Goal: Information Seeking & Learning: Find specific fact

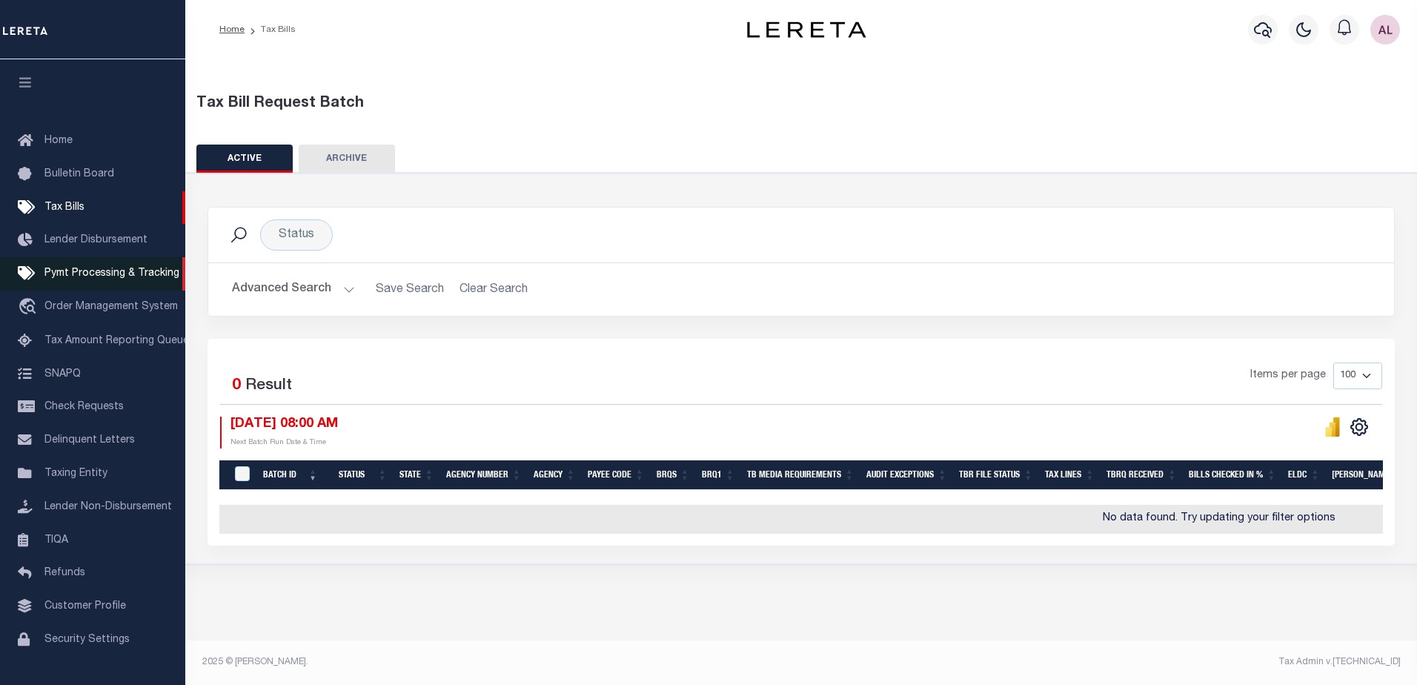
click at [110, 275] on span "Pymt Processing & Tracking" at bounding box center [111, 273] width 135 height 10
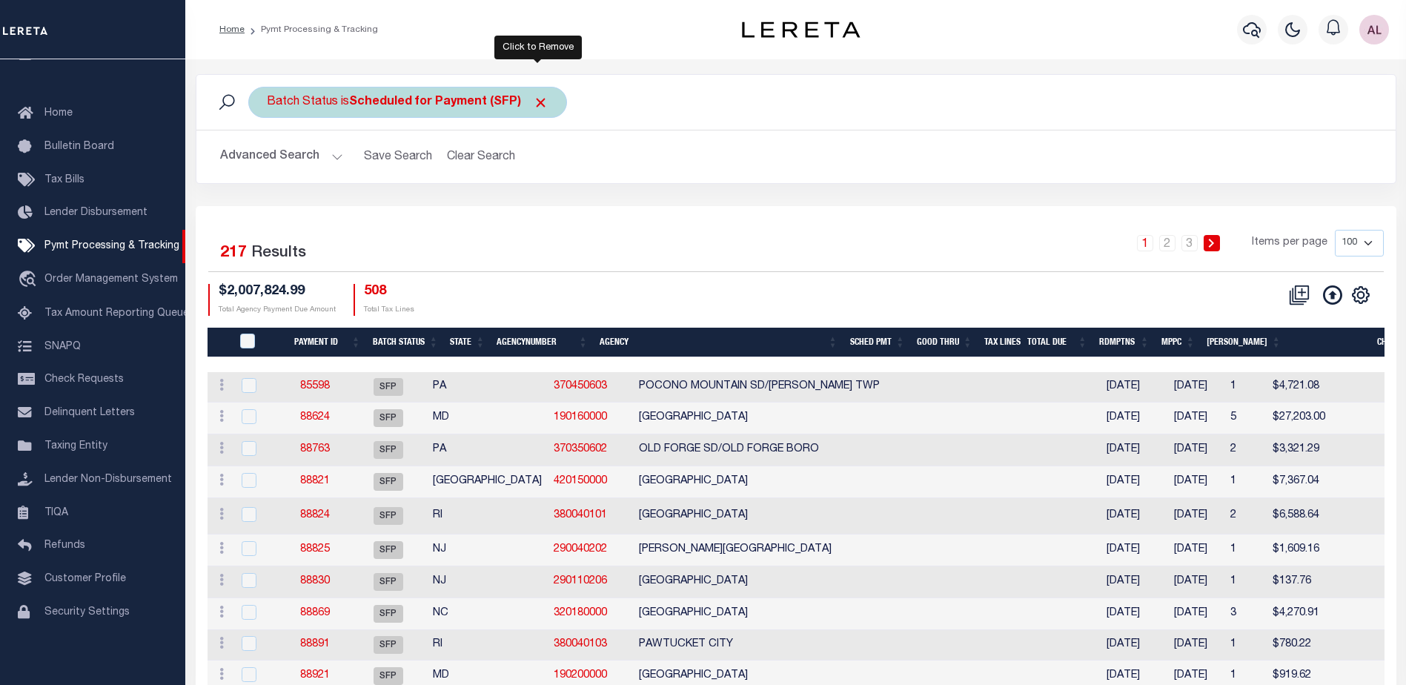
click at [542, 103] on span "Click to Remove" at bounding box center [541, 103] width 16 height 16
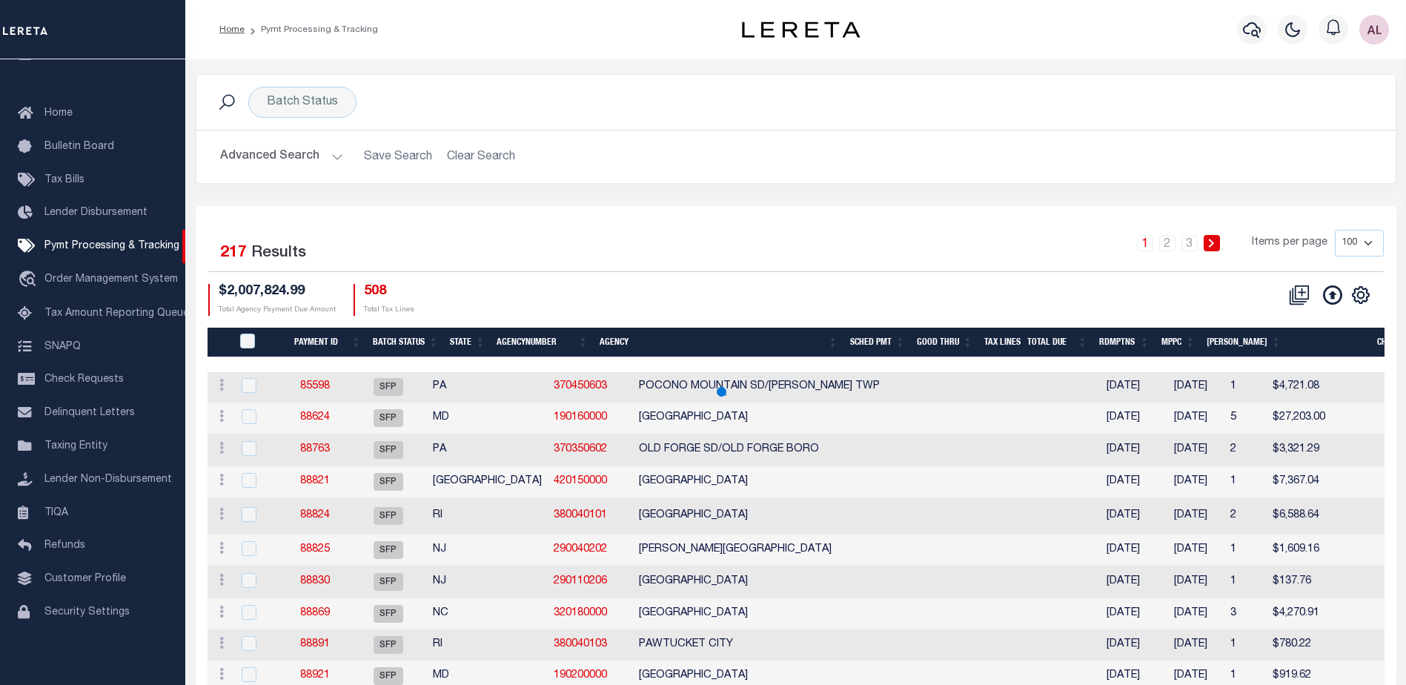
click at [333, 155] on button "Advanced Search" at bounding box center [281, 156] width 123 height 29
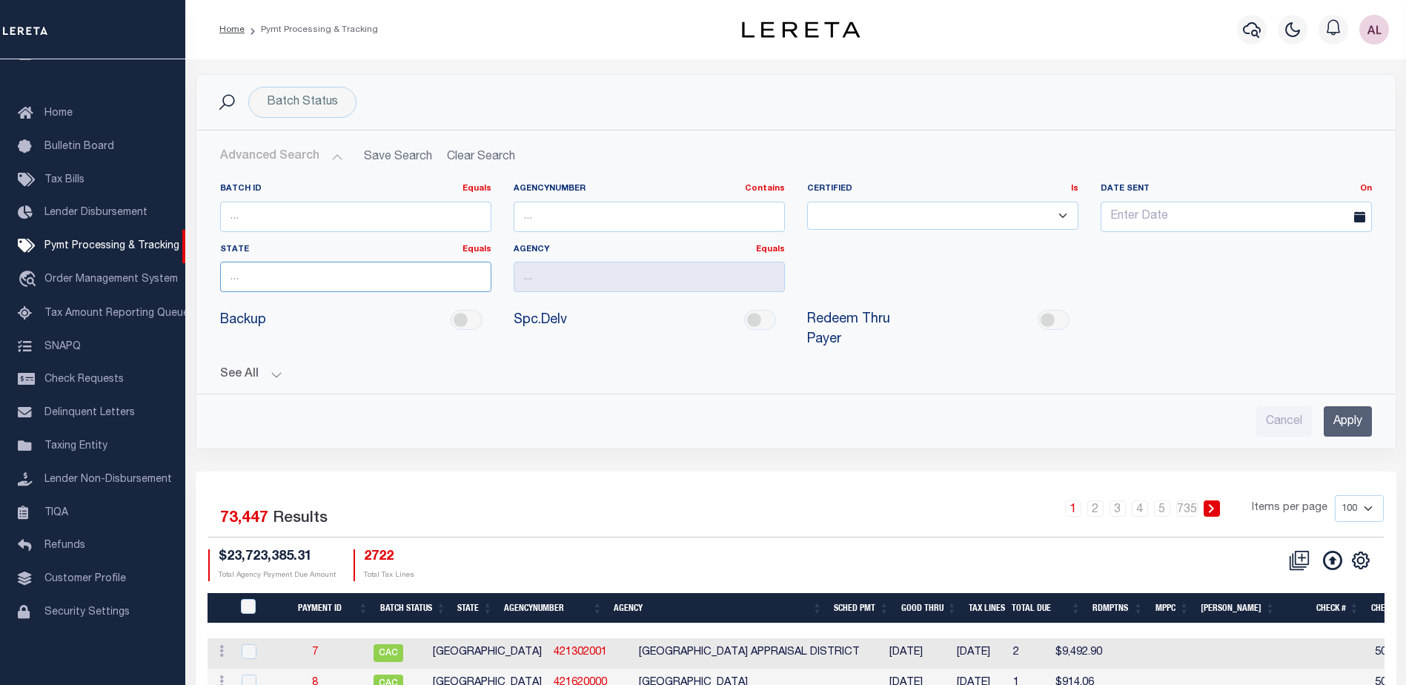
click at [279, 278] on input "text" at bounding box center [355, 277] width 271 height 30
drag, startPoint x: 319, startPoint y: 307, endPoint x: 433, endPoint y: 290, distance: 115.5
click at [344, 302] on div "NJ" at bounding box center [355, 304] width 271 height 24
type input "NJ"
click at [545, 283] on input "text" at bounding box center [648, 277] width 271 height 30
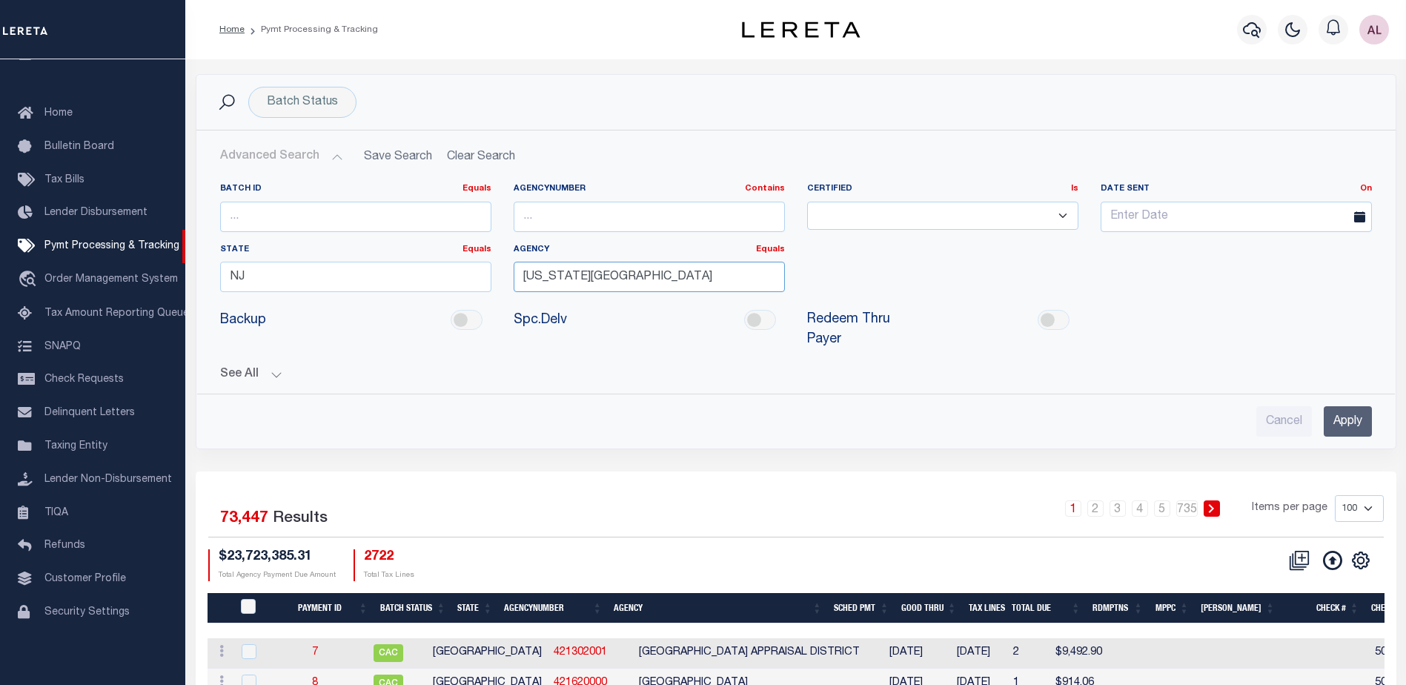
drag, startPoint x: 543, startPoint y: 281, endPoint x: 450, endPoint y: 279, distance: 93.4
click at [450, 279] on div "Batch ID Equals Equals Is Not Equal To Is Greater Than Is Less Than AgencyNumbe…" at bounding box center [796, 243] width 1174 height 121
drag, startPoint x: 524, startPoint y: 277, endPoint x: 490, endPoint y: 279, distance: 34.2
click at [490, 279] on div "Batch ID Equals Equals Is Not Equal To Is Greater Than Is Less Than AgencyNumbe…" at bounding box center [796, 243] width 1174 height 121
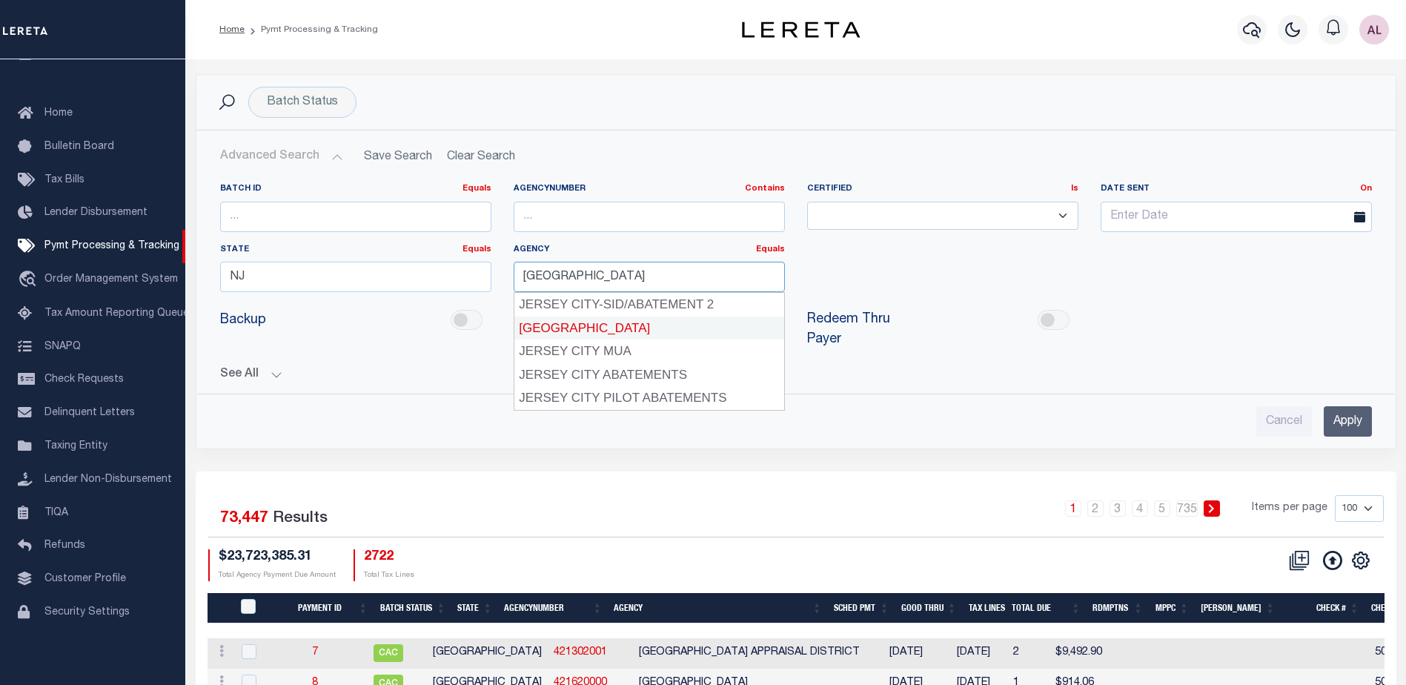
click at [562, 330] on div "JERSEY CITY" at bounding box center [649, 328] width 270 height 24
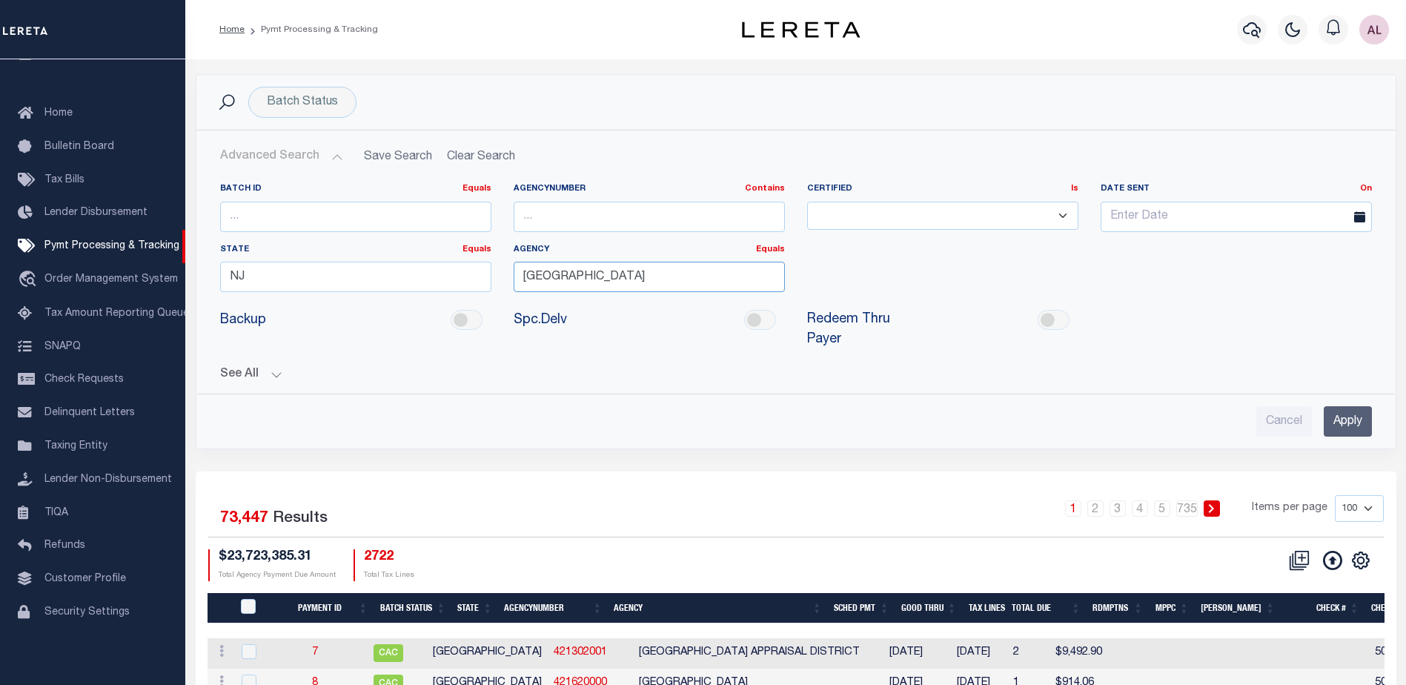
type input "JERSEY CITY"
click at [1343, 406] on input "Apply" at bounding box center [1347, 421] width 48 height 30
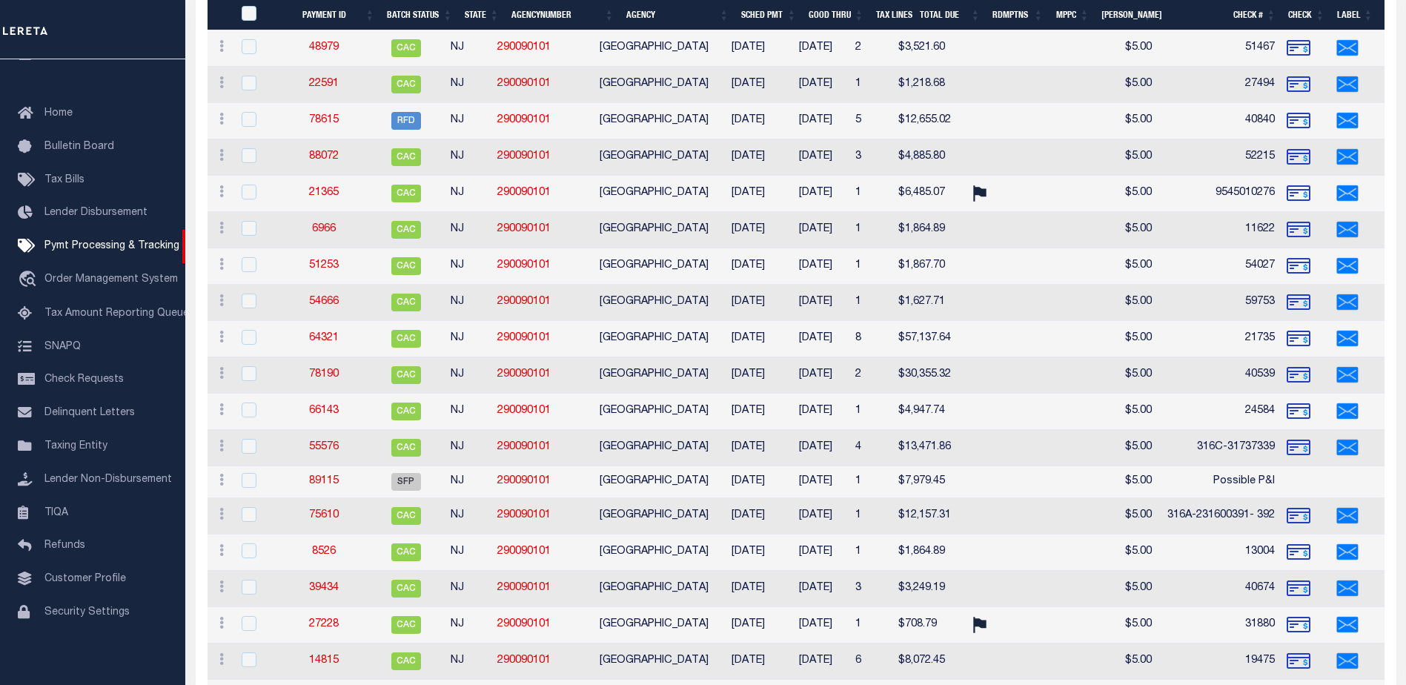
scroll to position [2001, 0]
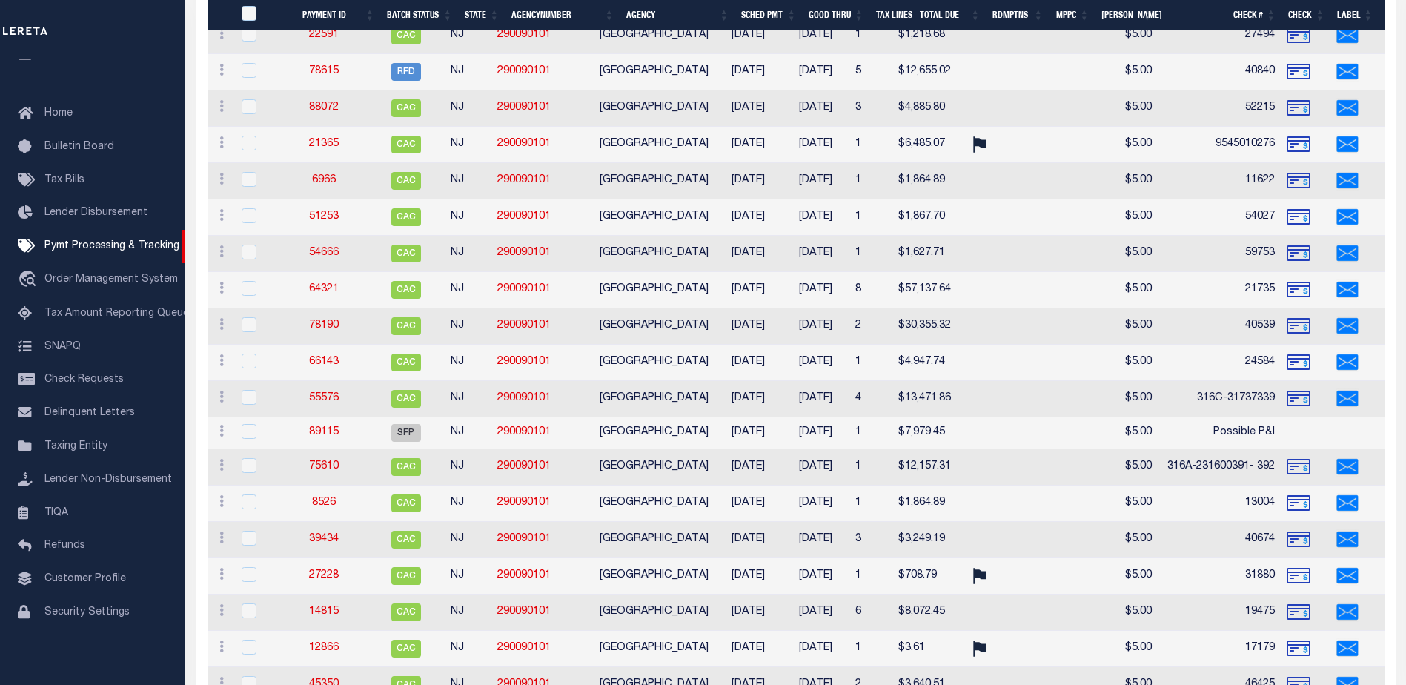
click at [842, 12] on th "Good Thru" at bounding box center [835, 15] width 67 height 30
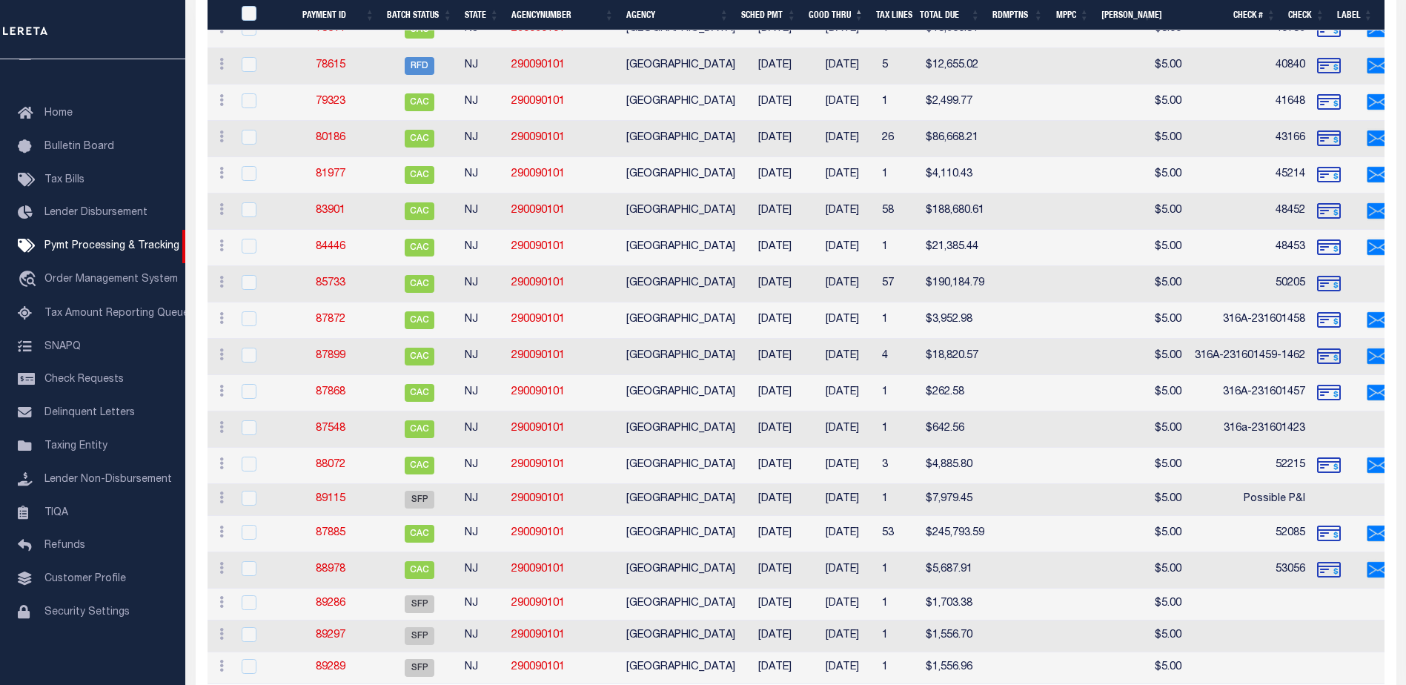
scroll to position [2694, 0]
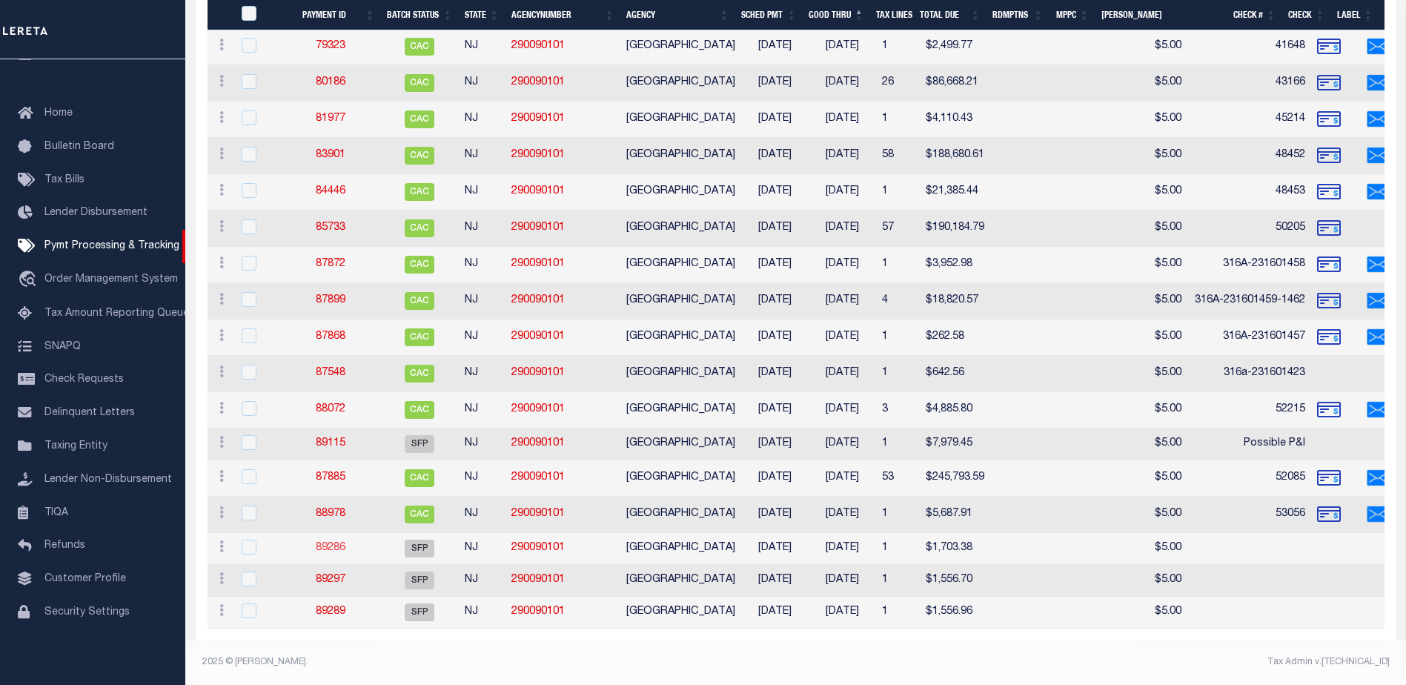
click at [333, 542] on link "89286" at bounding box center [331, 547] width 30 height 10
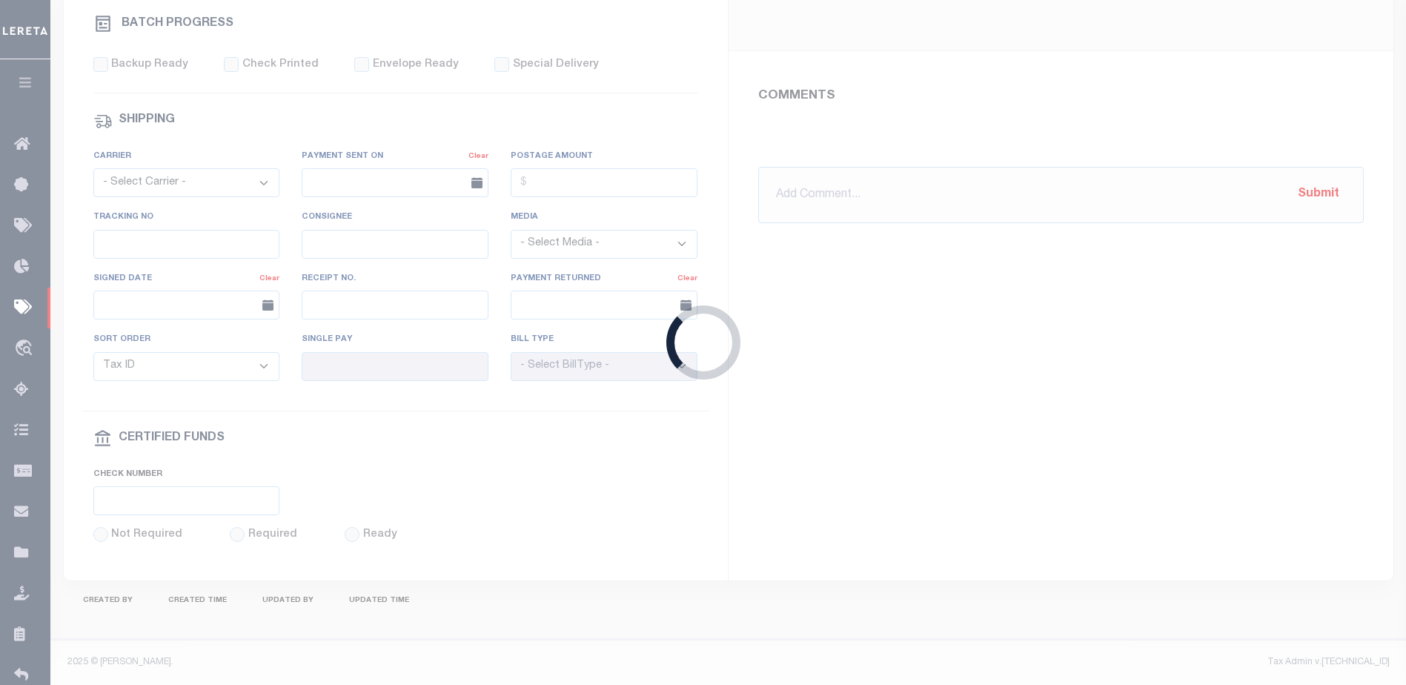
select select "SFP"
type input "07/23/2025"
type input "Audria"
type input "N"
radio input "true"
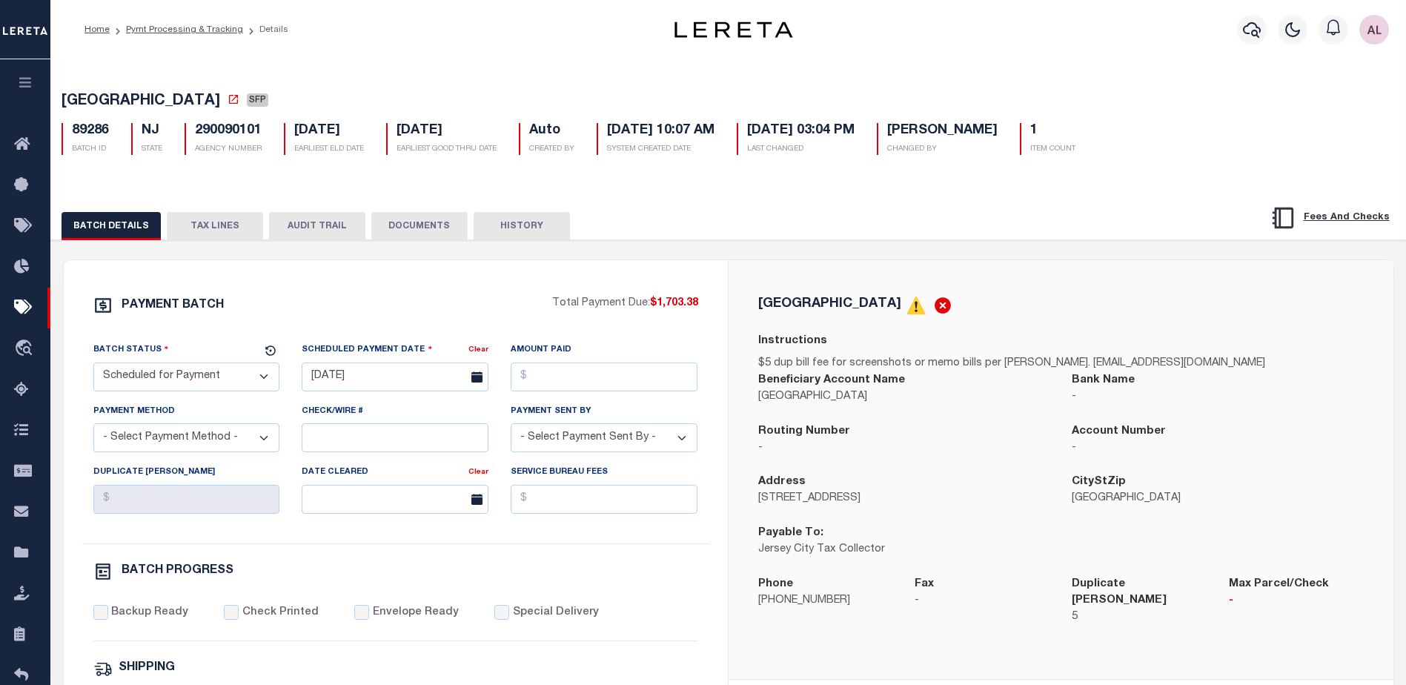
click at [216, 223] on button "TAX LINES" at bounding box center [215, 226] width 96 height 28
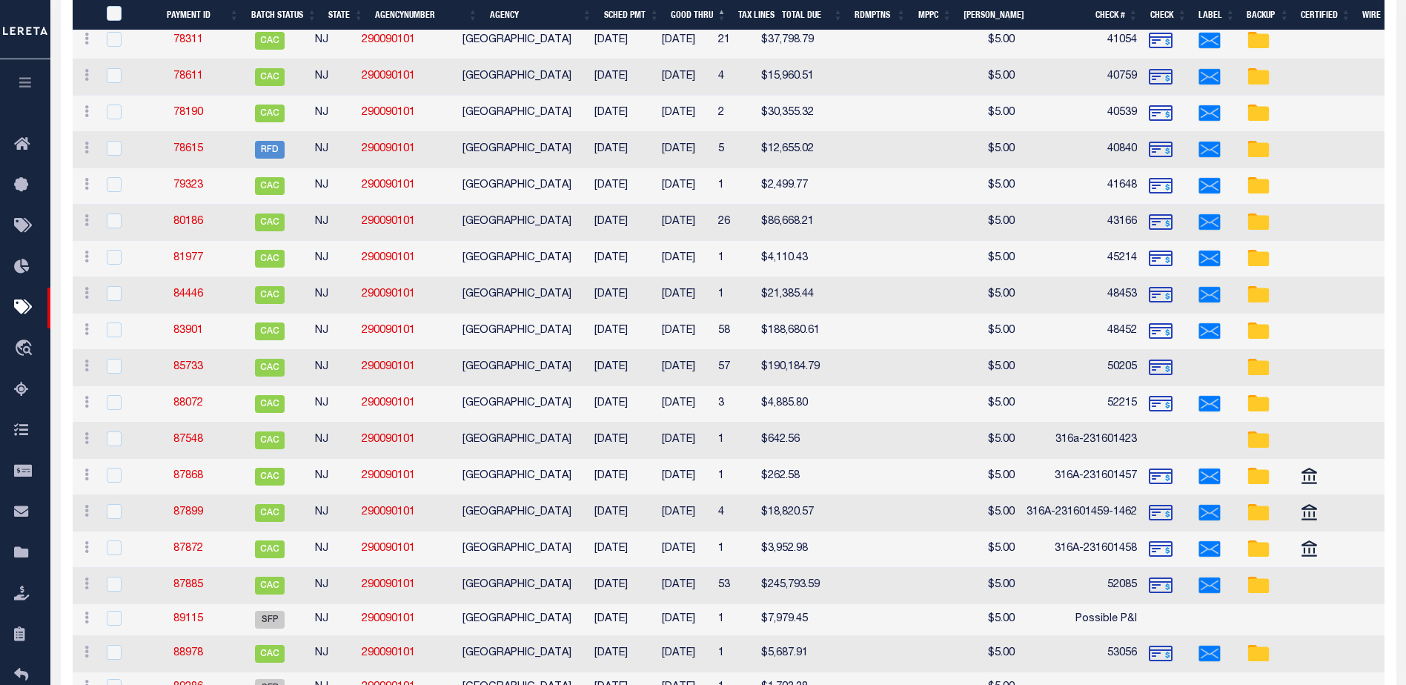
scroll to position [2694, 0]
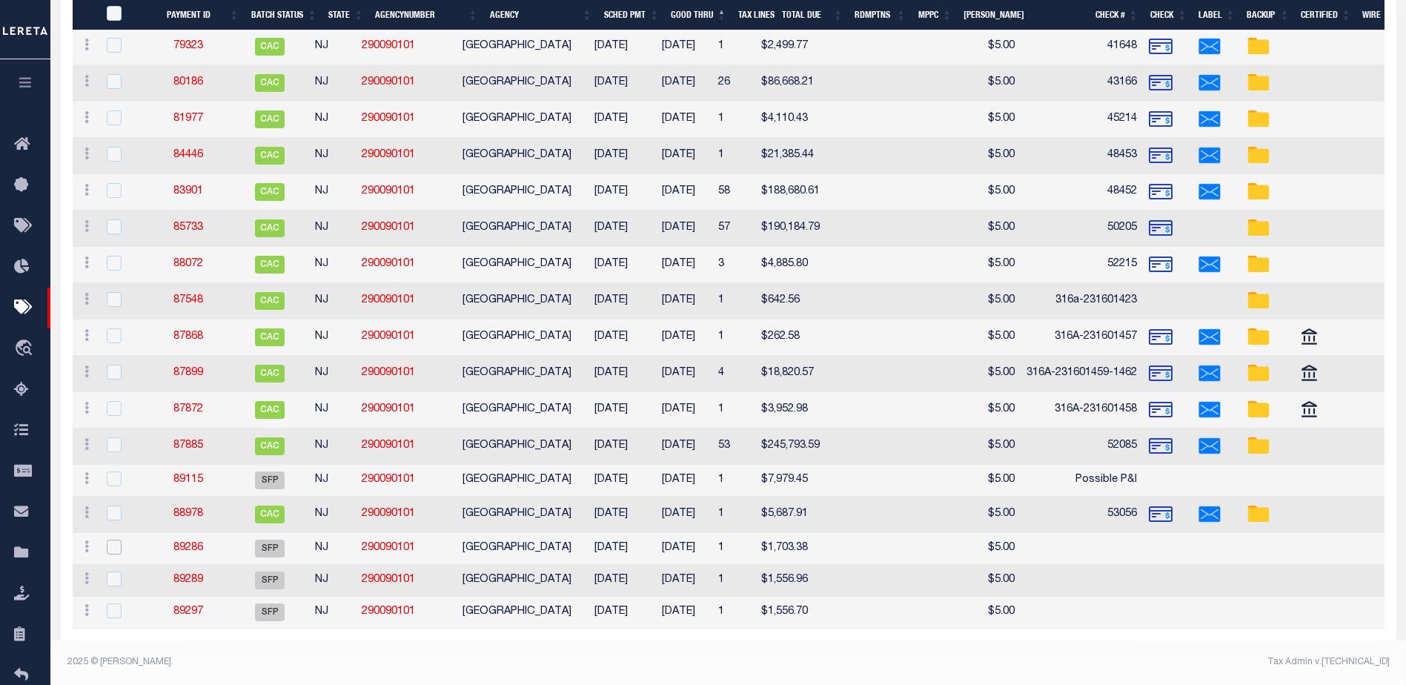
click at [120, 539] on input "checkbox" at bounding box center [114, 546] width 15 height 15
checkbox input "true"
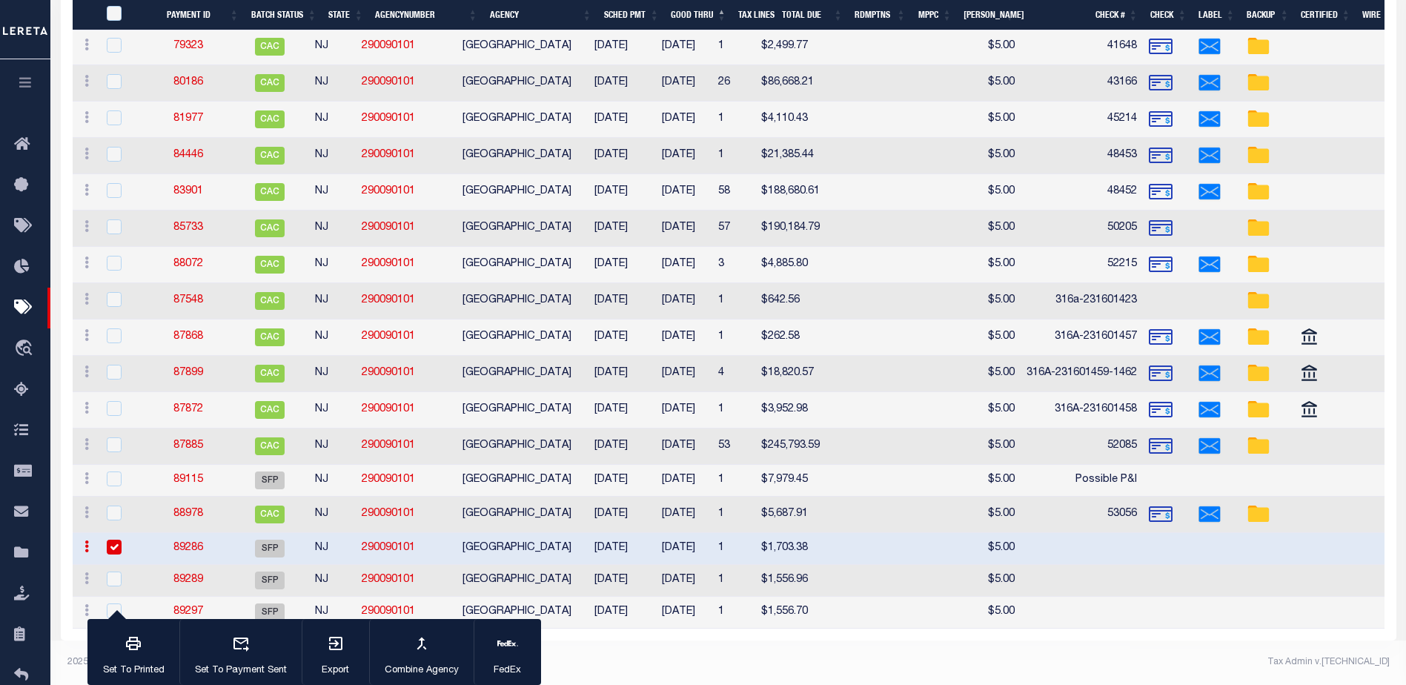
click at [116, 579] on td at bounding box center [122, 581] width 48 height 32
checkbox input "true"
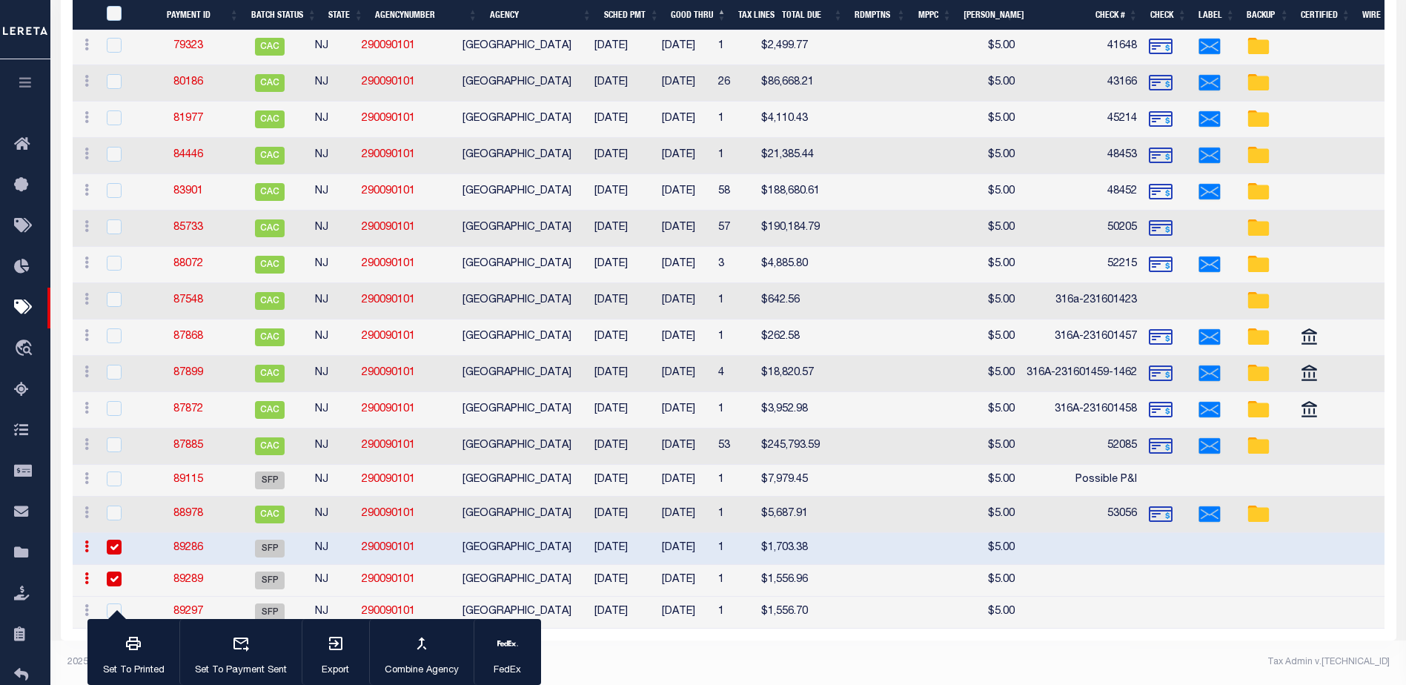
scroll to position [2662, 0]
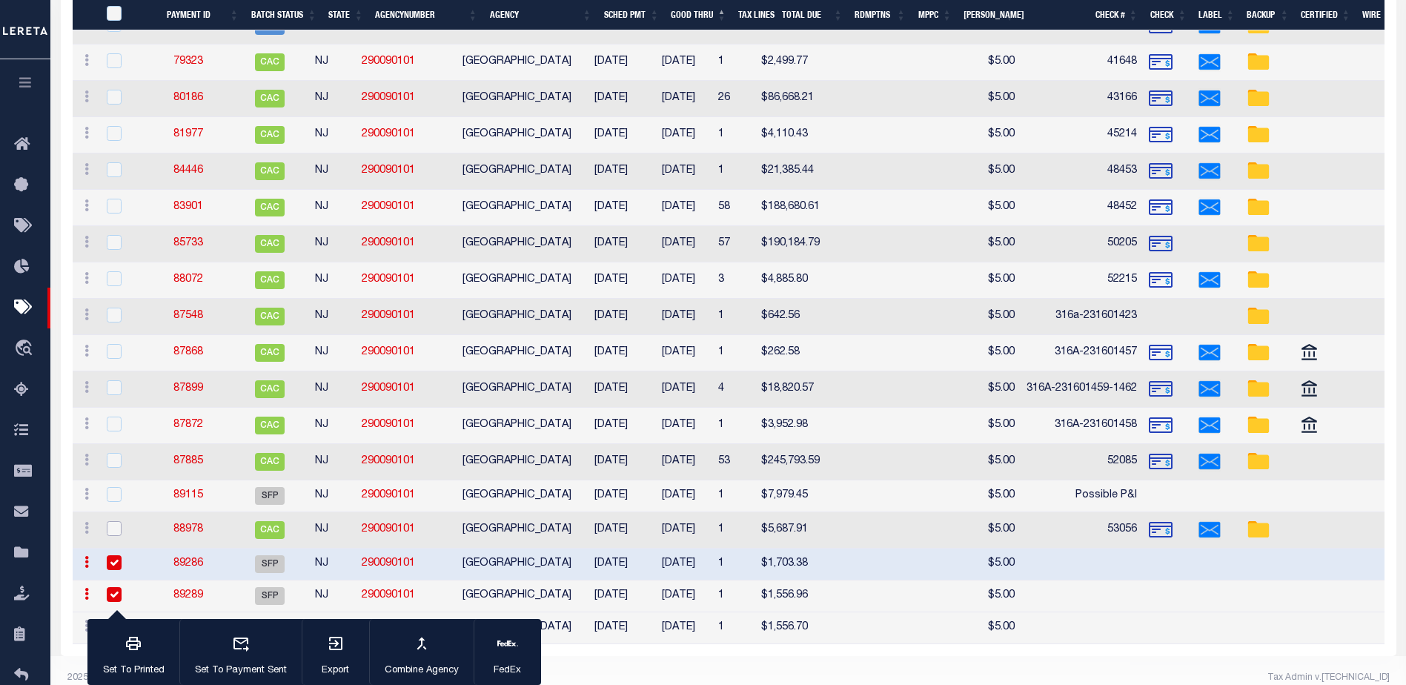
click at [110, 533] on input "checkbox" at bounding box center [114, 528] width 15 height 15
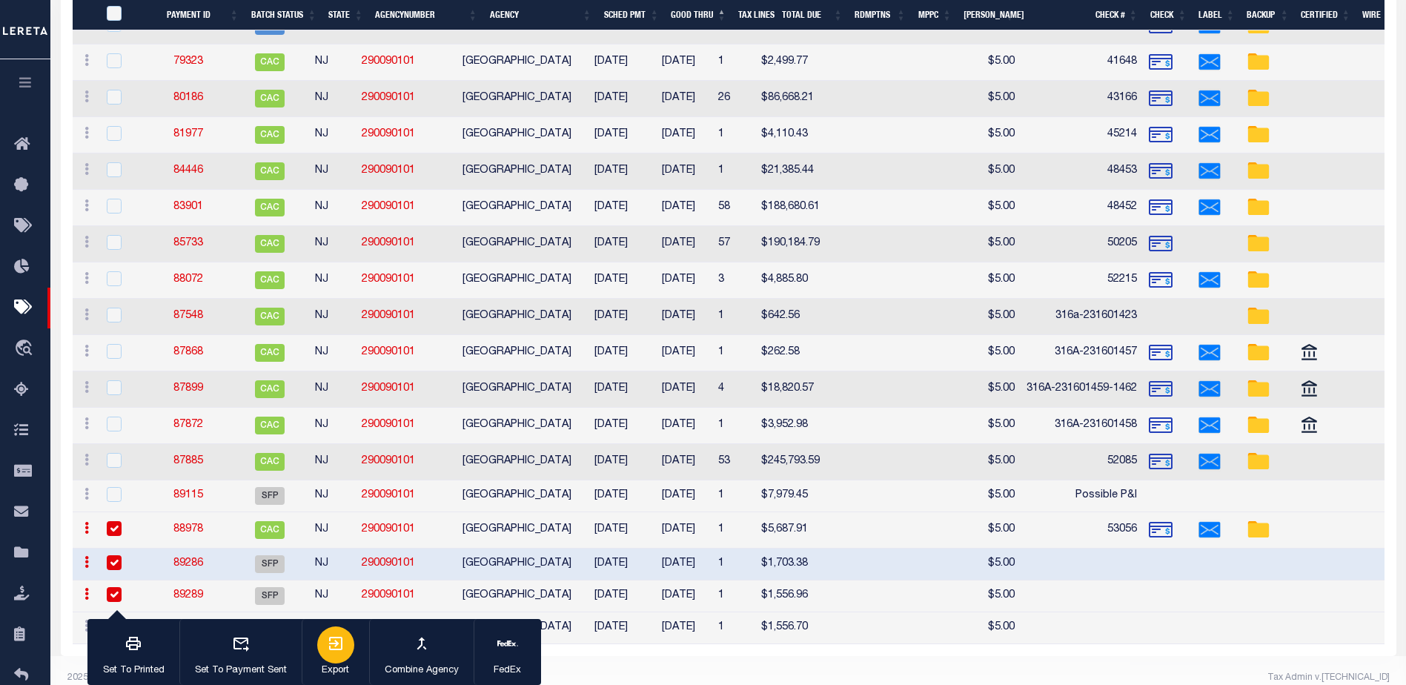
click at [333, 643] on icon "button" at bounding box center [336, 643] width 18 height 18
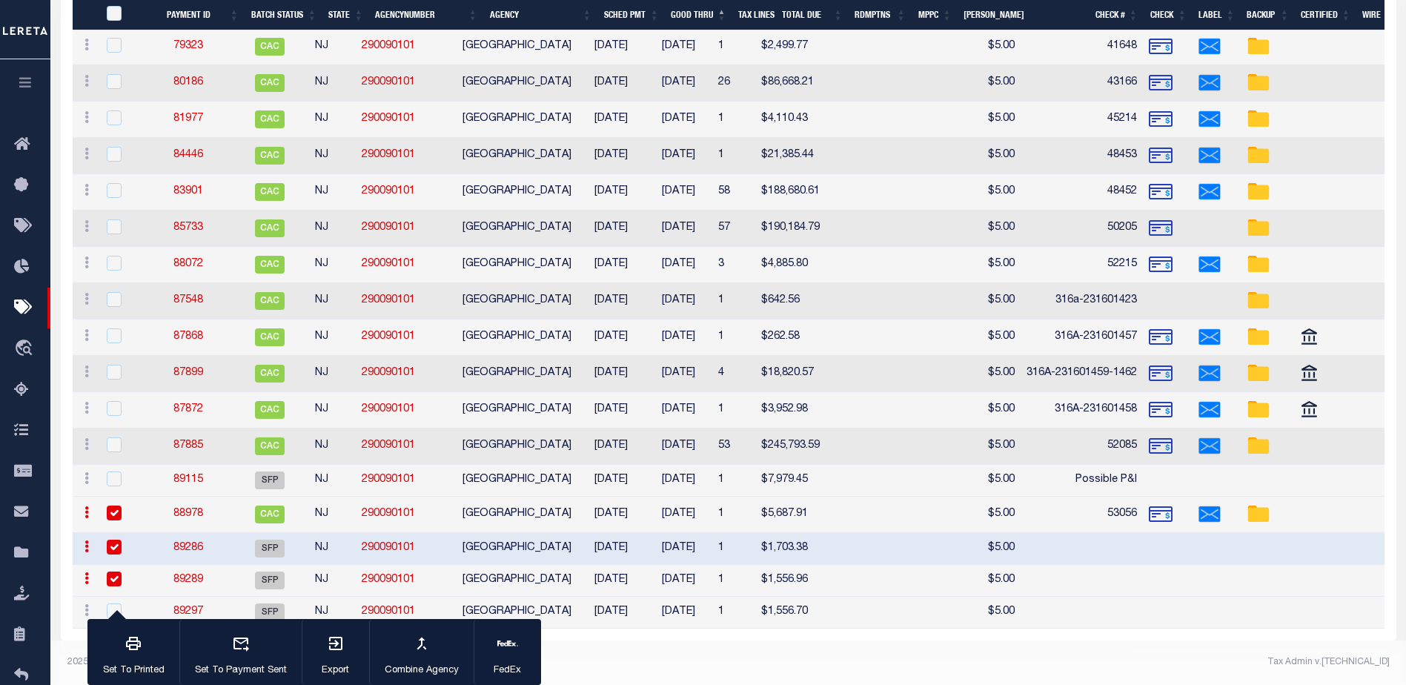
scroll to position [2692, 0]
click at [114, 505] on input "checkbox" at bounding box center [114, 512] width 15 height 15
checkbox input "false"
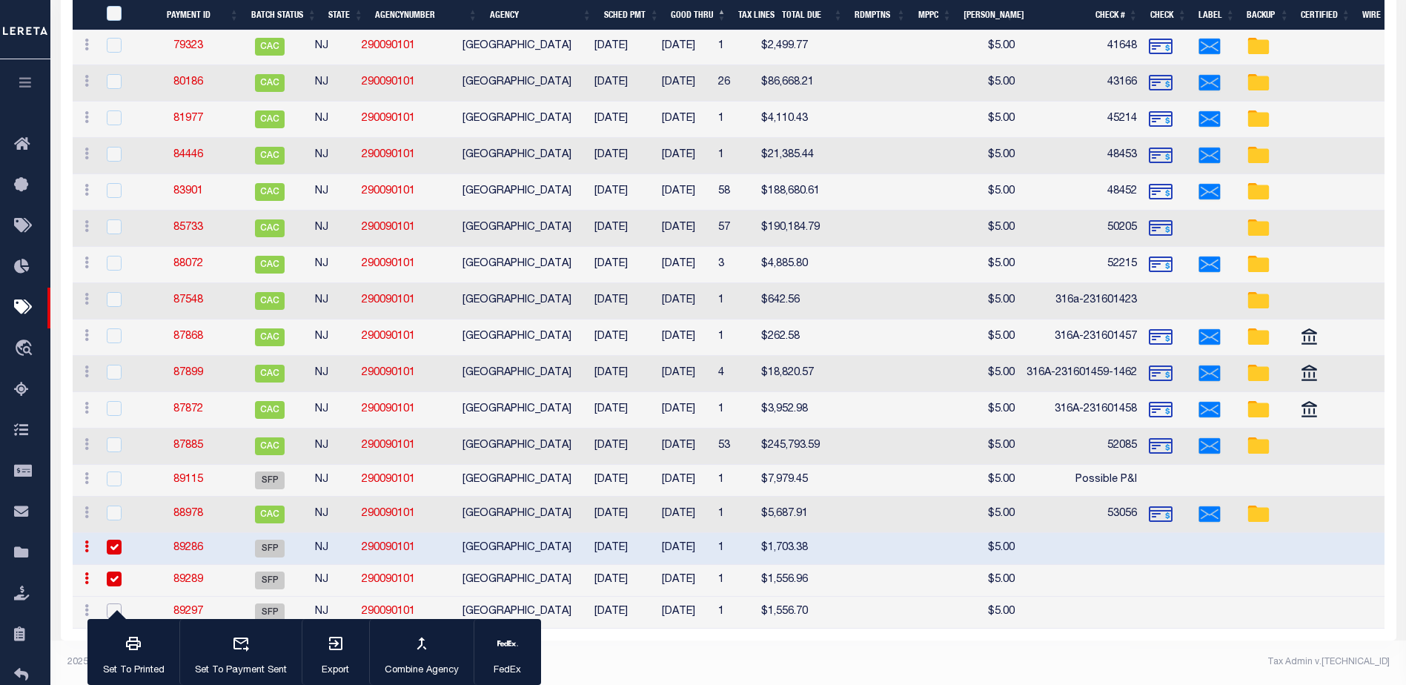
click at [115, 603] on input "checkbox" at bounding box center [114, 610] width 15 height 15
checkbox input "true"
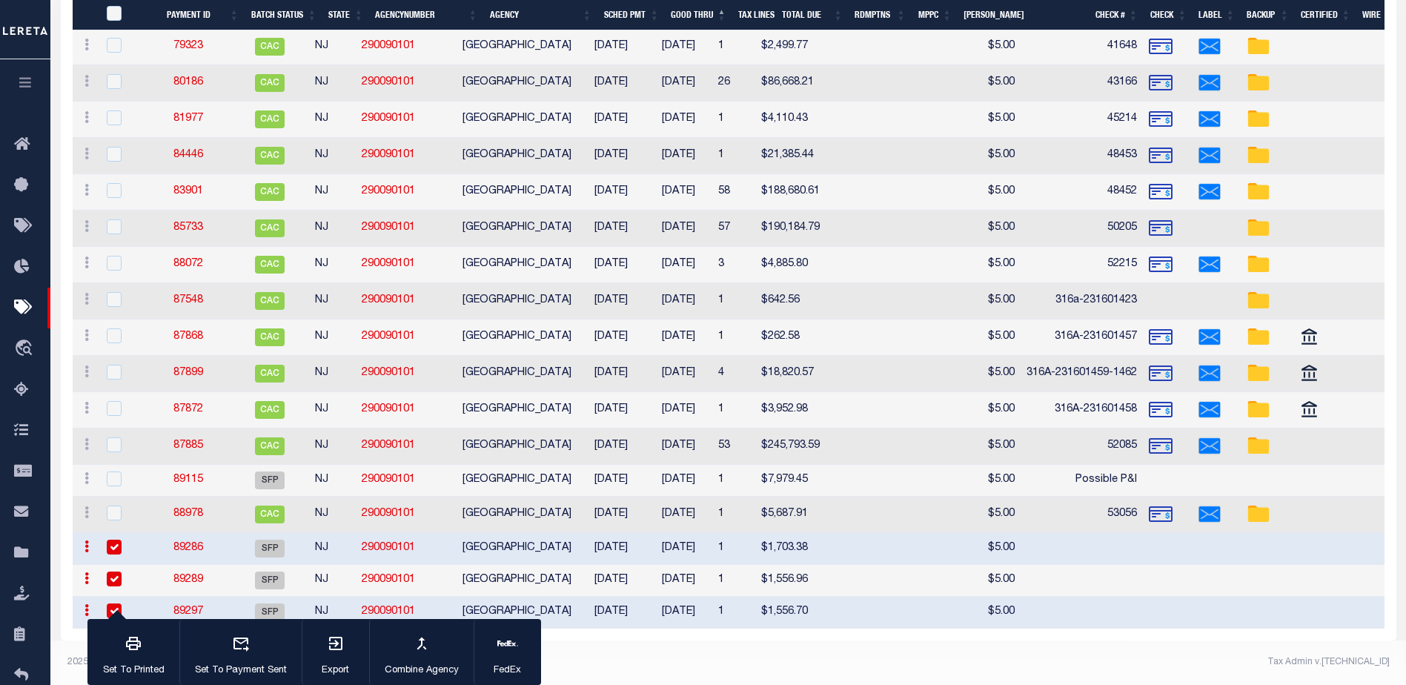
scroll to position [2662, 0]
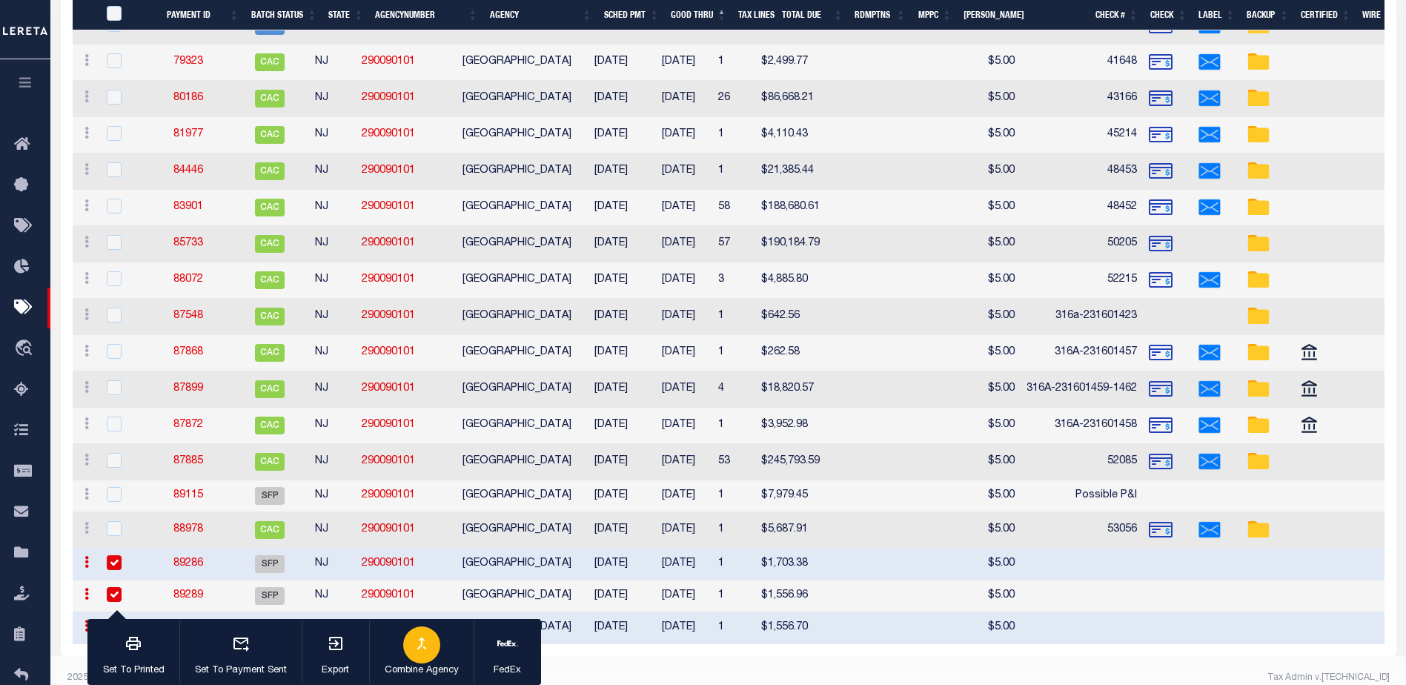
click at [427, 649] on icon "button" at bounding box center [422, 643] width 18 height 18
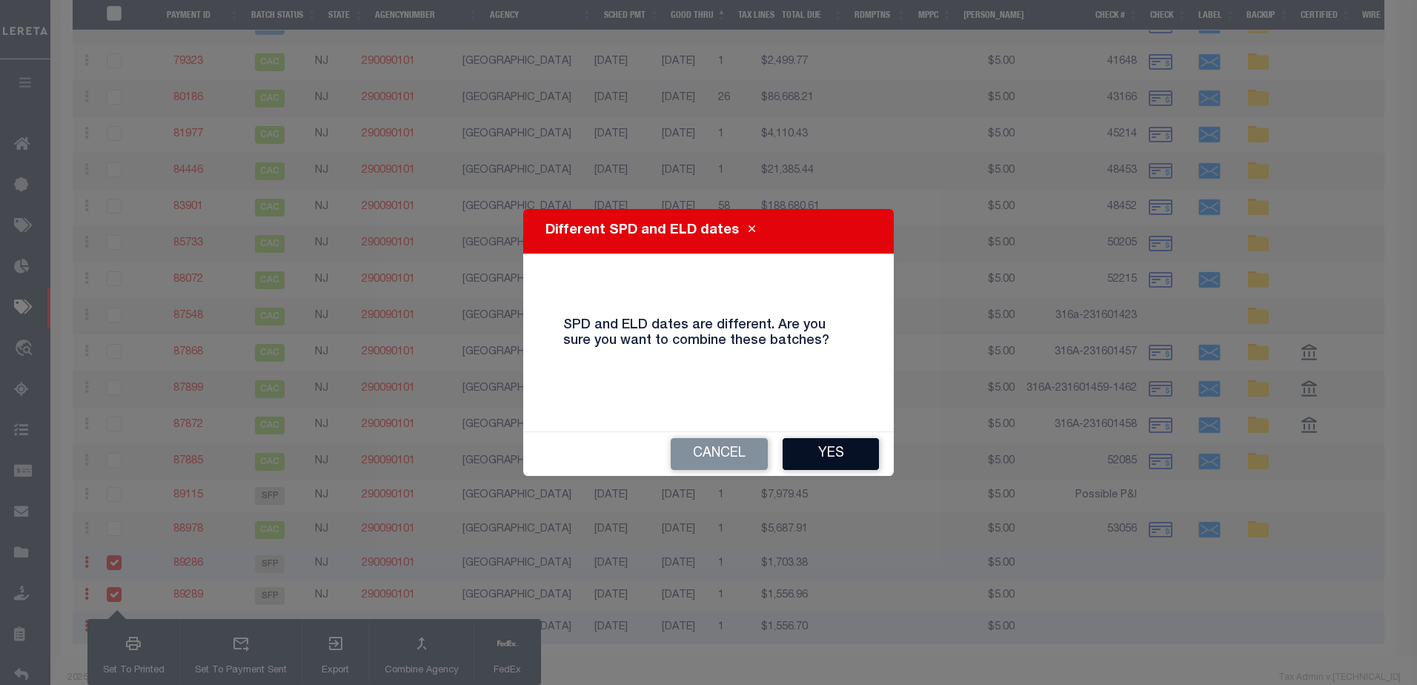
click at [835, 456] on button "Yes" at bounding box center [830, 454] width 96 height 32
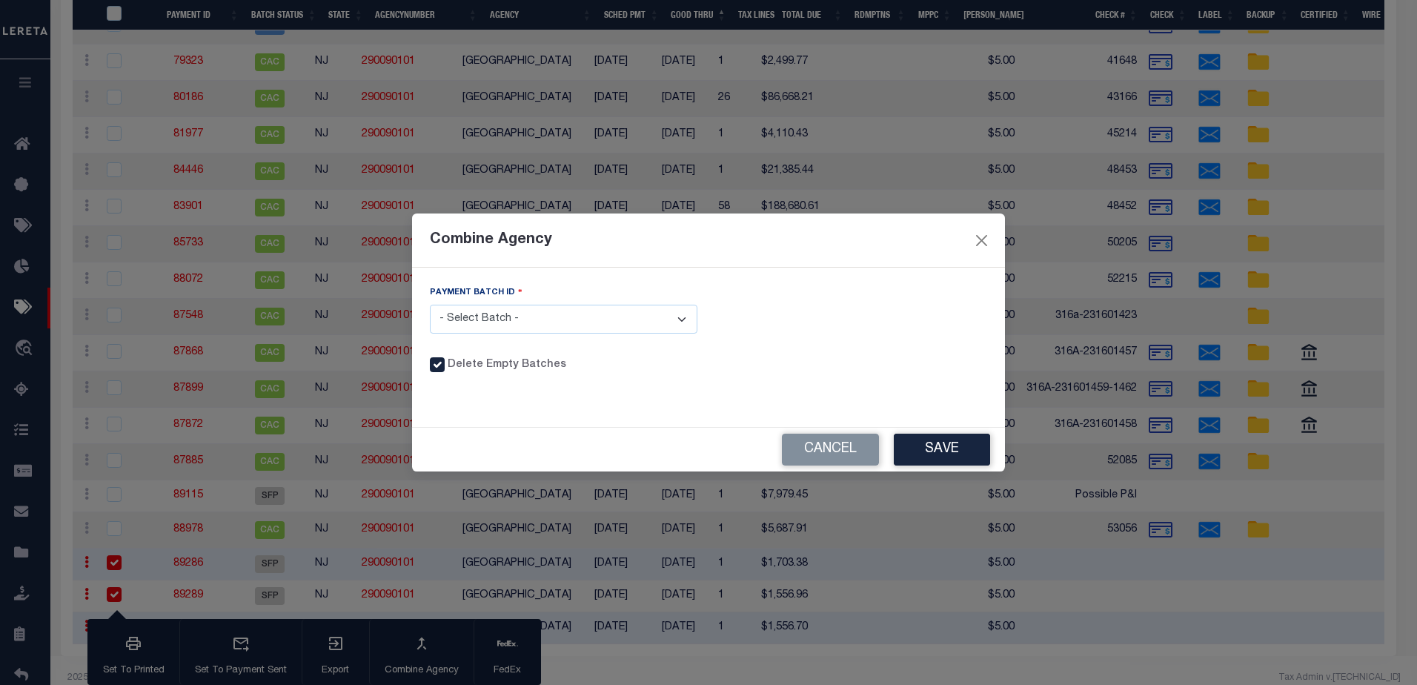
click at [519, 316] on select "- Select Batch - 89286 89289 89297" at bounding box center [563, 319] width 267 height 29
select select "89286"
click at [430, 305] on select "- Select Batch - 89286 89289 89297" at bounding box center [563, 319] width 267 height 29
click at [931, 444] on button "Save" at bounding box center [942, 449] width 96 height 32
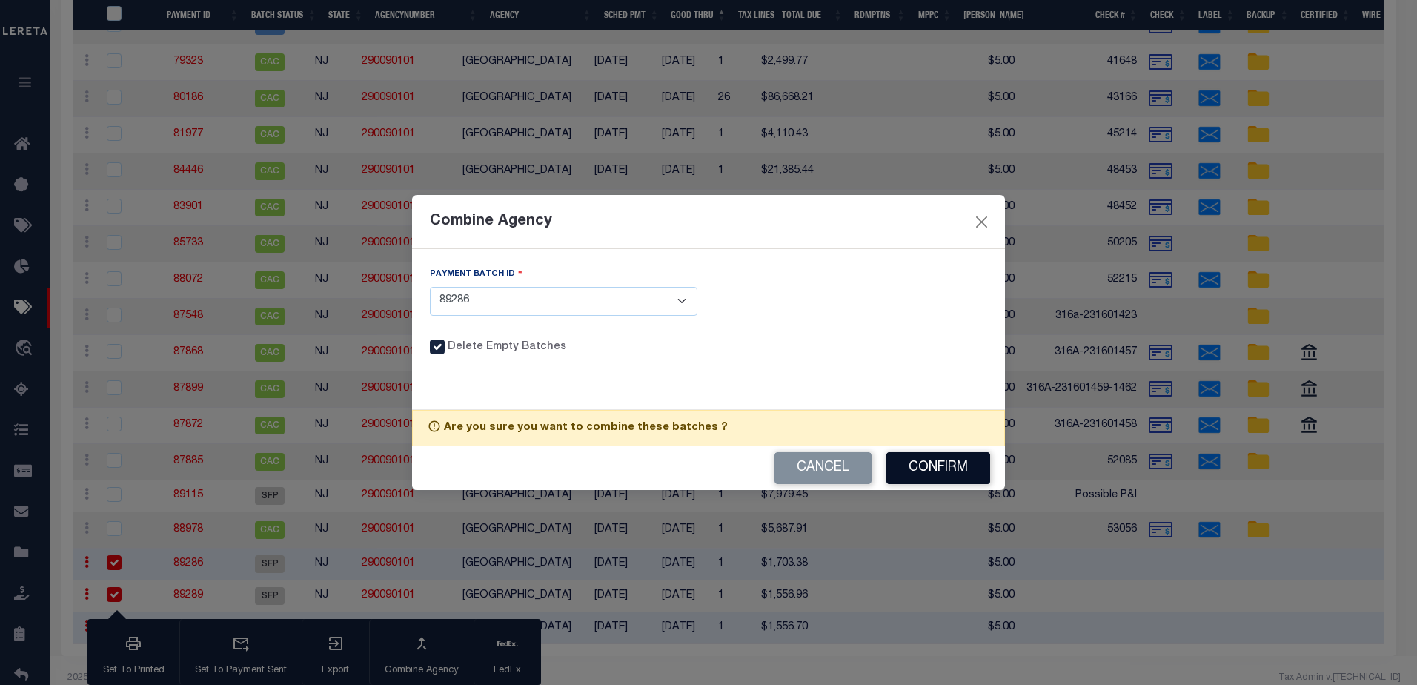
click at [946, 465] on button "Confirm" at bounding box center [938, 468] width 104 height 32
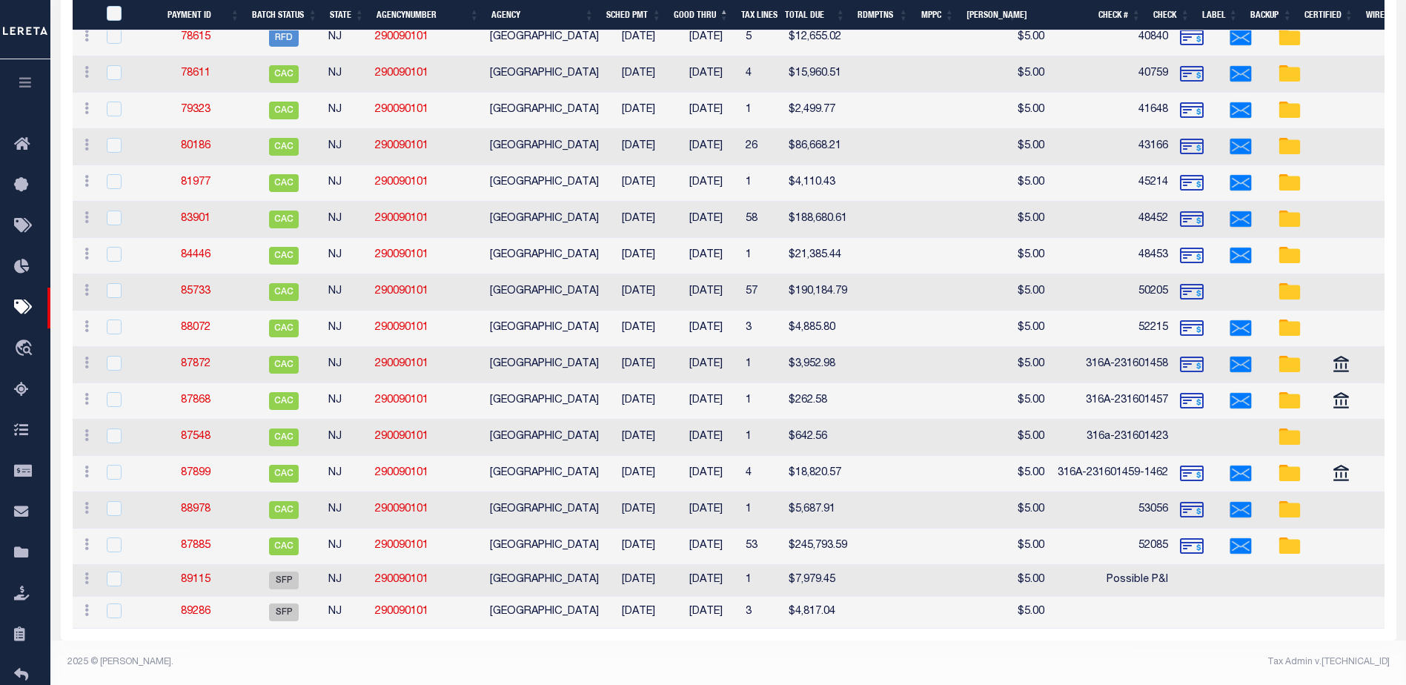
scroll to position [2629, 0]
click at [117, 605] on input "checkbox" at bounding box center [114, 610] width 15 height 15
checkbox input "true"
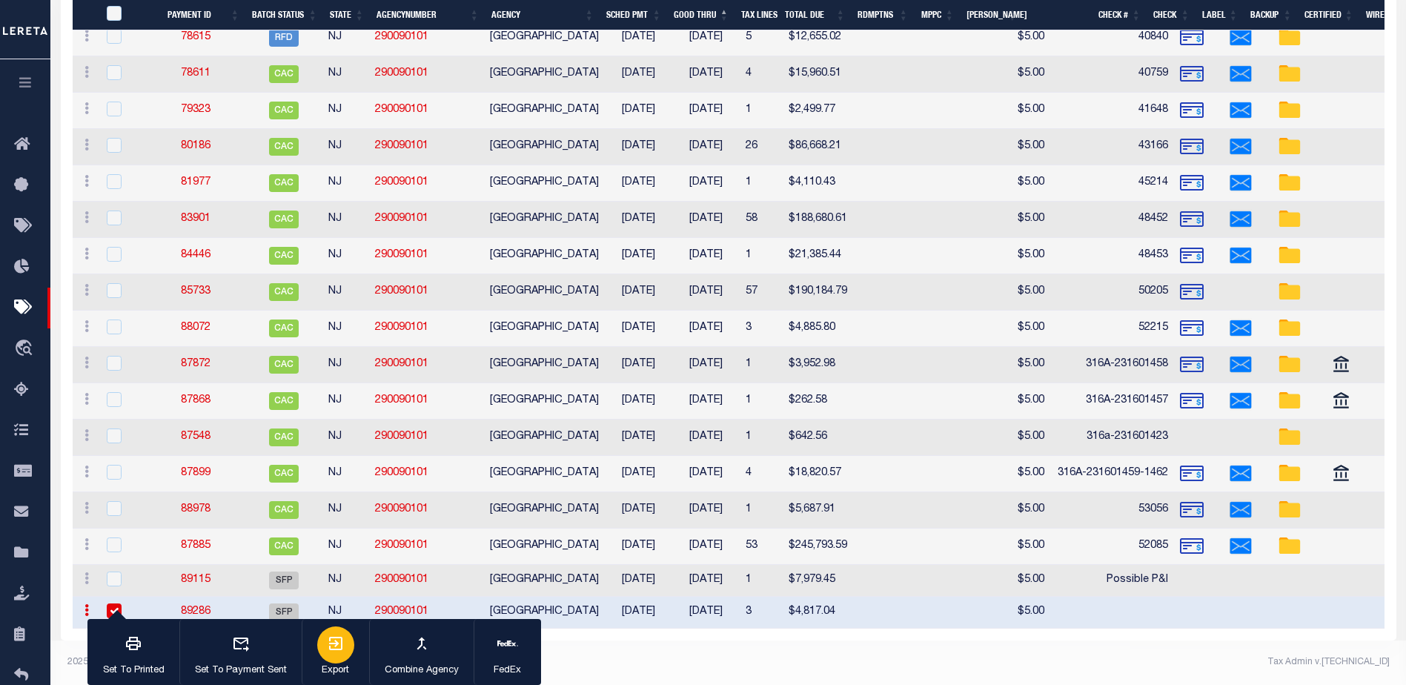
scroll to position [2596, 0]
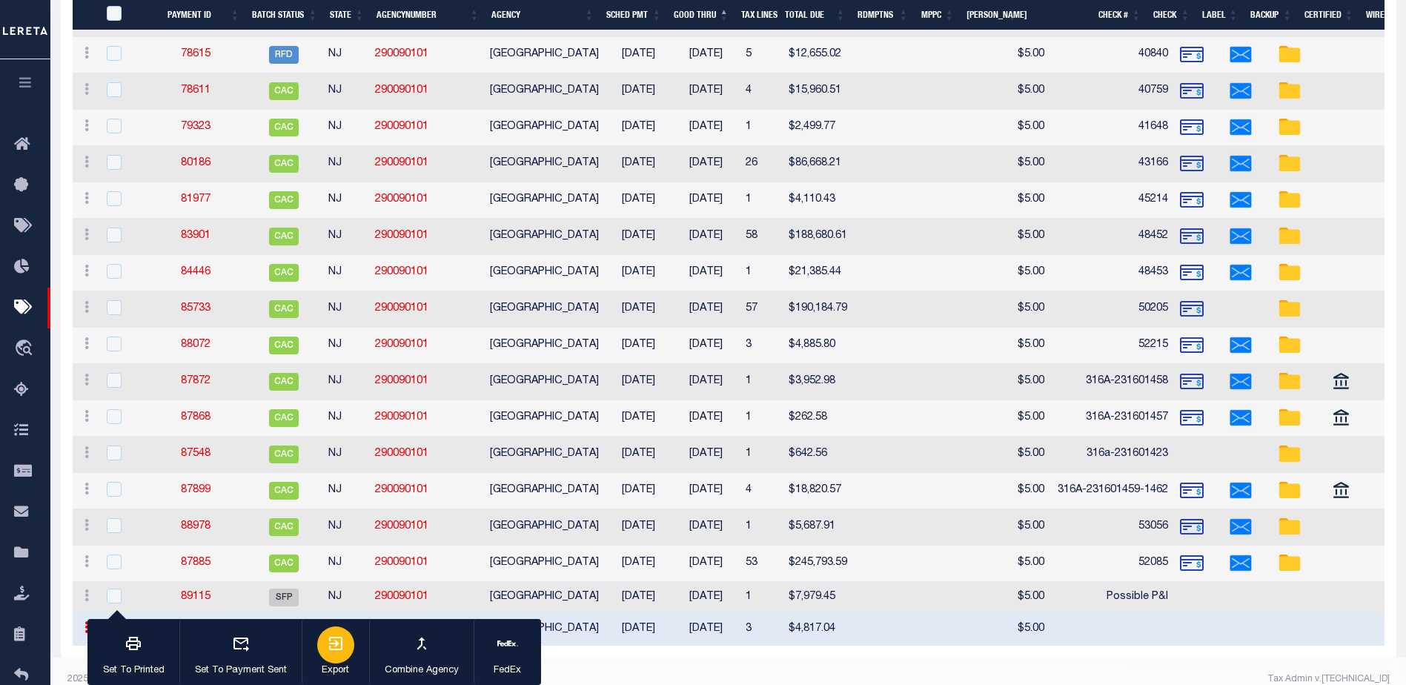
click at [346, 643] on div "button" at bounding box center [335, 644] width 37 height 37
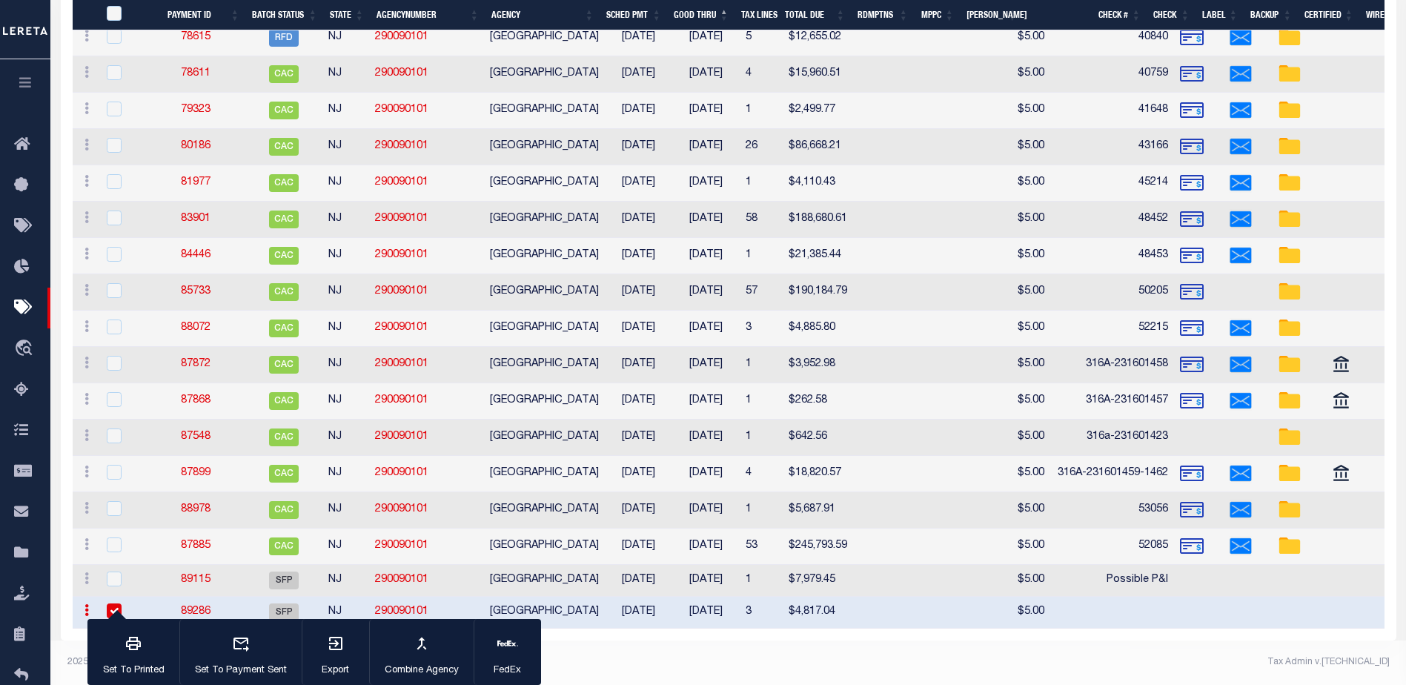
click at [196, 606] on link "89286" at bounding box center [196, 611] width 30 height 10
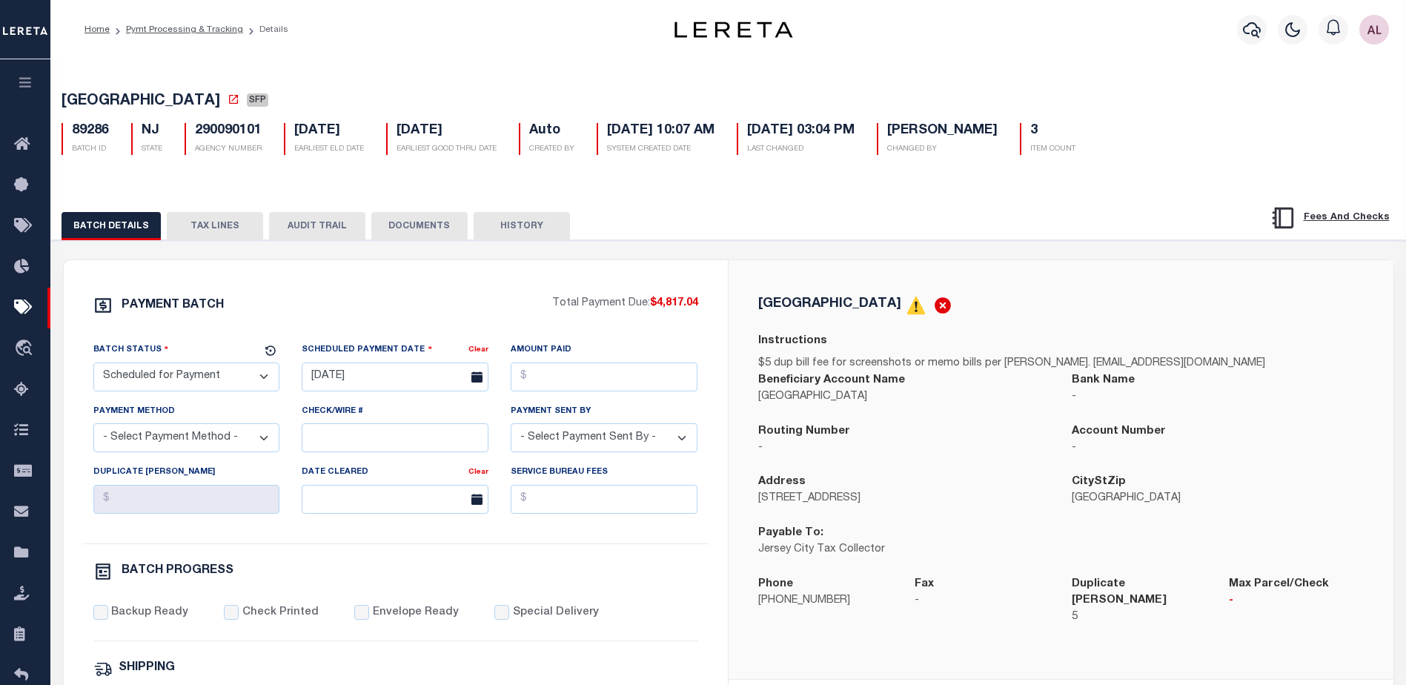
click at [178, 380] on select "- Select Status - Scheduled for Payment Ready For Payment Payment Sent Cleared …" at bounding box center [186, 376] width 187 height 29
select select "RFP"
click at [93, 365] on select "- Select Status - Scheduled for Payment Ready For Payment Payment Sent Cleared …" at bounding box center [186, 376] width 187 height 29
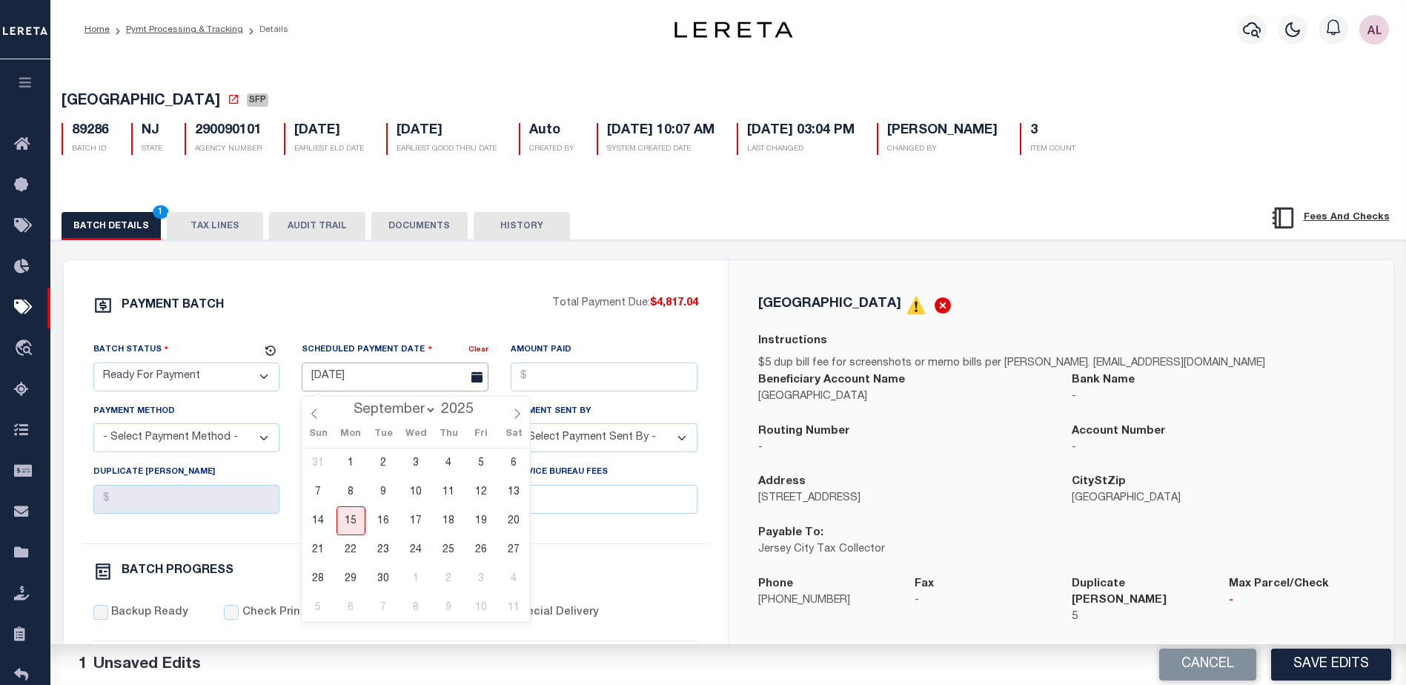
click at [385, 380] on input "07/23/2025" at bounding box center [395, 376] width 187 height 29
drag, startPoint x: 356, startPoint y: 517, endPoint x: 507, endPoint y: 426, distance: 176.5
click at [357, 516] on span "15" at bounding box center [350, 520] width 29 height 29
type input "09/15/2025"
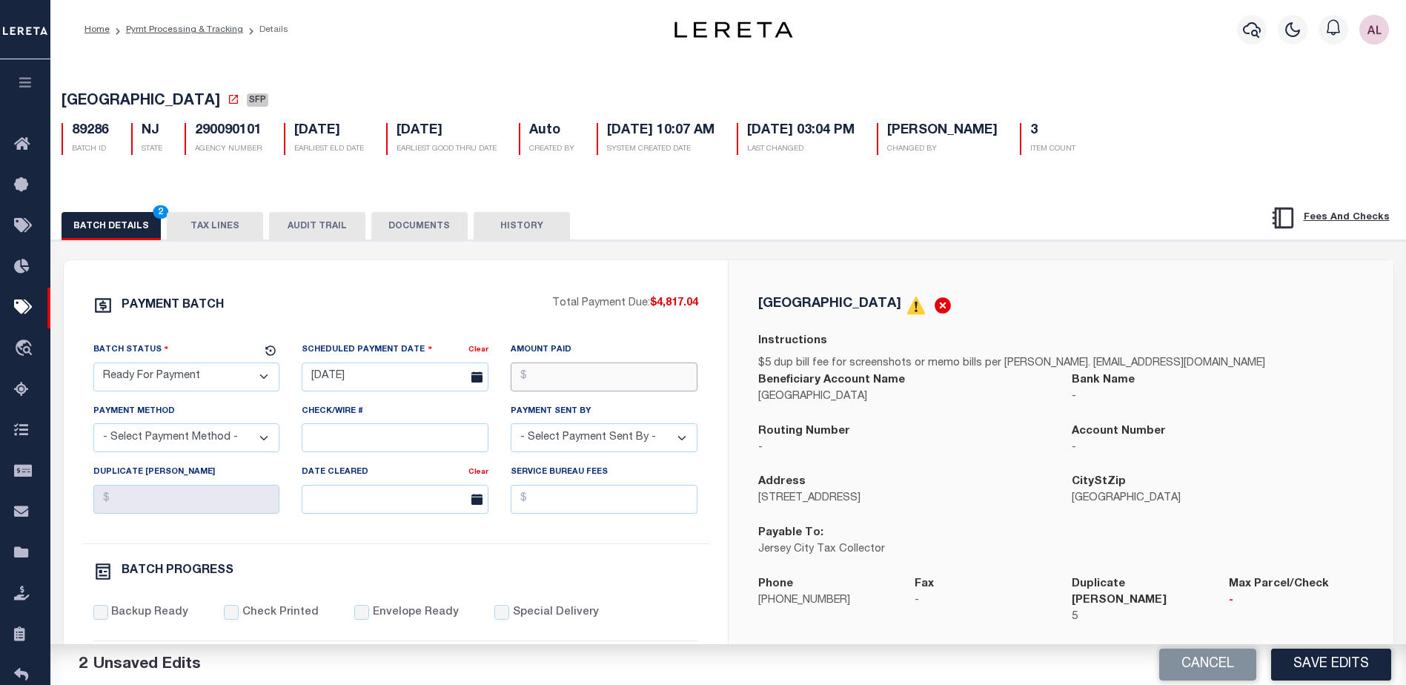
click at [580, 382] on input "Amount Paid" at bounding box center [604, 376] width 187 height 29
type input "$4,817.04"
click at [183, 445] on select "- Select Payment Method - ACH Certified Check Check Direct Deposit Wire Transfer" at bounding box center [186, 437] width 187 height 29
select select "CHK"
click at [93, 428] on select "- Select Payment Method - ACH Certified Check Check Direct Deposit Wire Transfer" at bounding box center [186, 437] width 187 height 29
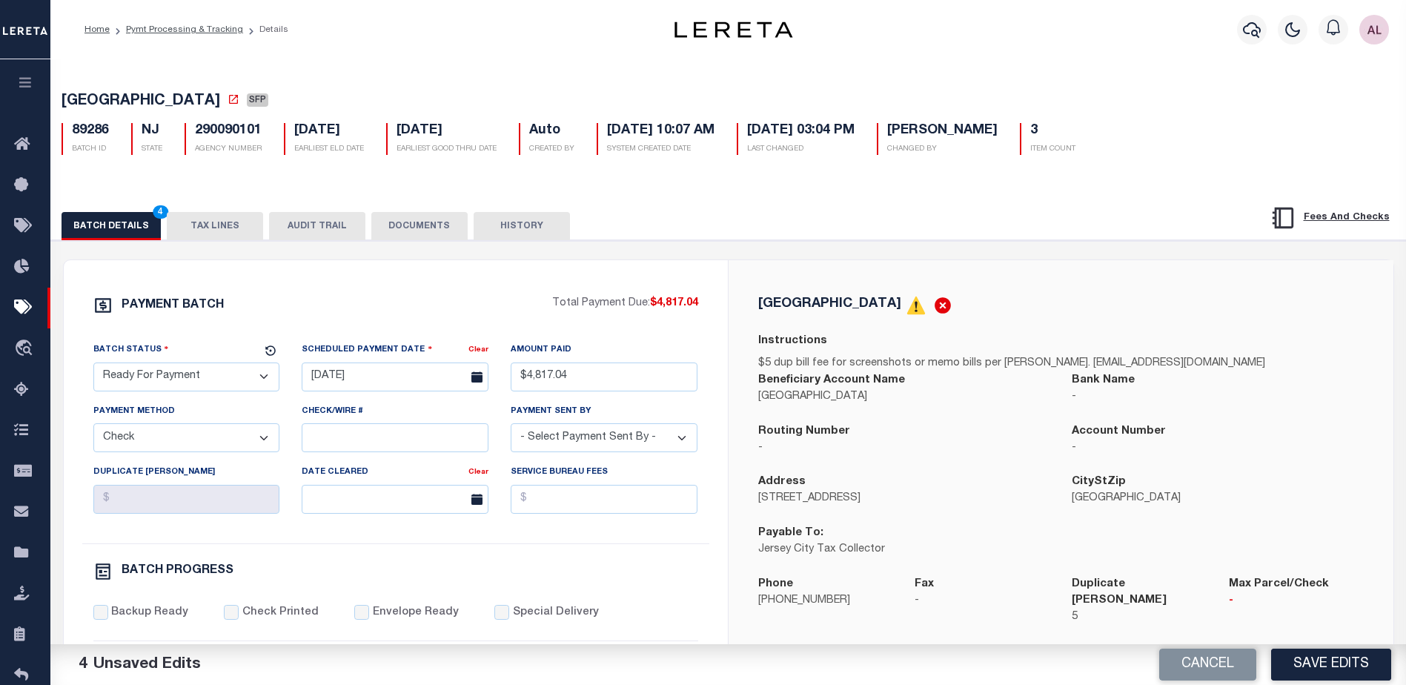
click at [591, 438] on select "- Select Payment Sent By - Aakash Patel Abdul Muzain Adams, Pamela S Adhikary R…" at bounding box center [604, 437] width 187 height 29
select select "[PERSON_NAME]"
click at [214, 230] on button "TAX LINES" at bounding box center [215, 226] width 96 height 28
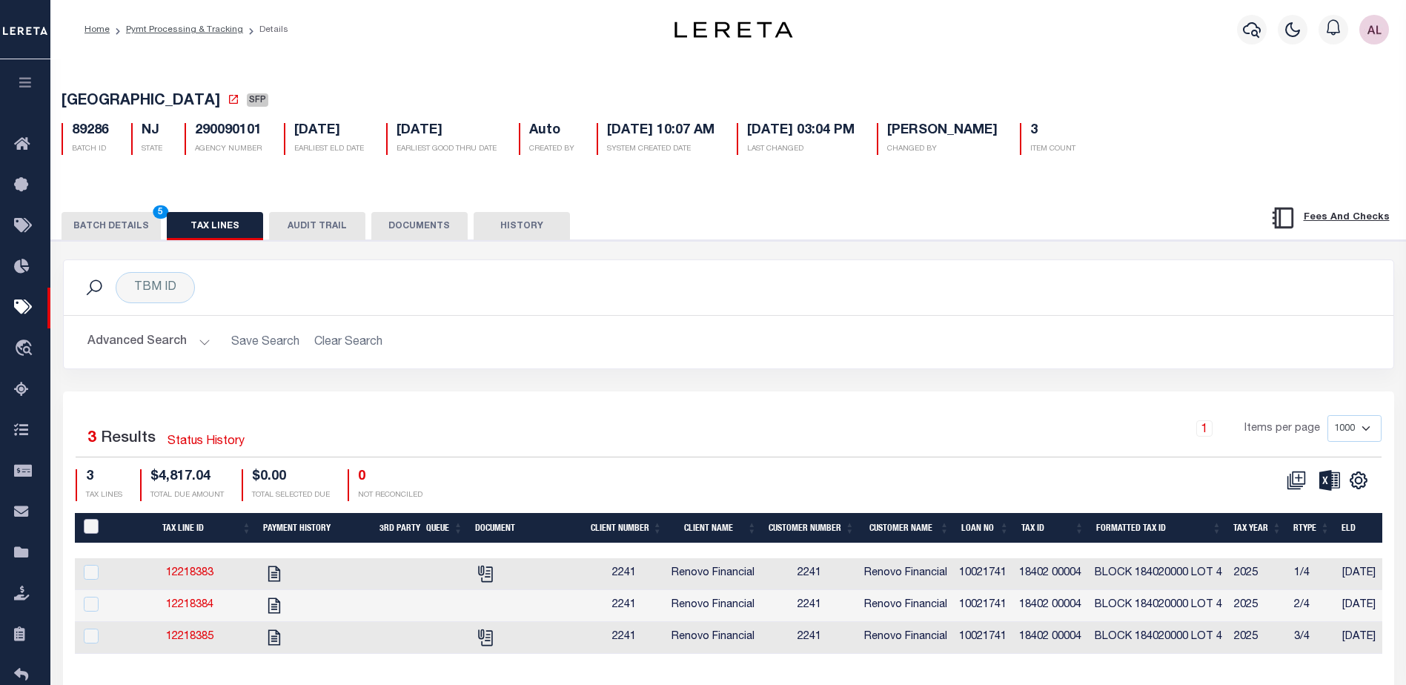
click at [90, 528] on input "PayeePaymentBatchId" at bounding box center [91, 526] width 15 height 15
checkbox input "true"
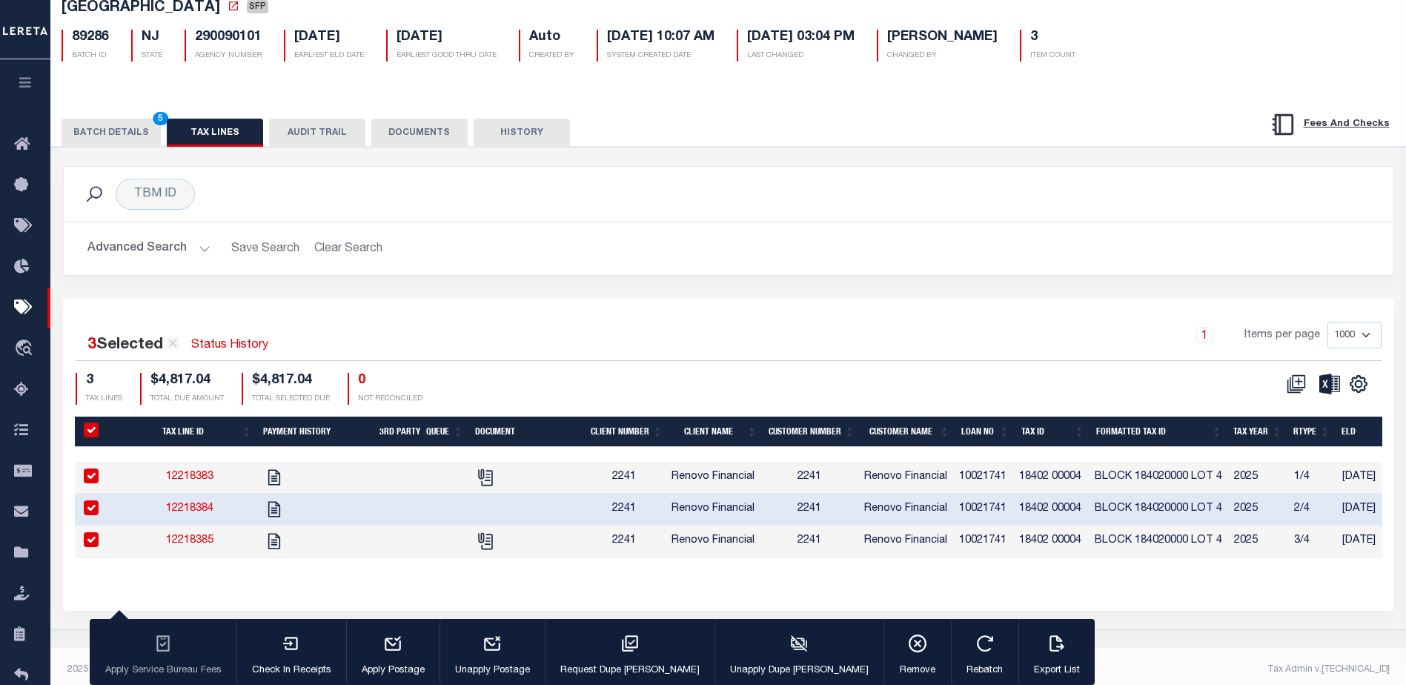
scroll to position [101, 0]
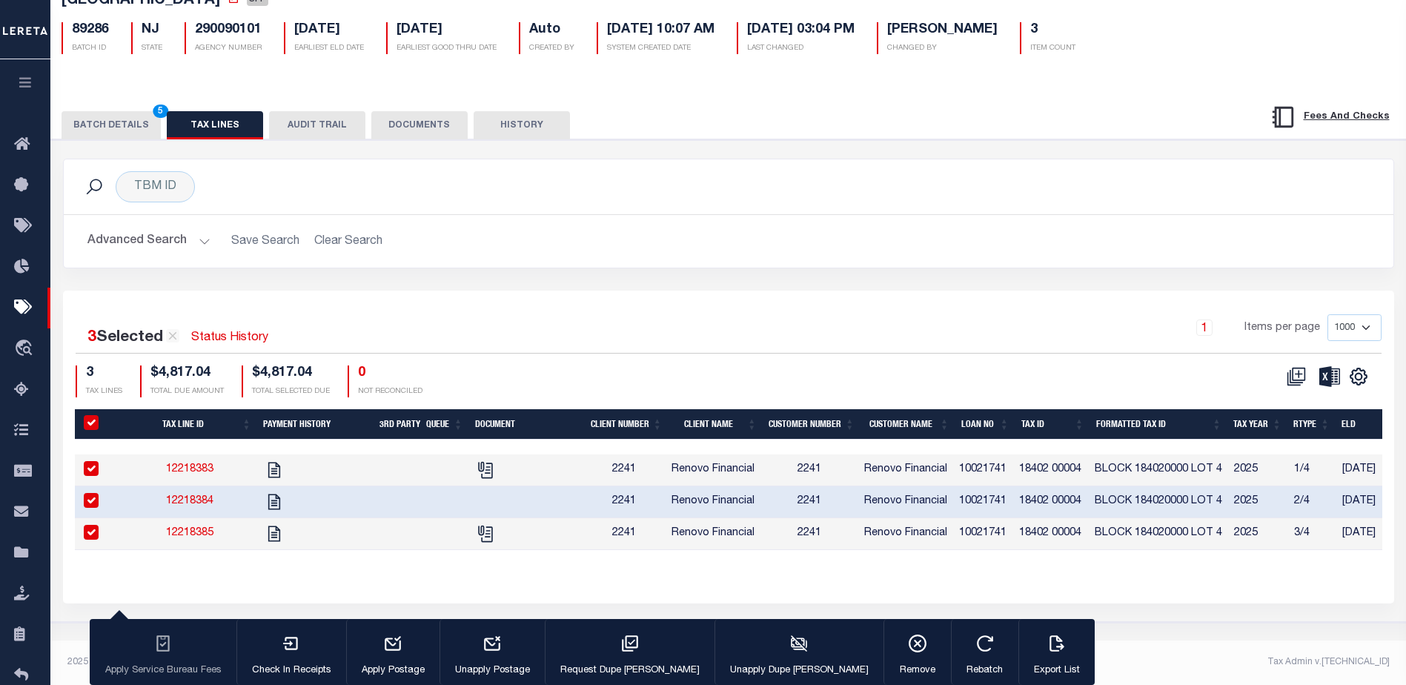
click at [87, 498] on input "checkbox" at bounding box center [91, 500] width 15 height 15
checkbox input "false"
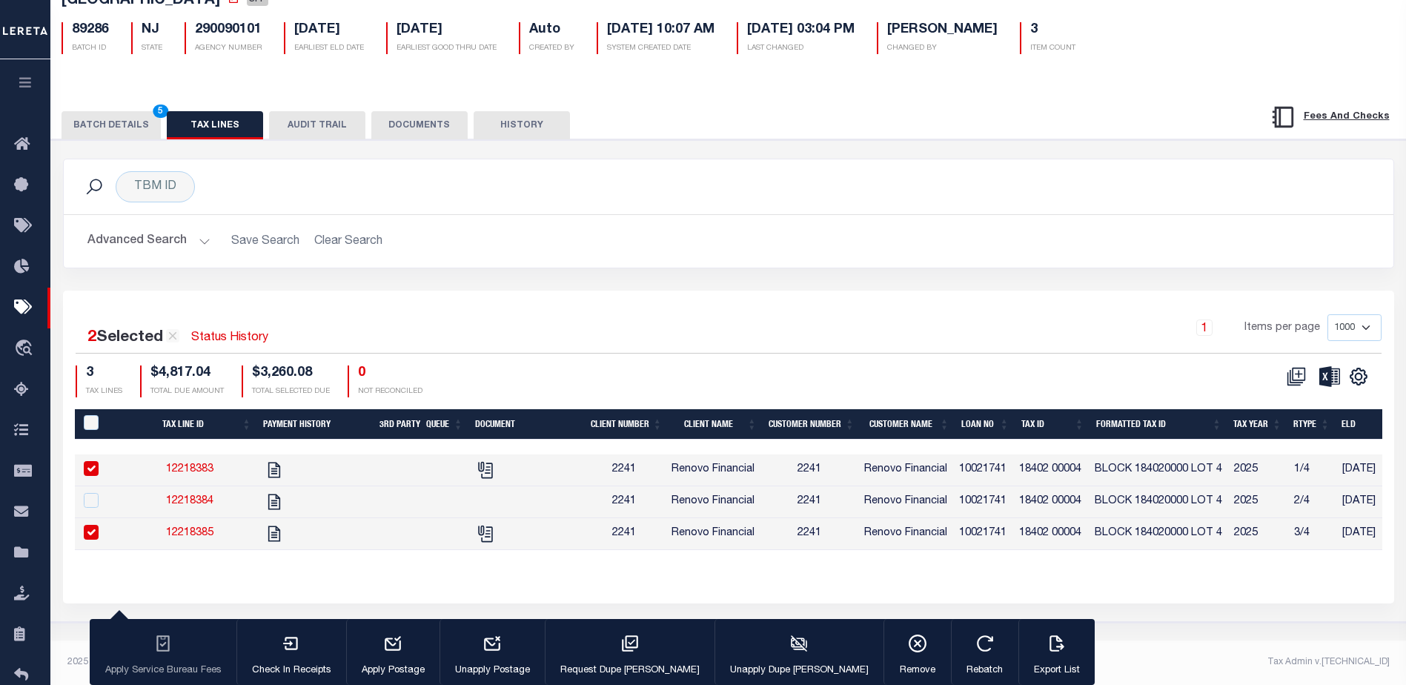
click at [98, 537] on input "checkbox" at bounding box center [91, 532] width 15 height 15
checkbox input "false"
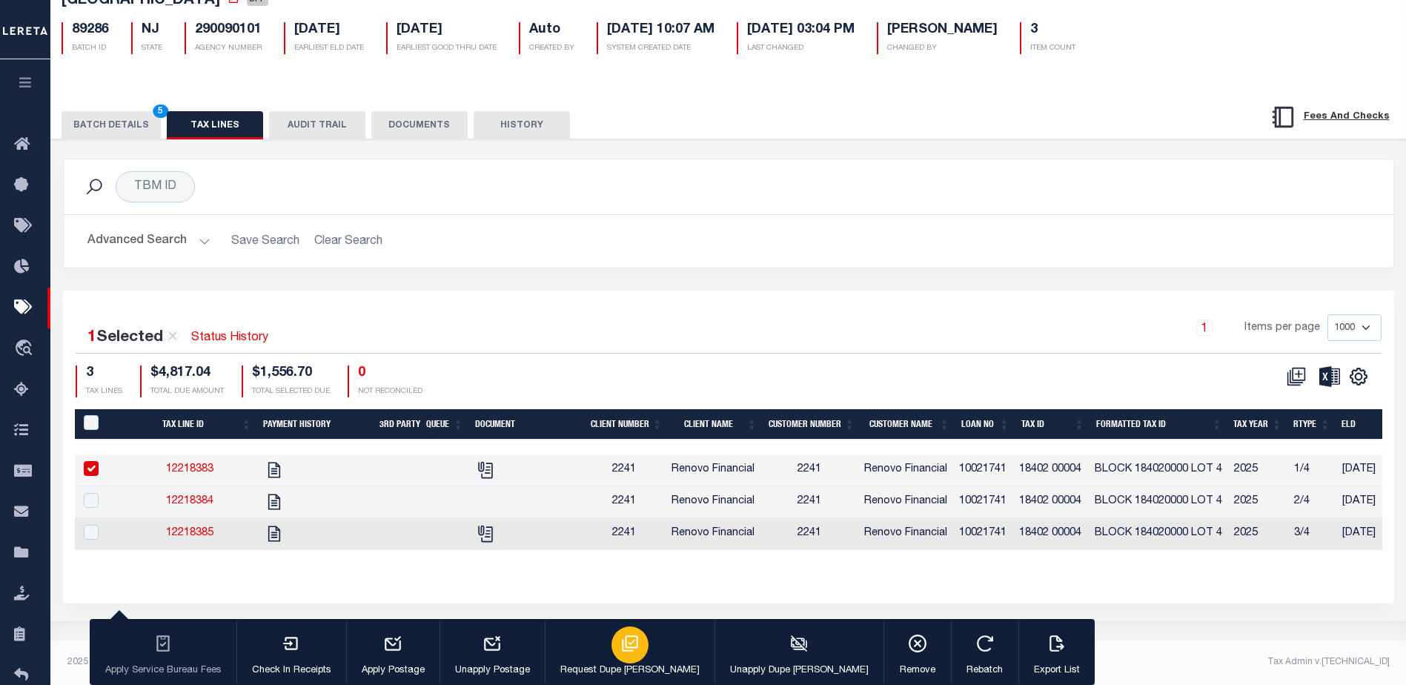
click at [619, 649] on div "button" at bounding box center [629, 644] width 37 height 37
type input "09/15/2025"
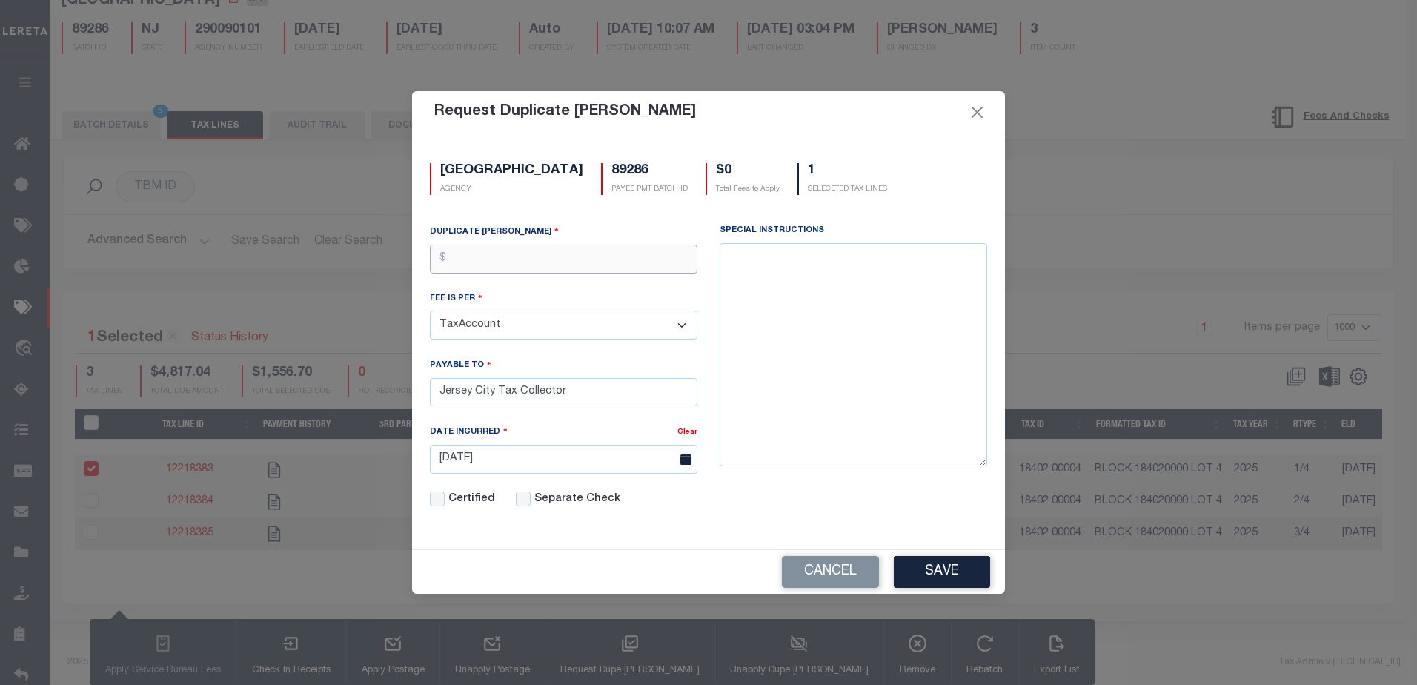
drag, startPoint x: 538, startPoint y: 261, endPoint x: 517, endPoint y: 253, distance: 22.3
click at [537, 261] on input "text" at bounding box center [563, 259] width 267 height 29
type input "$5.00"
click at [940, 566] on button "Save" at bounding box center [942, 572] width 96 height 32
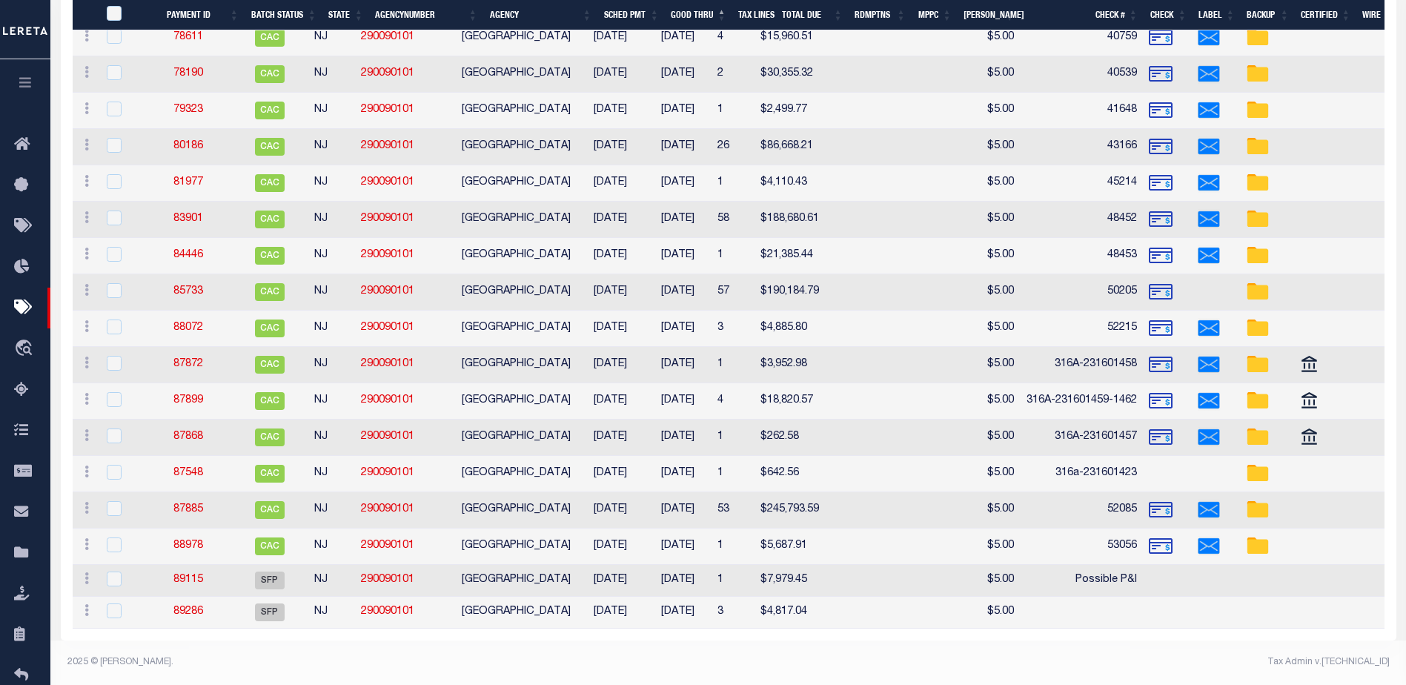
scroll to position [2599, 0]
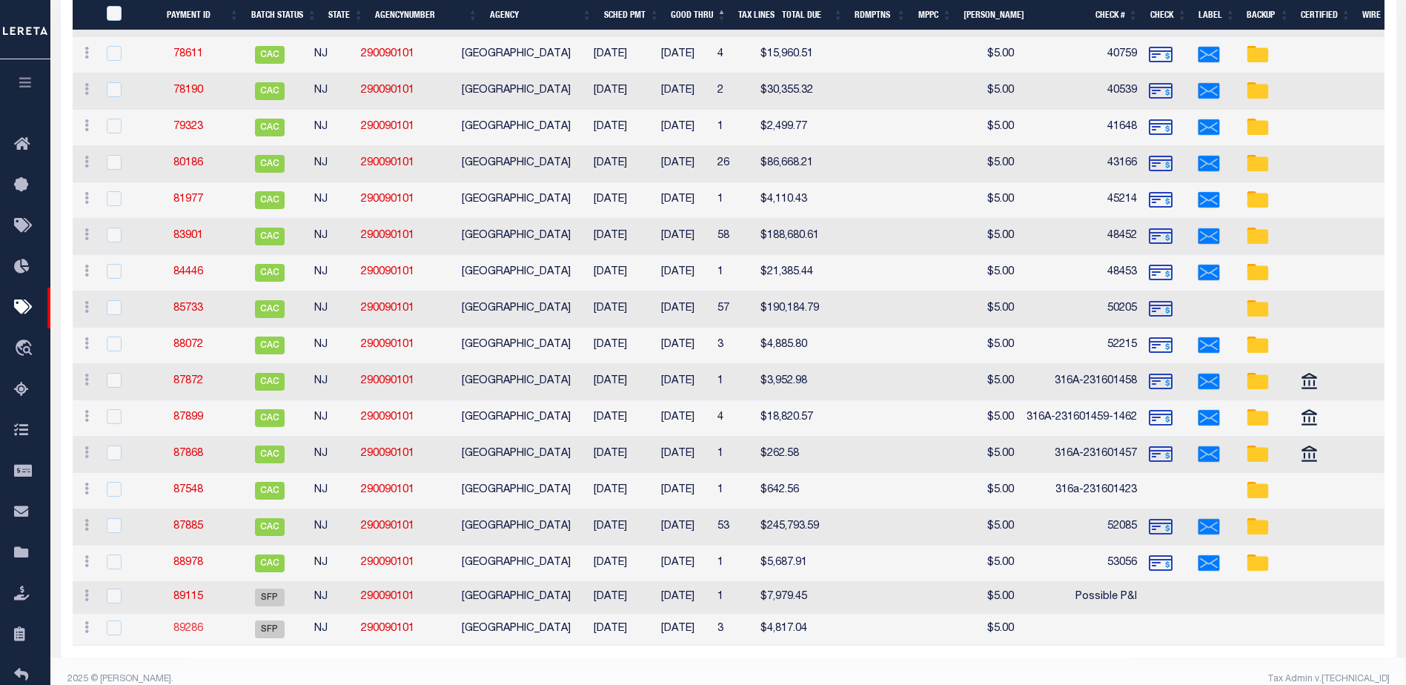
click at [197, 632] on link "89286" at bounding box center [188, 628] width 30 height 10
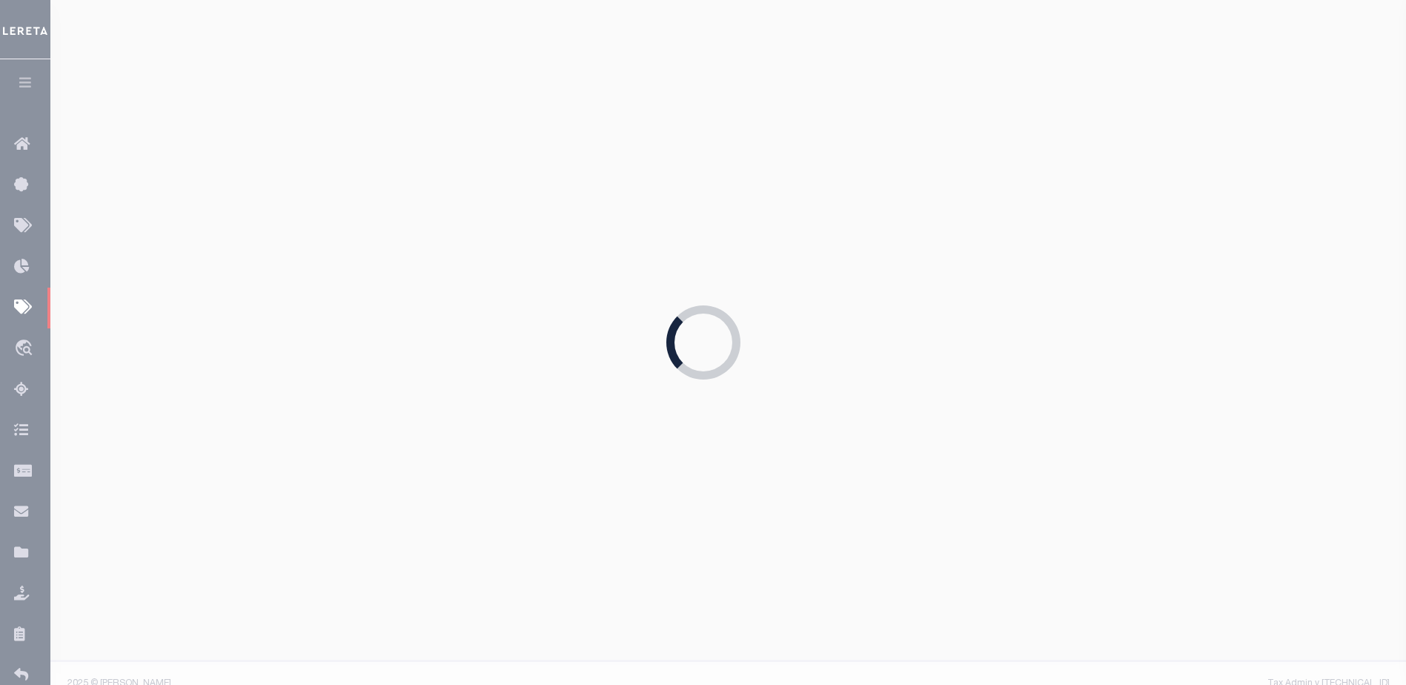
select select "SFP"
type input "07/23/2025"
select select
type input "$5"
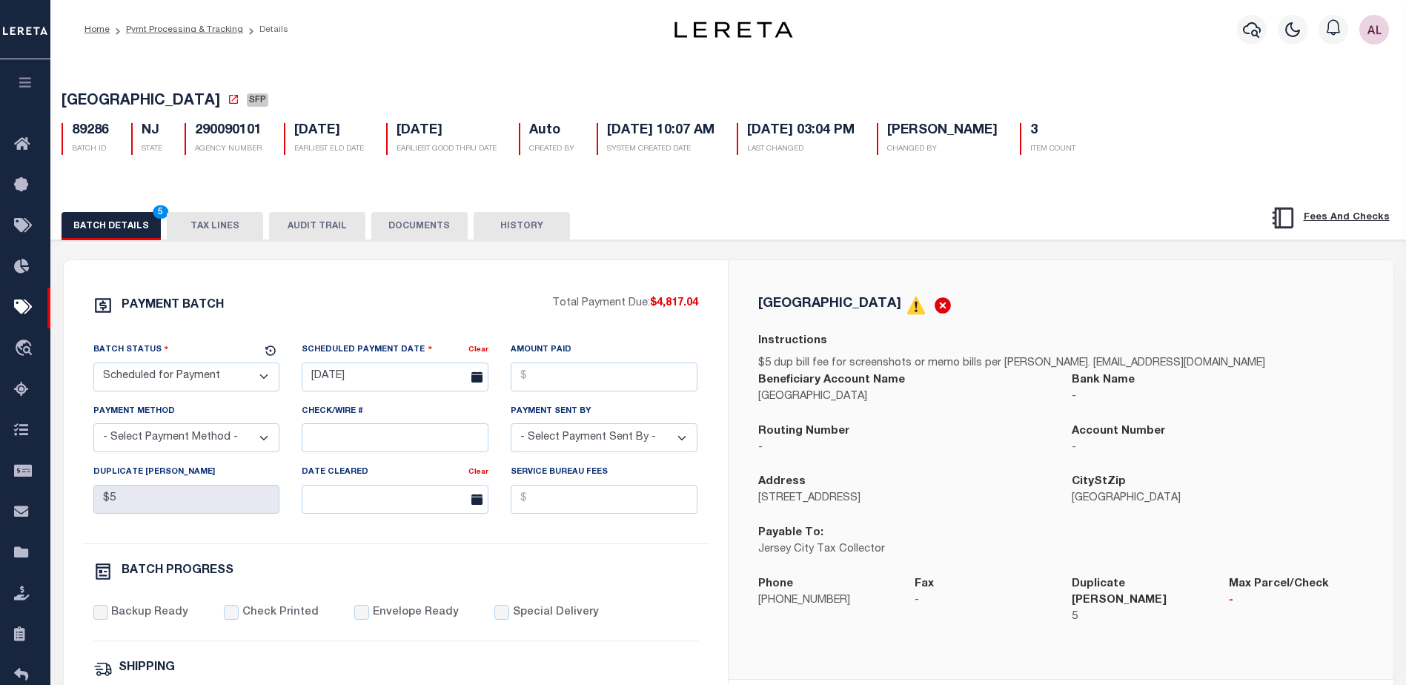
click at [172, 382] on select "- Select Status - Scheduled for Payment Ready For Payment Payment Sent Cleared …" at bounding box center [186, 376] width 187 height 29
click at [93, 365] on select "- Select Status - Scheduled for Payment Ready For Payment Payment Sent Cleared …" at bounding box center [186, 376] width 187 height 29
click at [165, 385] on select "- Select Status - Scheduled for Payment Ready For Payment Payment Sent Cleared …" at bounding box center [186, 376] width 187 height 29
select select "RFP"
click at [93, 365] on select "- Select Status - Scheduled for Payment Ready For Payment Payment Sent Cleared …" at bounding box center [186, 376] width 187 height 29
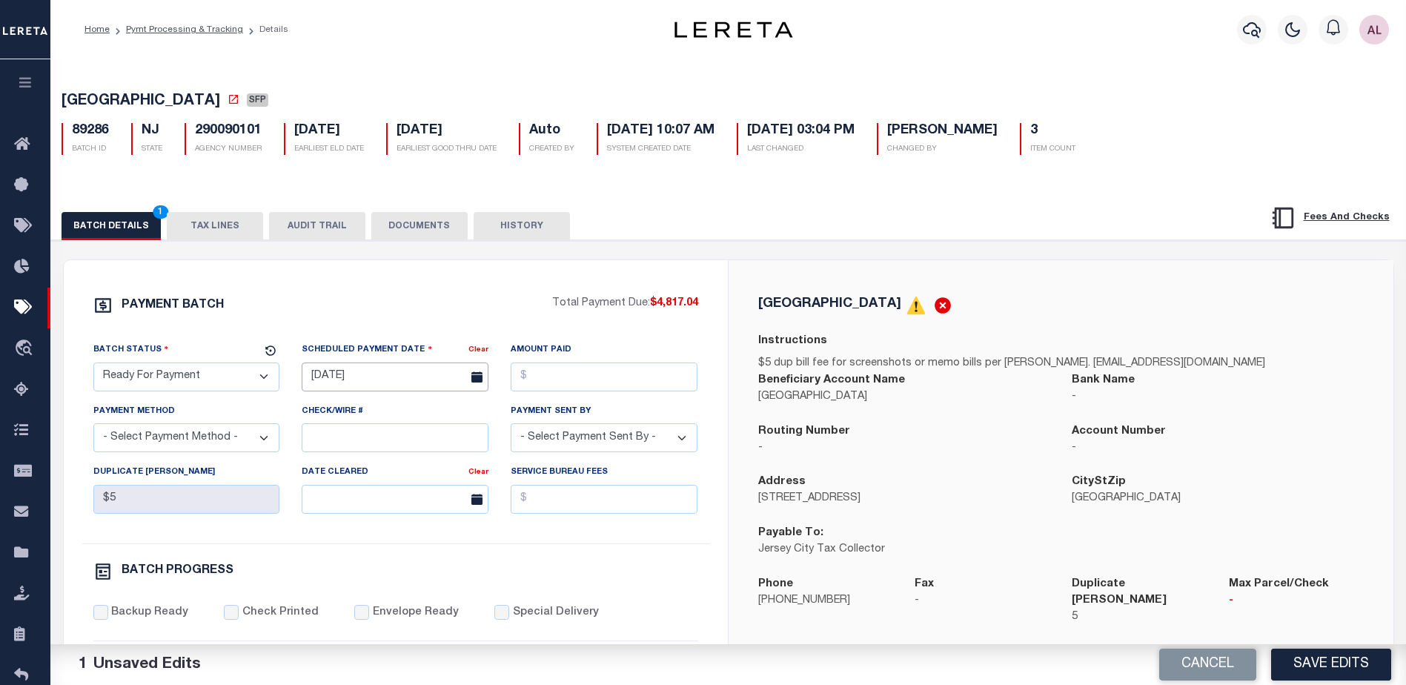
click at [362, 380] on input "07/23/2025" at bounding box center [395, 376] width 187 height 29
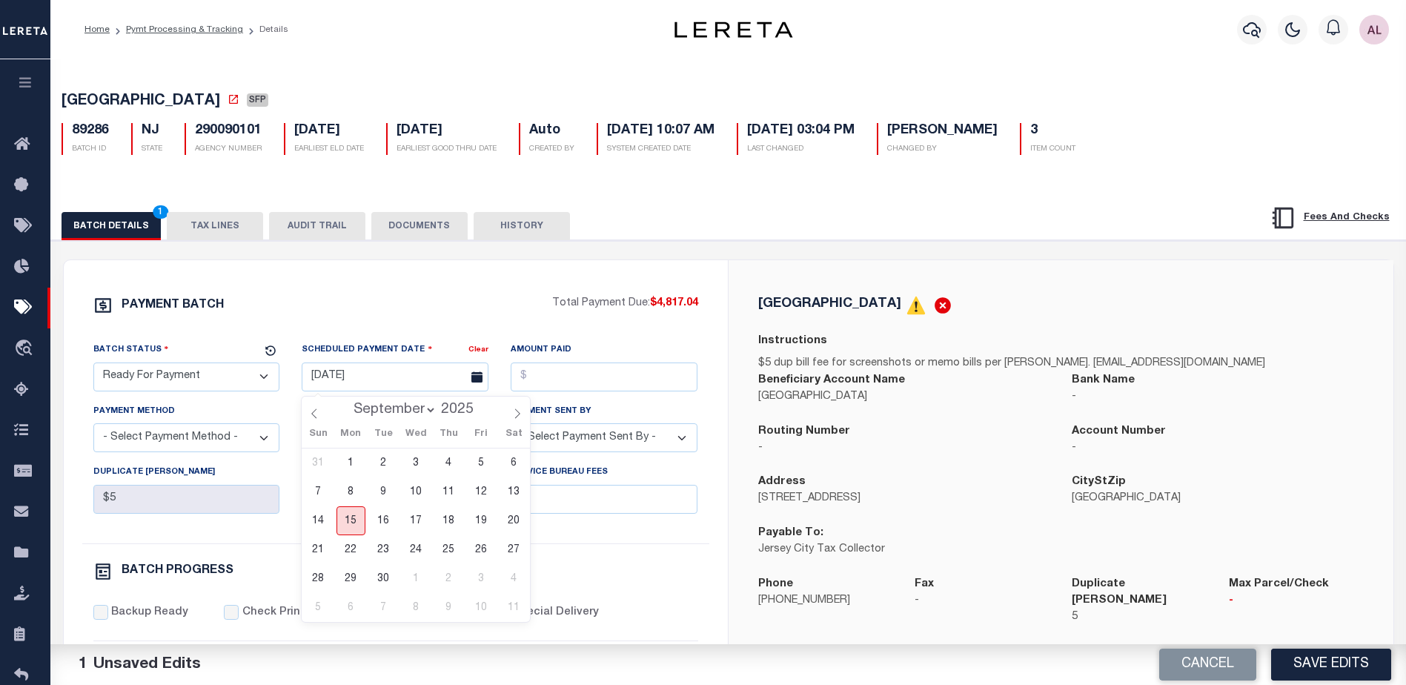
drag, startPoint x: 354, startPoint y: 522, endPoint x: 512, endPoint y: 399, distance: 199.6
click at [356, 518] on span "15" at bounding box center [350, 520] width 29 height 29
type input "09/15/2025"
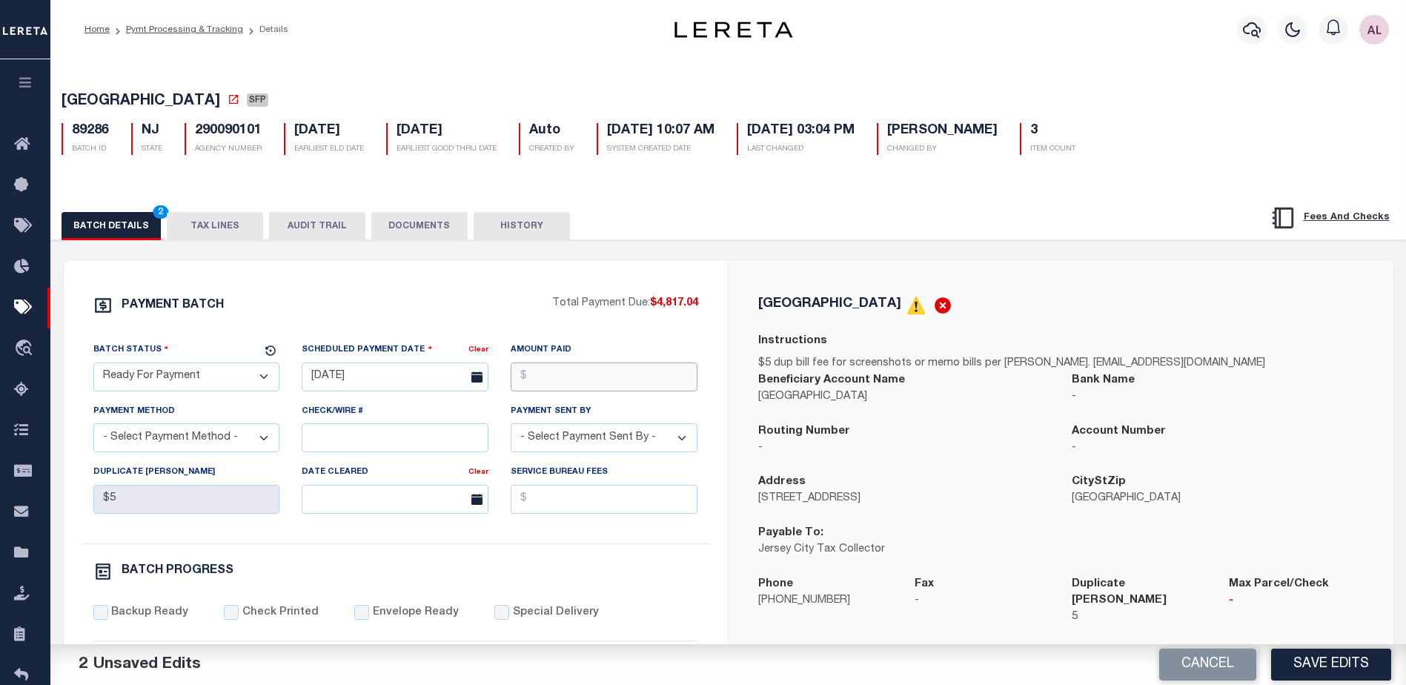
click at [581, 377] on input "Amount Paid" at bounding box center [604, 376] width 187 height 29
type input "$4,817.04"
drag, startPoint x: 133, startPoint y: 440, endPoint x: 133, endPoint y: 456, distance: 16.3
click at [133, 440] on select "- Select Payment Method - ACH Certified Check Check Direct Deposit Wire Transfer" at bounding box center [186, 437] width 187 height 29
select select "CHK"
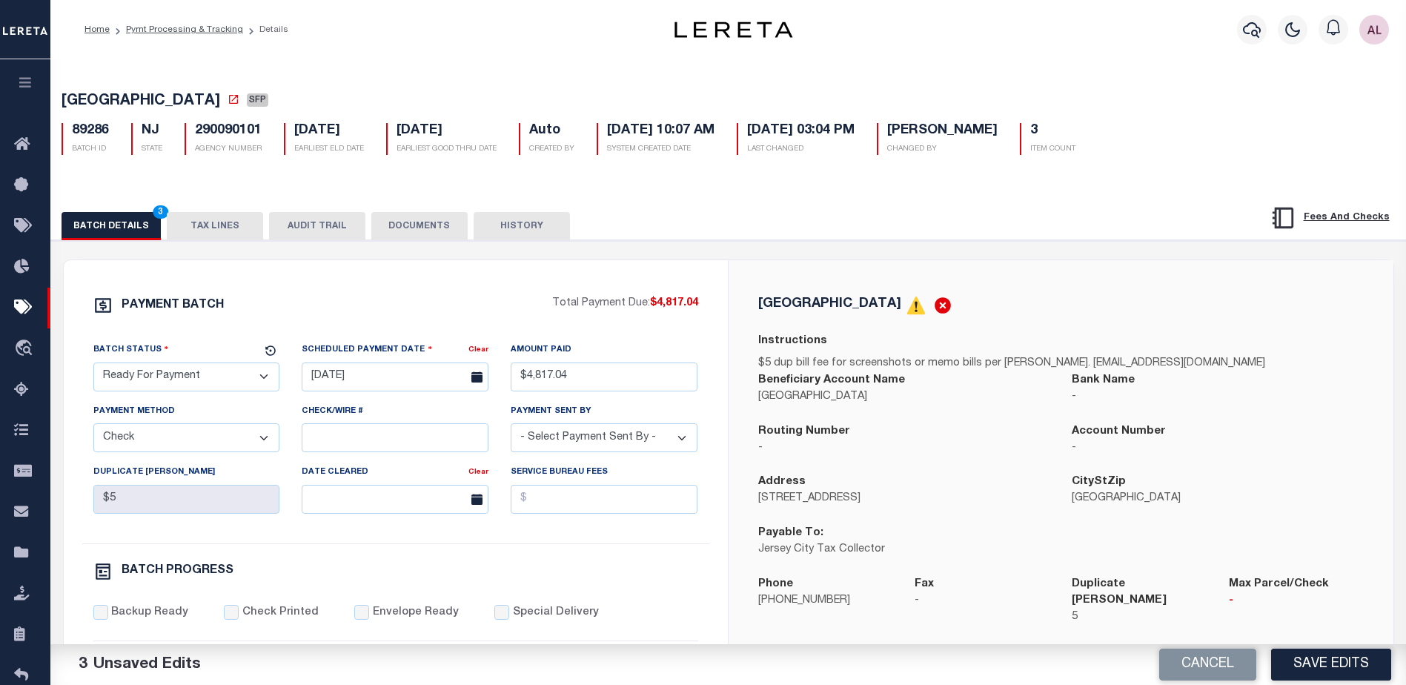
click at [93, 428] on select "- Select Payment Method - ACH Certified Check Check Direct Deposit Wire Transfer" at bounding box center [186, 437] width 187 height 29
click at [576, 446] on select "- Select Payment Sent By - Aakash Patel Abdul Muzain Adams, Pamela S Adhikary R…" at bounding box center [604, 437] width 187 height 29
select select "[PERSON_NAME]"
click at [90, 616] on div "PAYMENT BATCH Total Payment Due: $4,817.04 Batch Status - Select Status -" at bounding box center [396, 694] width 628 height 796
click at [100, 615] on input "Backup Ready" at bounding box center [100, 612] width 15 height 15
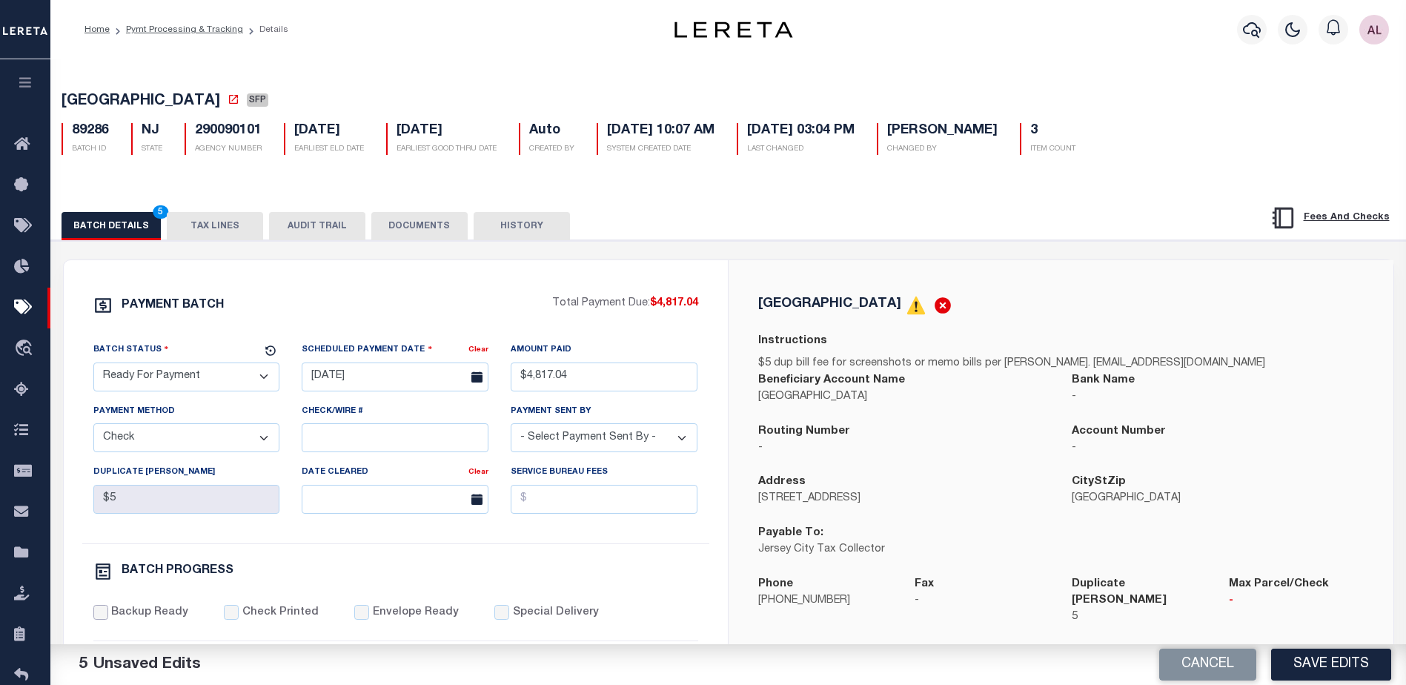
checkbox input "true"
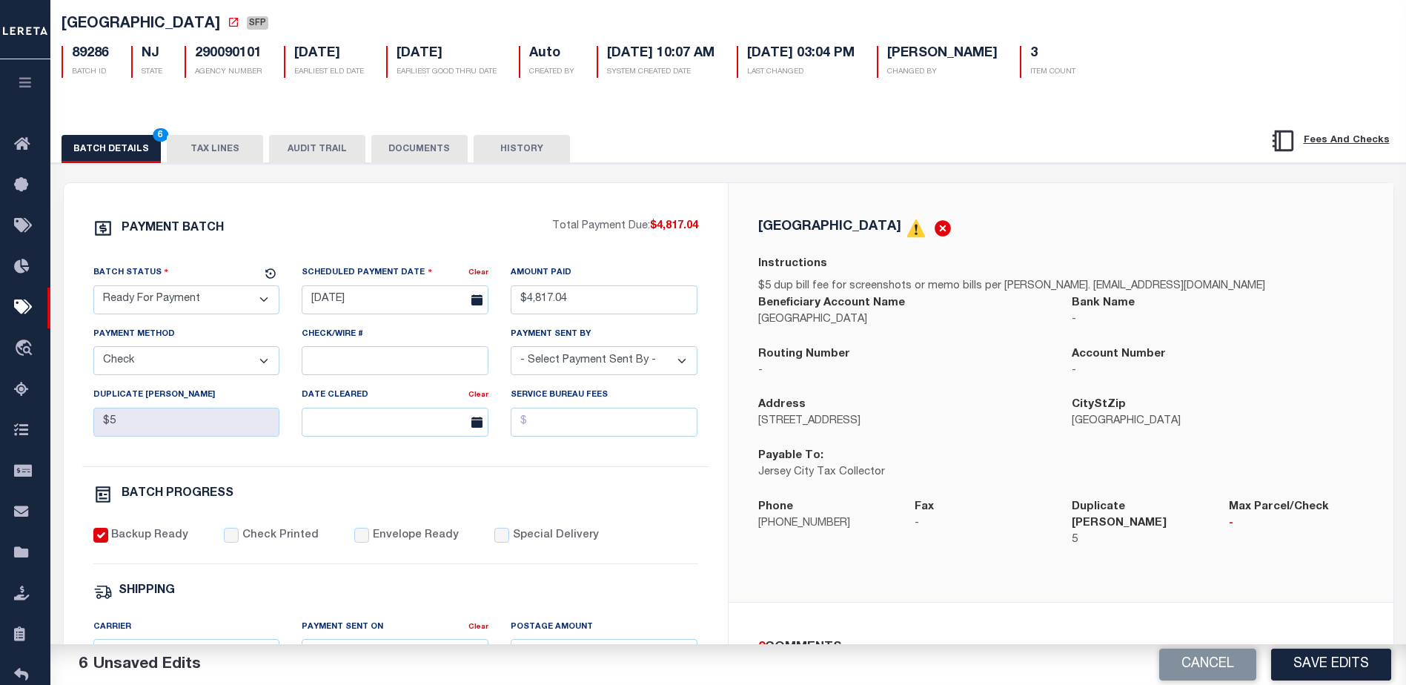
scroll to position [222, 0]
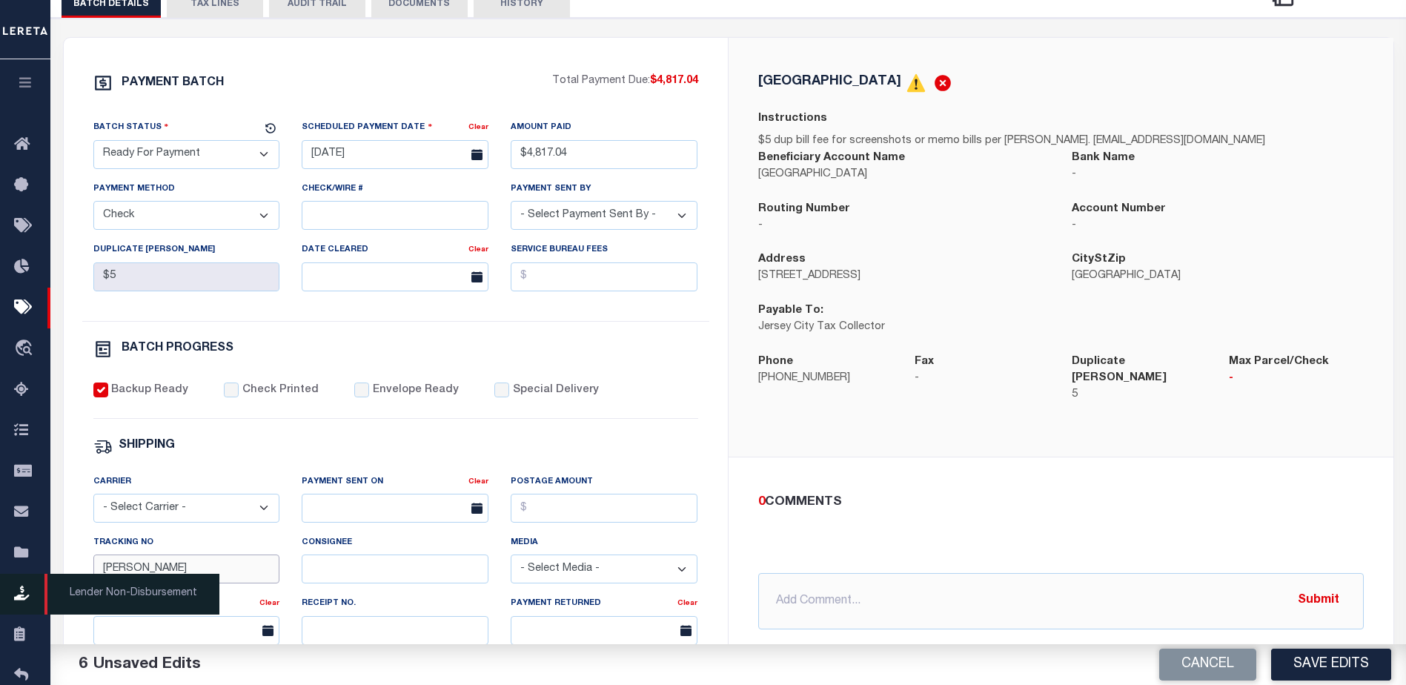
drag, startPoint x: 148, startPoint y: 583, endPoint x: 45, endPoint y: 584, distance: 103.0
click at [45, 584] on div "Home Pymt Processing & Tracking Details Profile Sign out" at bounding box center [703, 400] width 1406 height 1244
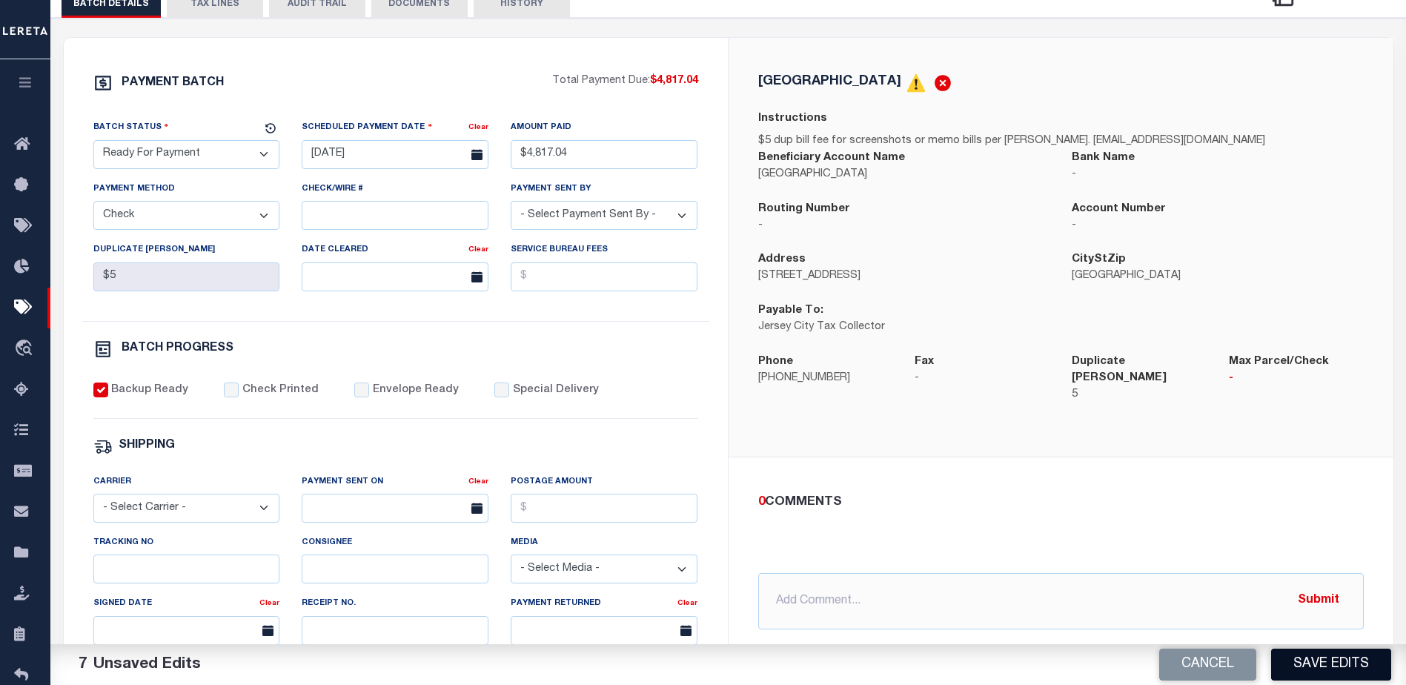
drag, startPoint x: 1348, startPoint y: 659, endPoint x: 1303, endPoint y: 651, distance: 45.8
click at [1347, 659] on button "Save Edits" at bounding box center [1331, 664] width 120 height 32
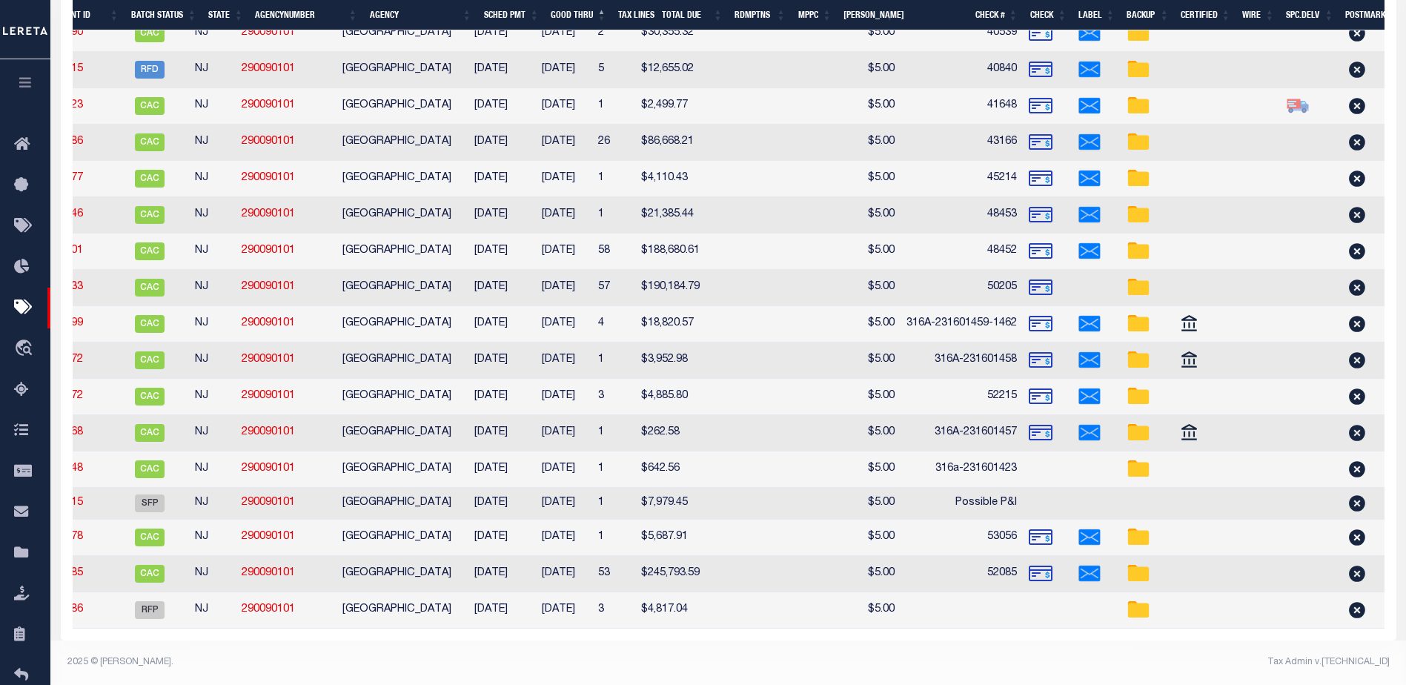
scroll to position [0, 398]
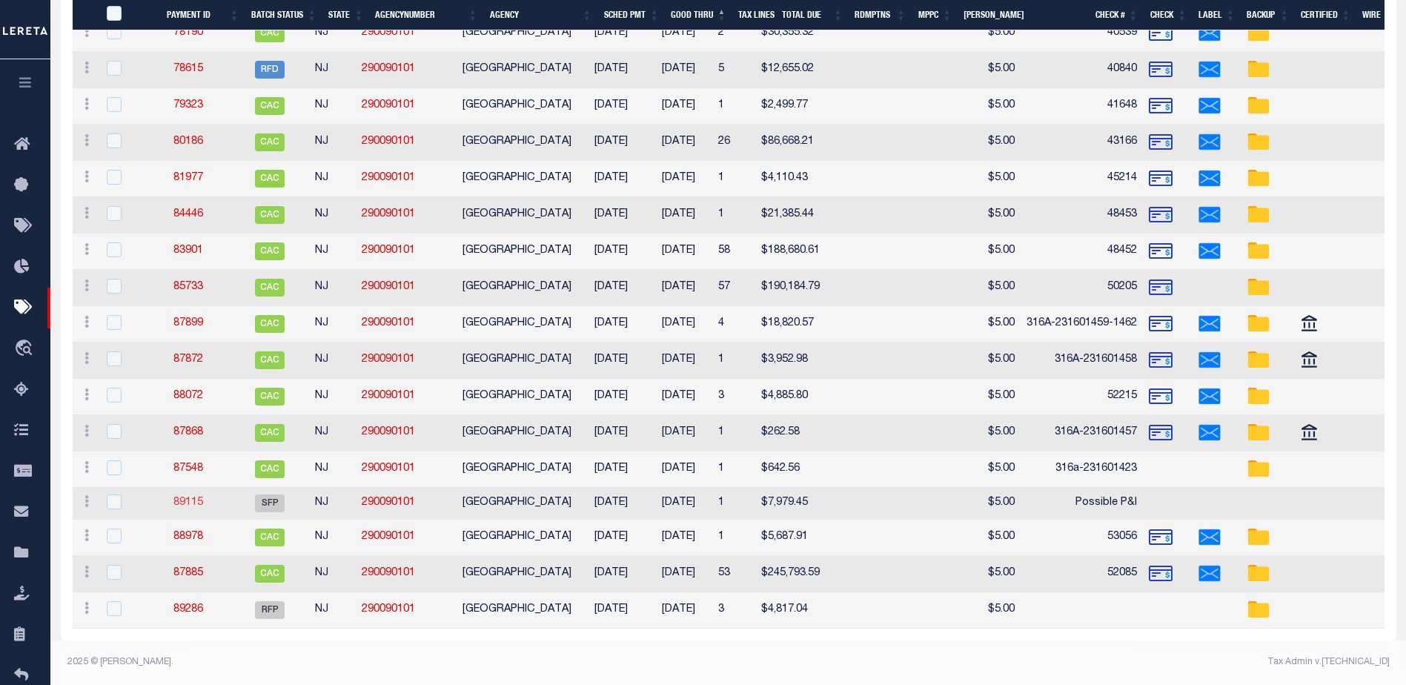
click at [191, 497] on link "89115" at bounding box center [188, 502] width 30 height 10
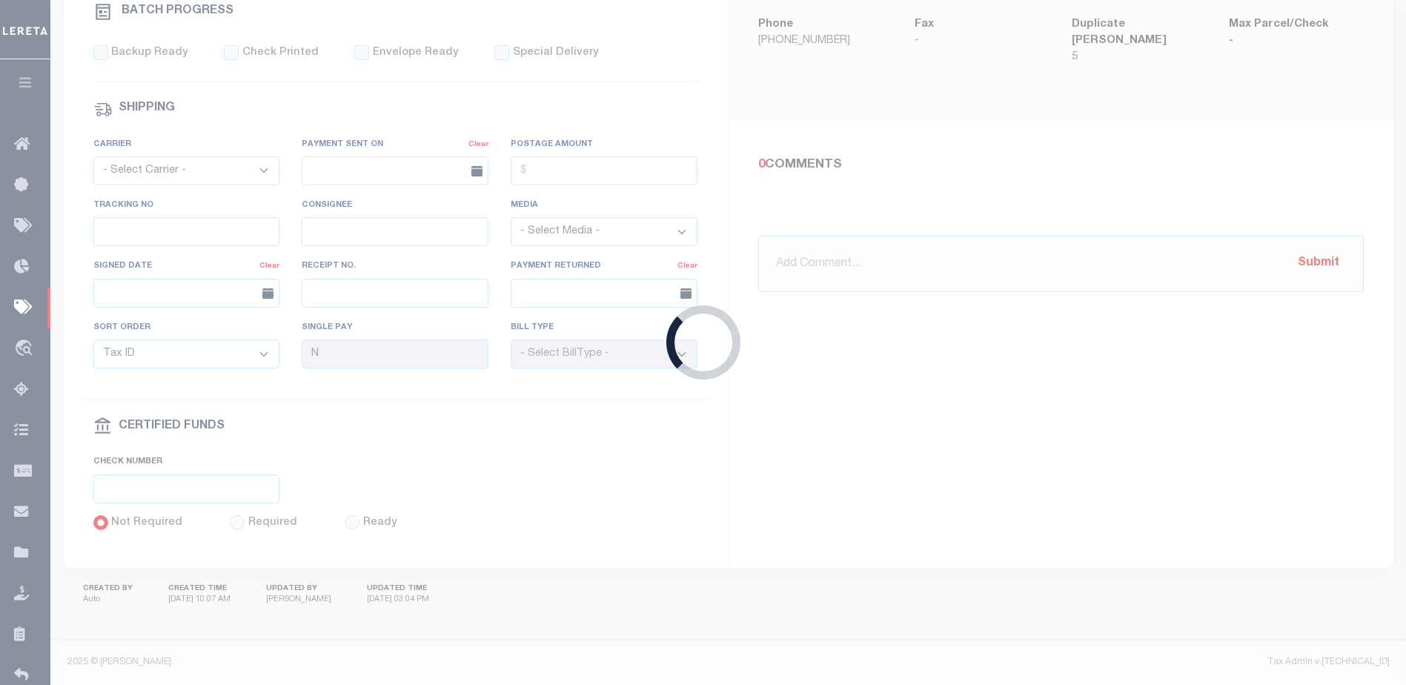
select select "SFP"
type input "07/23/2025"
select select
type input "Possible P&I"
select select
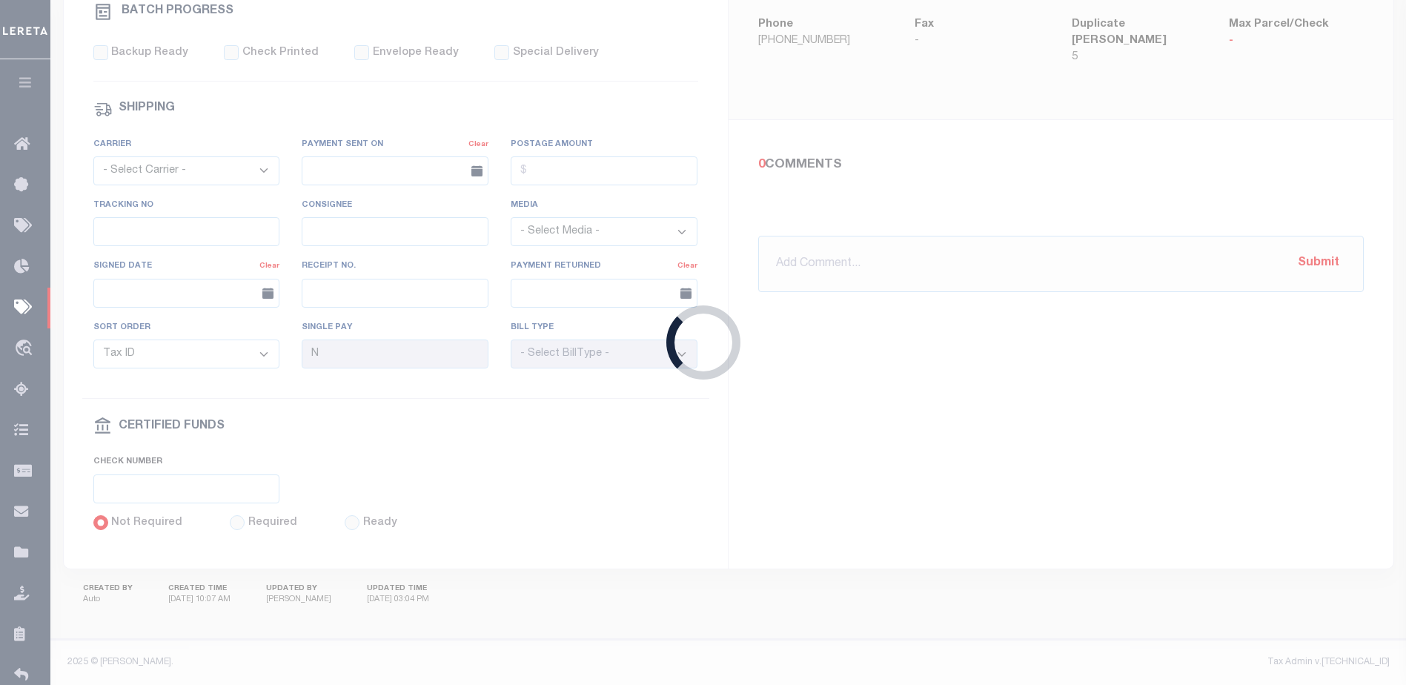
checkbox input "false"
type input "Matt"
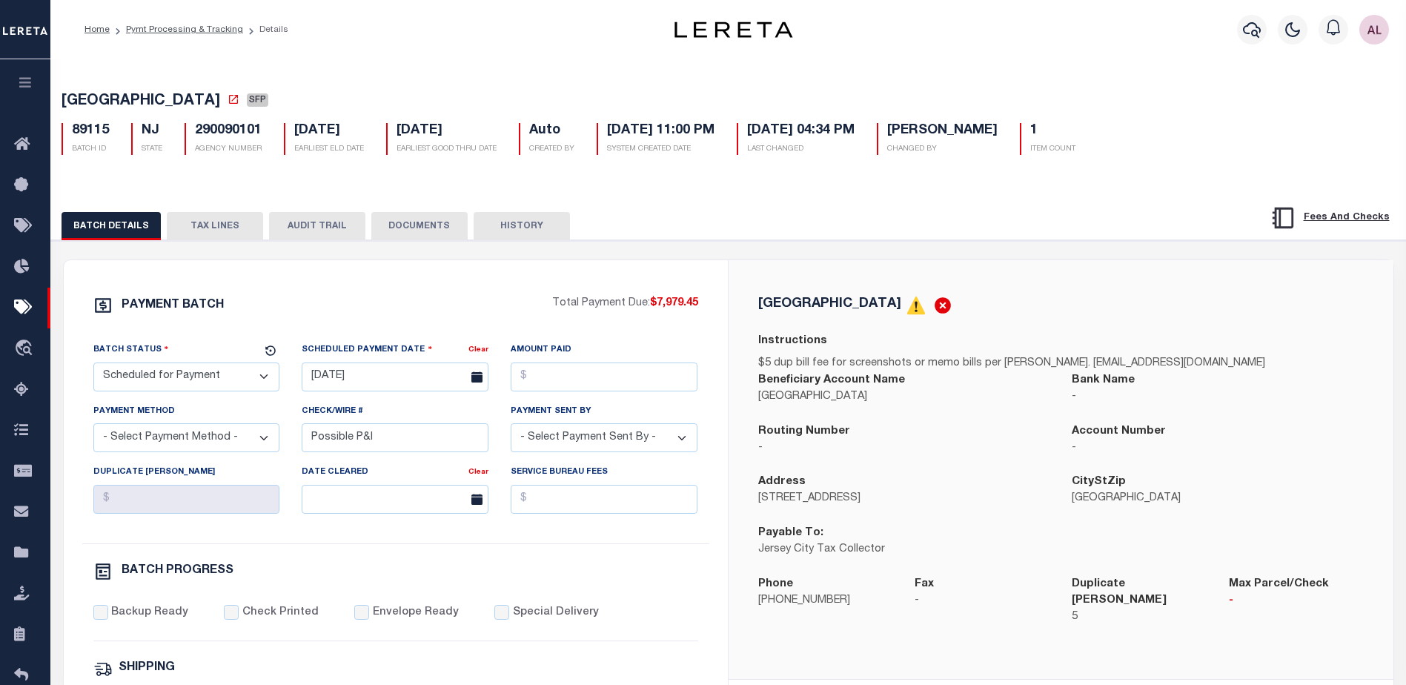
click at [225, 225] on button "TAX LINES" at bounding box center [215, 226] width 96 height 28
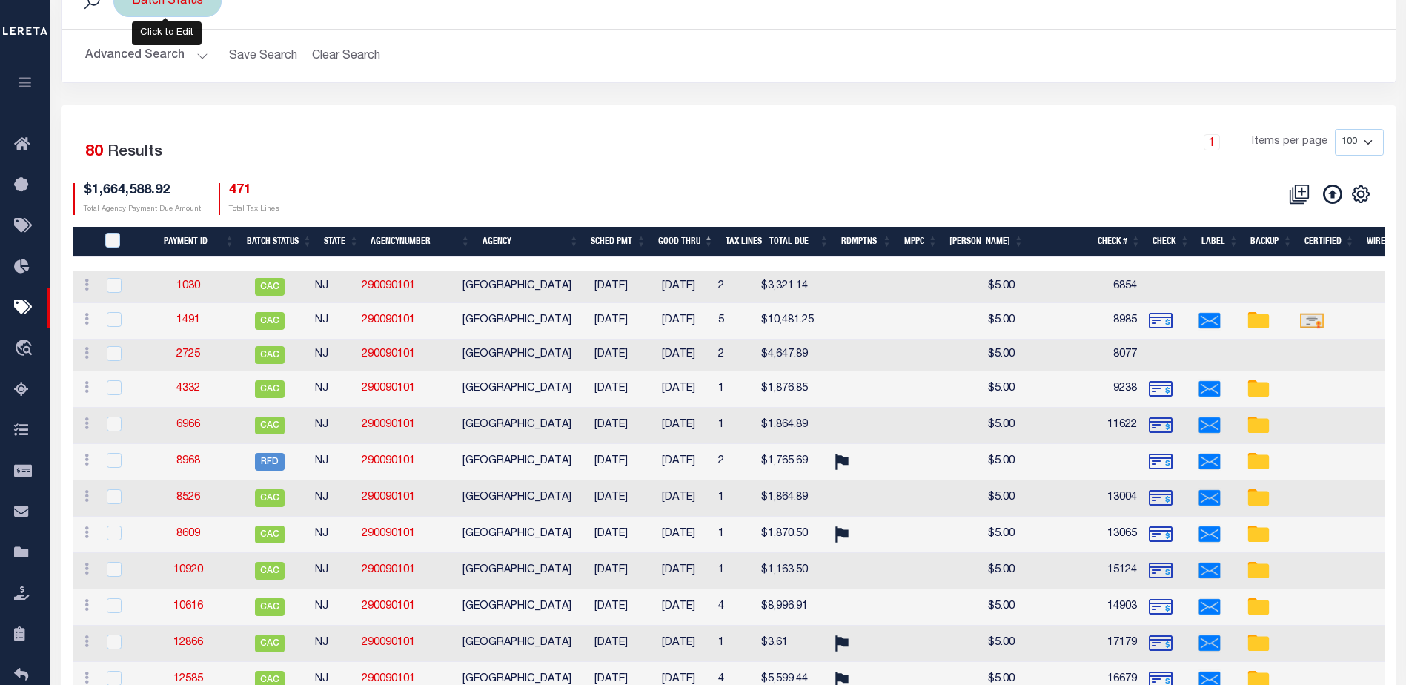
click at [183, 11] on div "Batch Status" at bounding box center [167, 1] width 108 height 31
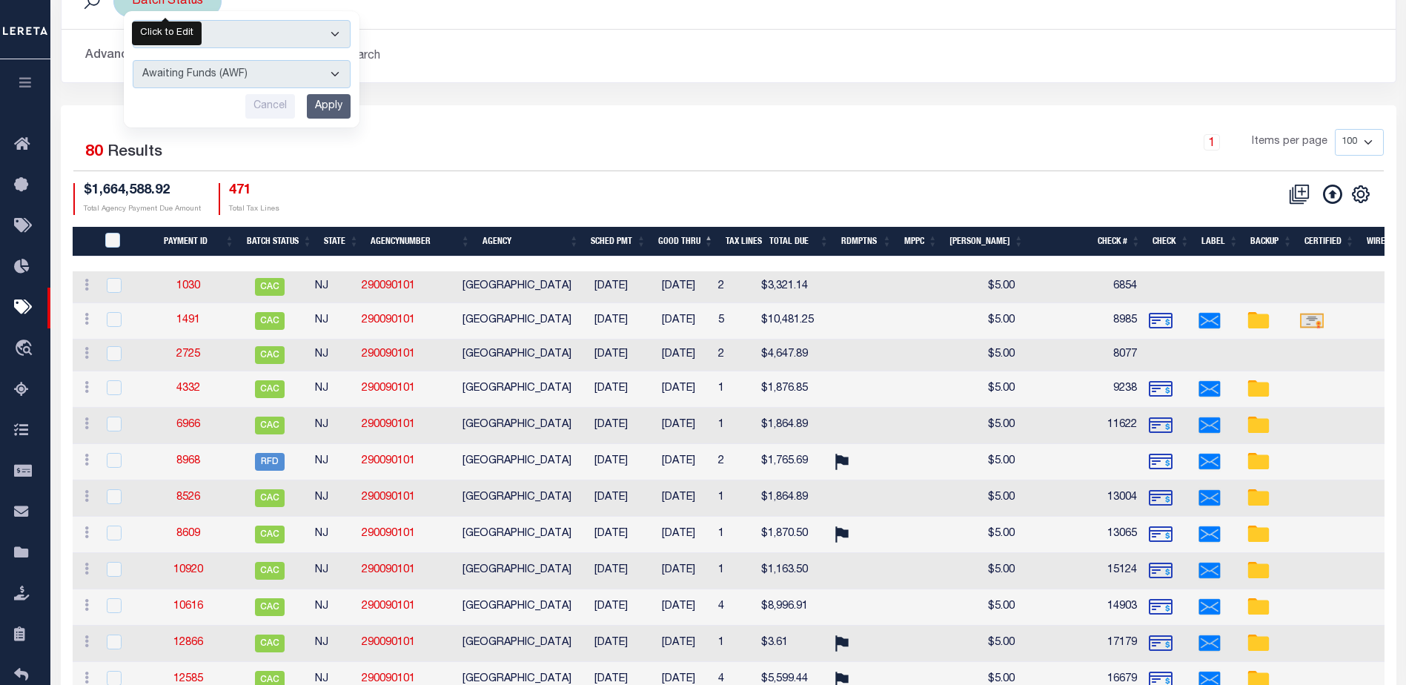
click at [191, 79] on select "Awaiting Funds (AWF) Cleared and Complete (CAC) New Check Needed (NCN) Payment …" at bounding box center [242, 74] width 218 height 28
select select "SFP"
click at [133, 60] on select "Awaiting Funds (AWF) Cleared and Complete (CAC) New Check Needed (NCN) Payment …" at bounding box center [242, 74] width 218 height 28
click at [319, 98] on input "Apply" at bounding box center [329, 106] width 44 height 24
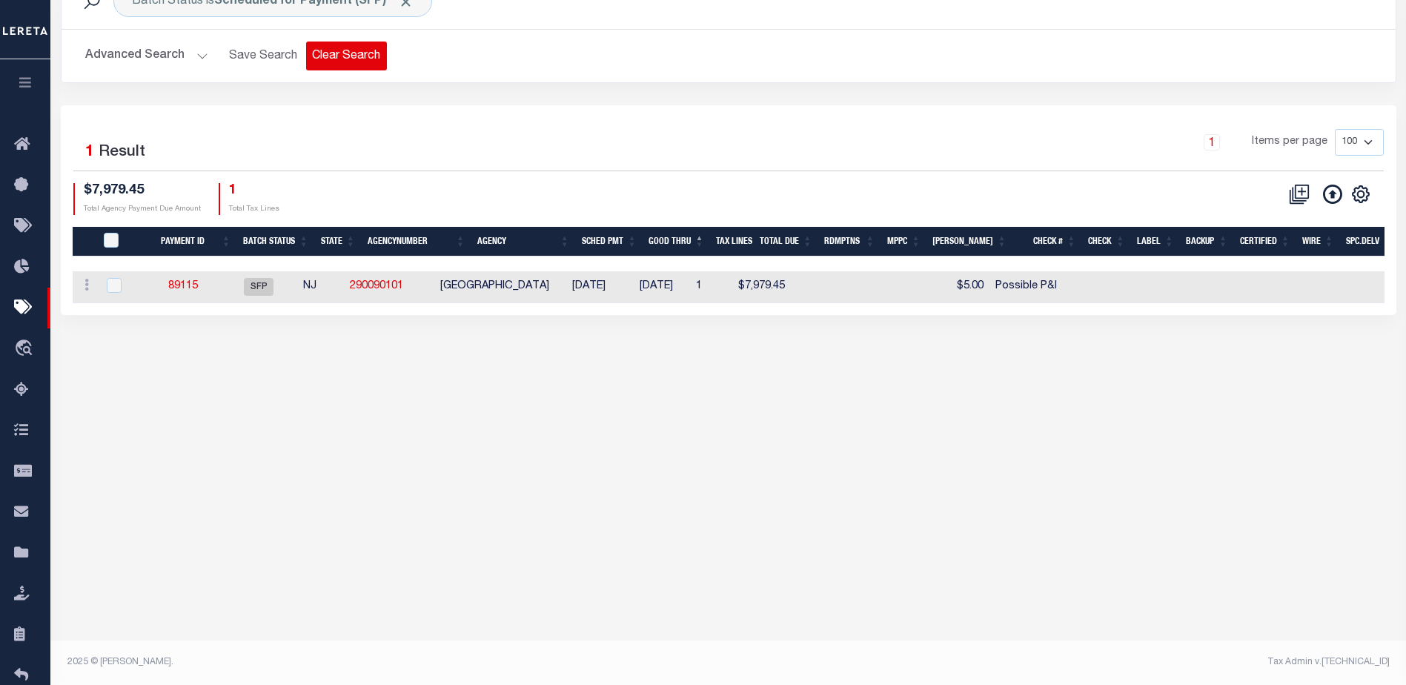
click at [341, 58] on button "Clear Search" at bounding box center [346, 55] width 81 height 29
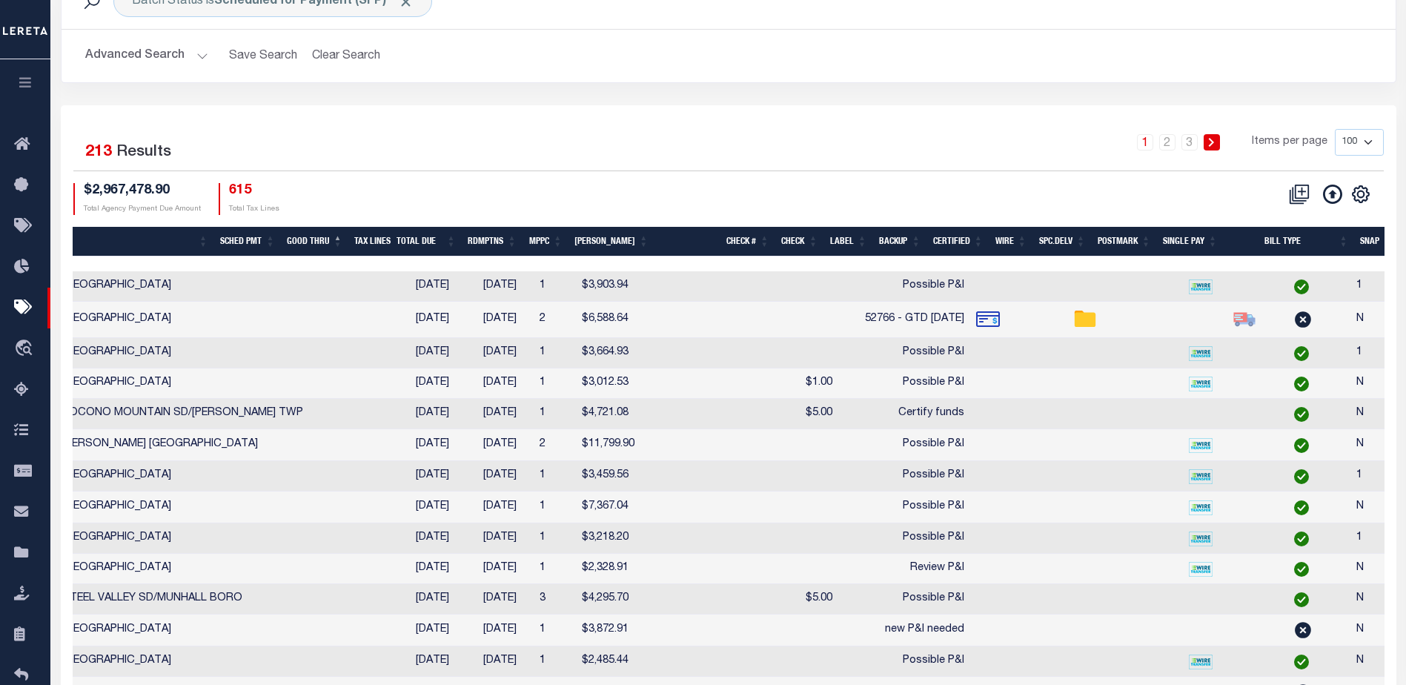
click at [1365, 142] on select "100 200 500 1000" at bounding box center [1358, 142] width 49 height 27
select select "1000"
click at [1334, 129] on select "100 200 500 1000" at bounding box center [1358, 142] width 49 height 27
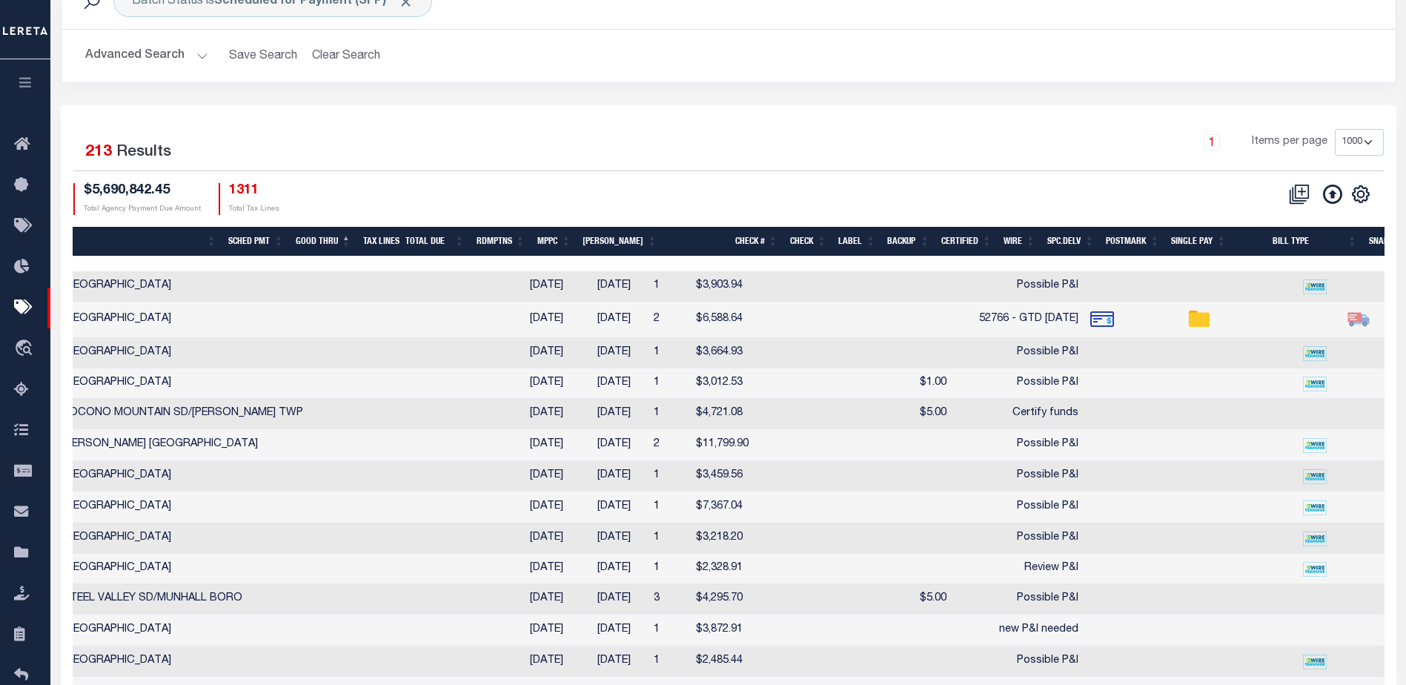
drag, startPoint x: 882, startPoint y: 261, endPoint x: 1053, endPoint y: 263, distance: 170.4
click at [1053, 263] on div at bounding box center [729, 263] width 1312 height 15
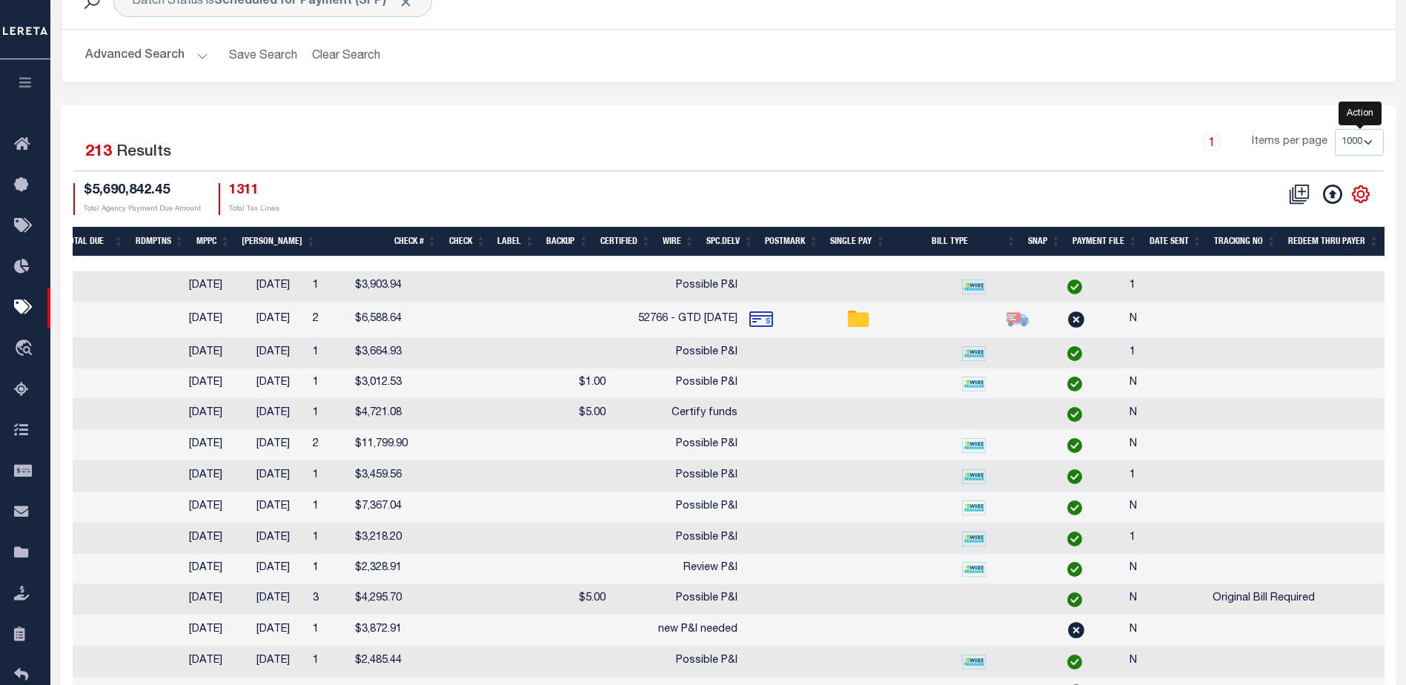
click at [1359, 192] on icon "" at bounding box center [1360, 193] width 7 height 7
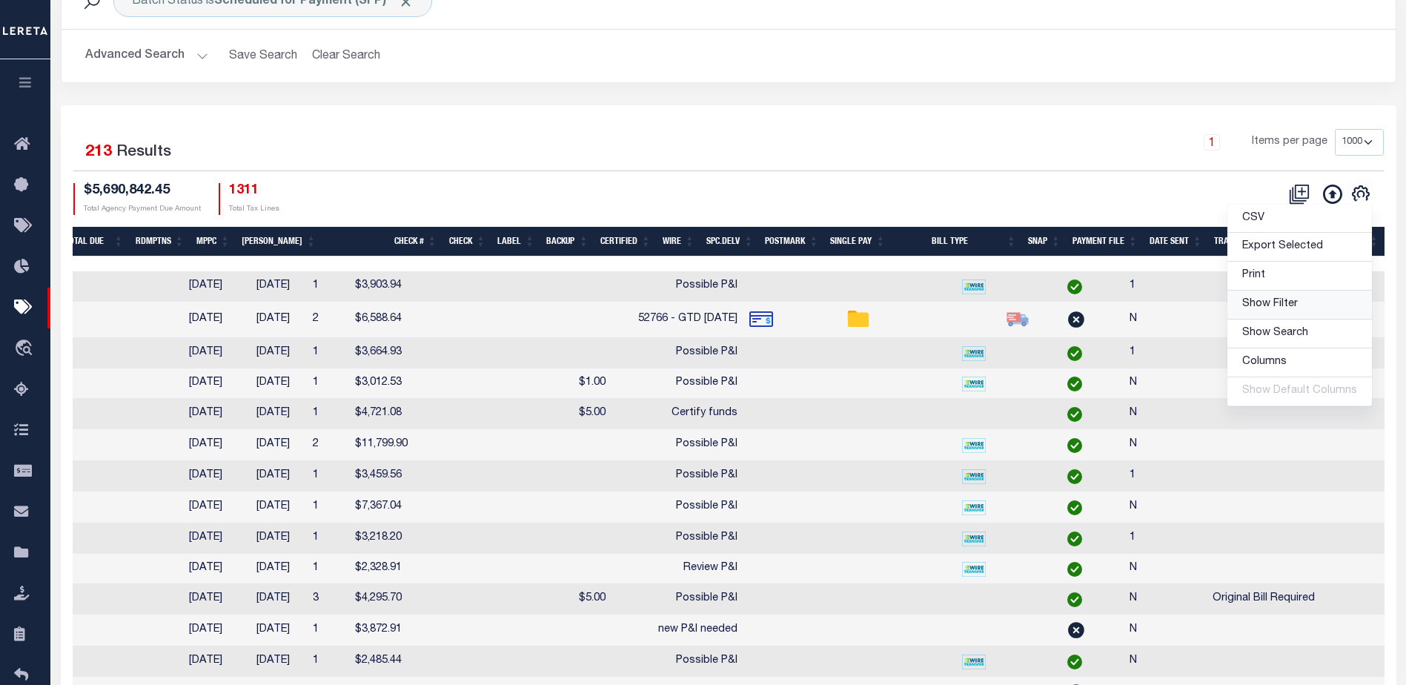
click at [1264, 305] on span "Show Filter" at bounding box center [1270, 304] width 56 height 10
select select
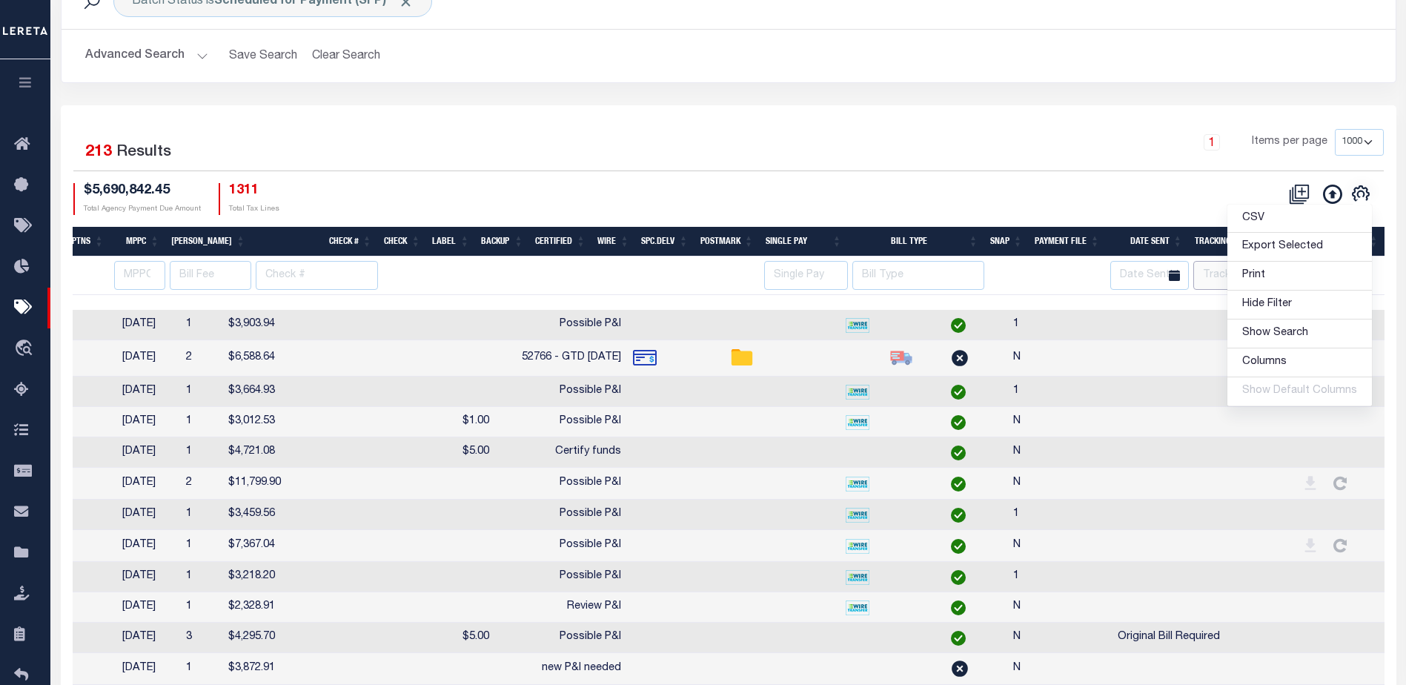
click at [1211, 274] on input "text" at bounding box center [1237, 275] width 89 height 29
type input "Audria"
select select
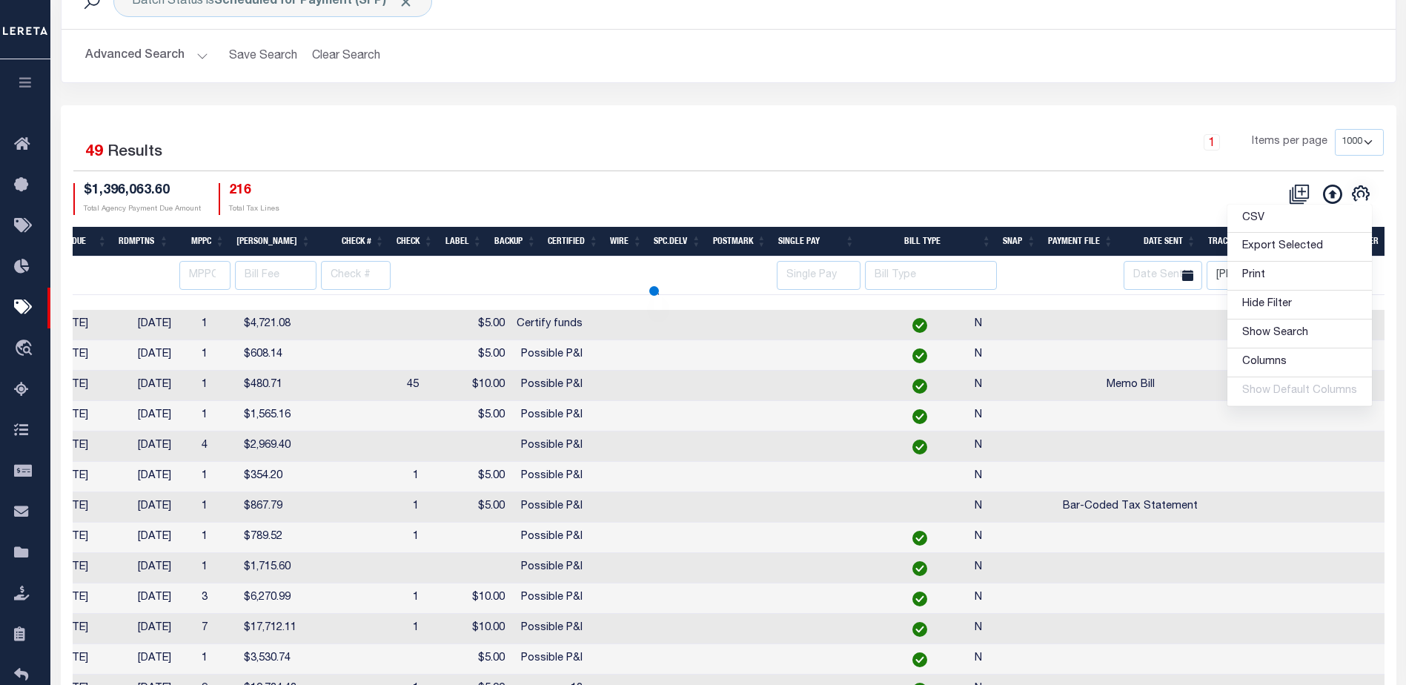
select select
click at [1203, 382] on td at bounding box center [1225, 385] width 44 height 30
checkbox input "true"
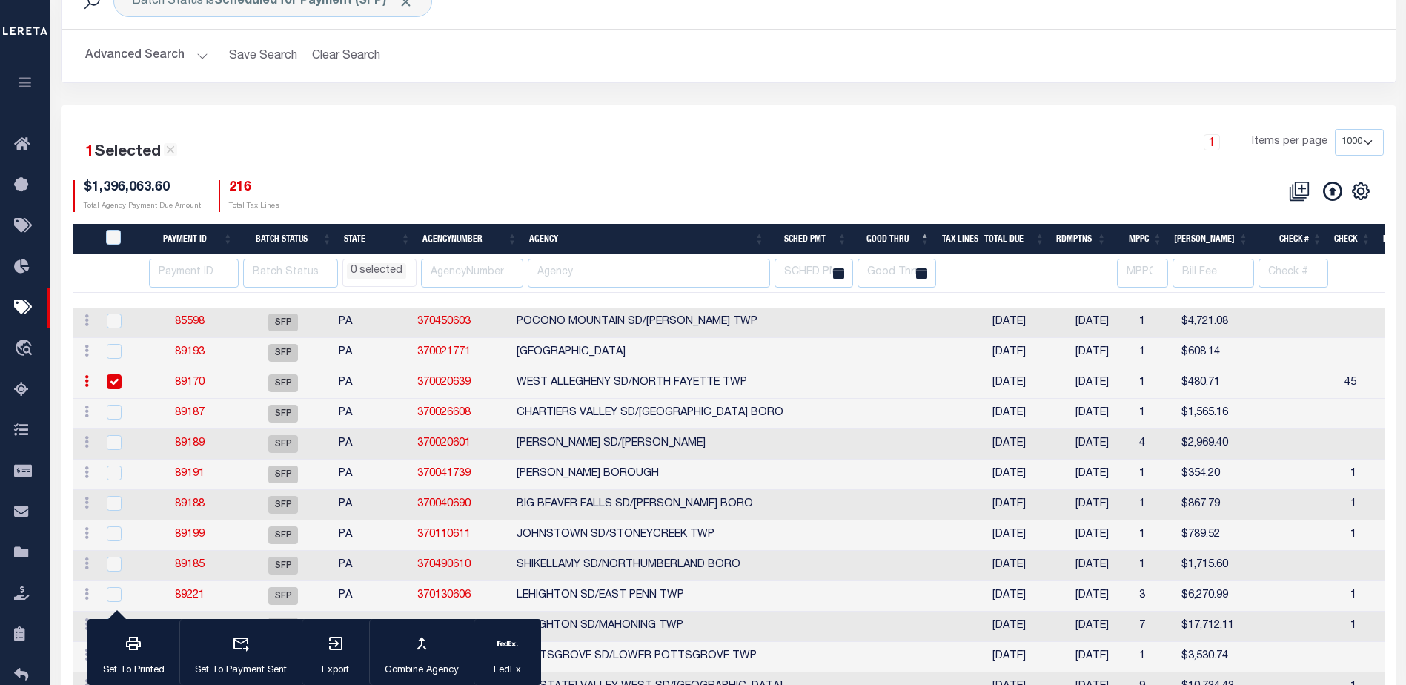
click at [370, 240] on th "State" at bounding box center [377, 239] width 79 height 30
select select
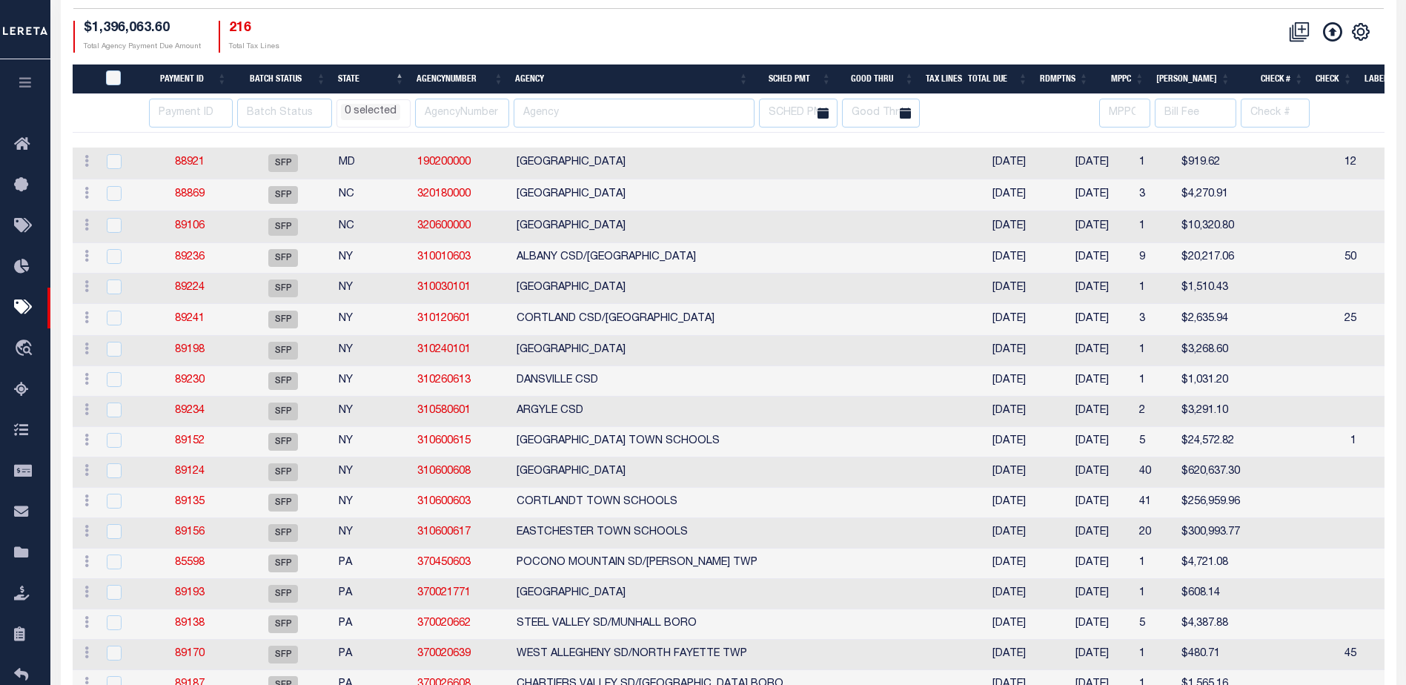
select select
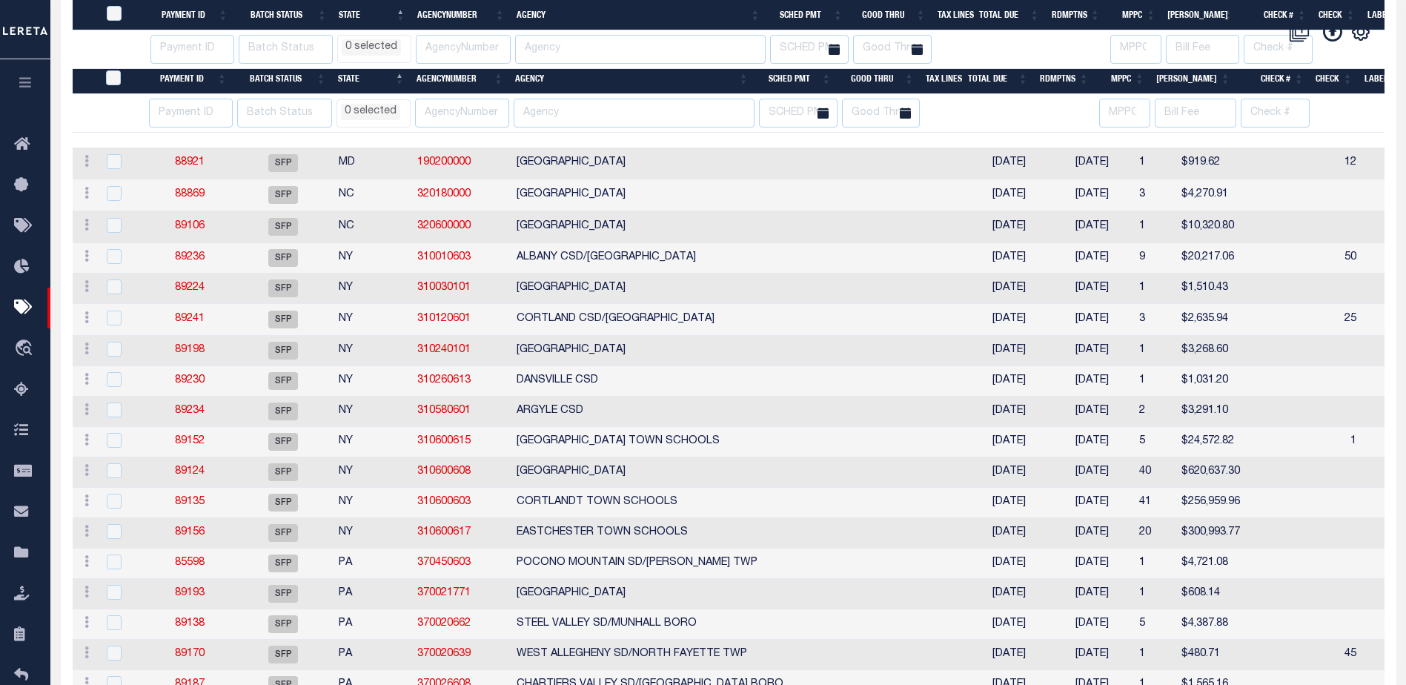
scroll to position [397, 0]
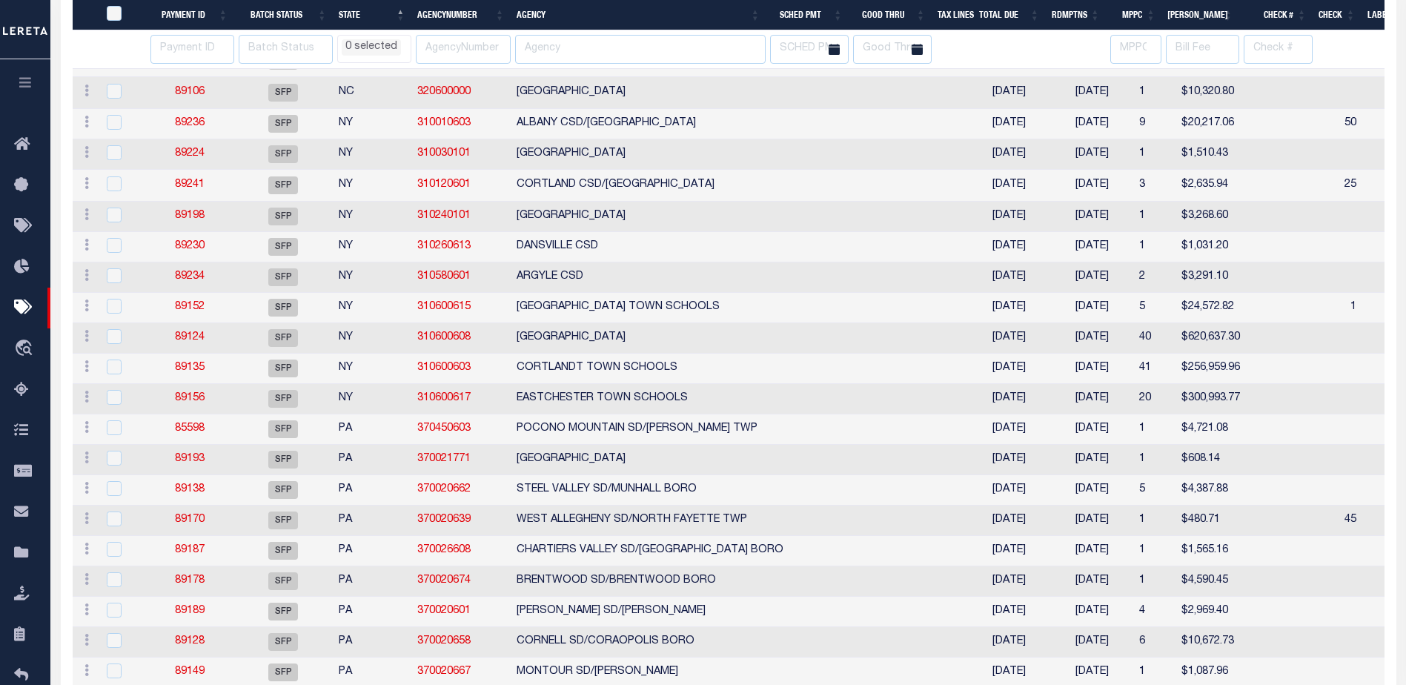
select select
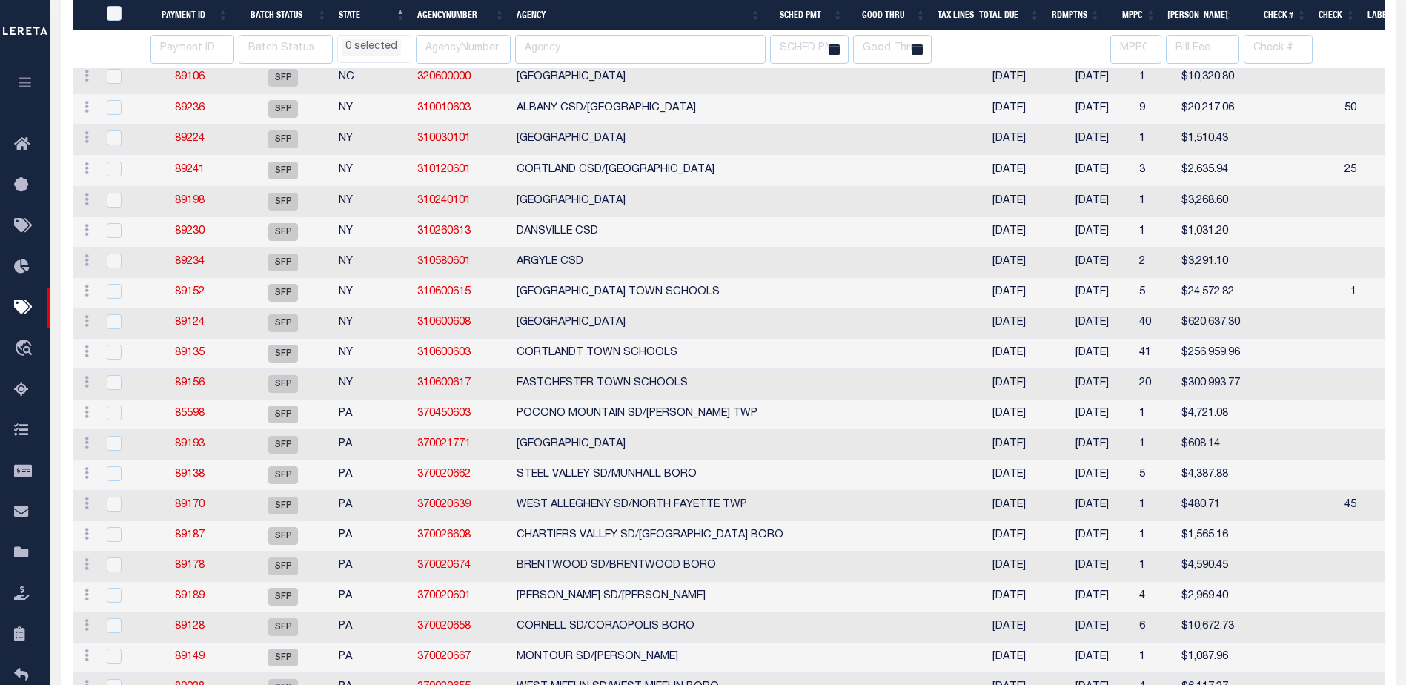
select select
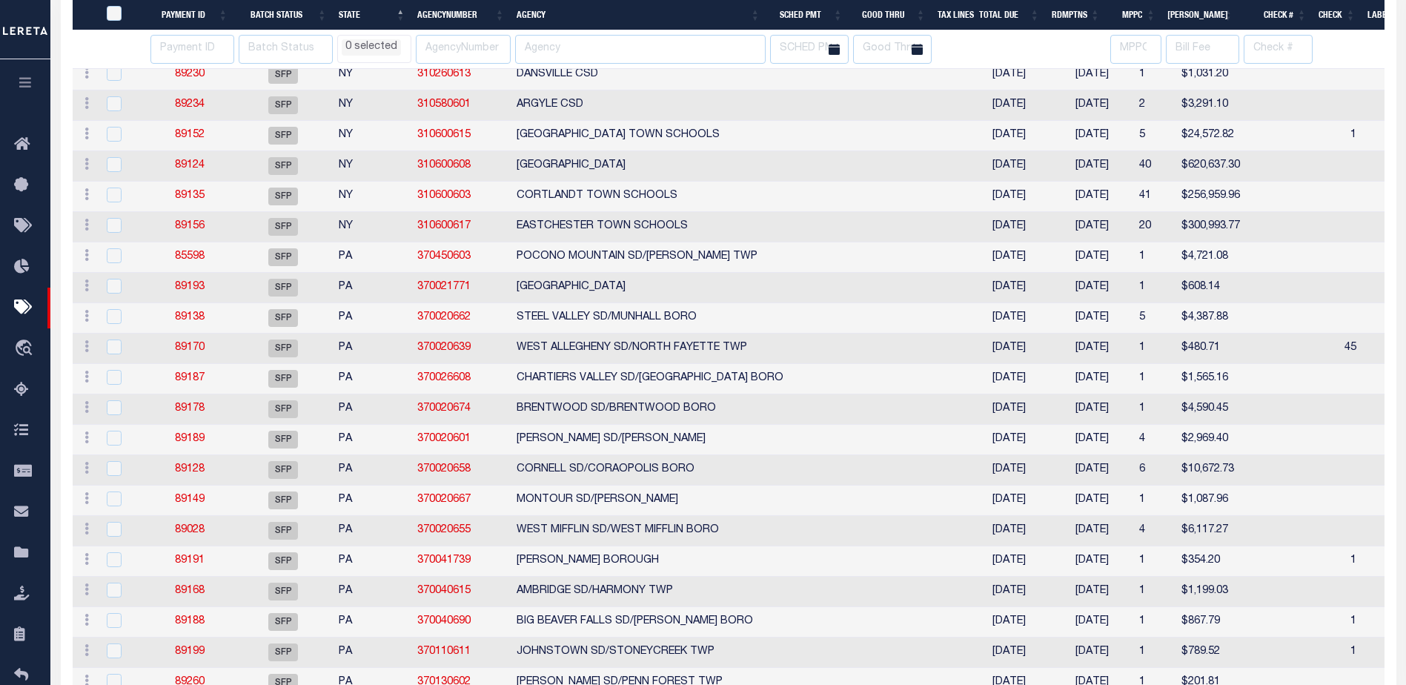
select select
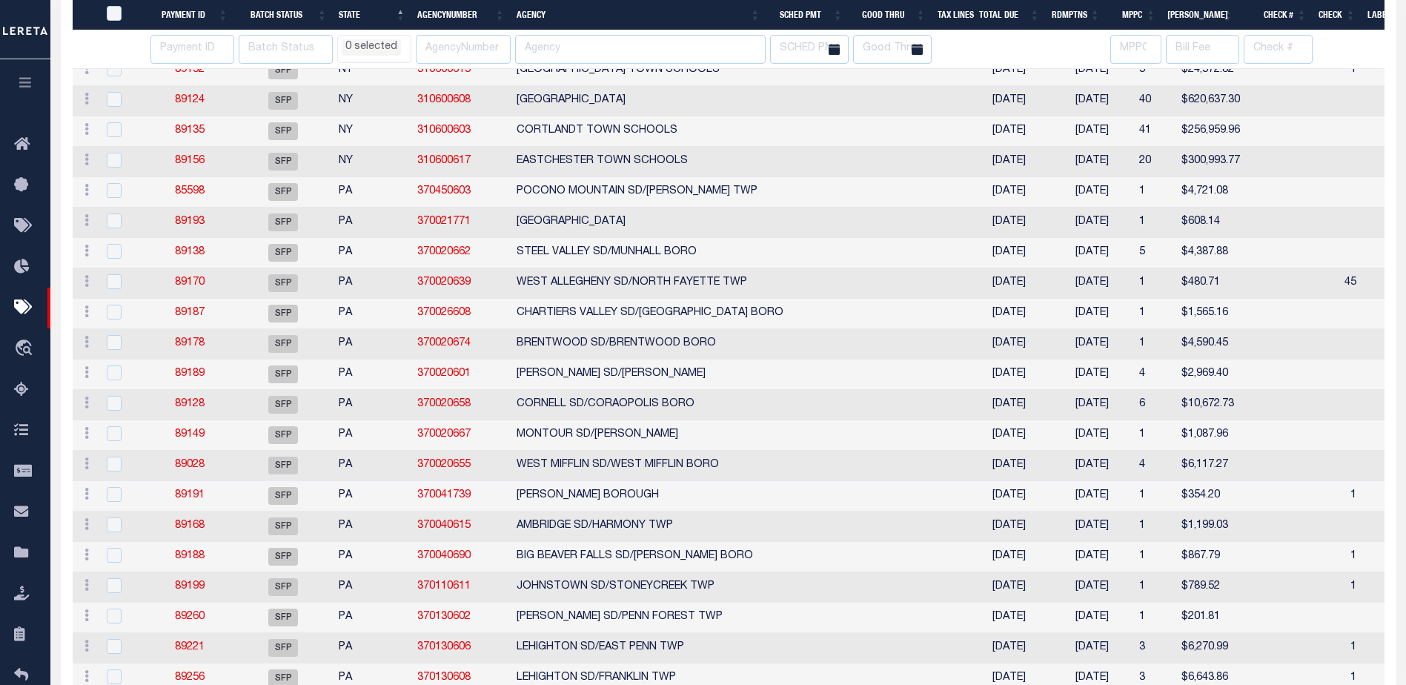
select select
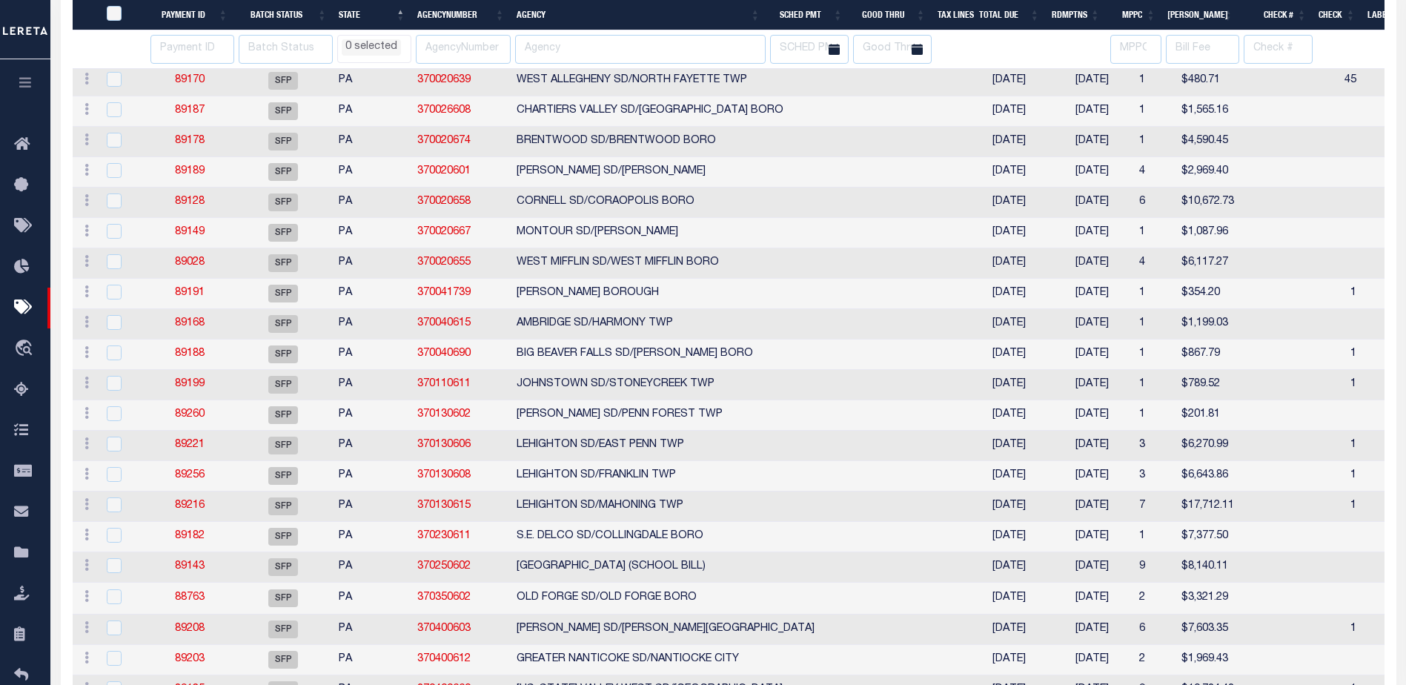
select select
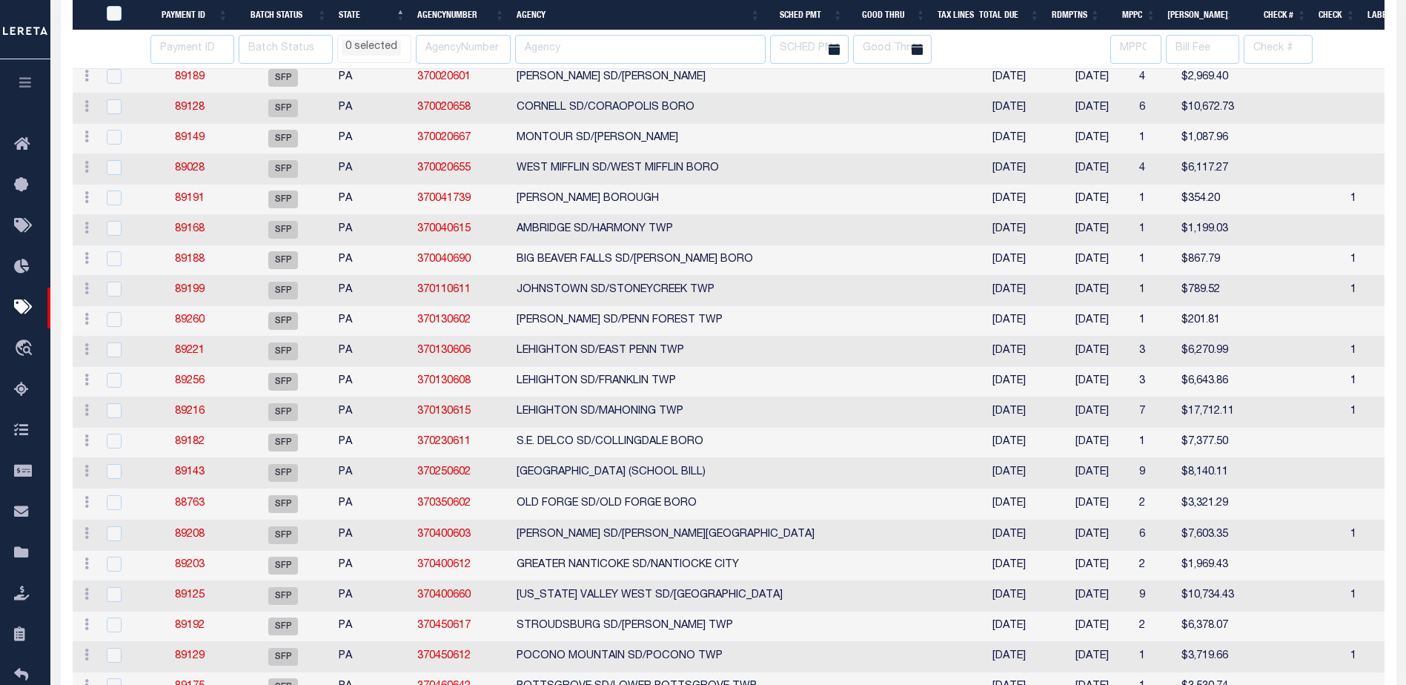
select select
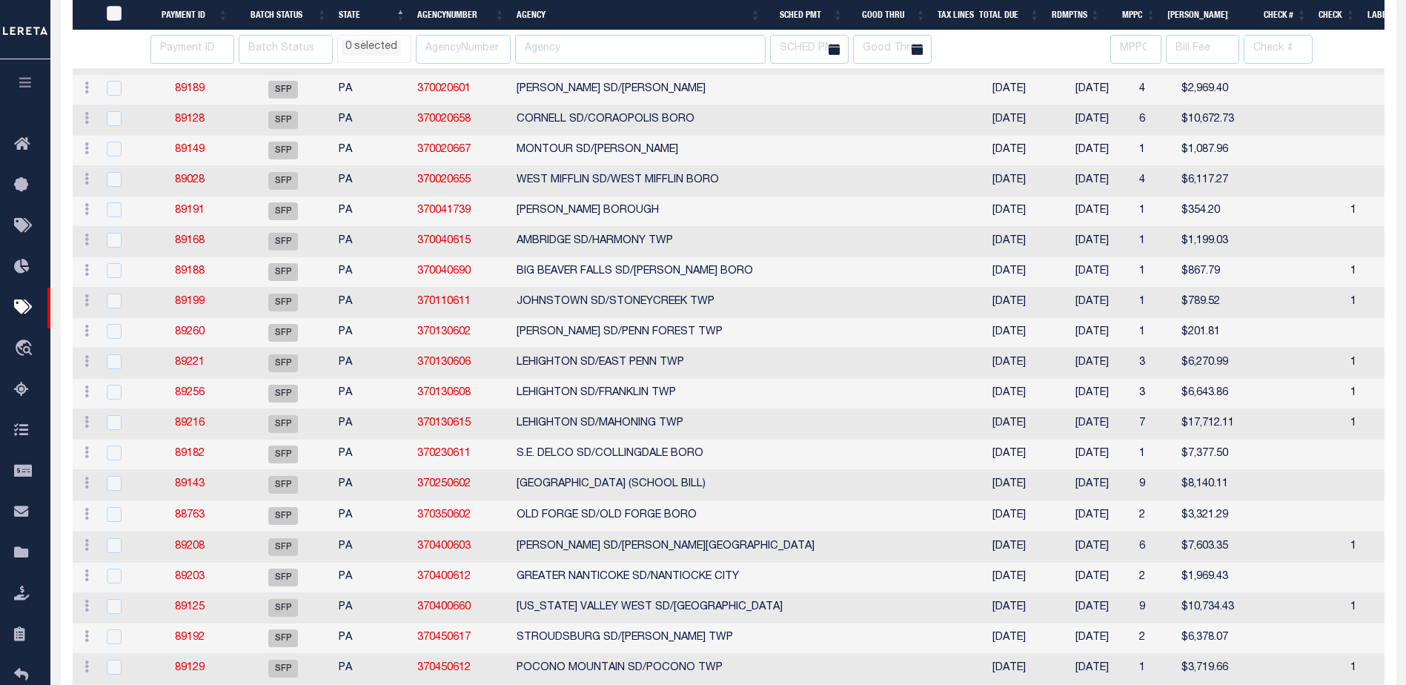
select select
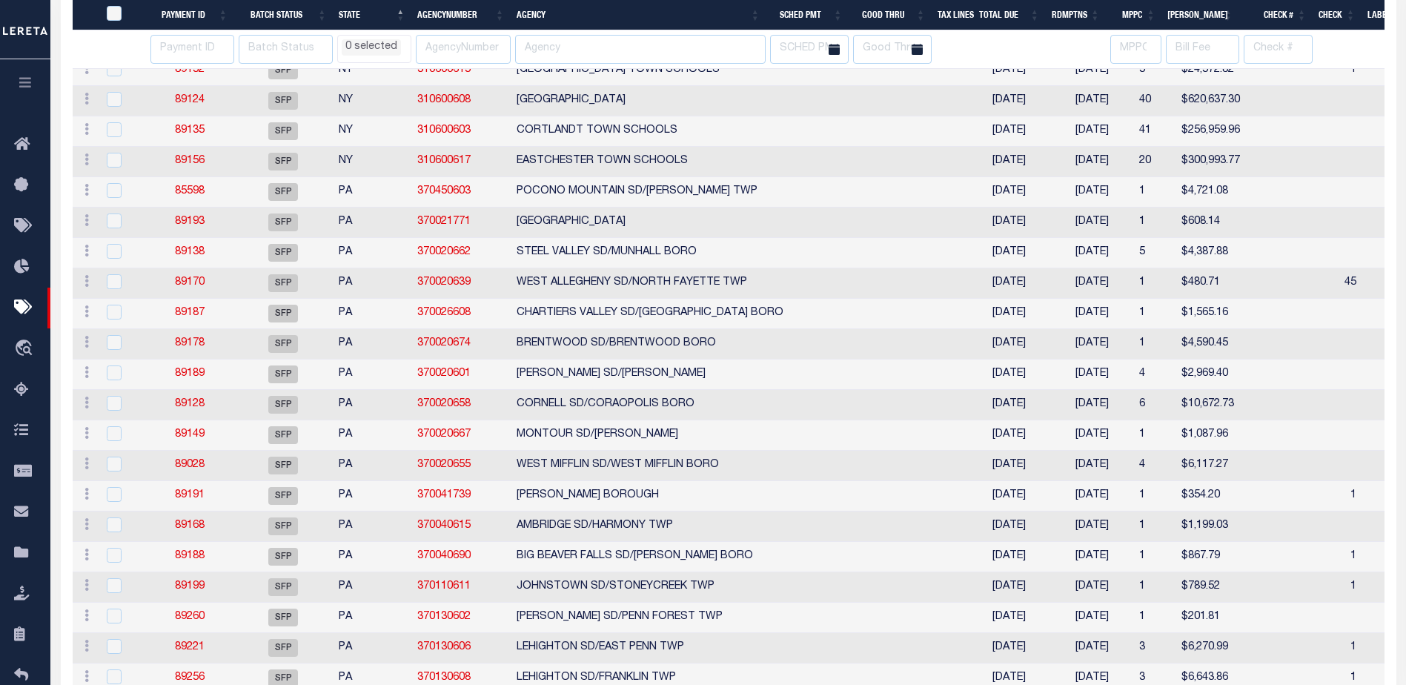
select select
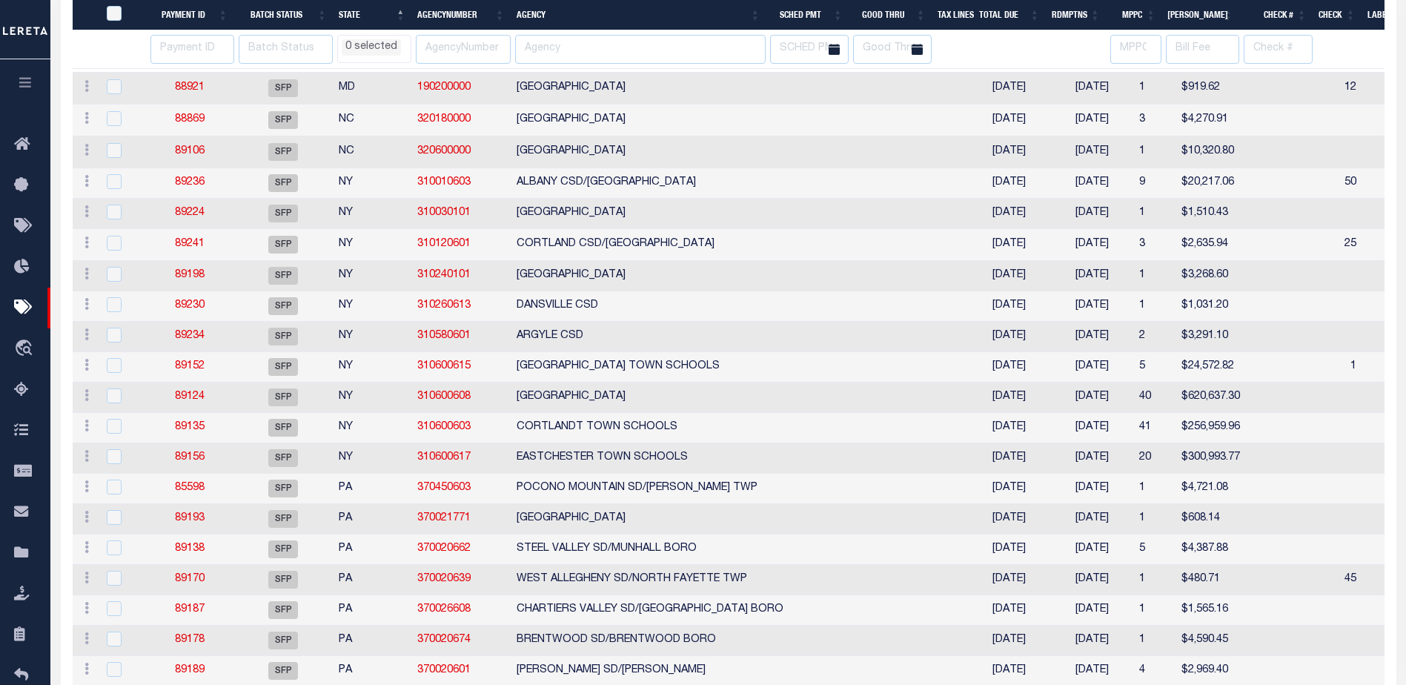
select select
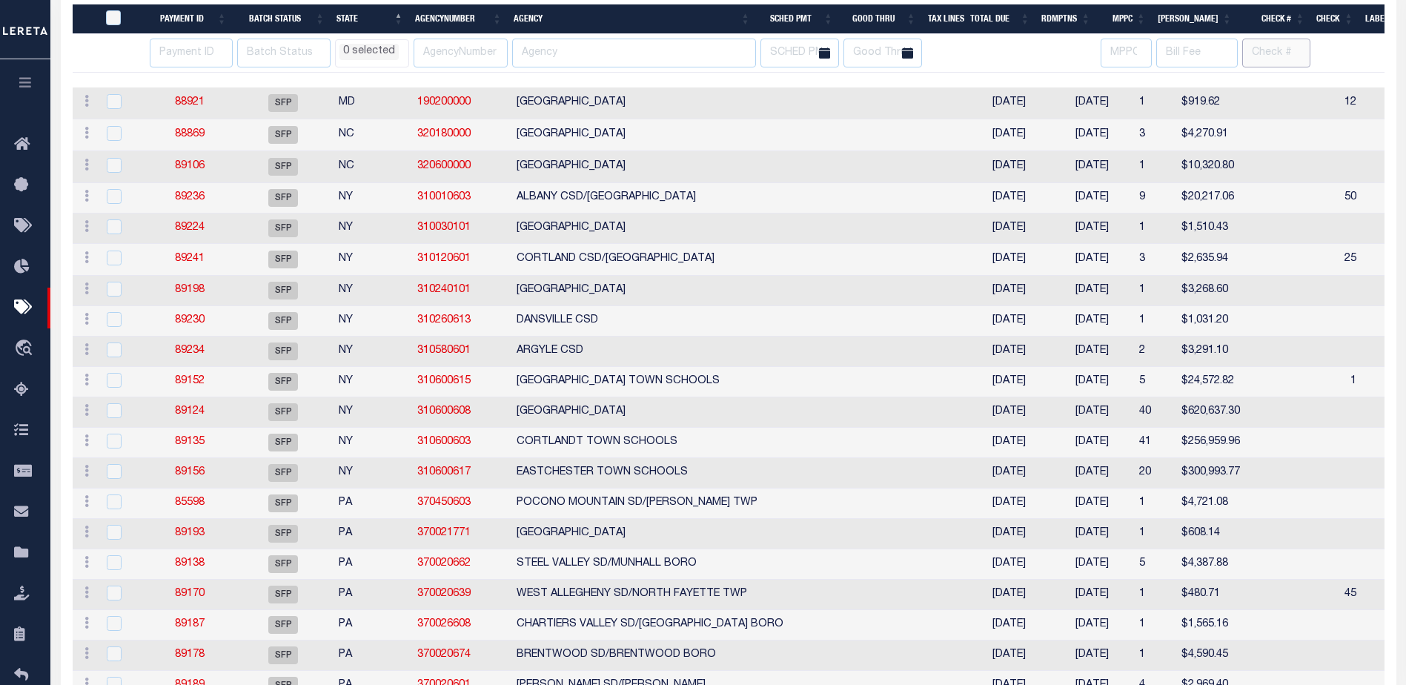
click at [1266, 54] on input "text" at bounding box center [1276, 53] width 68 height 29
click at [897, 19] on th "Good Thru" at bounding box center [880, 19] width 83 height 30
select select
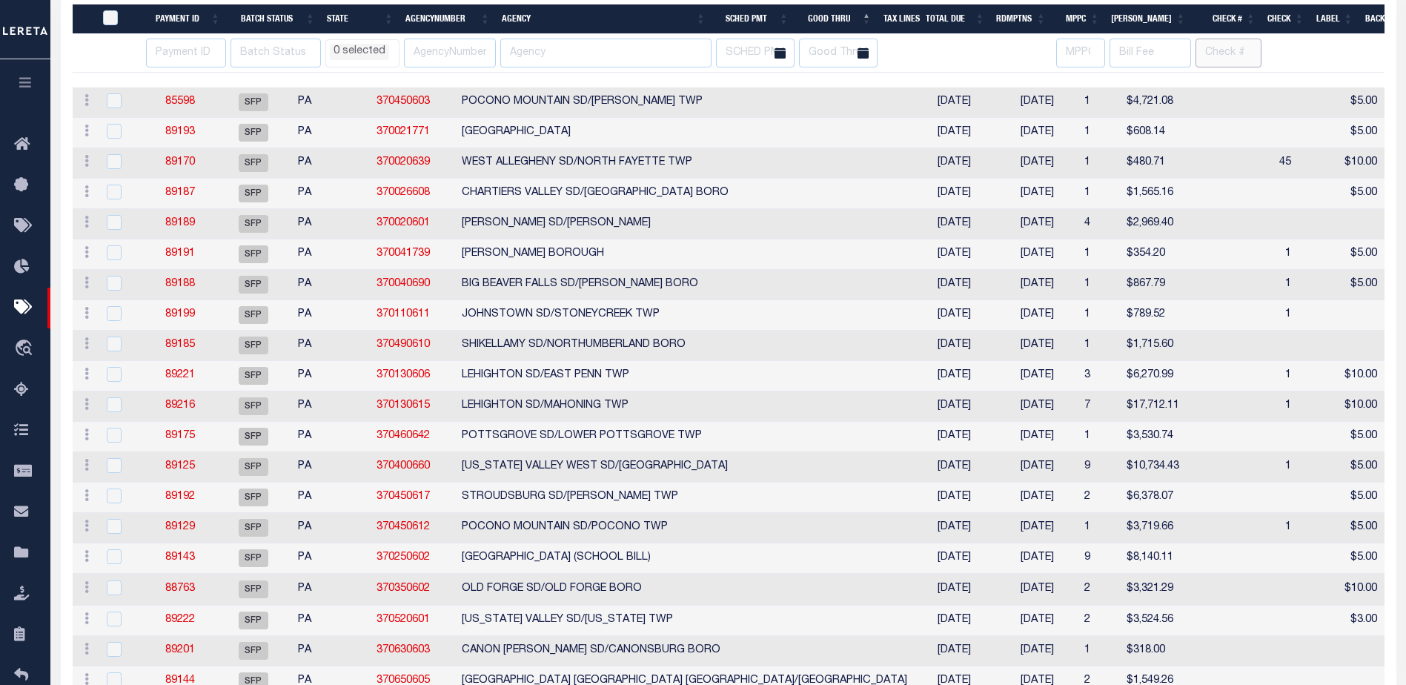
click at [1211, 55] on input "text" at bounding box center [1227, 53] width 65 height 29
type input "possible"
select select
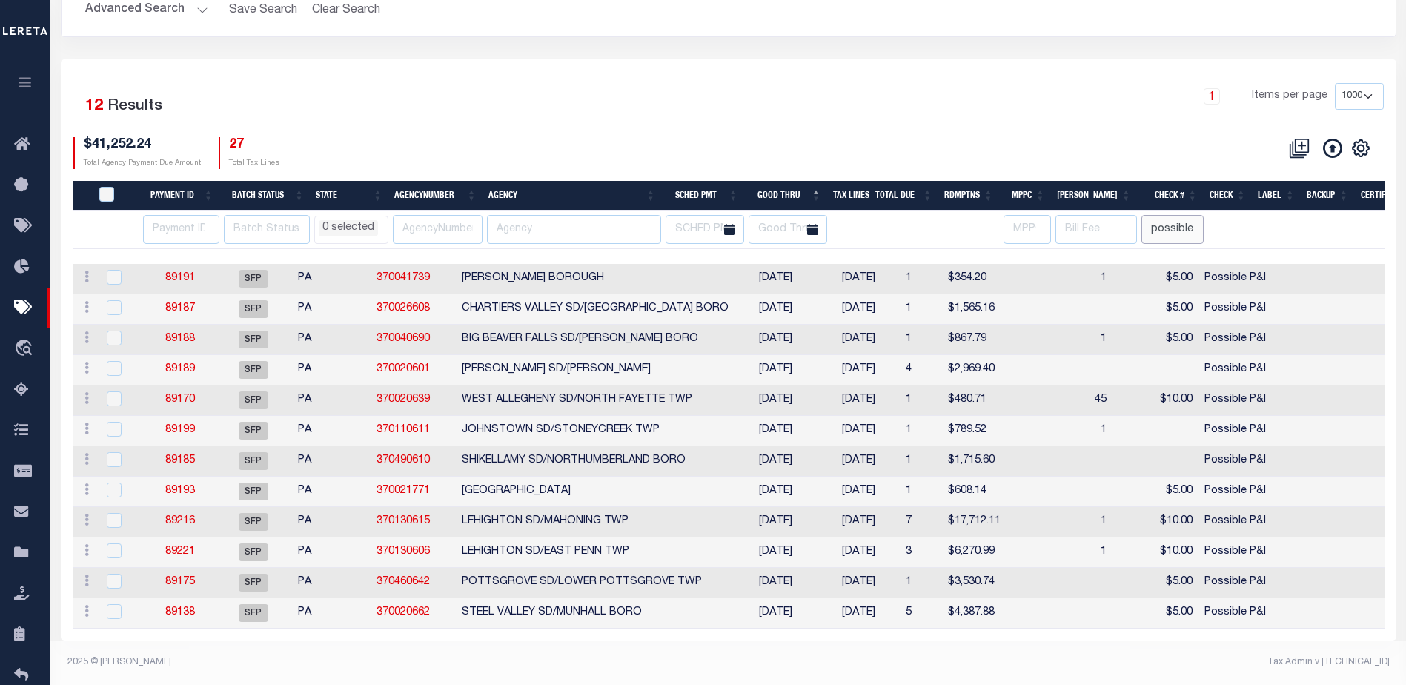
scroll to position [158, 0]
select select
click at [556, 181] on th "Agency" at bounding box center [571, 196] width 179 height 30
select select
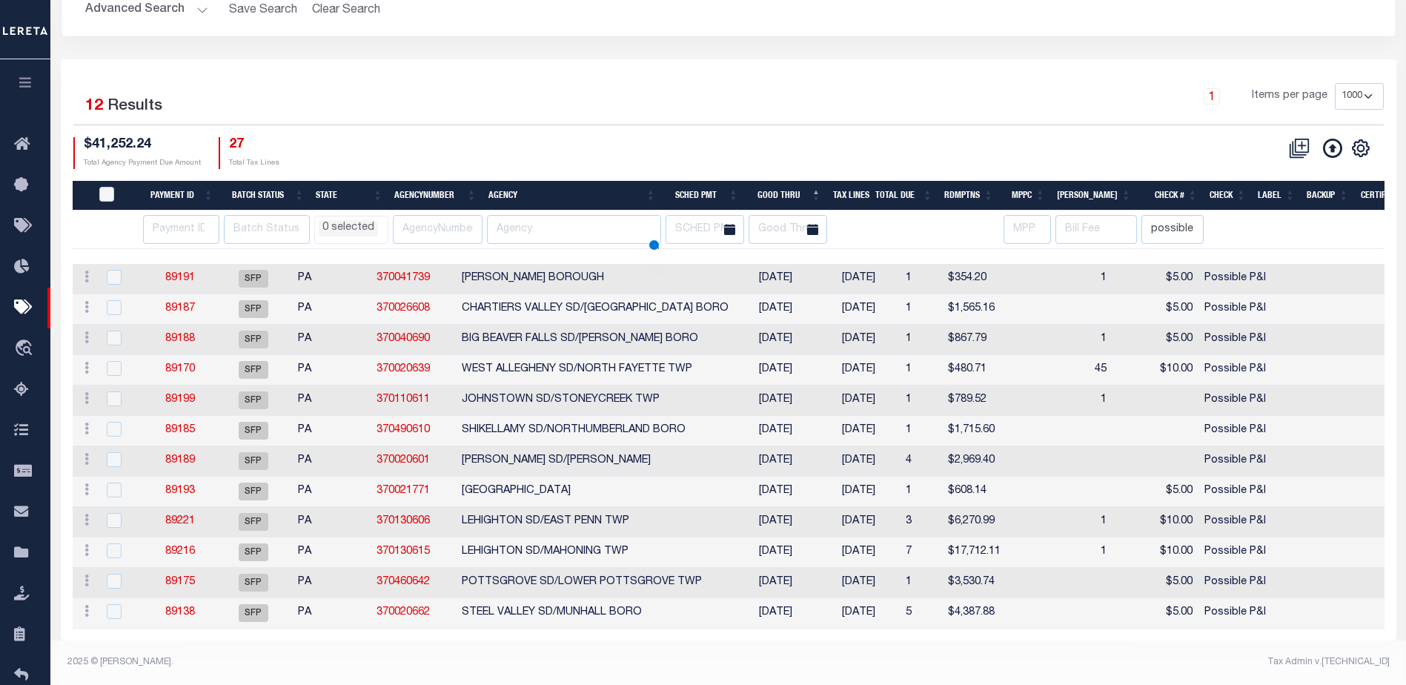
select select
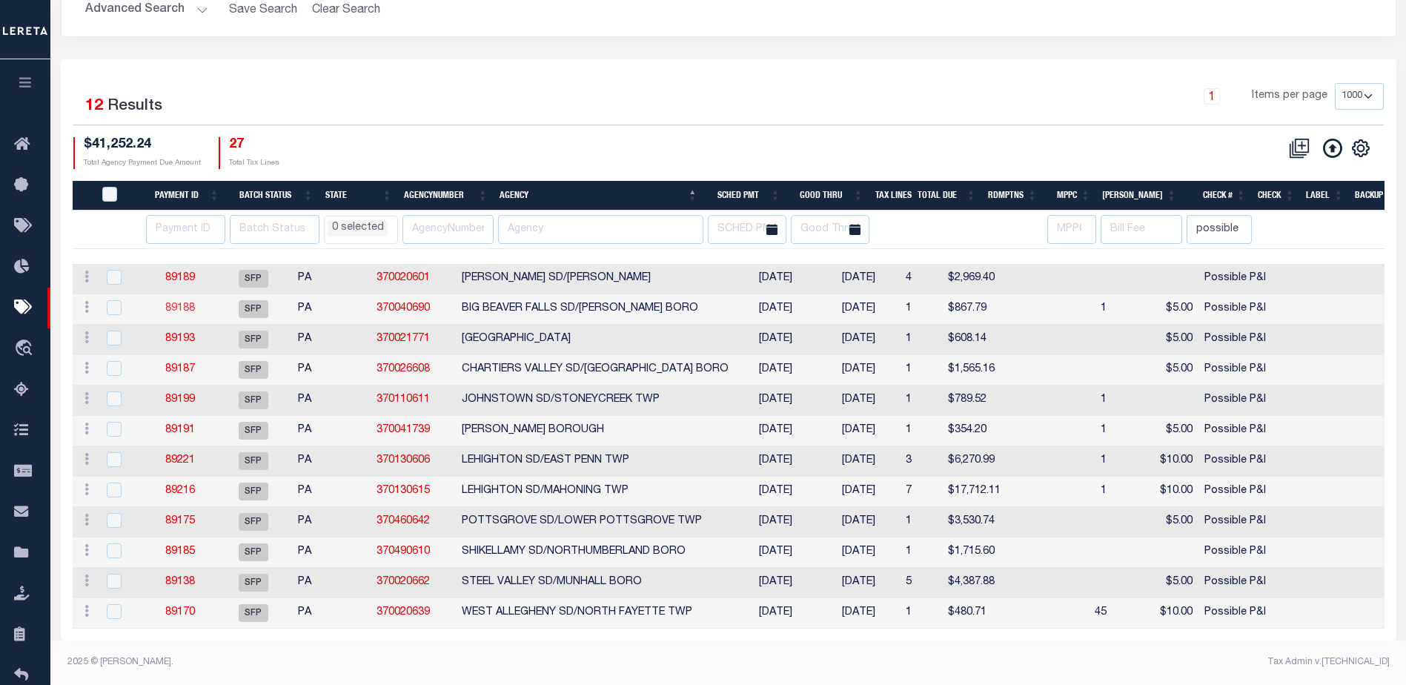
click at [189, 303] on link "89188" at bounding box center [180, 308] width 30 height 10
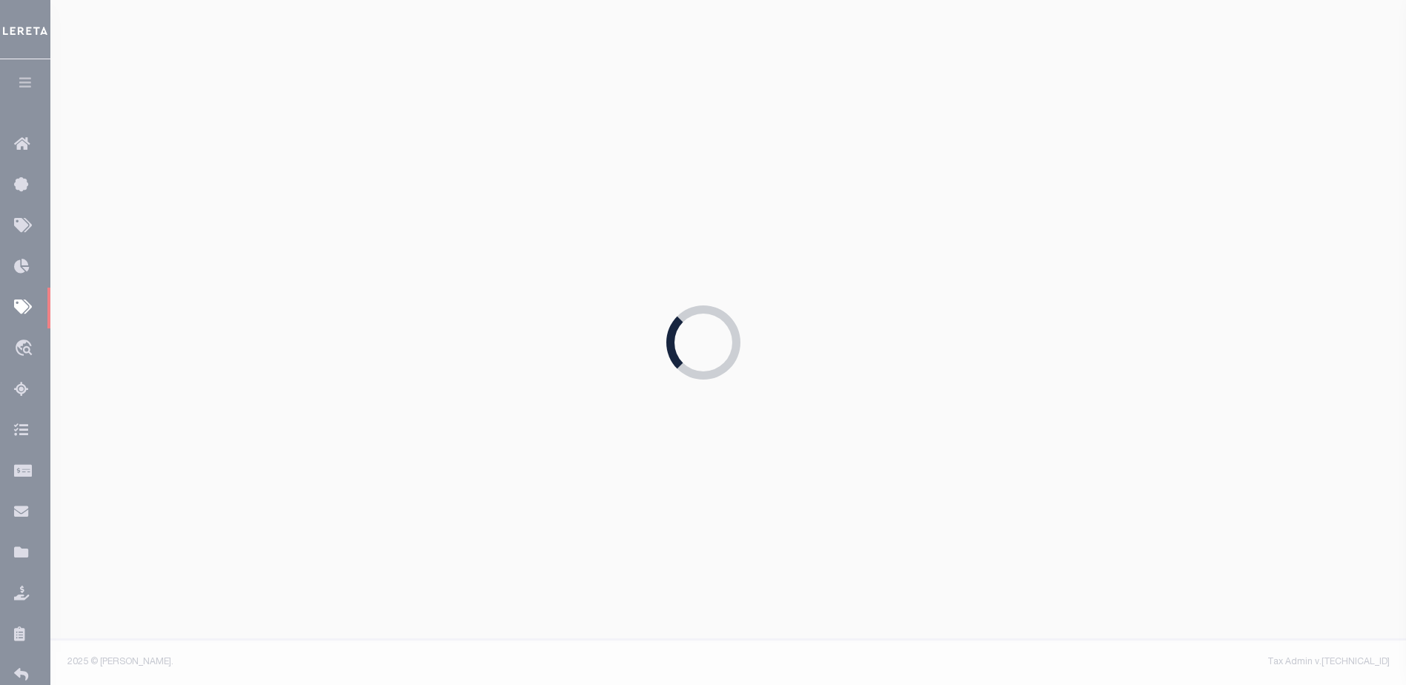
type input "08/20/2025"
type input "Audria"
select select "35"
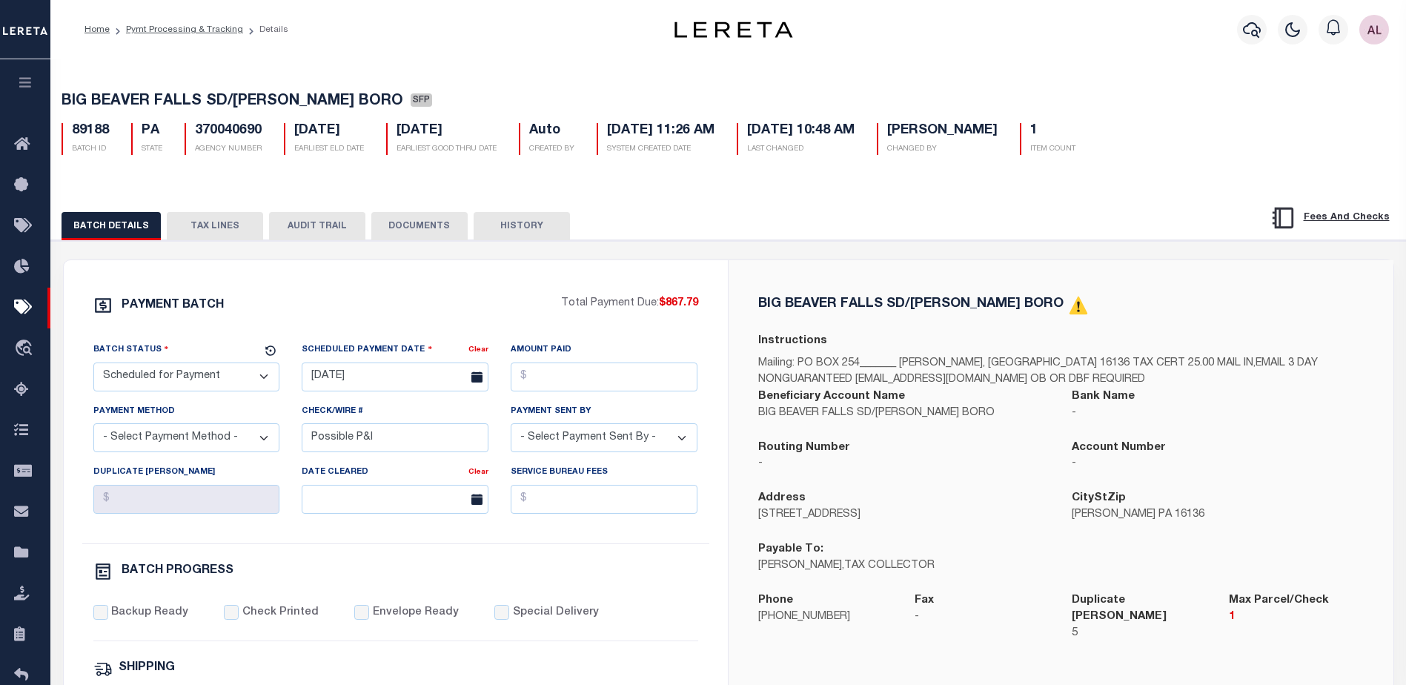
drag, startPoint x: 211, startPoint y: 221, endPoint x: 216, endPoint y: 184, distance: 36.6
click at [211, 221] on button "TAX LINES" at bounding box center [215, 226] width 96 height 28
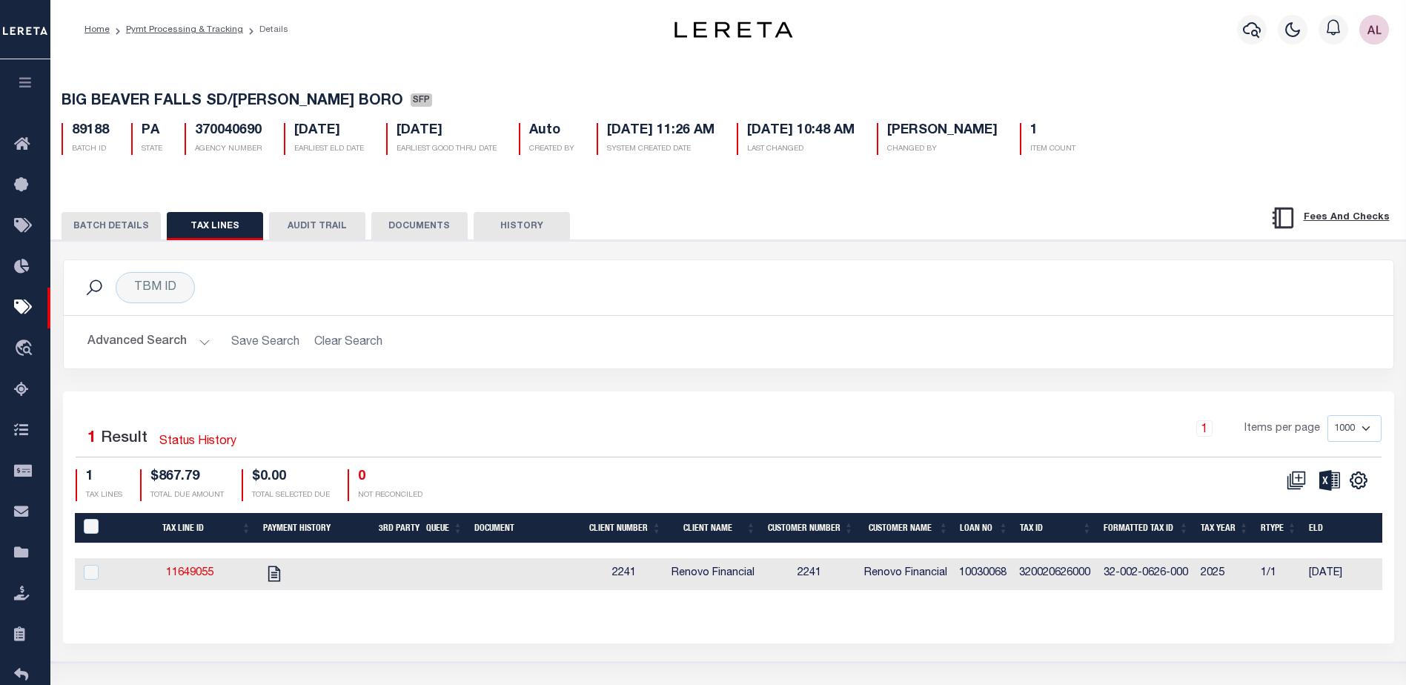
click at [130, 223] on button "BATCH DETAILS" at bounding box center [110, 226] width 99 height 28
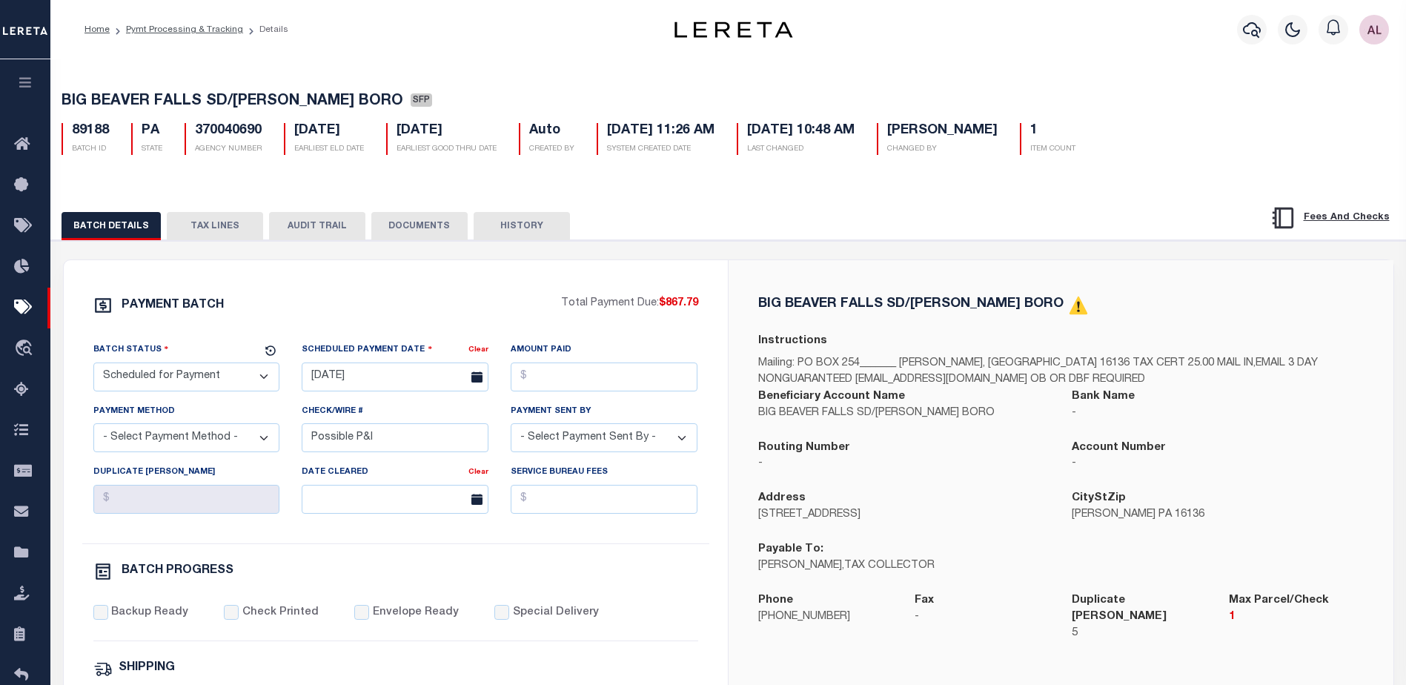
select select
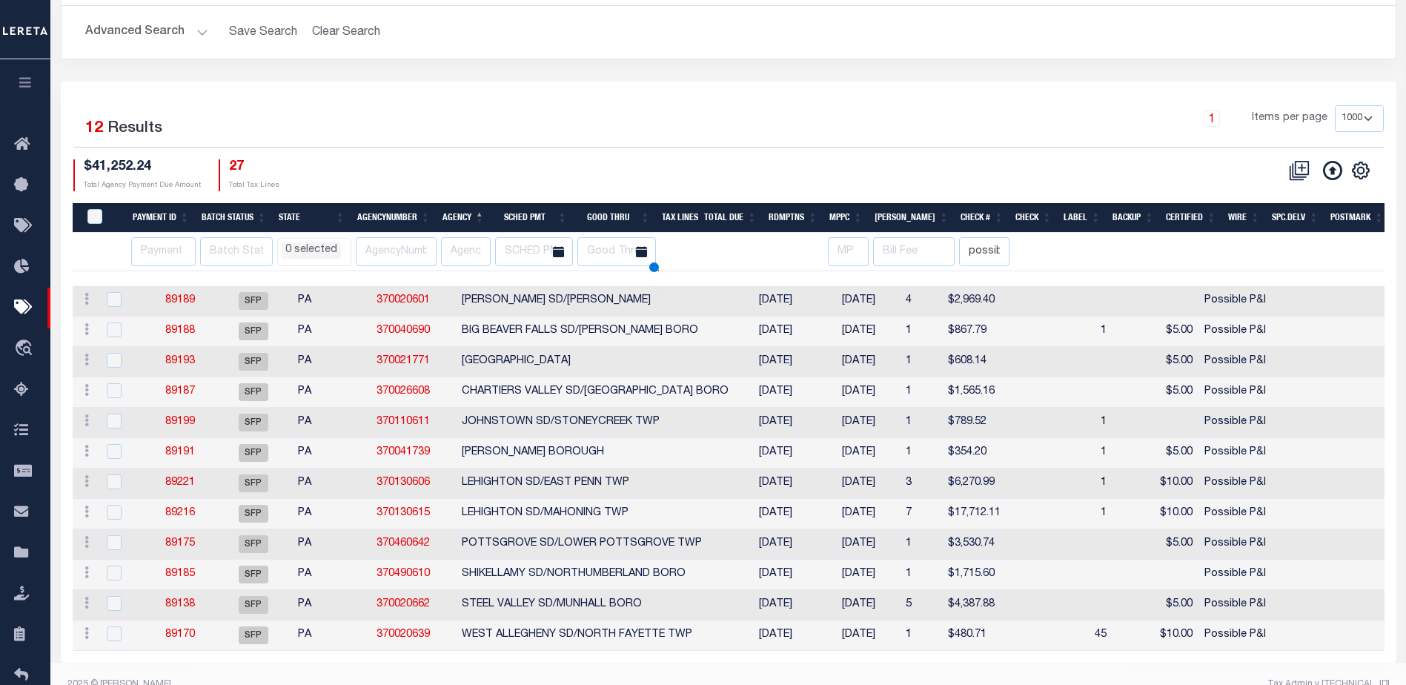
scroll to position [155, 0]
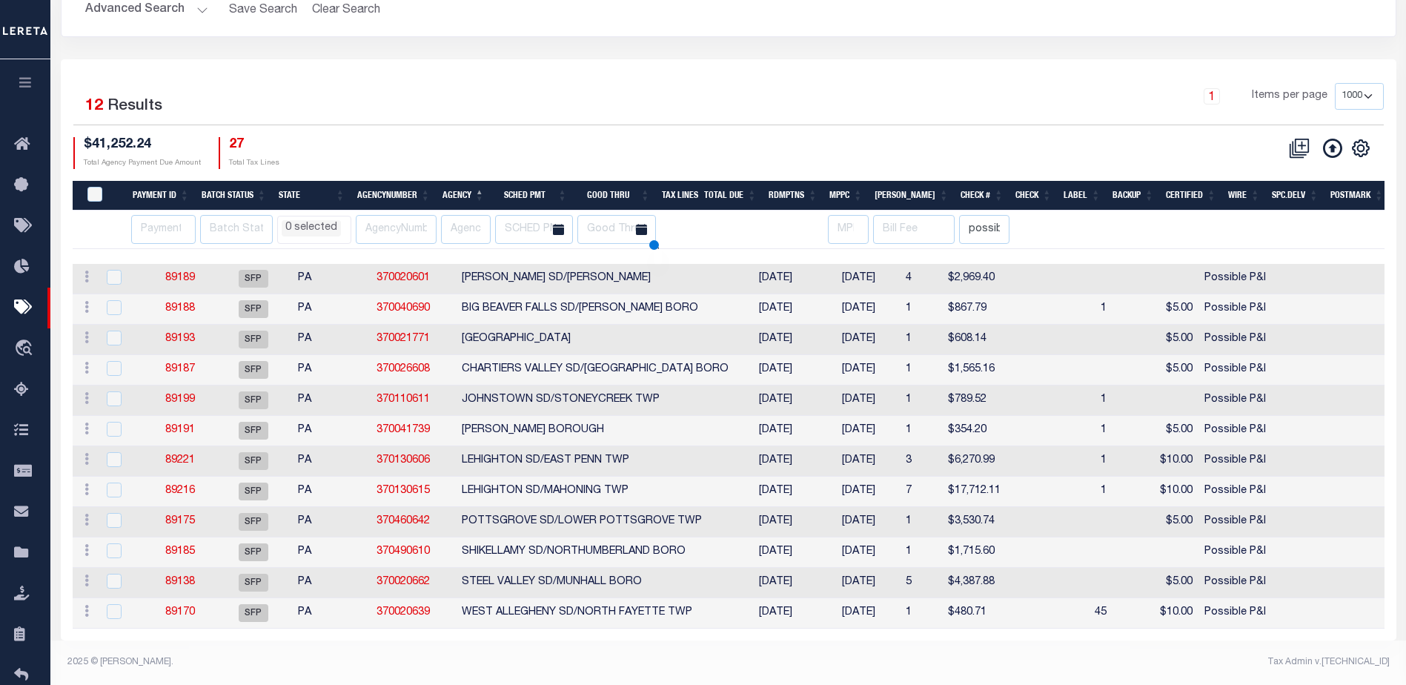
select select
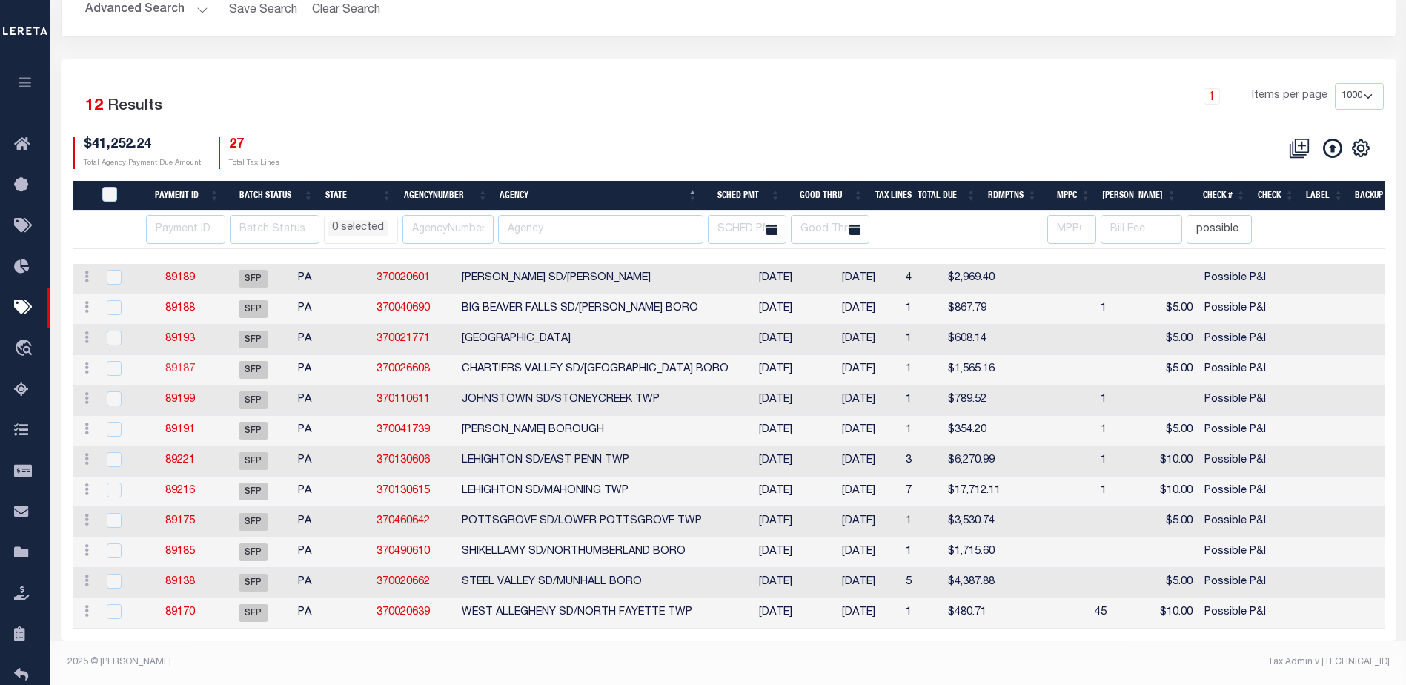
click at [194, 364] on link "89187" at bounding box center [180, 369] width 30 height 10
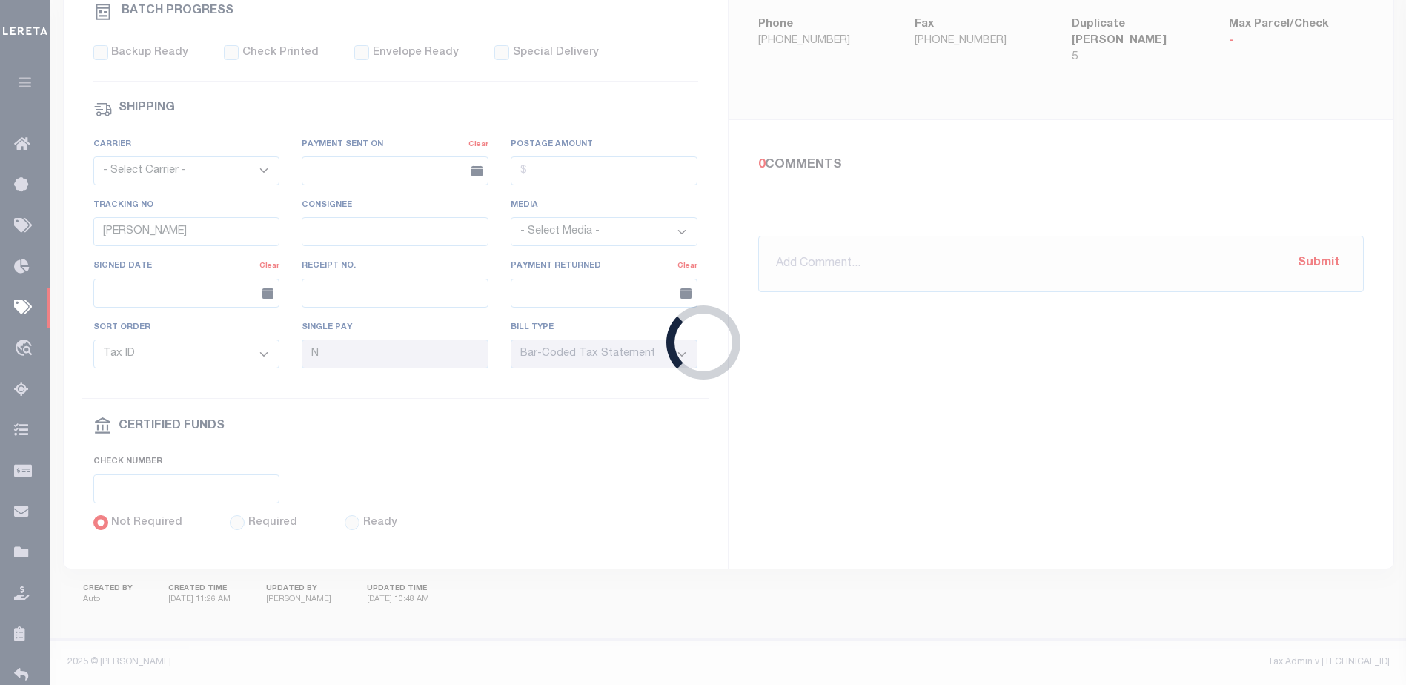
select select
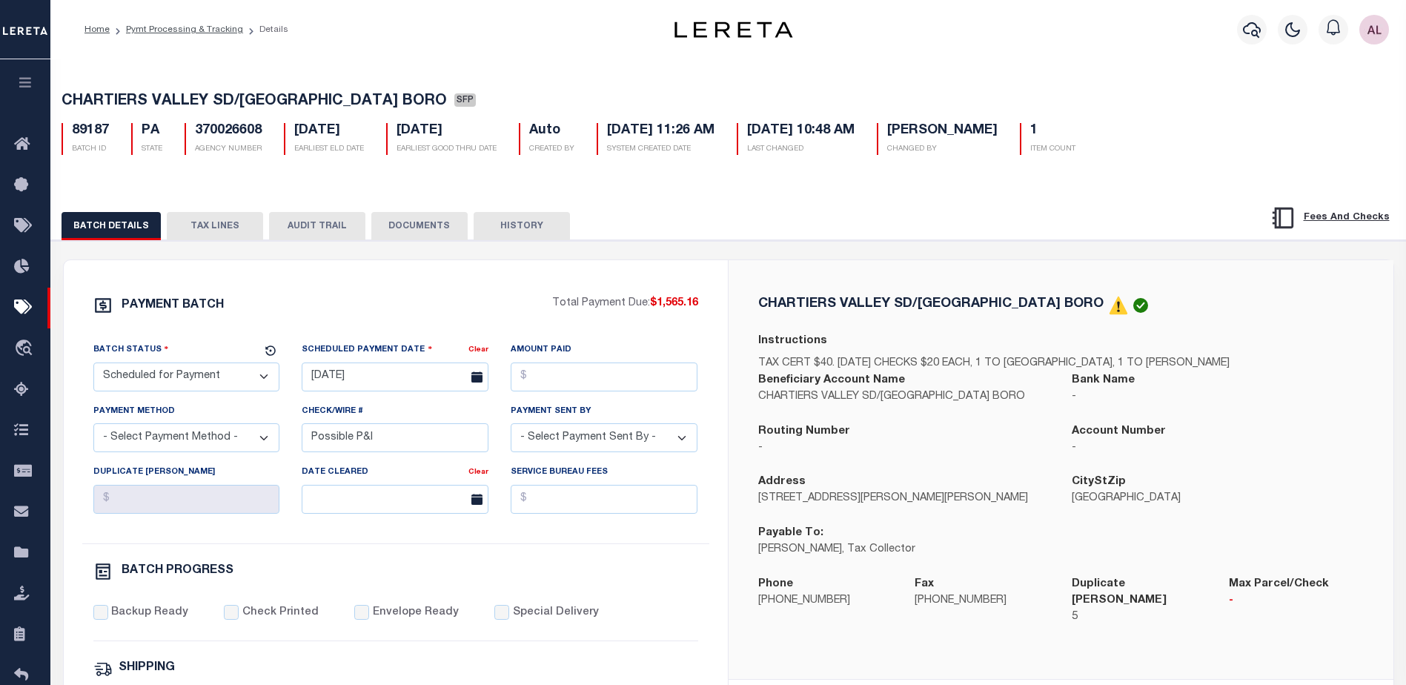
click at [219, 227] on button "TAX LINES" at bounding box center [215, 226] width 96 height 28
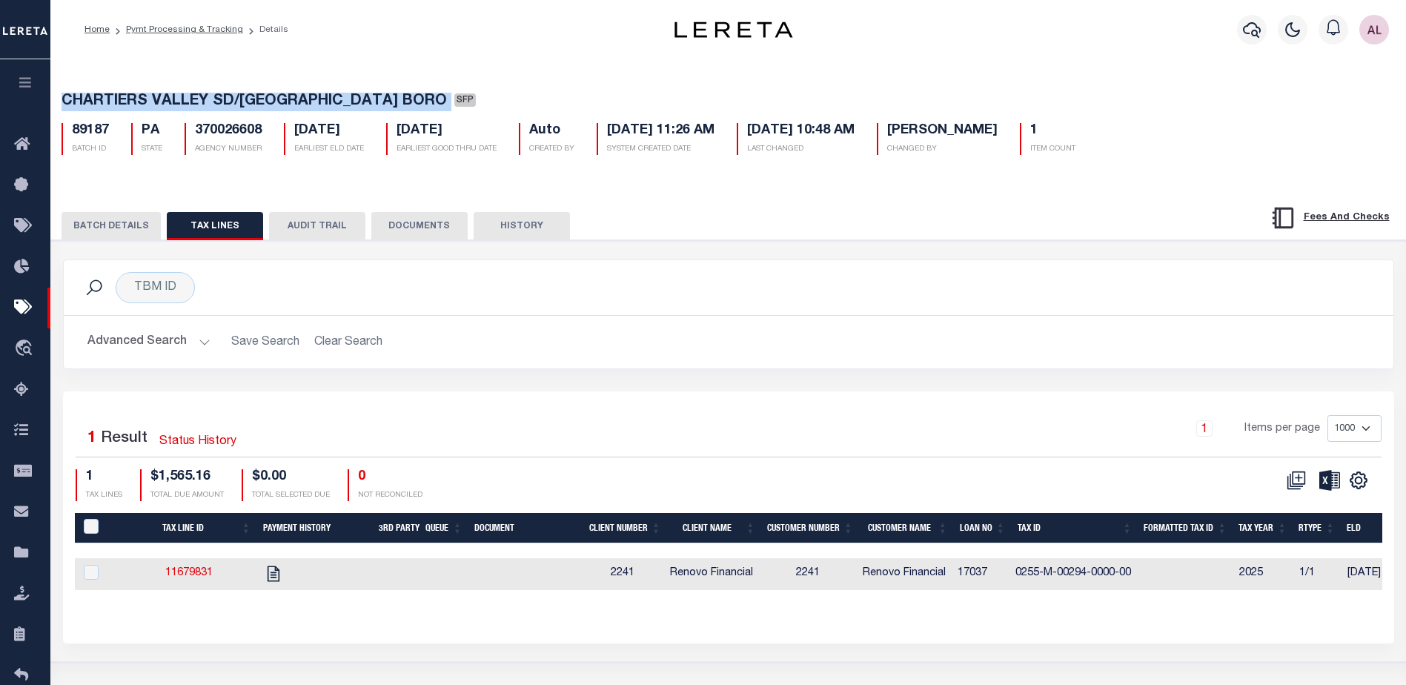
drag, startPoint x: 388, startPoint y: 95, endPoint x: 56, endPoint y: 92, distance: 331.2
click at [56, 92] on div "CHARTIERS VALLEY SD/BRIDGEVILLE BORO SFP 89187 BATCH ID PA STATE 370026608 1" at bounding box center [728, 121] width 1369 height 92
copy h5 "CHARTIERS VALLEY SD/BRIDGEVILLE BORO"
select select
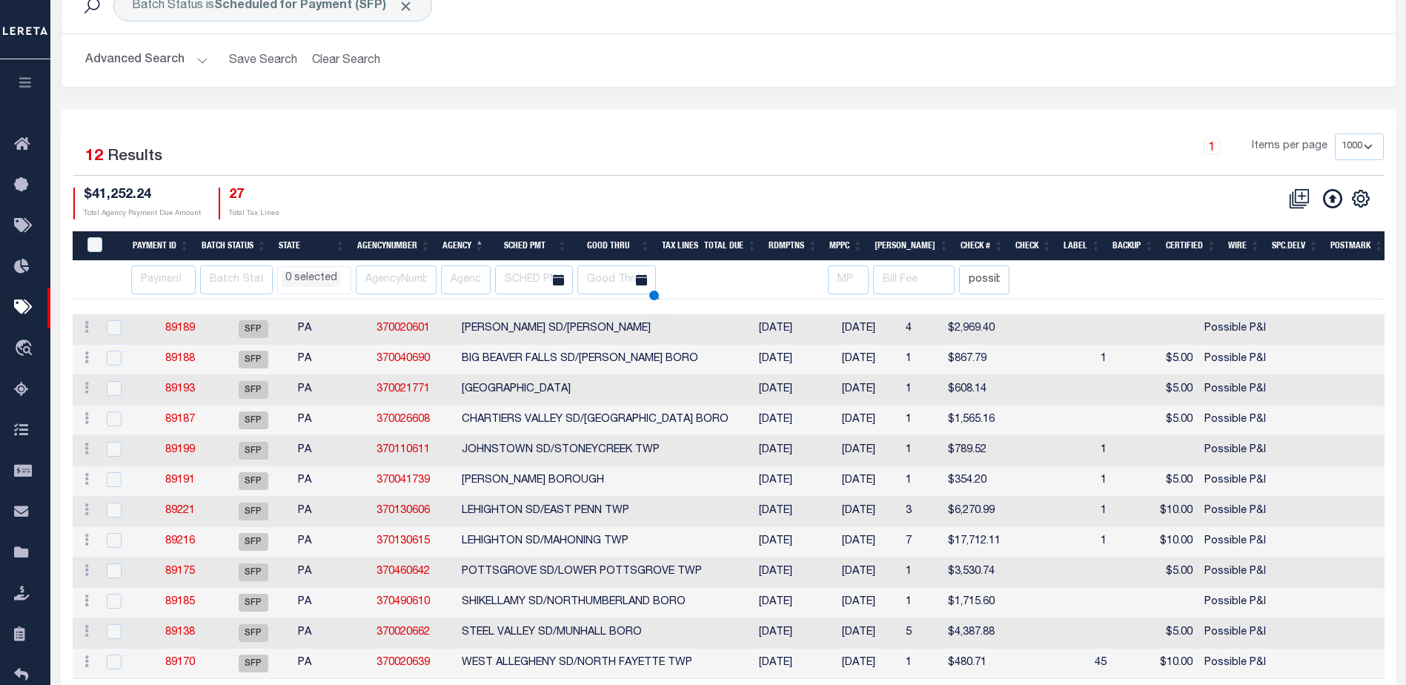
scroll to position [101, 0]
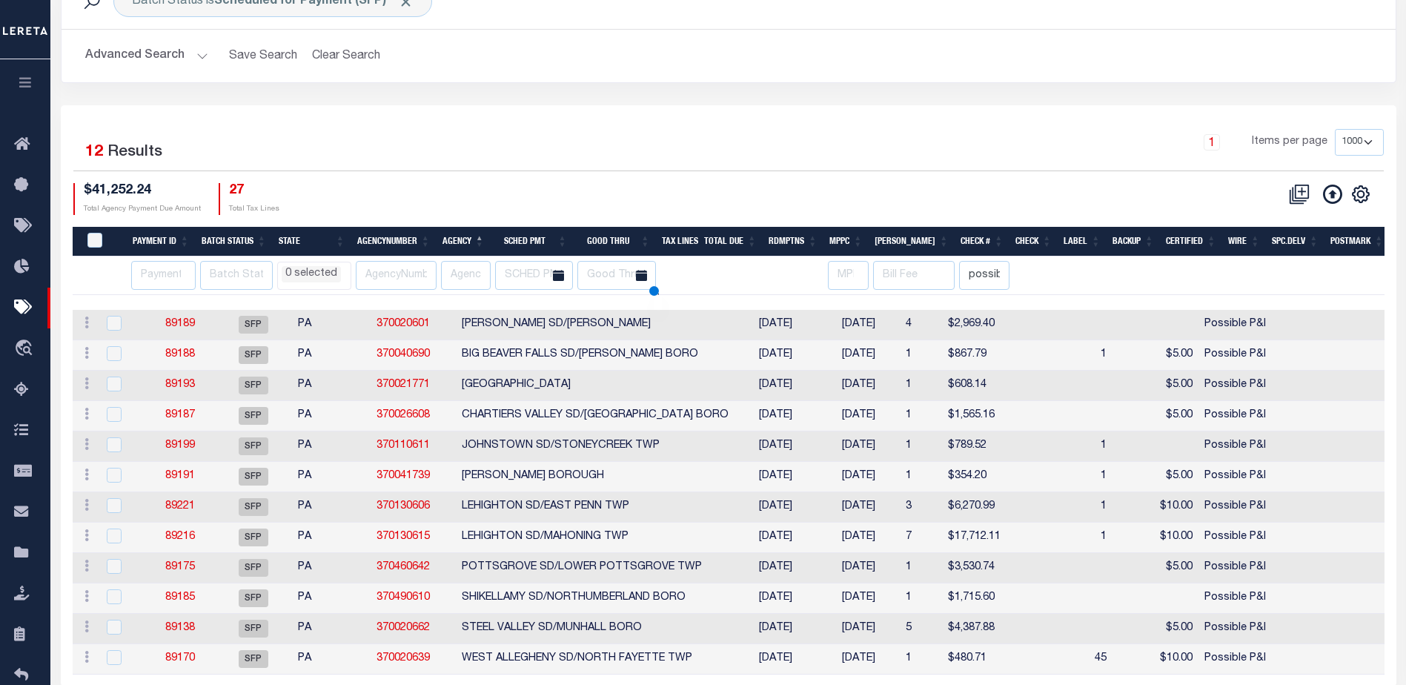
select select
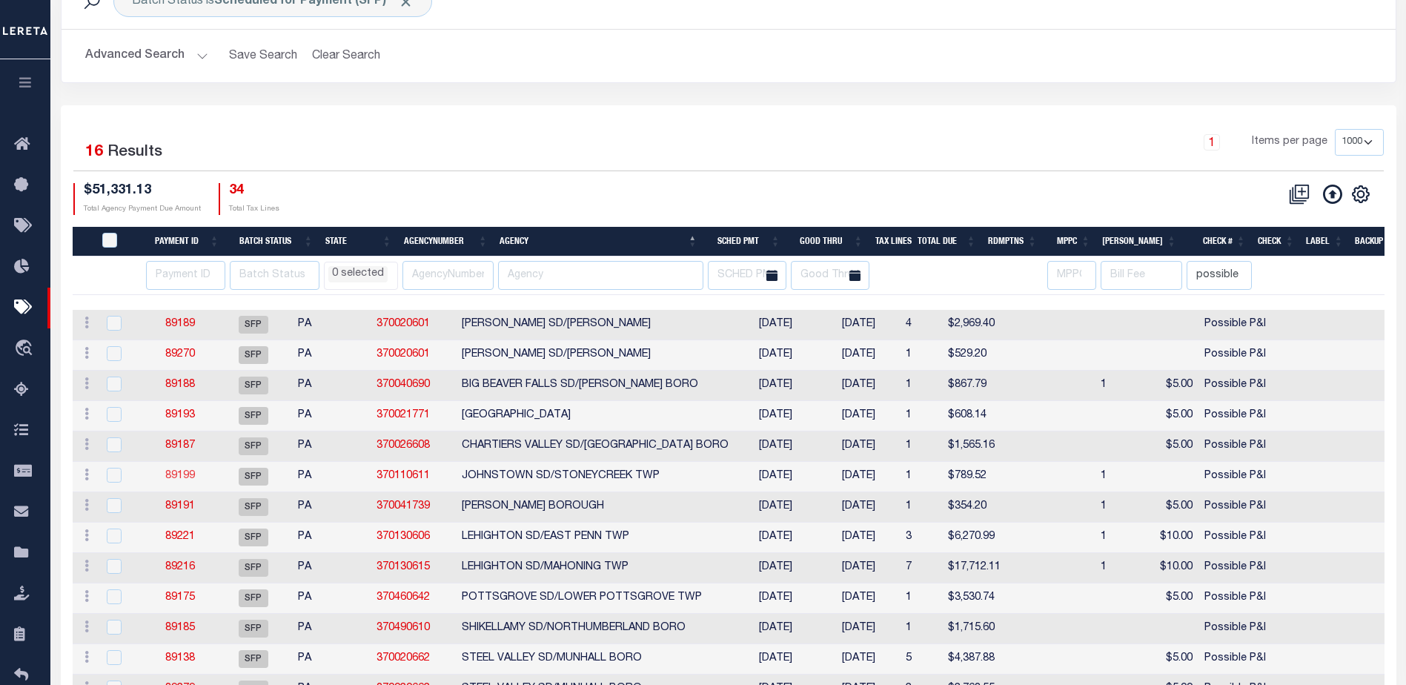
click at [183, 473] on link "89199" at bounding box center [180, 476] width 30 height 10
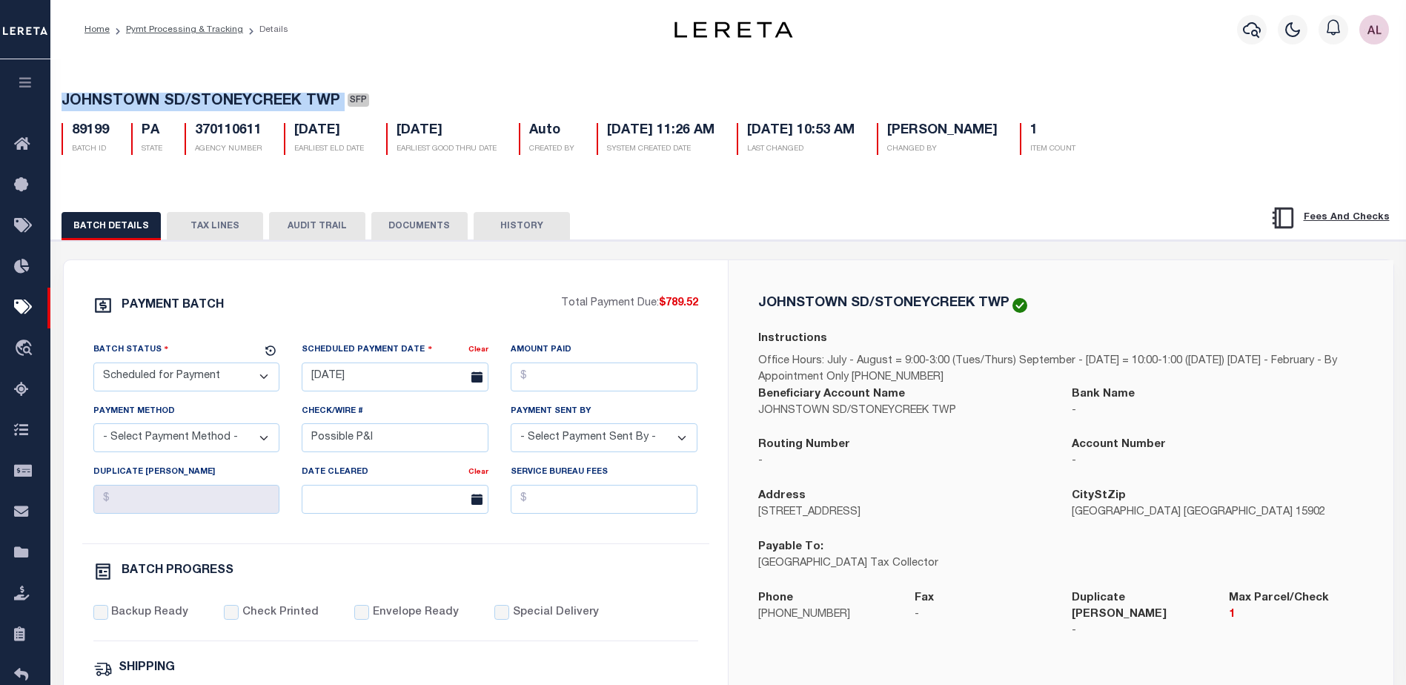
click at [216, 221] on button "TAX LINES" at bounding box center [215, 226] width 96 height 28
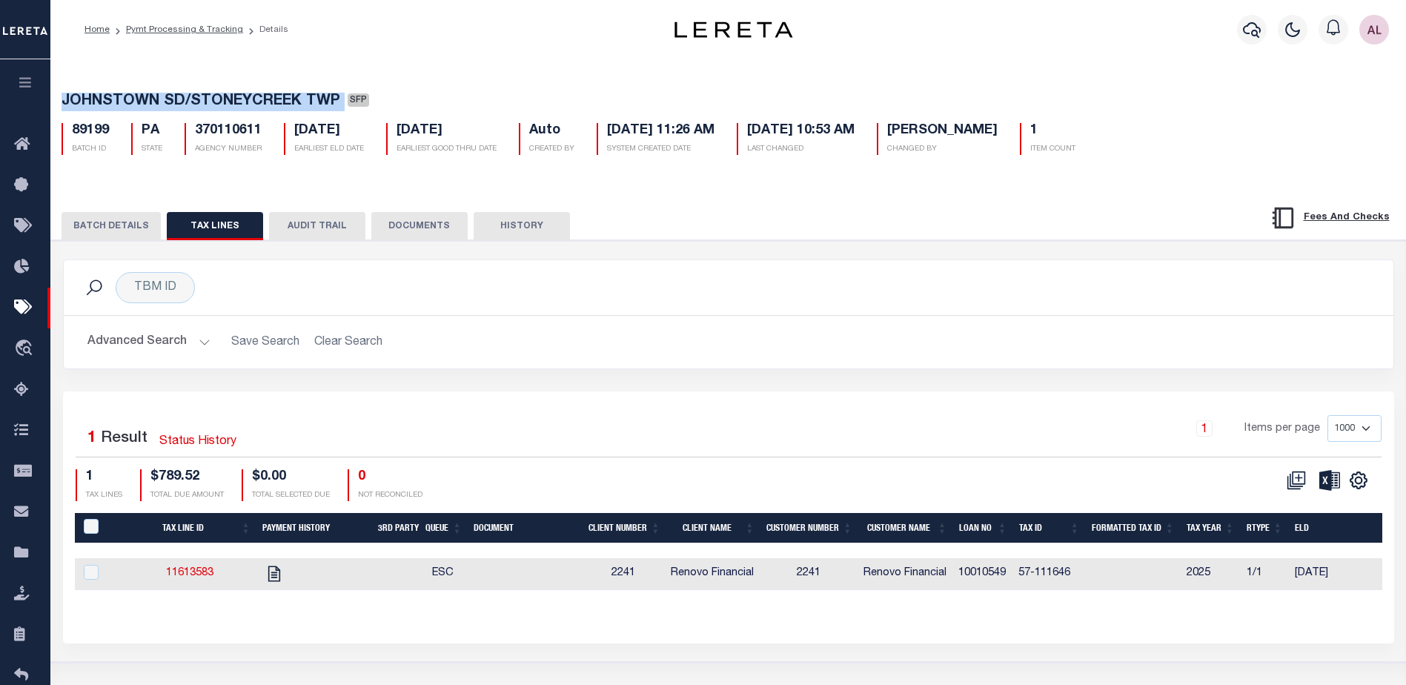
click at [112, 230] on button "BATCH DETAILS" at bounding box center [110, 226] width 99 height 28
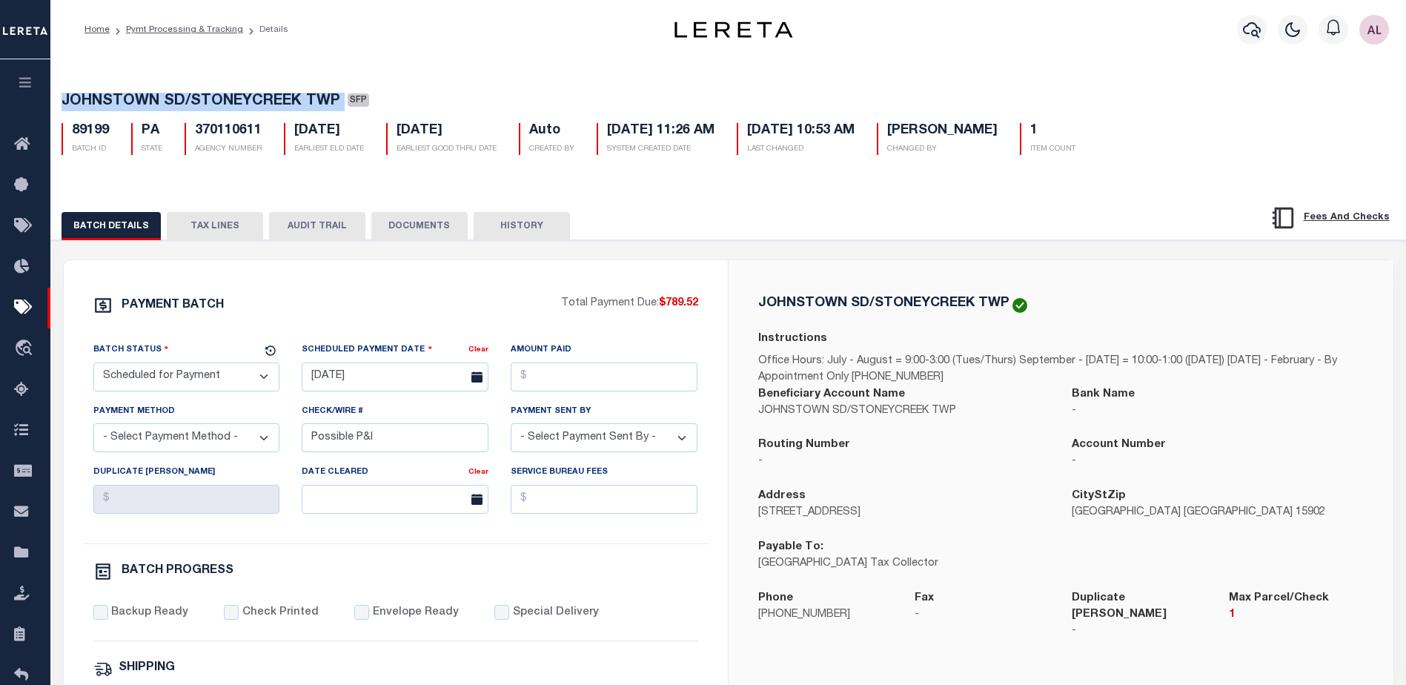
drag, startPoint x: 1009, startPoint y: 299, endPoint x: 754, endPoint y: 302, distance: 254.9
click at [754, 302] on div "JOHNSTOWN SD/STONEYCREEK TWP Instructions Office Hours: July - August = 9:00-3:…" at bounding box center [1060, 477] width 629 height 362
copy h5 "JOHNSTOWN SD/STONEYCREEK TWP"
select select
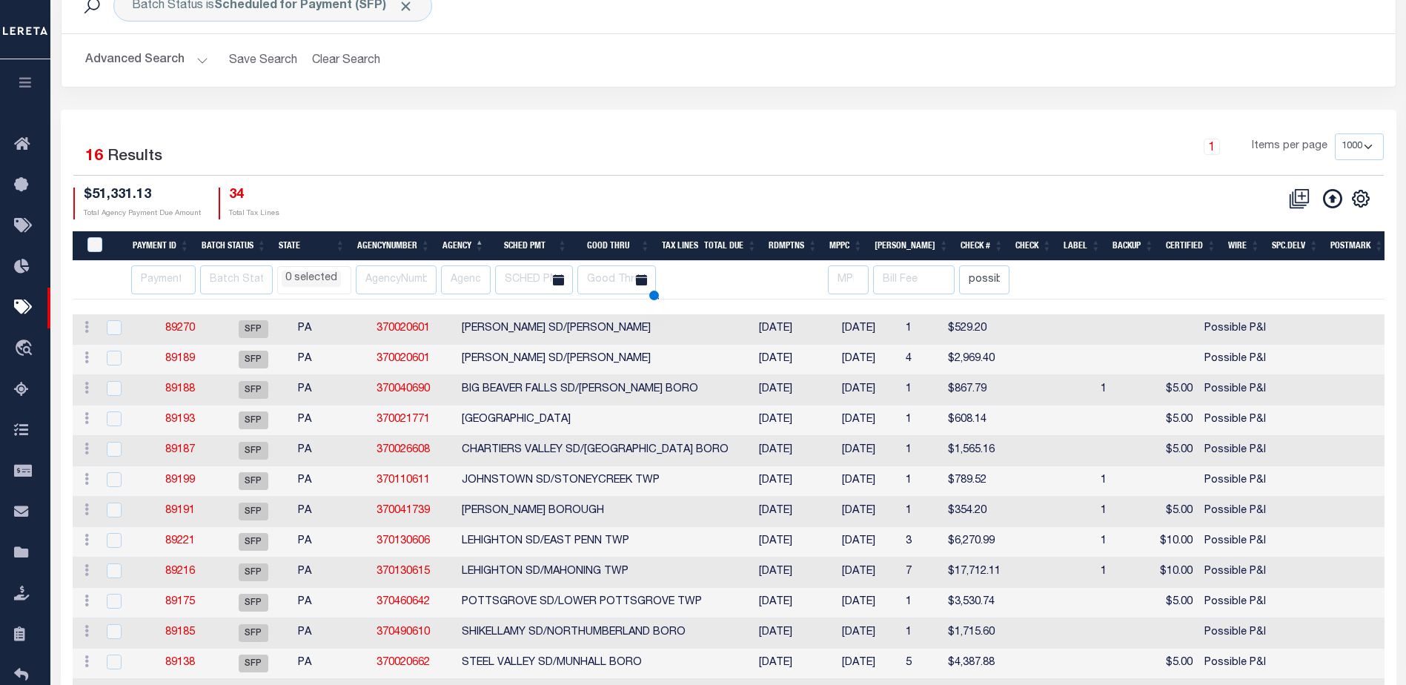
scroll to position [101, 0]
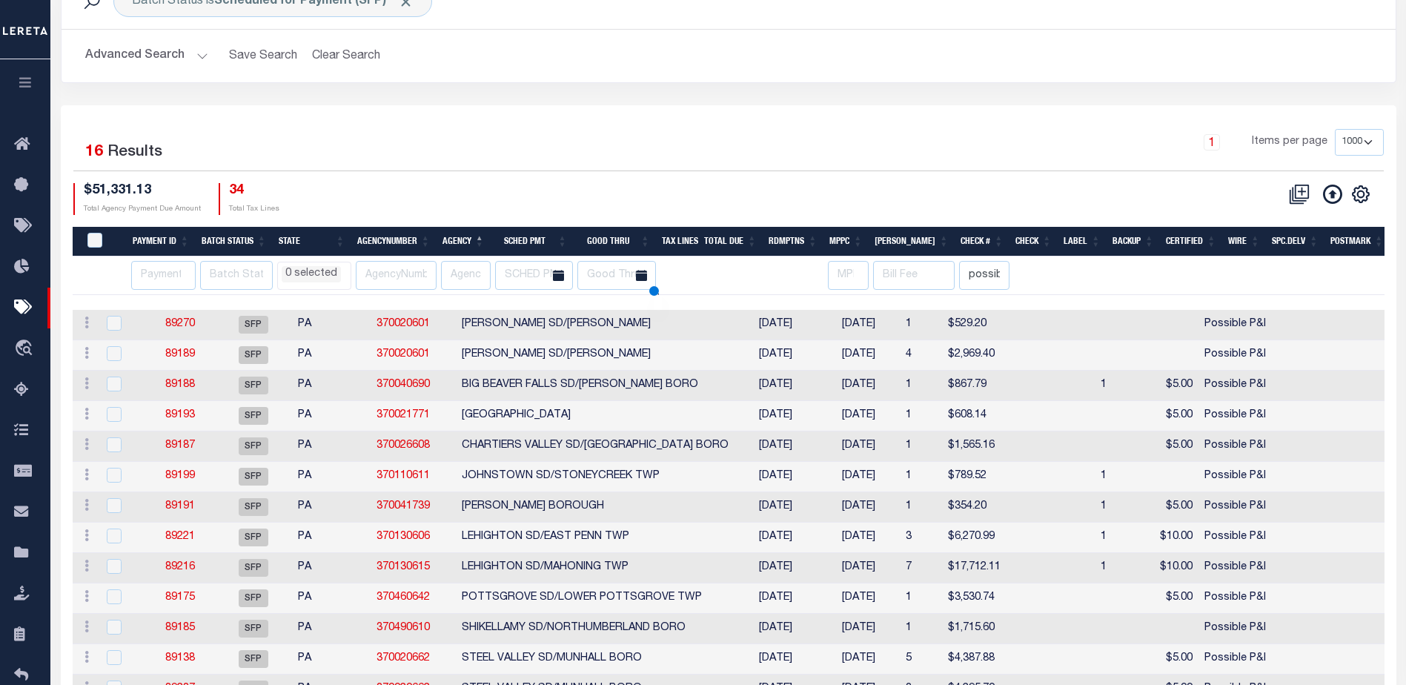
select select
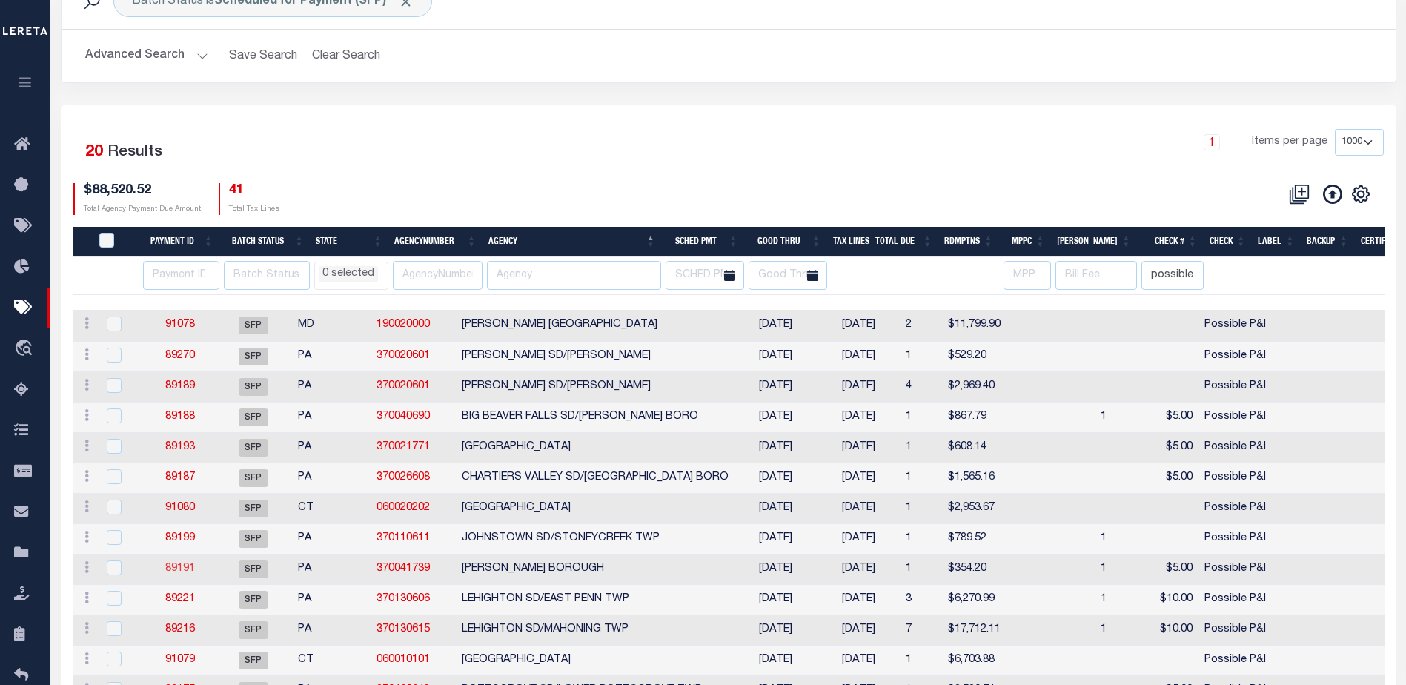
click at [176, 569] on link "89191" at bounding box center [180, 568] width 30 height 10
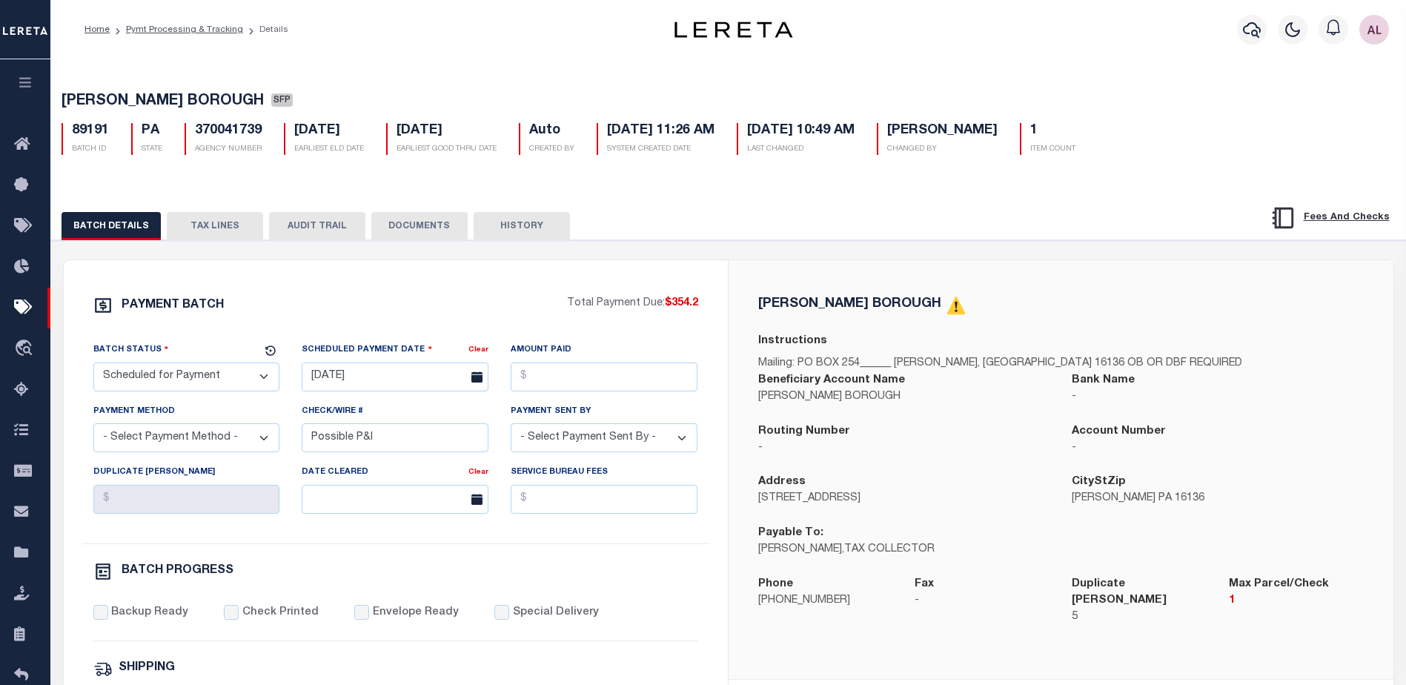
click at [209, 386] on select "- Select Status - Scheduled for Payment Ready For Payment Payment Sent Cleared …" at bounding box center [186, 376] width 187 height 29
drag, startPoint x: 315, startPoint y: 317, endPoint x: 316, endPoint y: 291, distance: 25.9
click at [315, 308] on div "PAYMENT BATCH" at bounding box center [329, 310] width 473 height 28
click at [214, 222] on button "TAX LINES" at bounding box center [215, 226] width 96 height 28
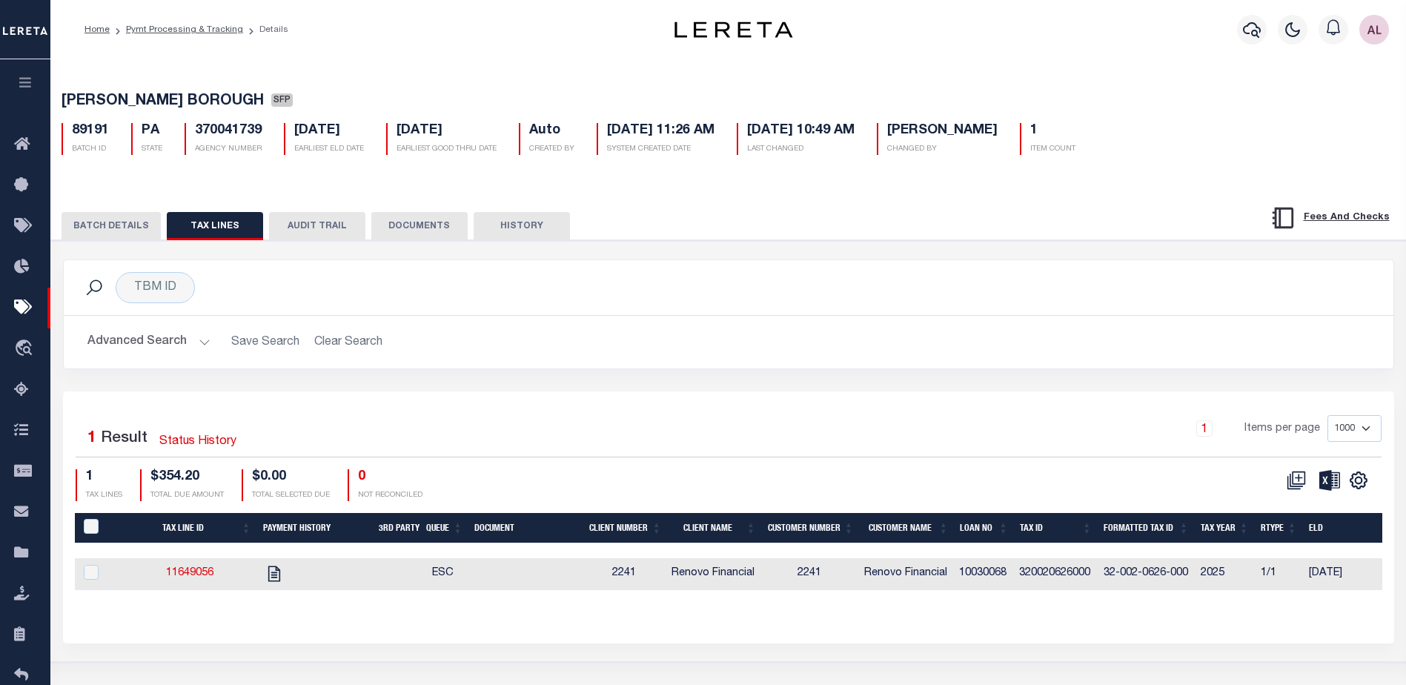
click at [140, 228] on button "BATCH DETAILS" at bounding box center [110, 226] width 99 height 28
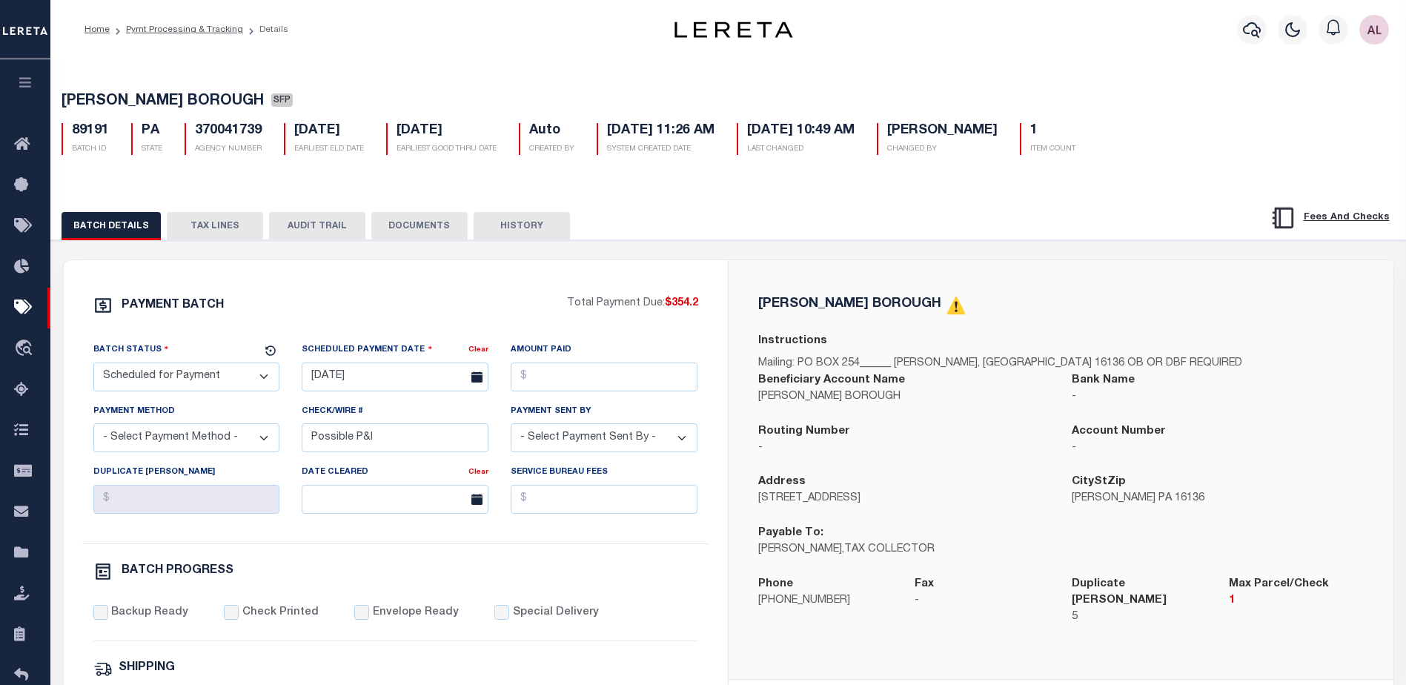
click at [219, 227] on button "TAX LINES" at bounding box center [215, 226] width 96 height 28
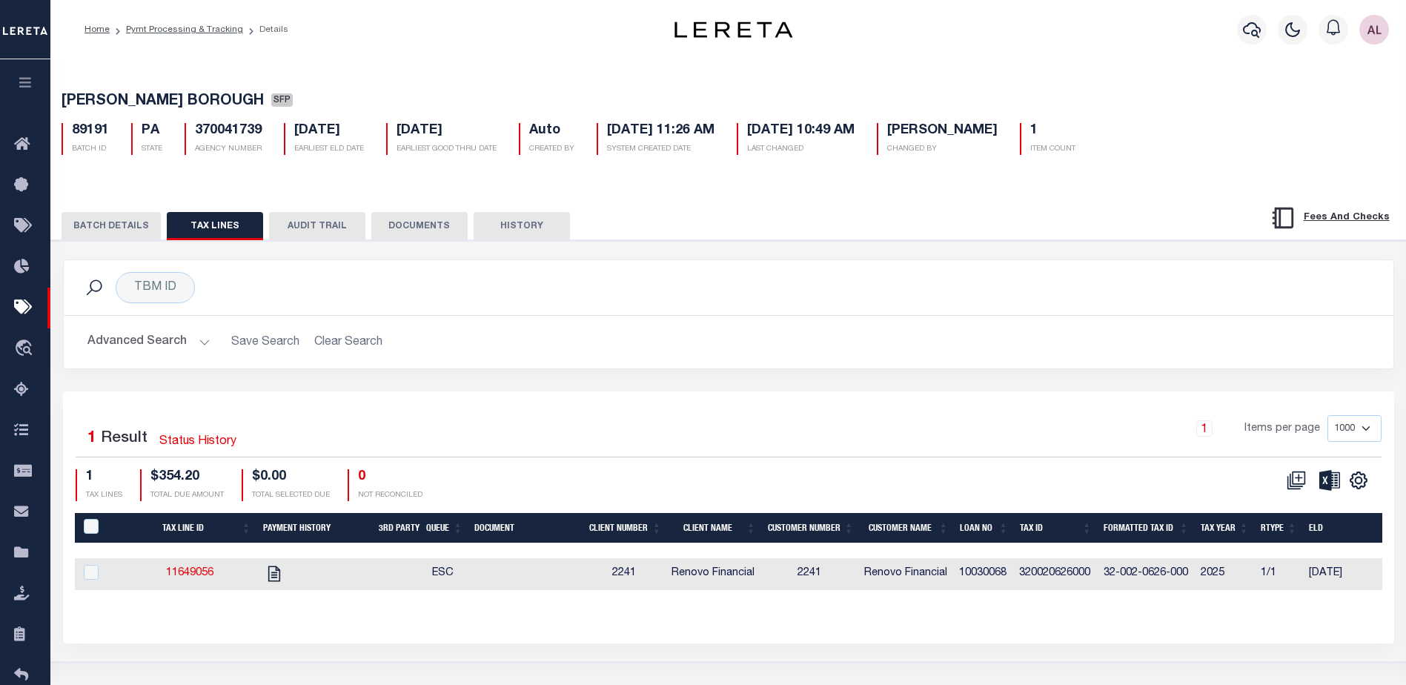
click at [105, 229] on button "BATCH DETAILS" at bounding box center [110, 226] width 99 height 28
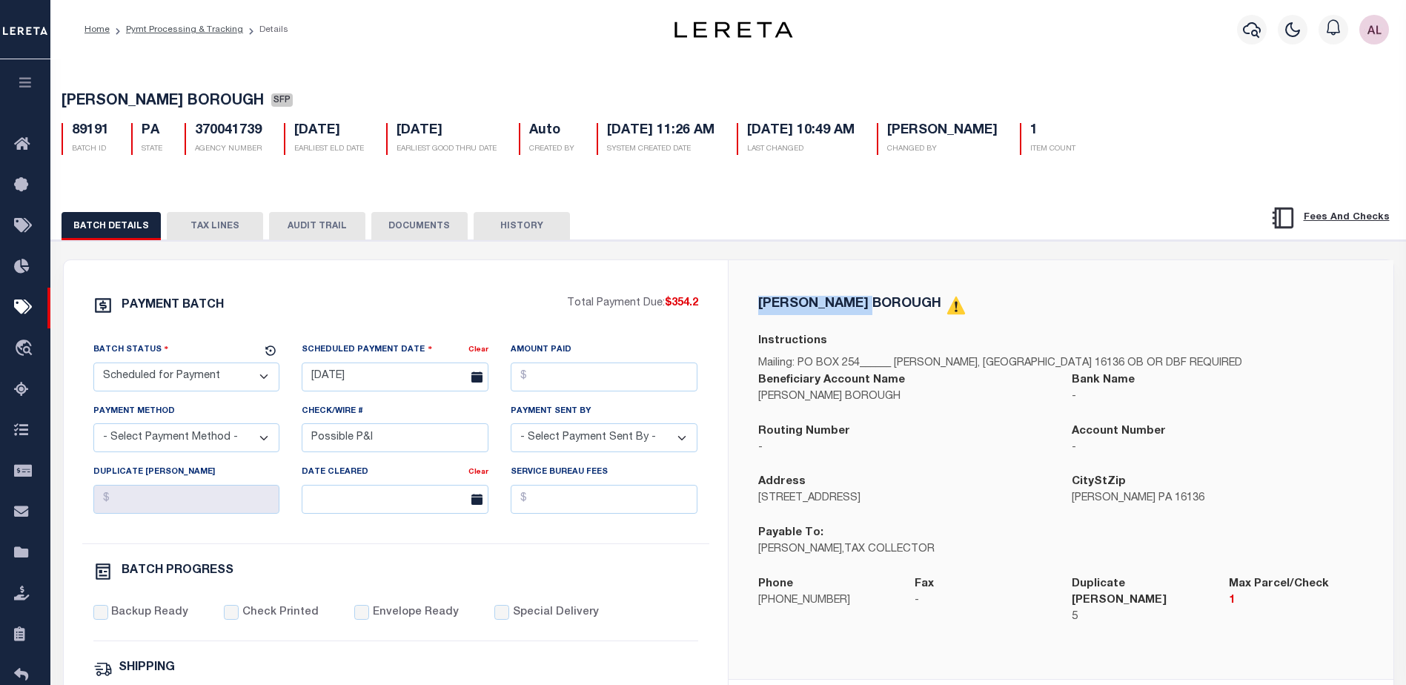
drag, startPoint x: 885, startPoint y: 304, endPoint x: 760, endPoint y: 306, distance: 124.5
click at [760, 306] on h5 "KOPPEL BOROUGH" at bounding box center [849, 303] width 183 height 13
copy h5 "KOPPEL BOROUGH"
select select
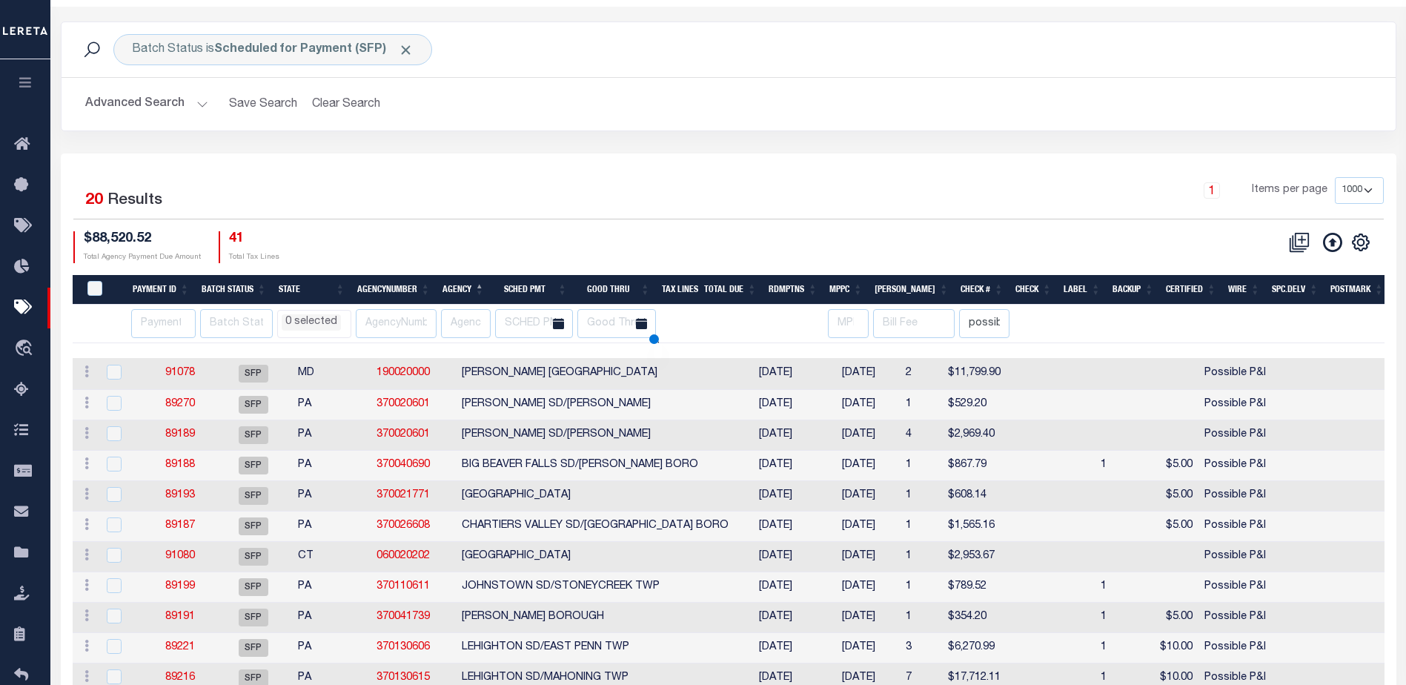
scroll to position [101, 0]
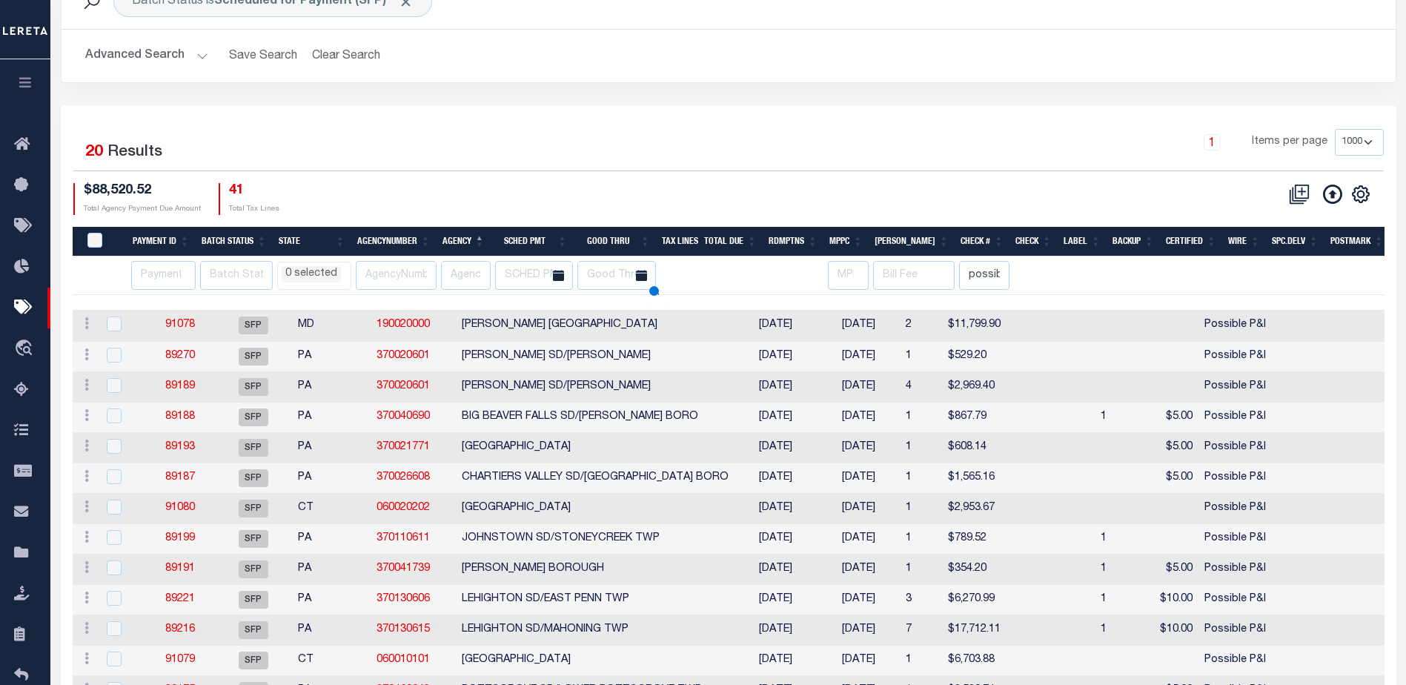
select select
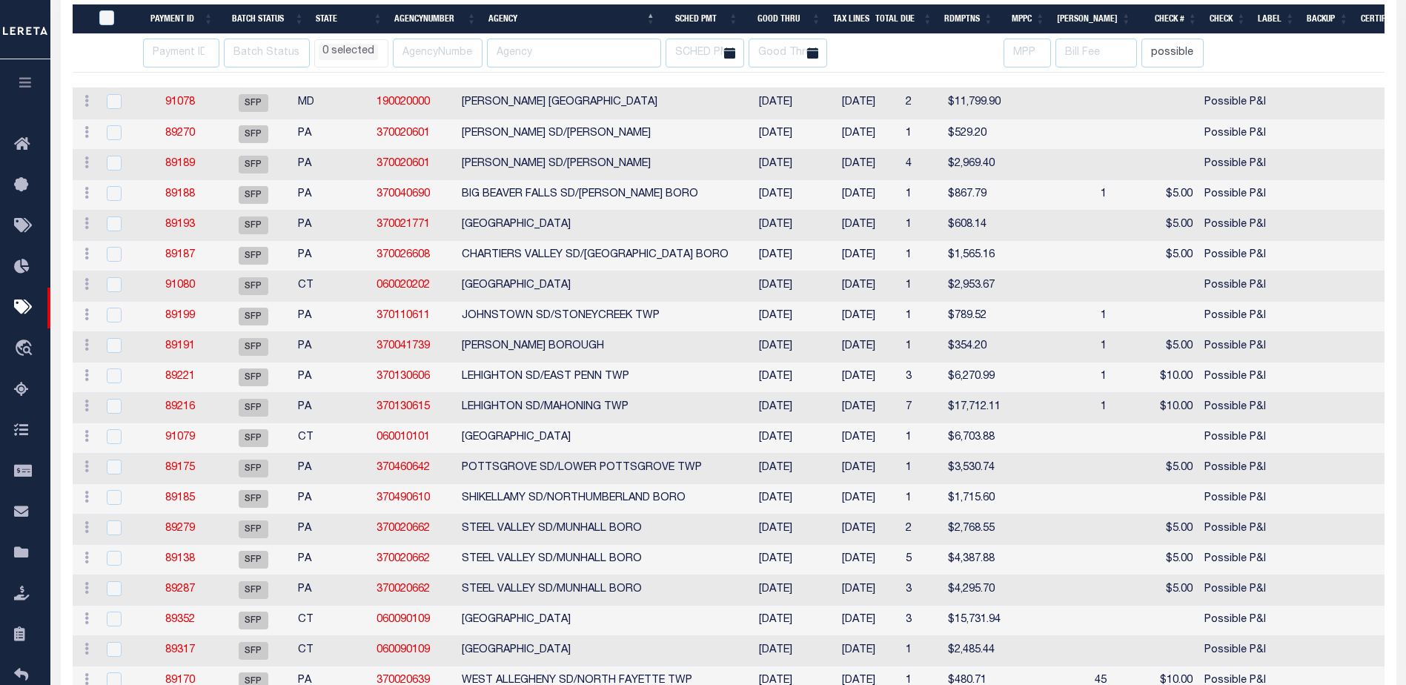
scroll to position [389, 0]
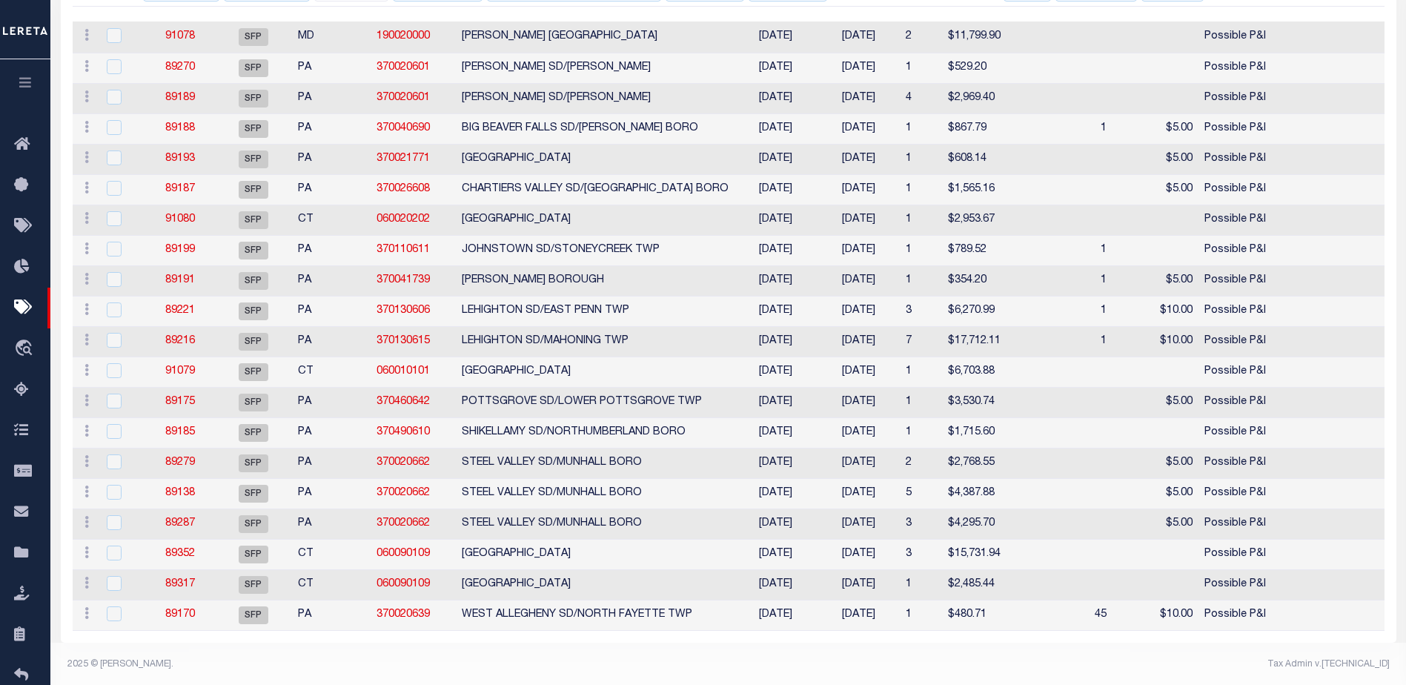
select select
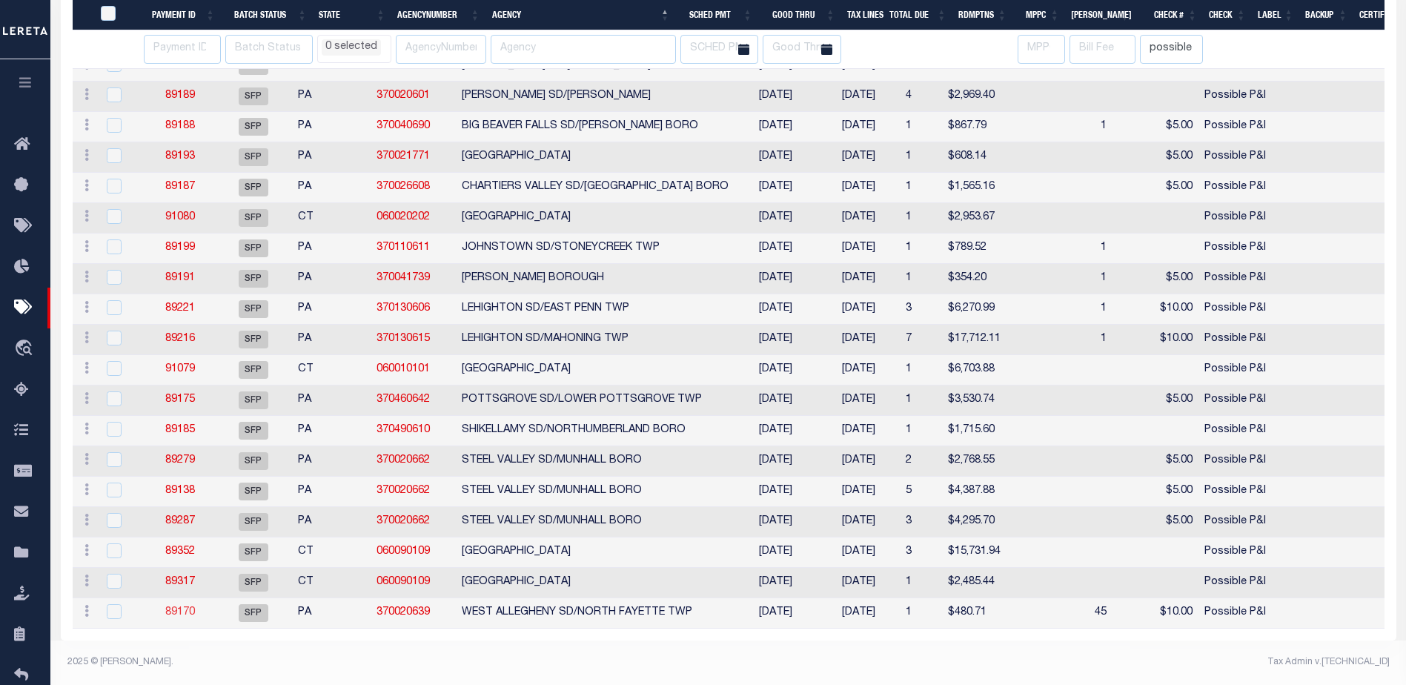
click at [181, 607] on link "89170" at bounding box center [180, 612] width 30 height 10
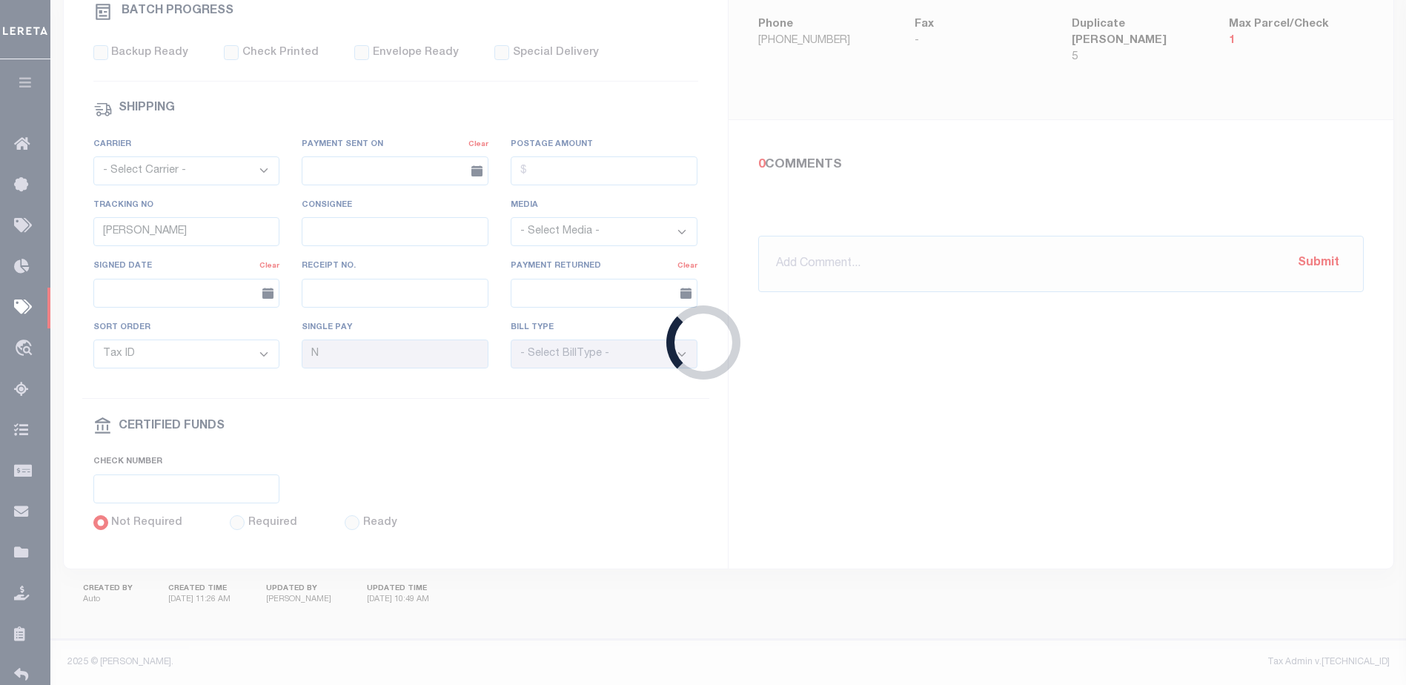
select select "37"
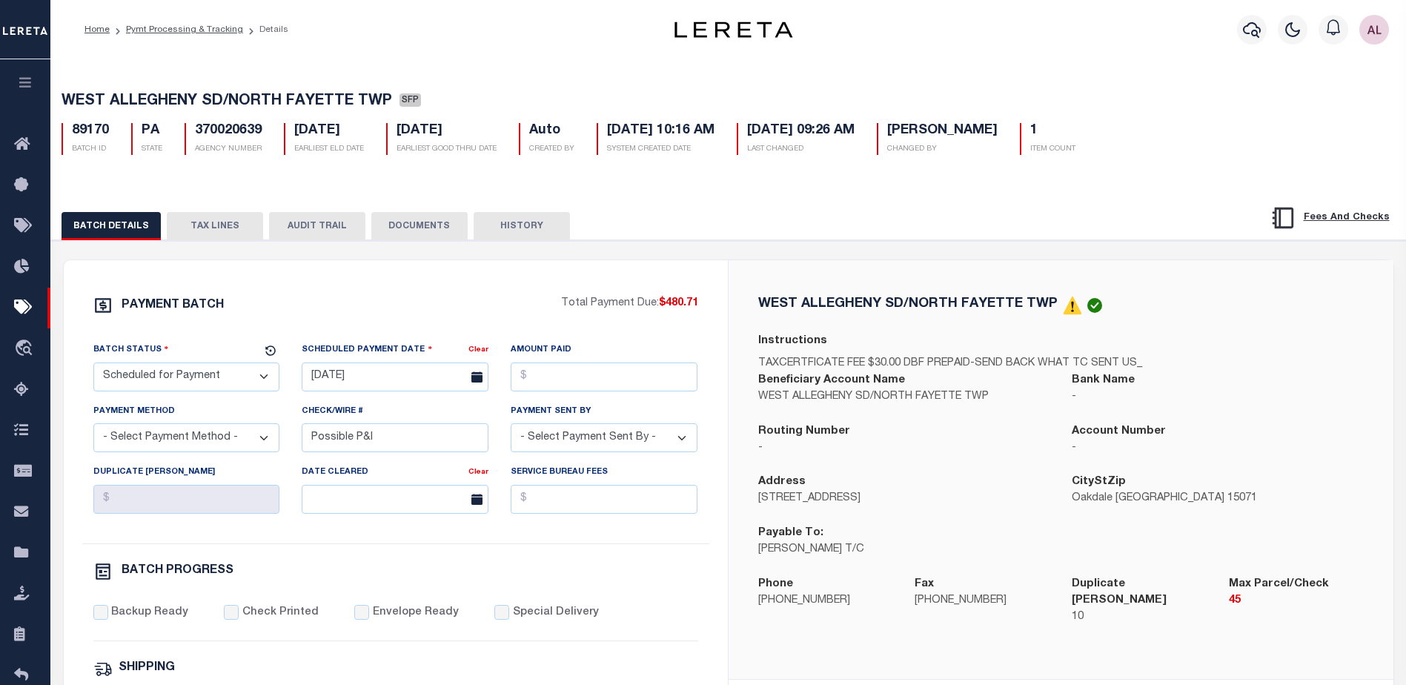
click at [252, 215] on button "TAX LINES" at bounding box center [215, 226] width 96 height 28
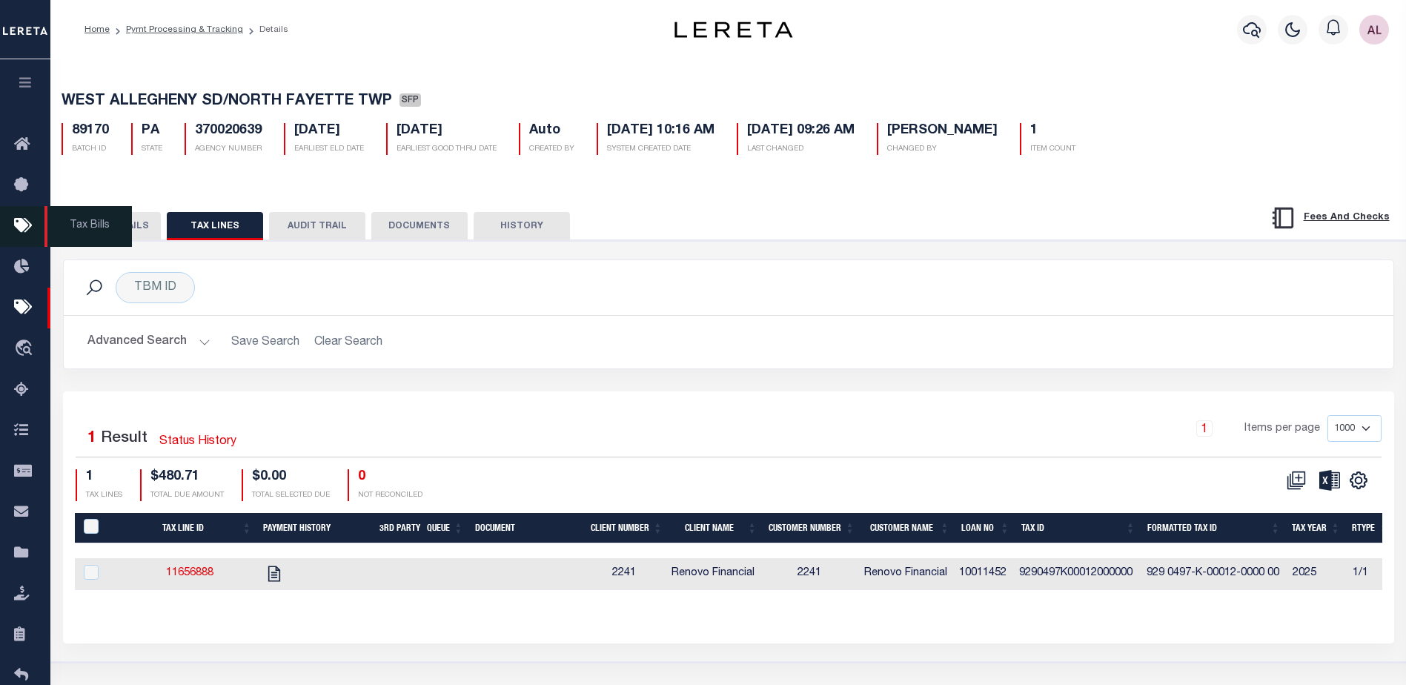
click at [130, 219] on span "Tax Bills" at bounding box center [87, 226] width 87 height 41
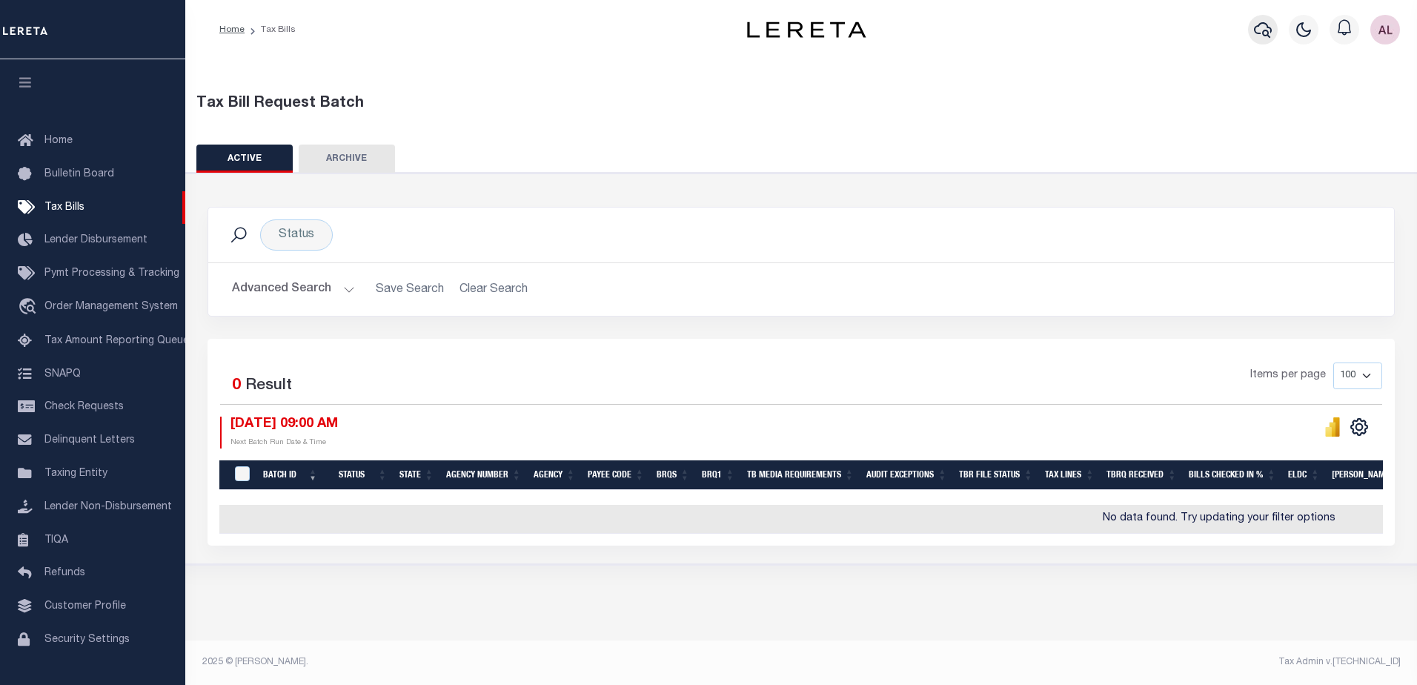
click at [1262, 35] on icon "button" at bounding box center [1263, 30] width 18 height 18
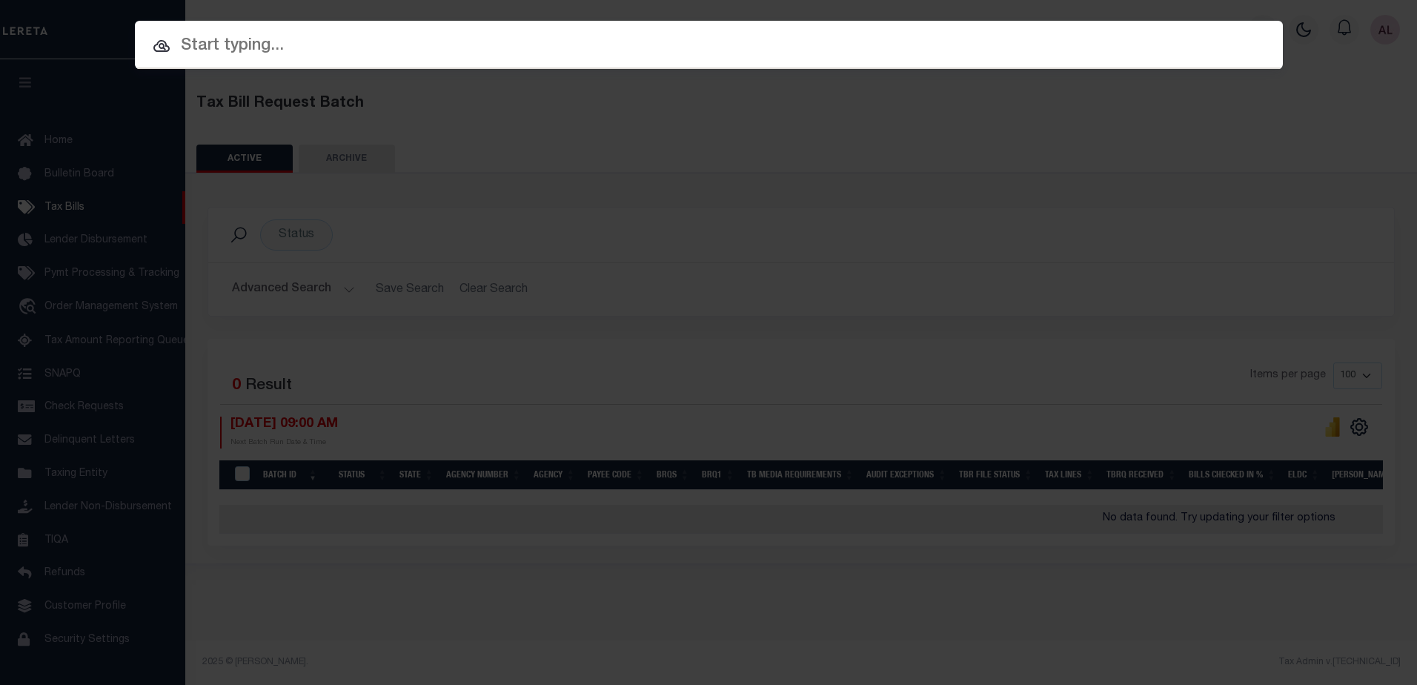
paste input "175000321"
type input "175000321"
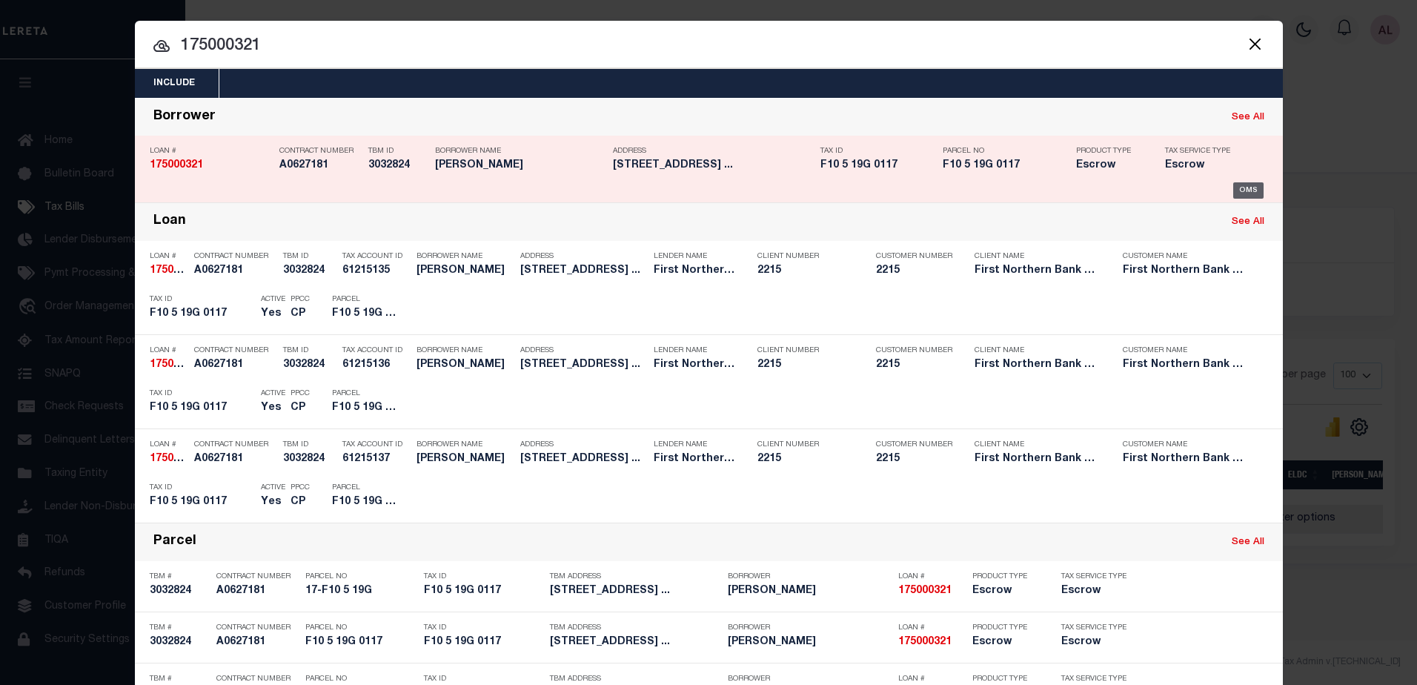
click at [1246, 186] on div "OMS" at bounding box center [1248, 190] width 30 height 16
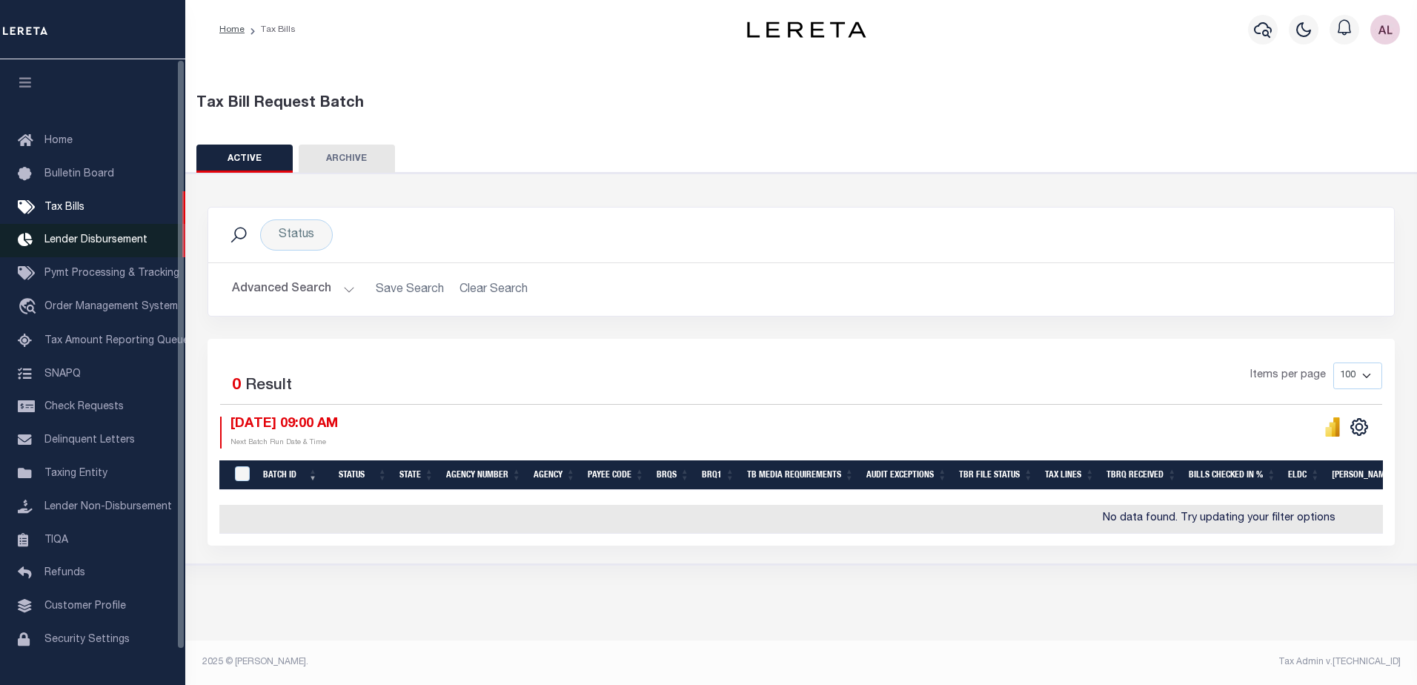
click at [112, 240] on span "Lender Disbursement" at bounding box center [95, 240] width 103 height 10
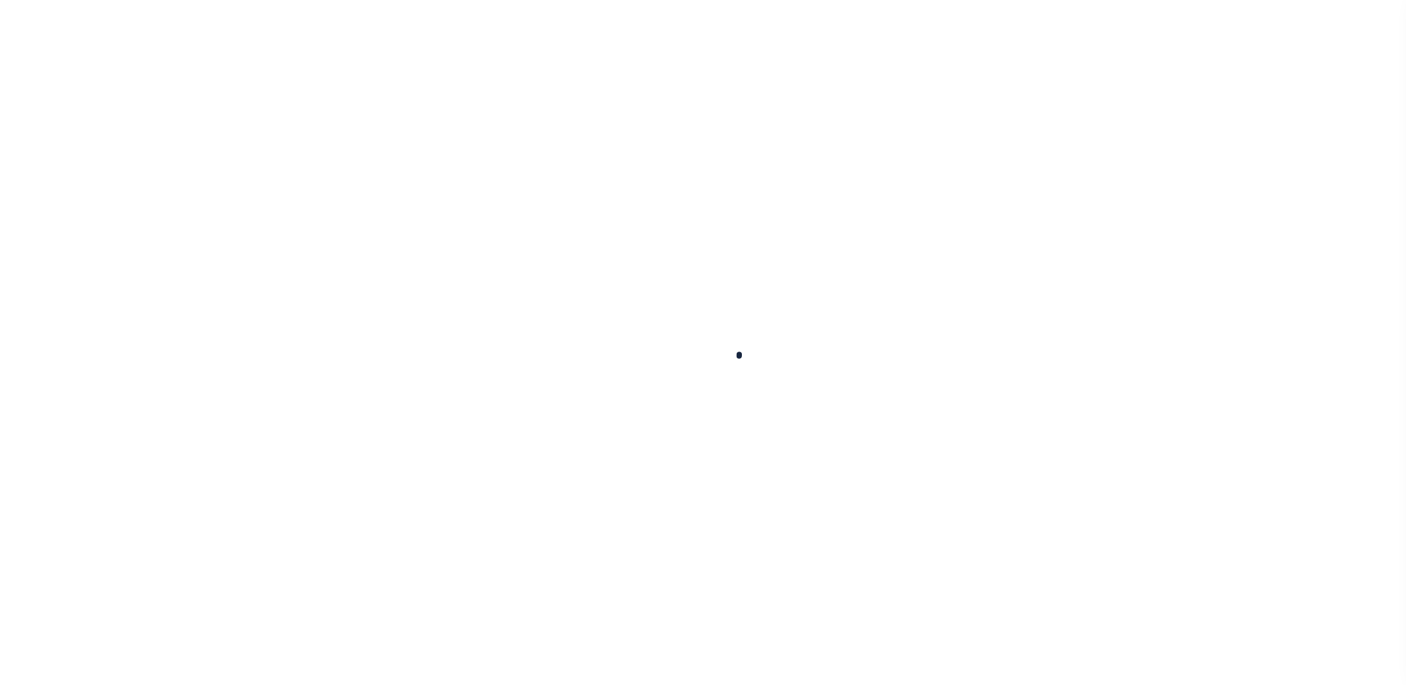
type input "175000321"
type input "[PERSON_NAME]"
select select
select select "Escrow"
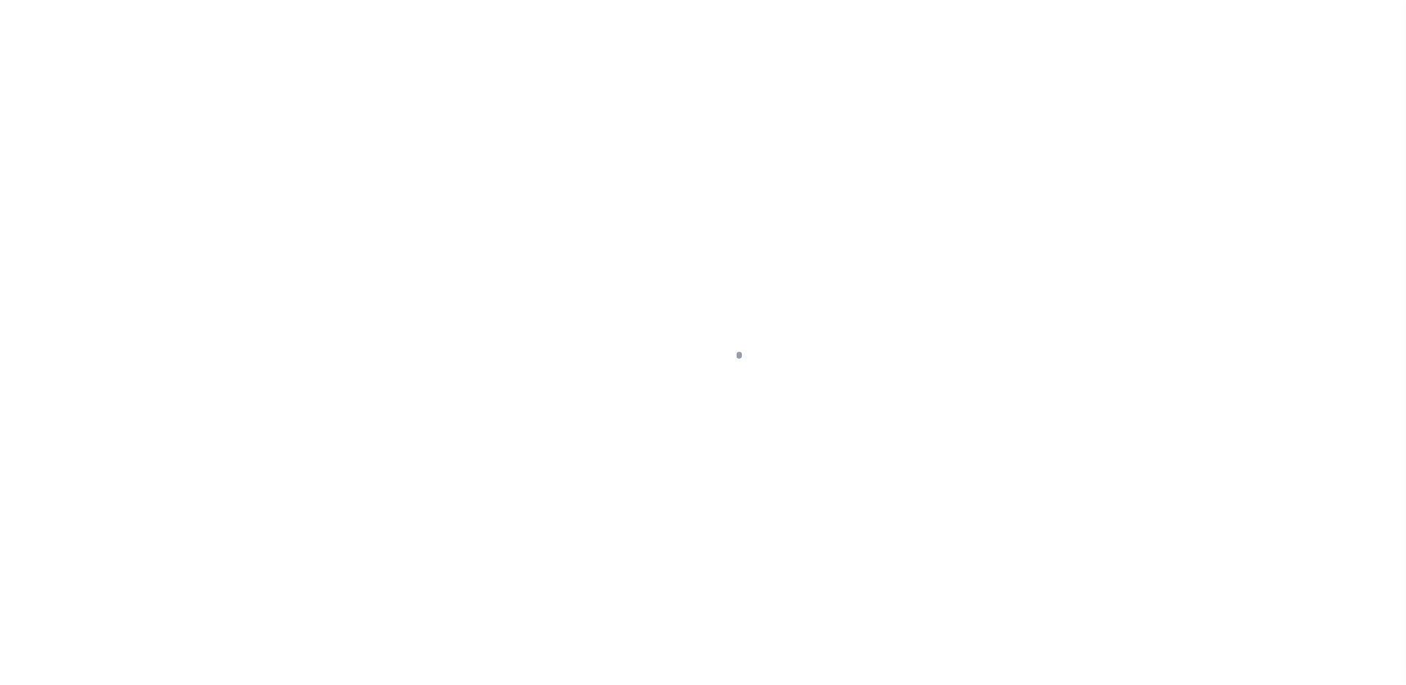
type input "[STREET_ADDRESS]"
type input "17-F10 5 19G"
select select
type input "Bangor PA 18013"
type input "PA"
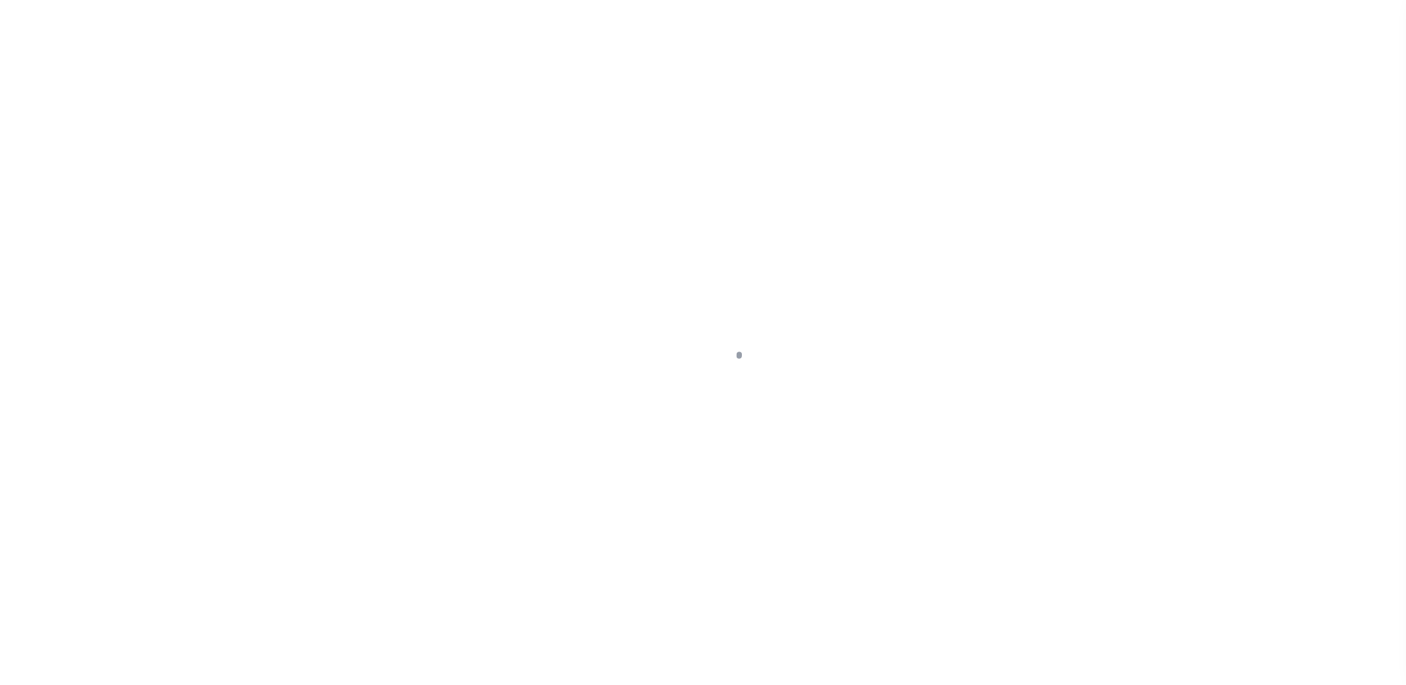
select select
type textarea "Liability subject to parcel provided"
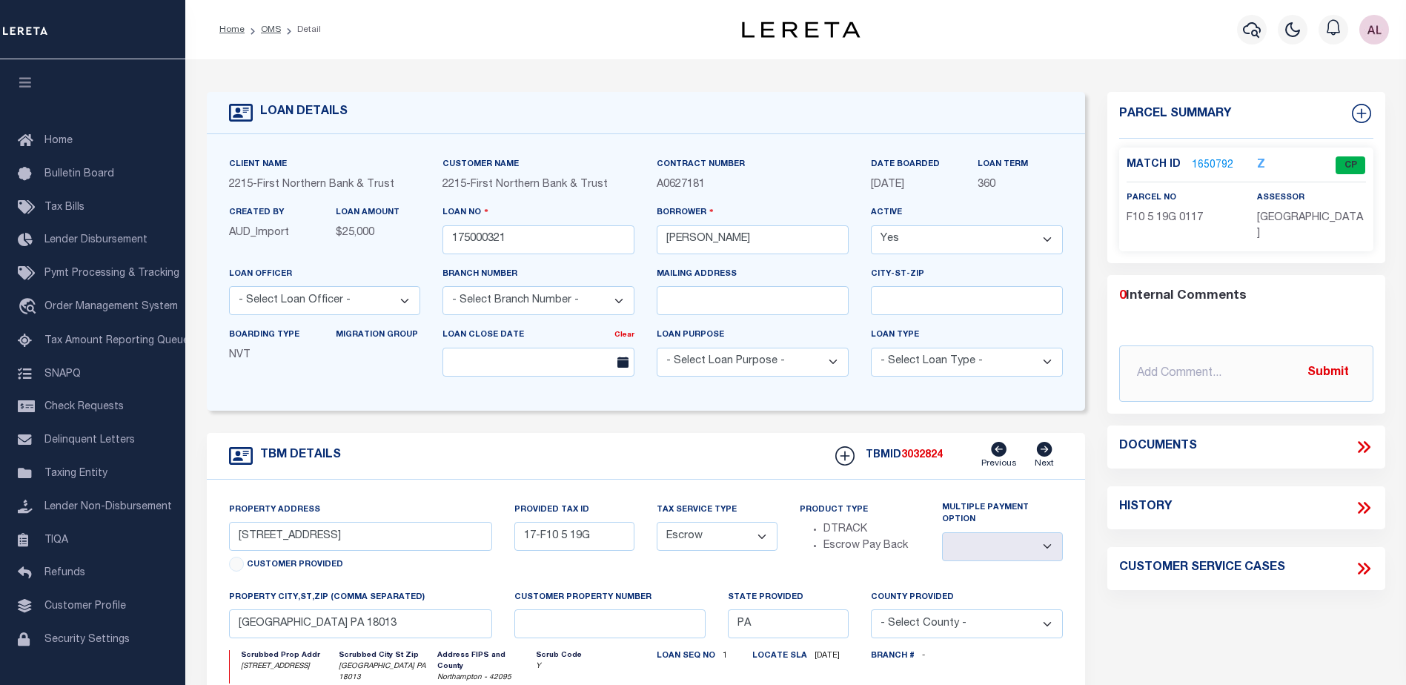
click at [1204, 164] on link "1650792" at bounding box center [1211, 166] width 41 height 16
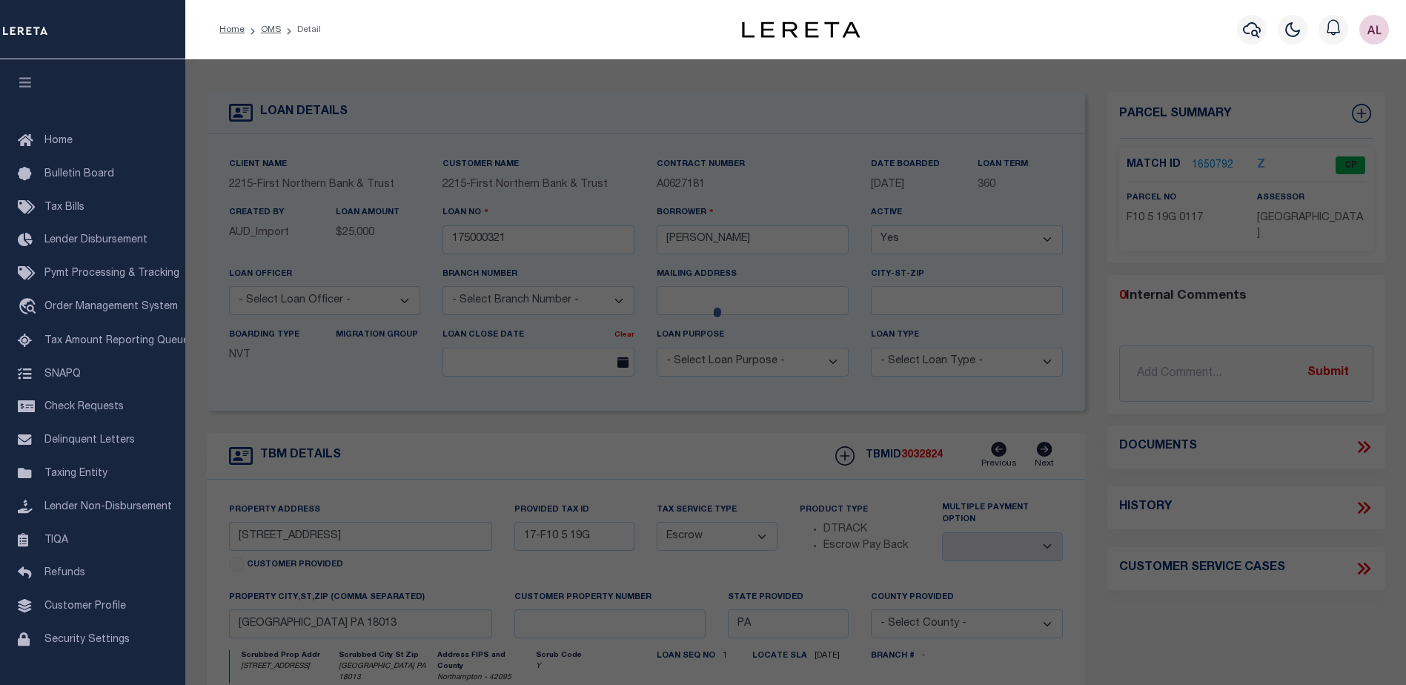
checkbox input "false"
select select "CP"
type input "FOLK JESSICA L & PATRICK O,"
select select
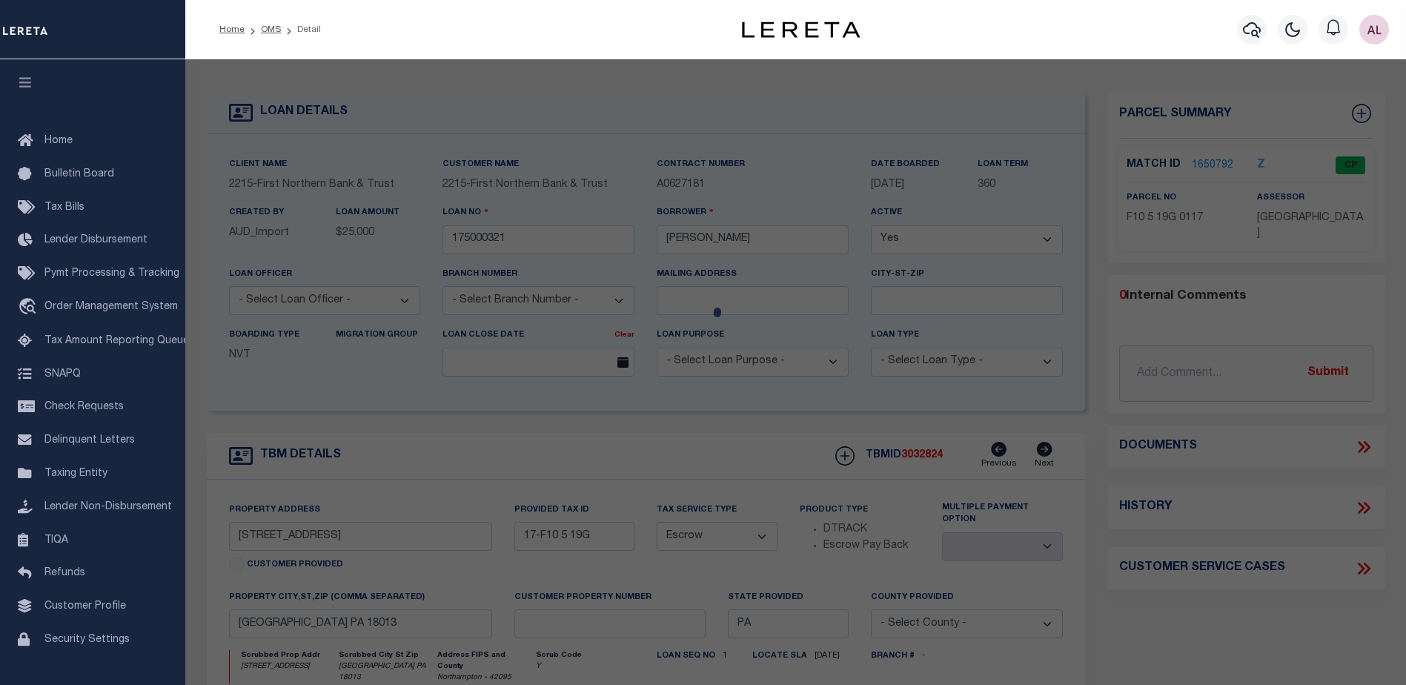
type input "9395 SPRING BROOK DR"
checkbox input "false"
type input "PA"
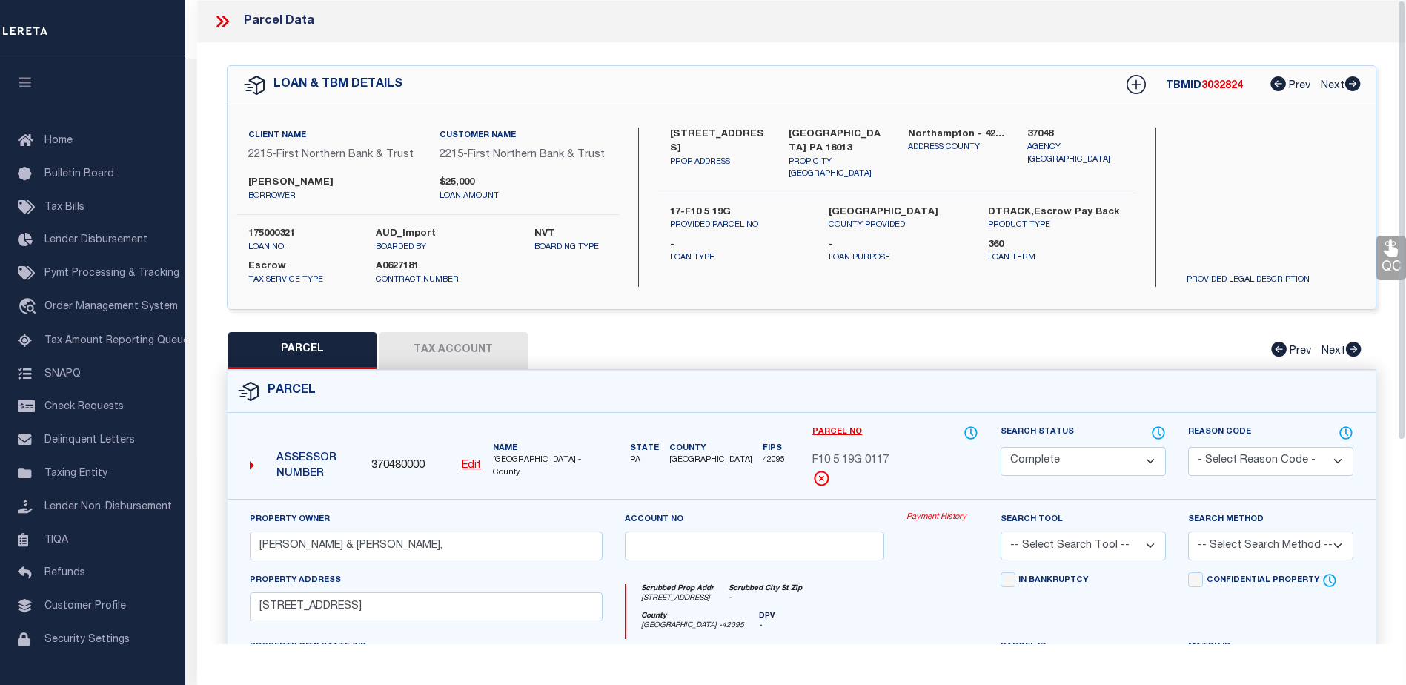
click at [947, 521] on link "Payment History" at bounding box center [942, 517] width 72 height 13
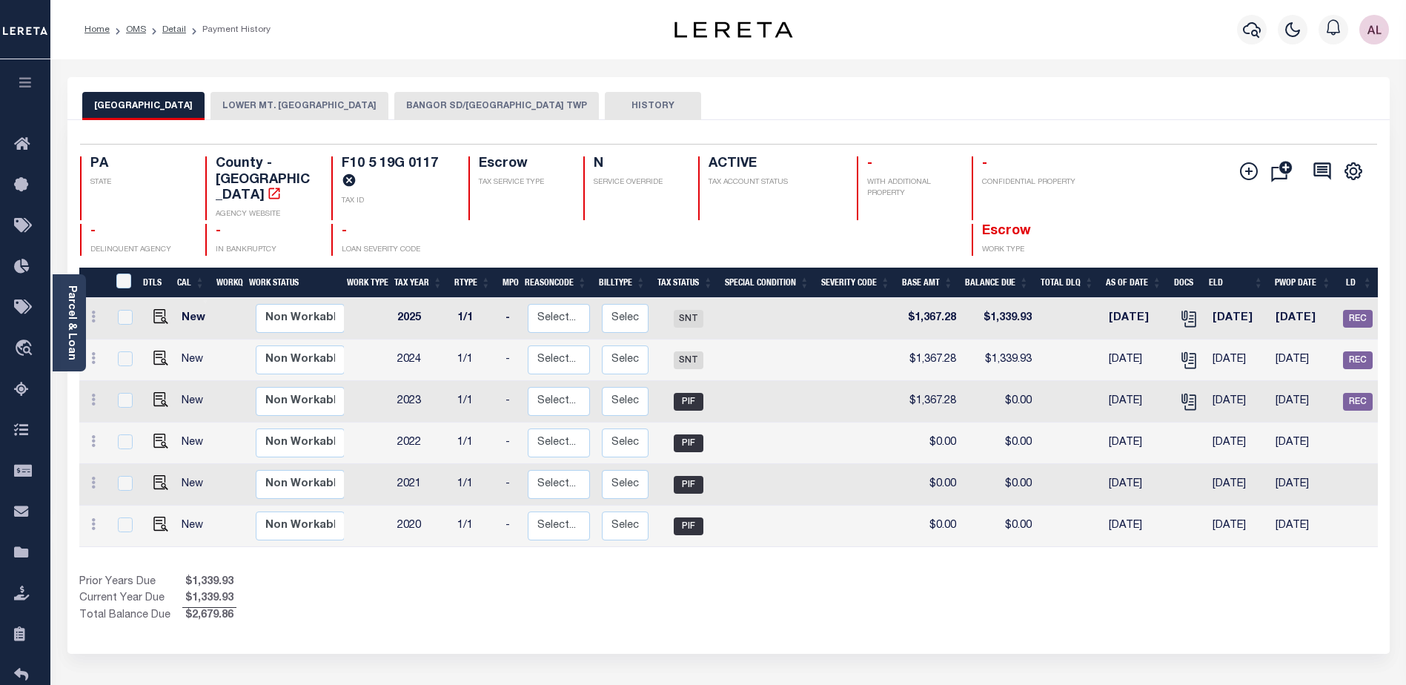
click at [471, 111] on button "BANGOR SD/[GEOGRAPHIC_DATA] TWP" at bounding box center [496, 106] width 205 height 28
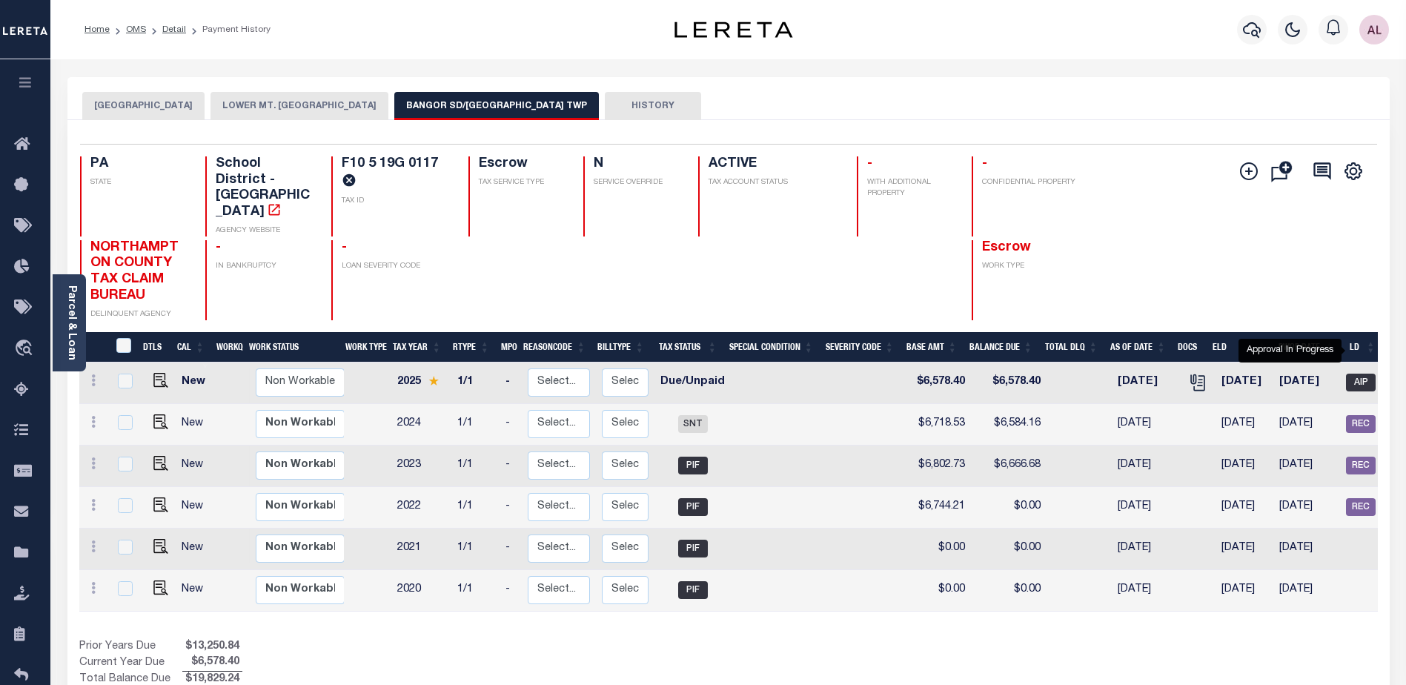
click at [1357, 373] on span "AIP" at bounding box center [1361, 382] width 30 height 18
checkbox input "true"
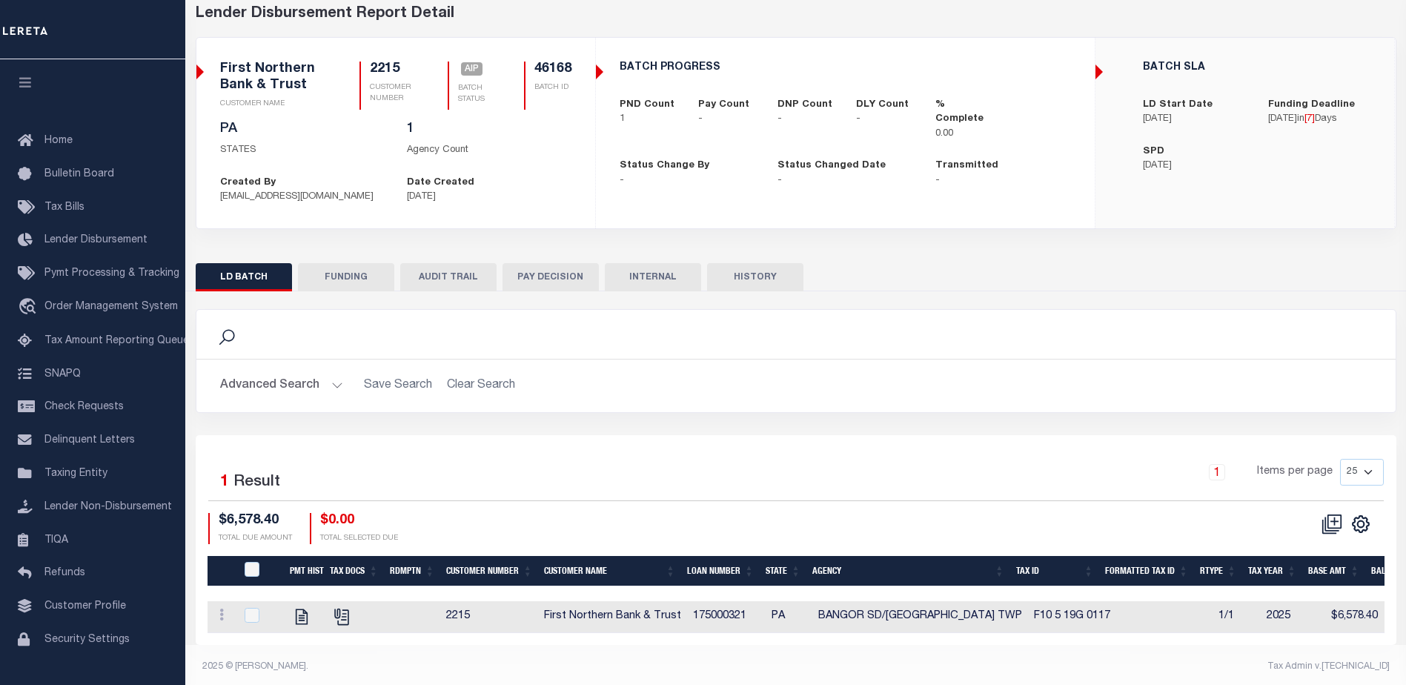
scroll to position [87, 0]
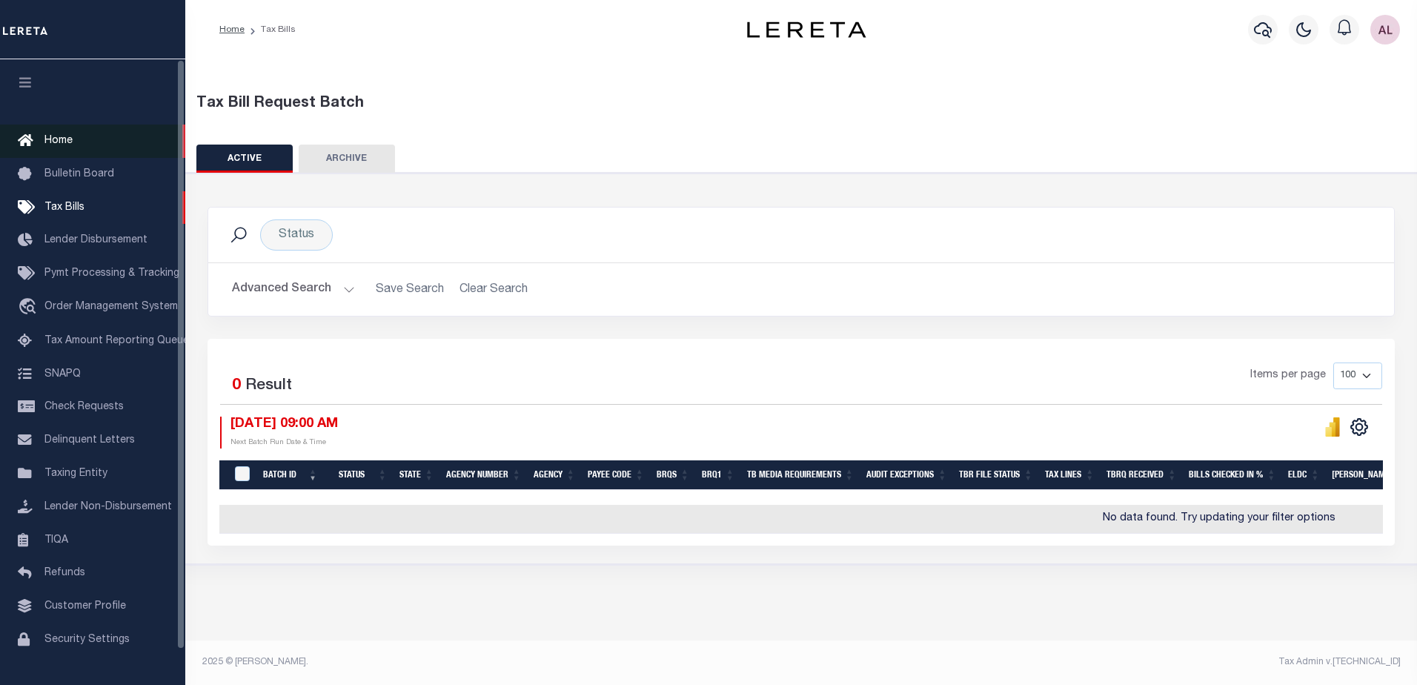
click at [62, 139] on span "Home" at bounding box center [58, 141] width 28 height 10
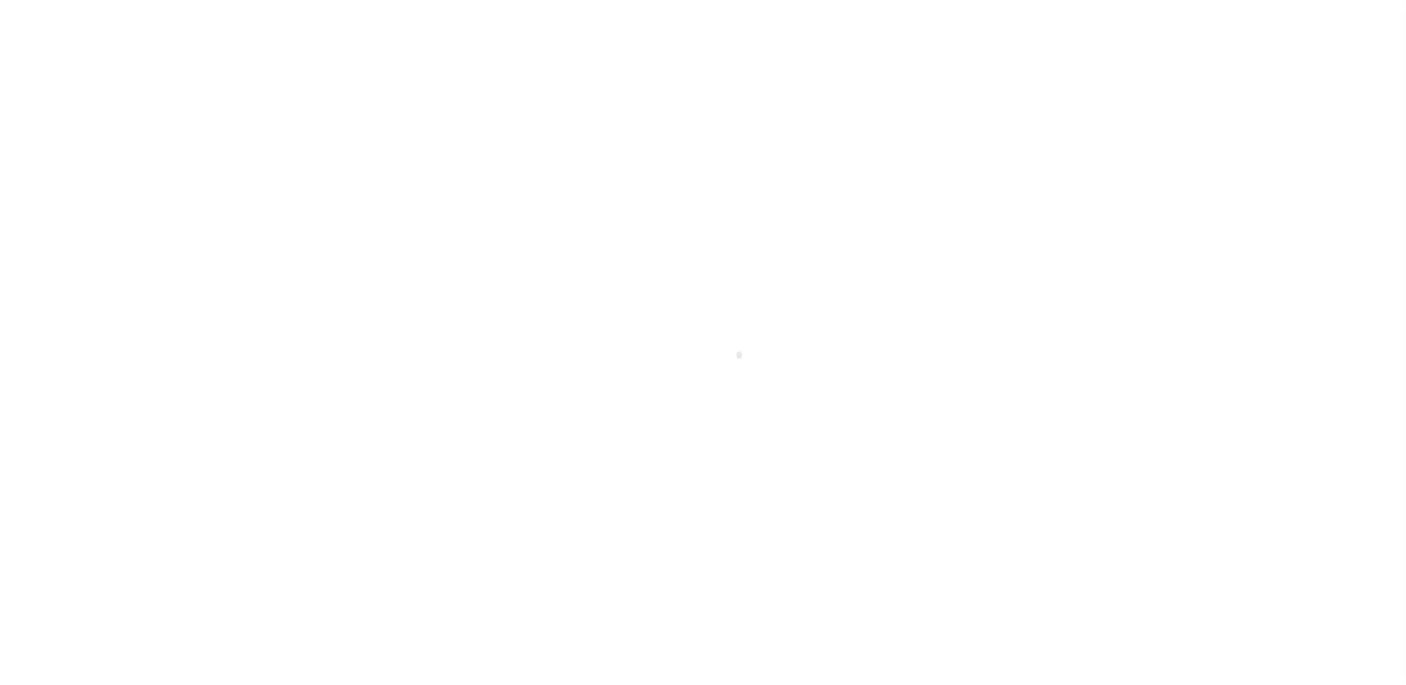
scroll to position [26, 0]
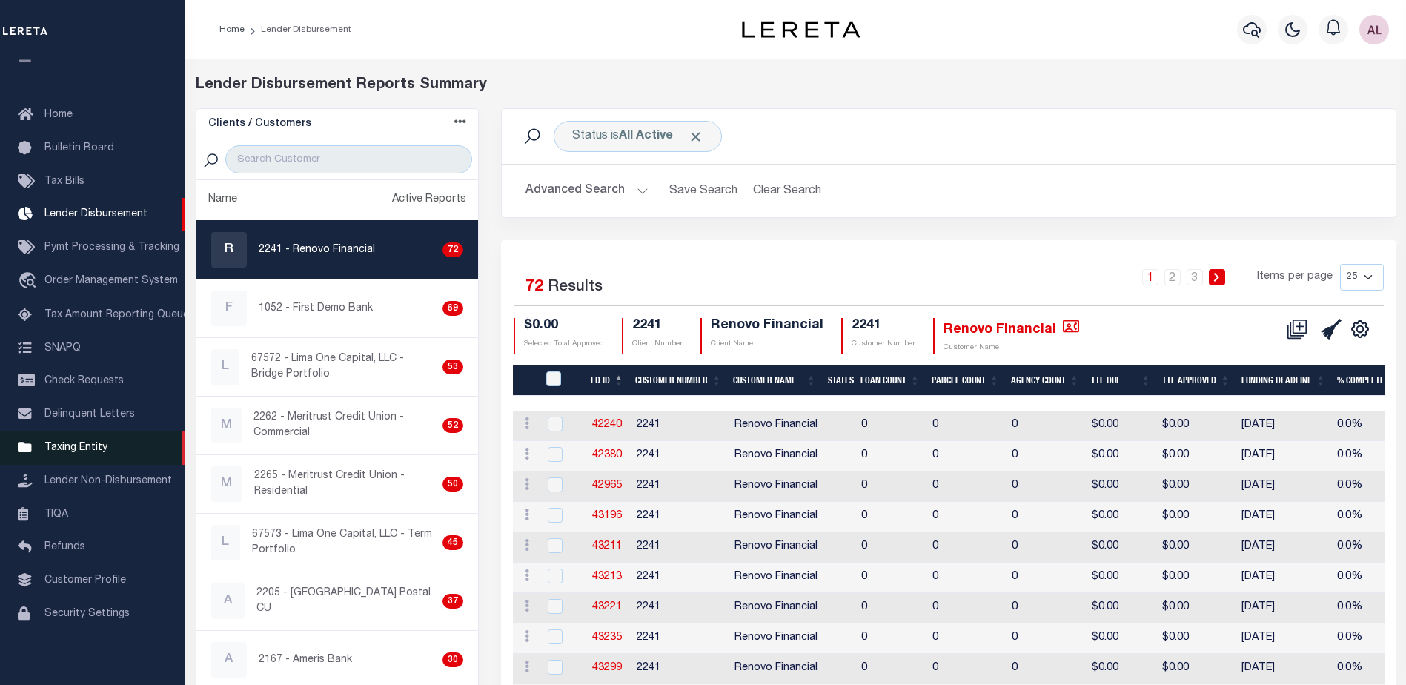
click at [87, 451] on span "Taxing Entity" at bounding box center [75, 447] width 63 height 10
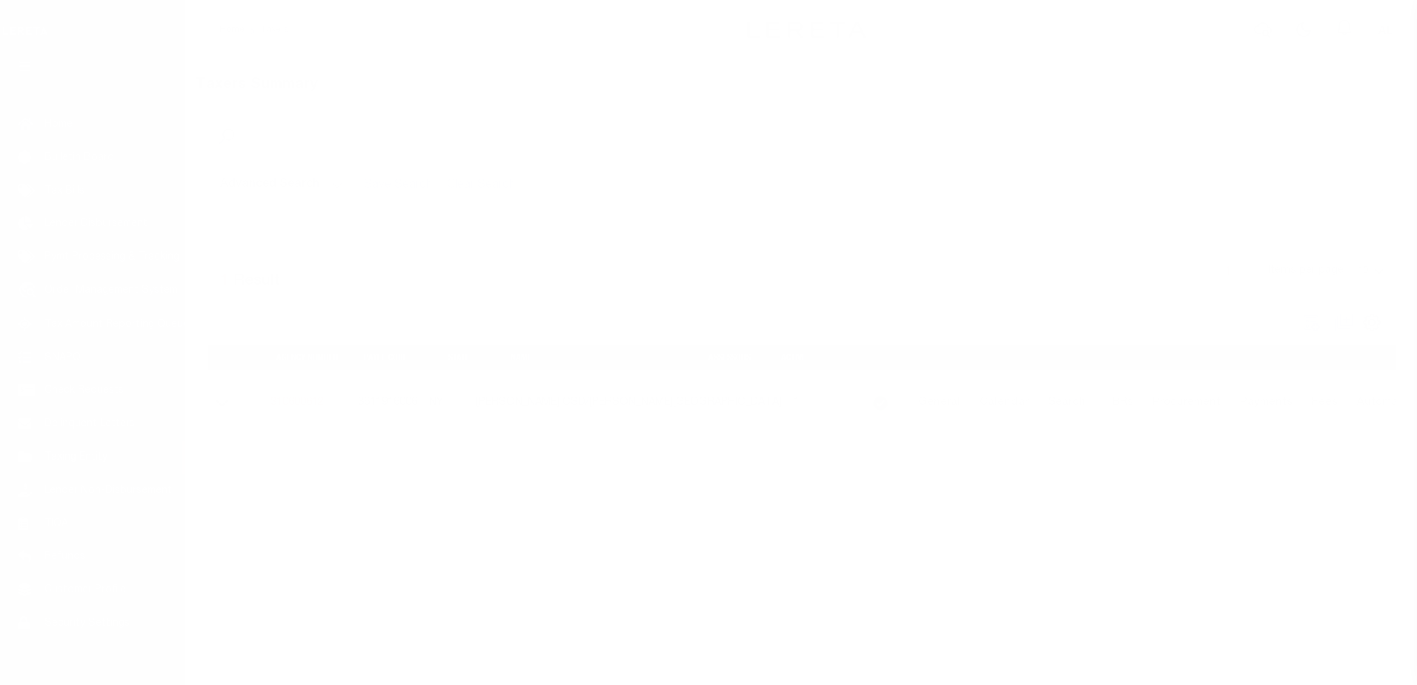
scroll to position [37, 0]
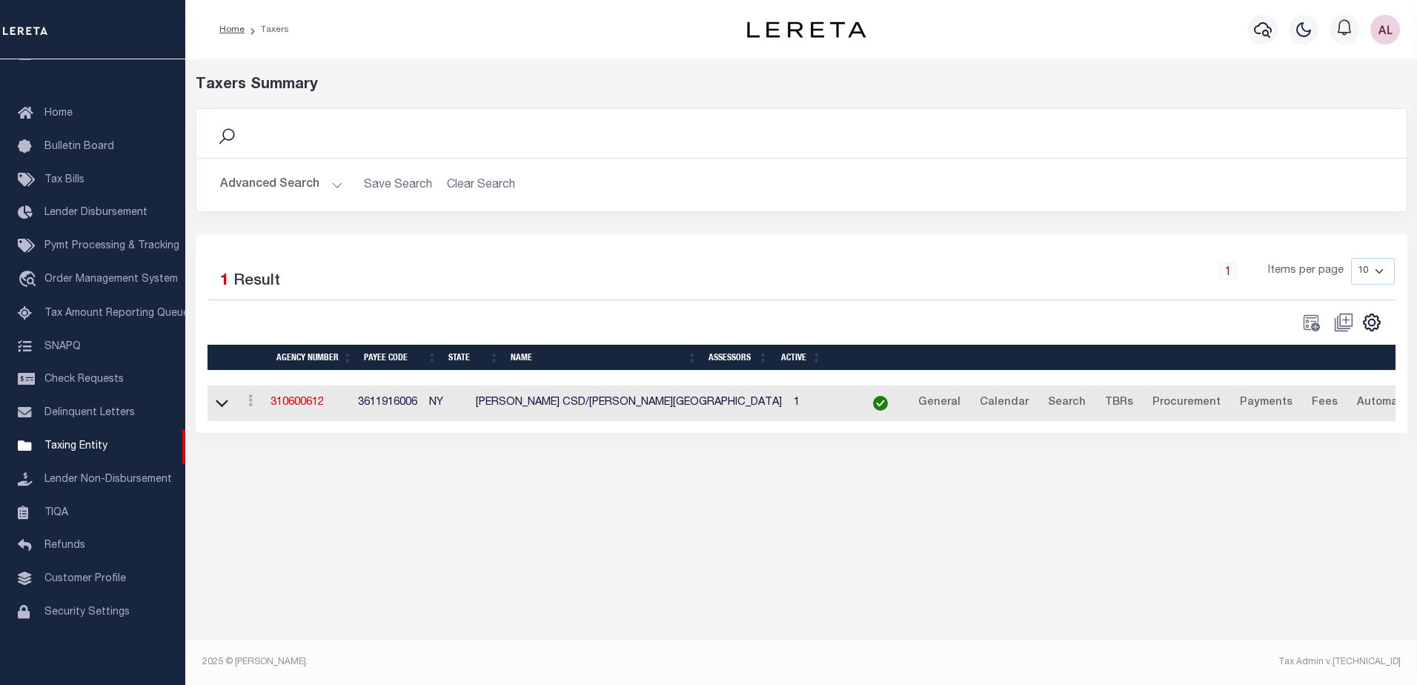
click at [331, 188] on button "Advanced Search" at bounding box center [281, 184] width 123 height 29
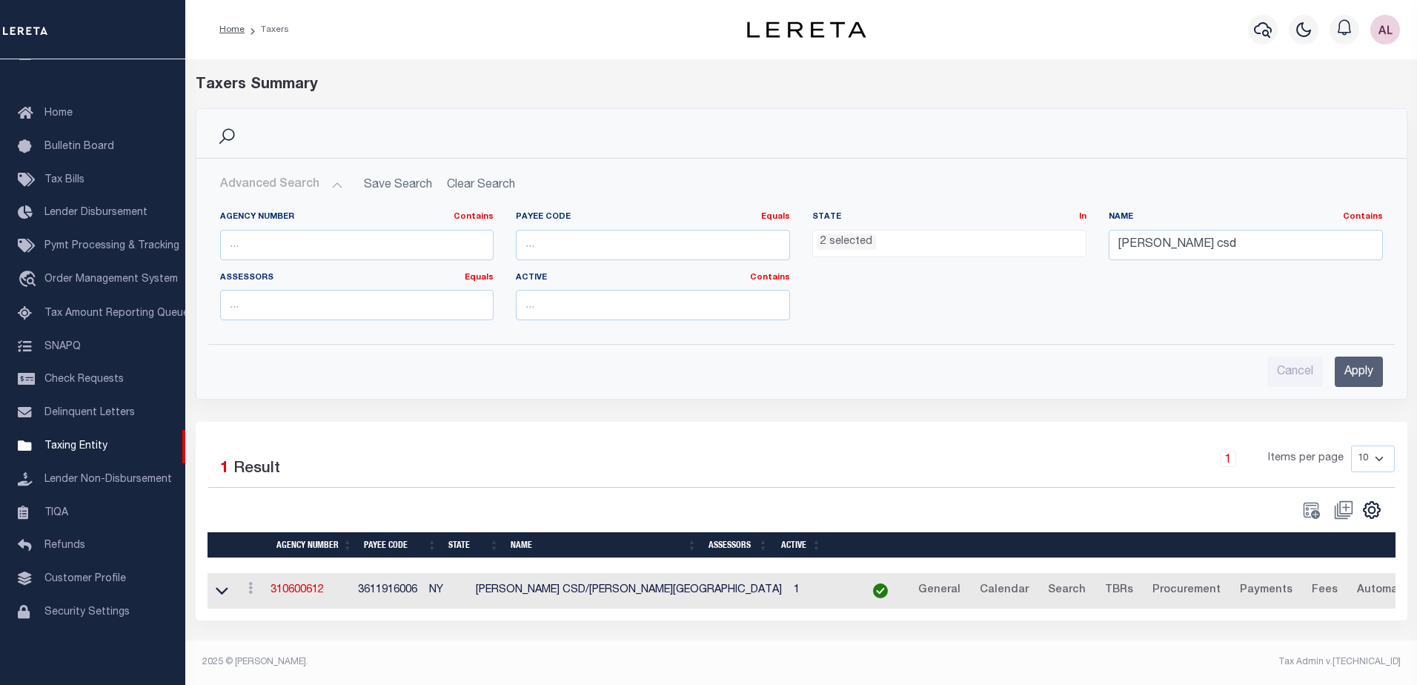
click at [853, 246] on li "2 selected" at bounding box center [846, 242] width 59 height 16
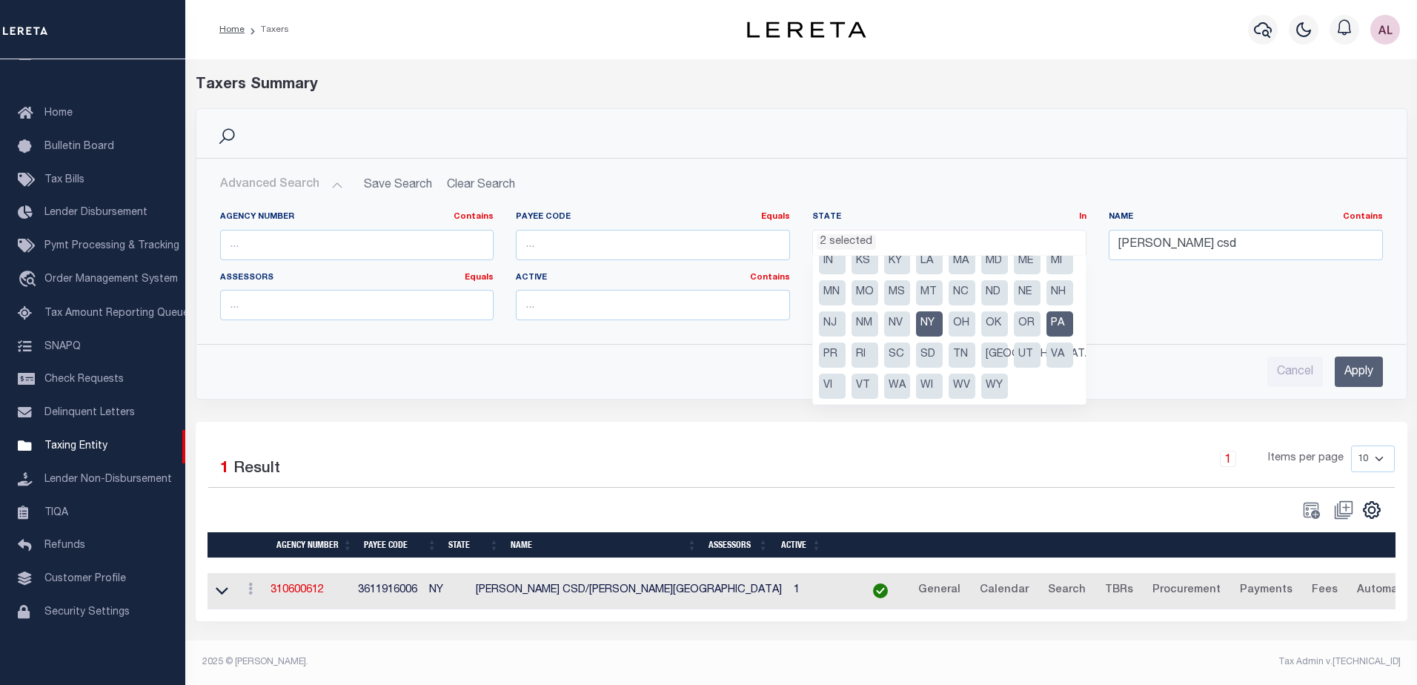
scroll to position [106, 0]
click at [916, 328] on li "NY" at bounding box center [929, 323] width 27 height 25
select select "PA"
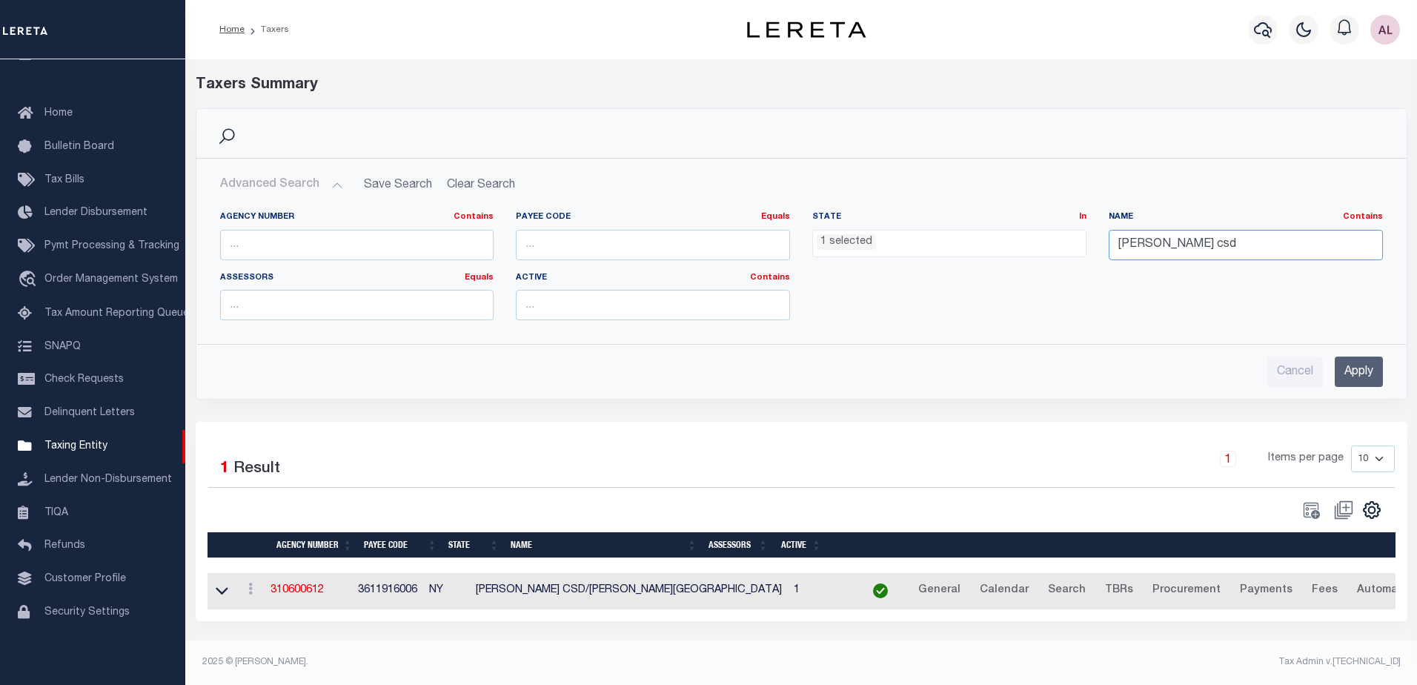
drag, startPoint x: 1240, startPoint y: 244, endPoint x: 1013, endPoint y: 248, distance: 226.8
click at [1013, 248] on div "Agency Number Contains Contains Is Payee Code Equals Equals Is Not Equal To Is …" at bounding box center [801, 271] width 1185 height 121
click at [1360, 371] on input "Apply" at bounding box center [1358, 371] width 48 height 30
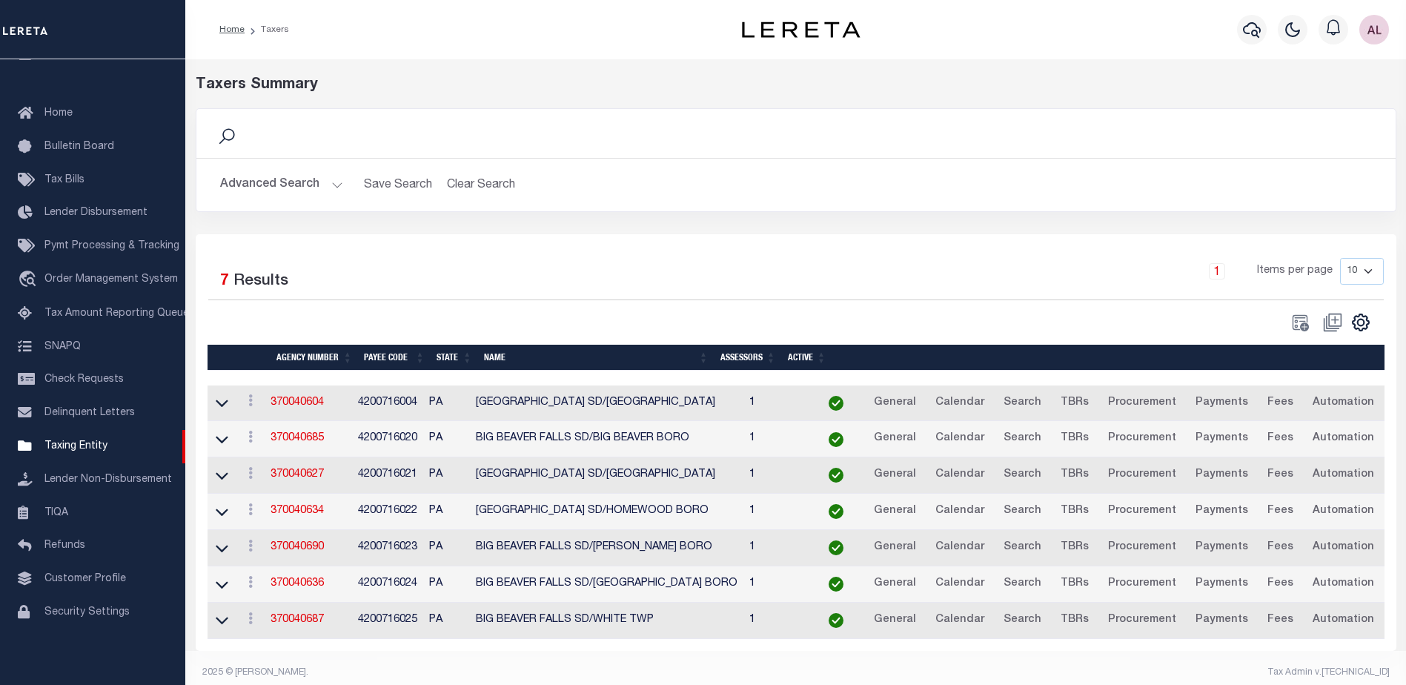
click at [350, 550] on td "370040690" at bounding box center [308, 548] width 87 height 36
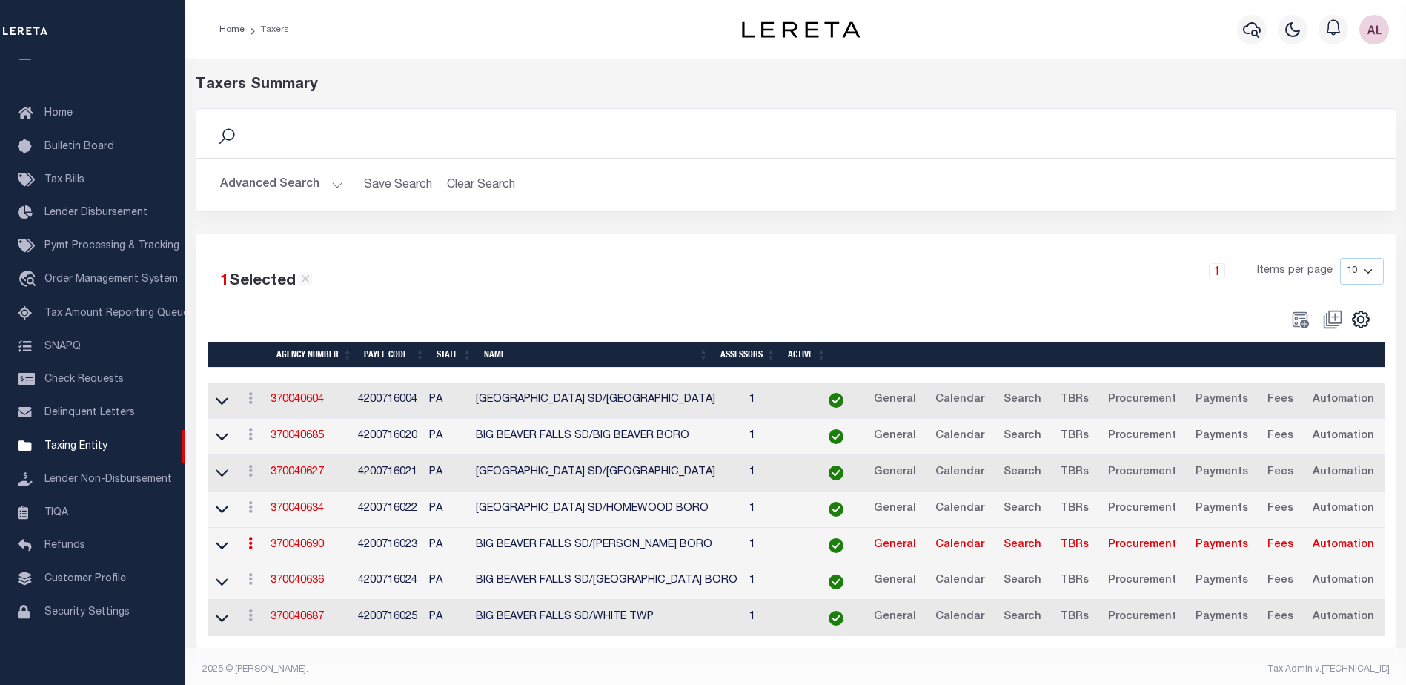
click at [423, 549] on td "4200716023" at bounding box center [387, 546] width 71 height 36
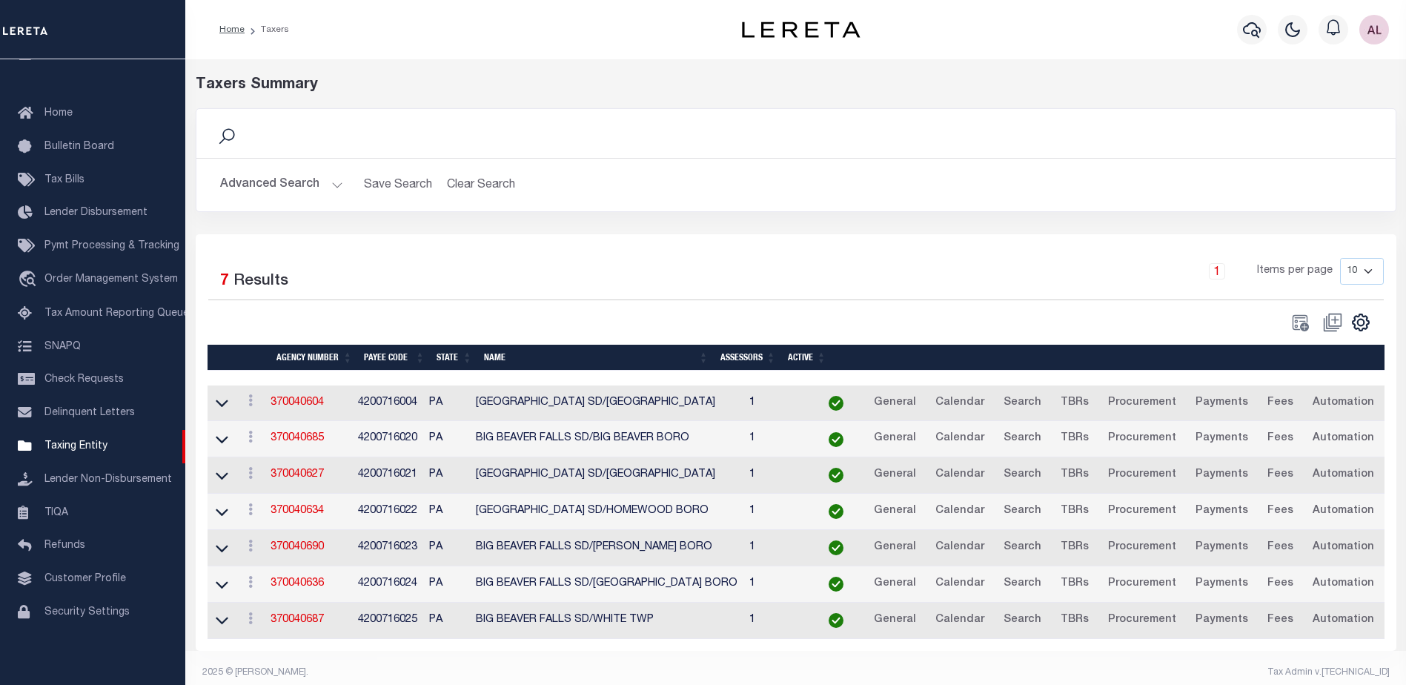
click at [336, 178] on button "Advanced Search" at bounding box center [281, 184] width 123 height 29
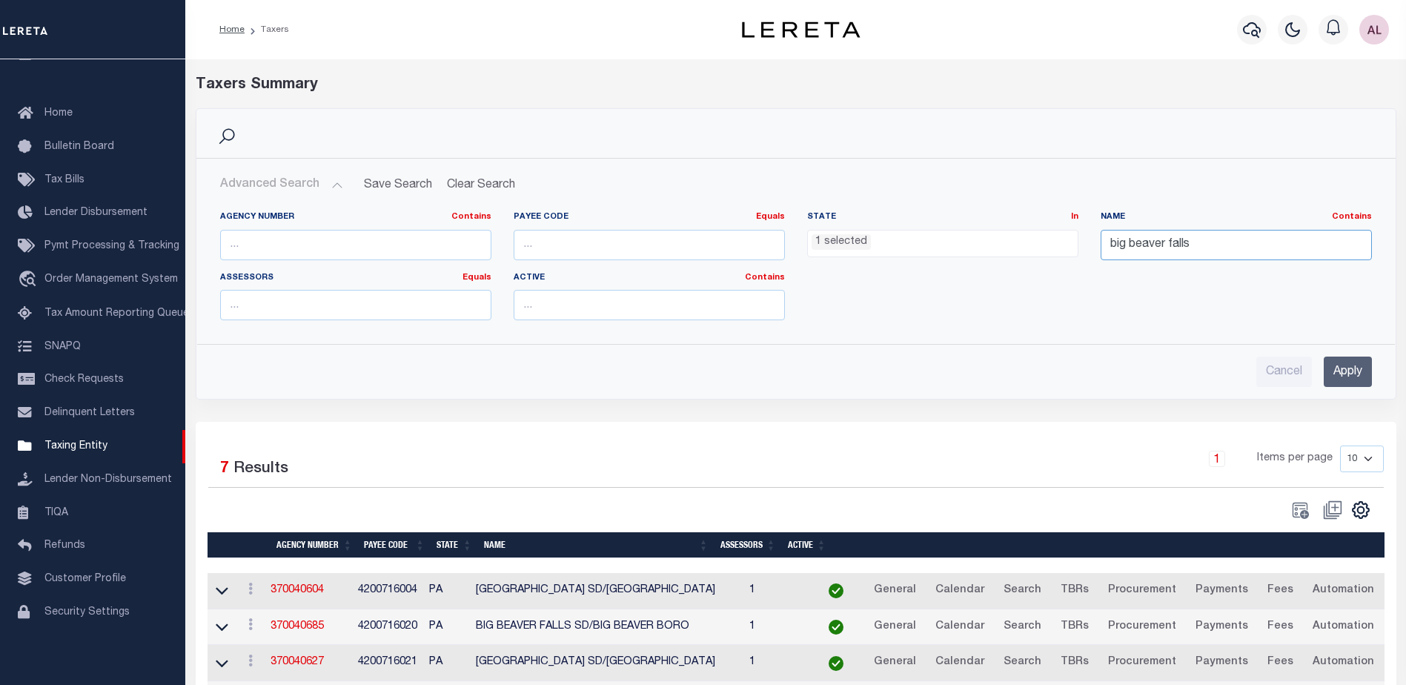
drag, startPoint x: 1200, startPoint y: 242, endPoint x: 1083, endPoint y: 227, distance: 118.0
click at [940, 228] on div "Agency Number Contains Contains Is Payee Code Equals Equals Is Not Equal To Is …" at bounding box center [796, 271] width 1174 height 121
paste input "CHARTIERS VALLEY SD/BRIDGEVILLE BORO"
click at [1351, 370] on input "Apply" at bounding box center [1347, 371] width 48 height 30
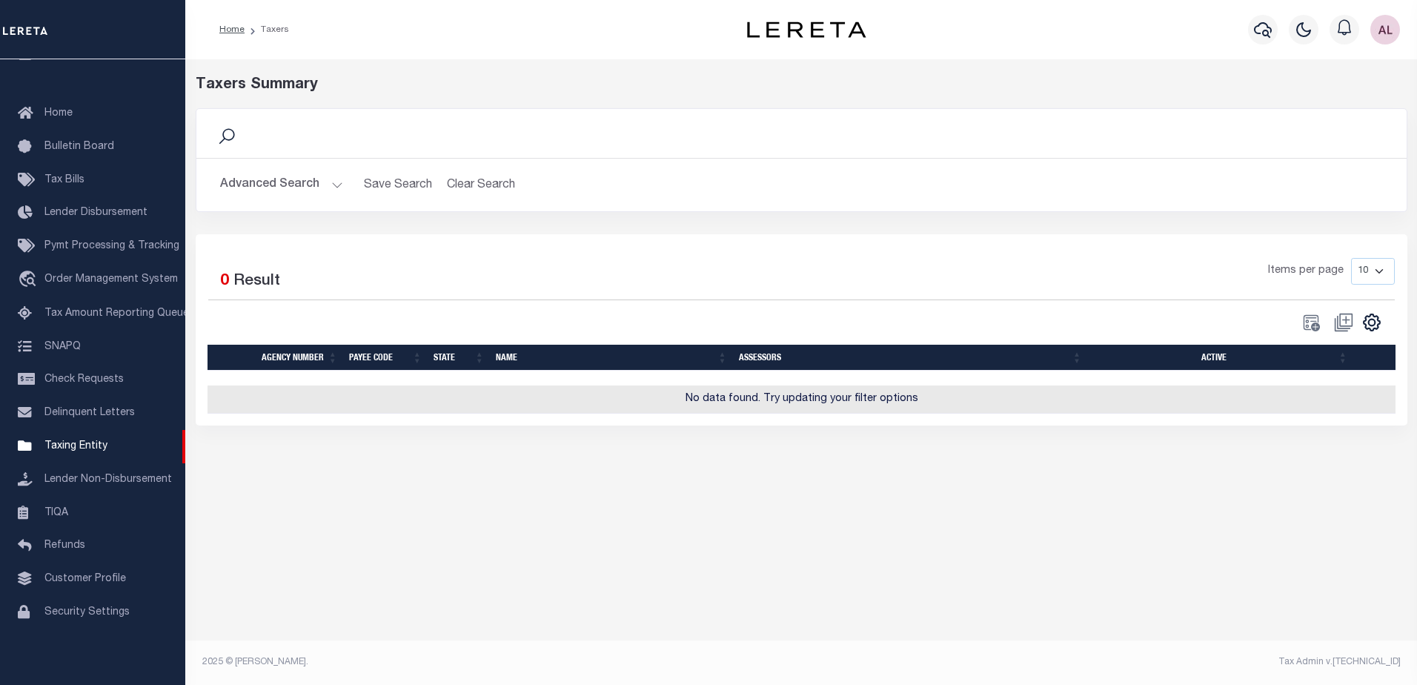
click at [328, 187] on button "Advanced Search" at bounding box center [281, 184] width 123 height 29
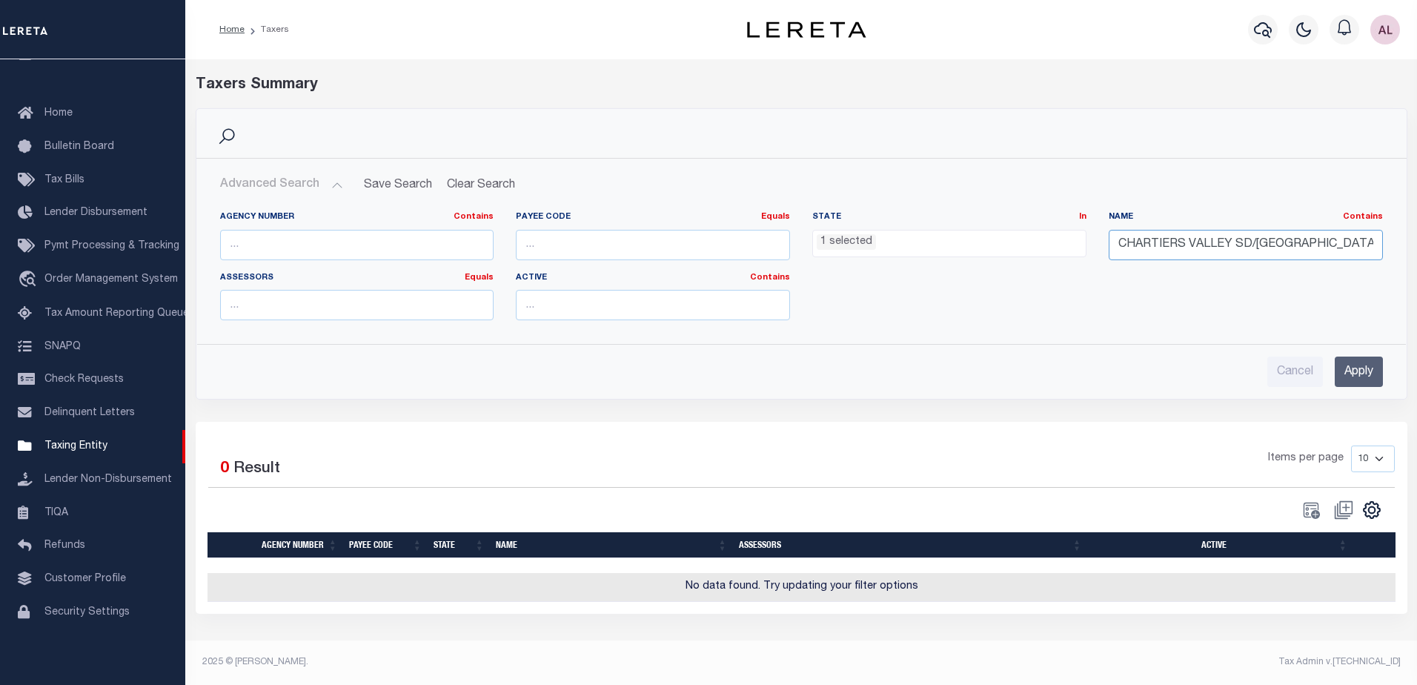
drag, startPoint x: 1249, startPoint y: 241, endPoint x: 1634, endPoint y: 223, distance: 385.7
click at [1405, 223] on html "Home Taxers" at bounding box center [708, 342] width 1417 height 685
click at [1356, 370] on input "Apply" at bounding box center [1358, 371] width 48 height 30
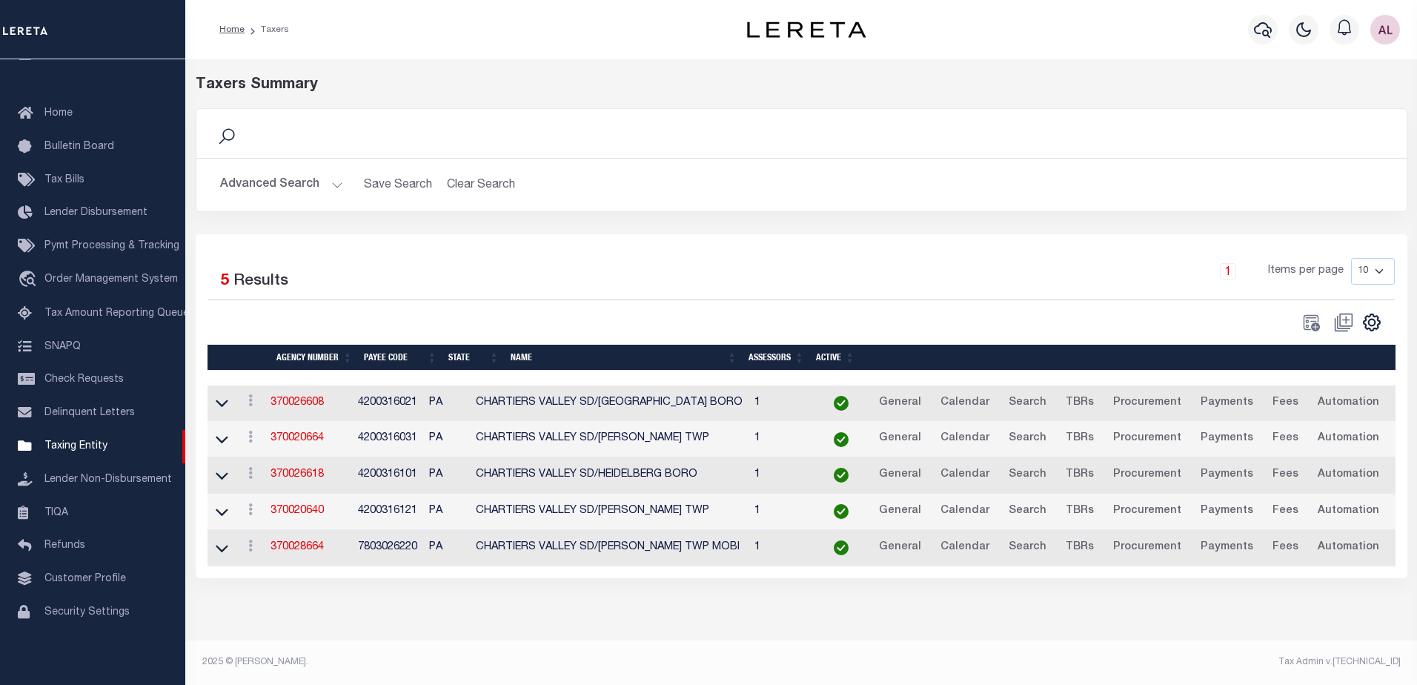
drag, startPoint x: 333, startPoint y: 184, endPoint x: 535, endPoint y: 209, distance: 203.8
click at [333, 184] on button "Advanced Search" at bounding box center [281, 184] width 123 height 29
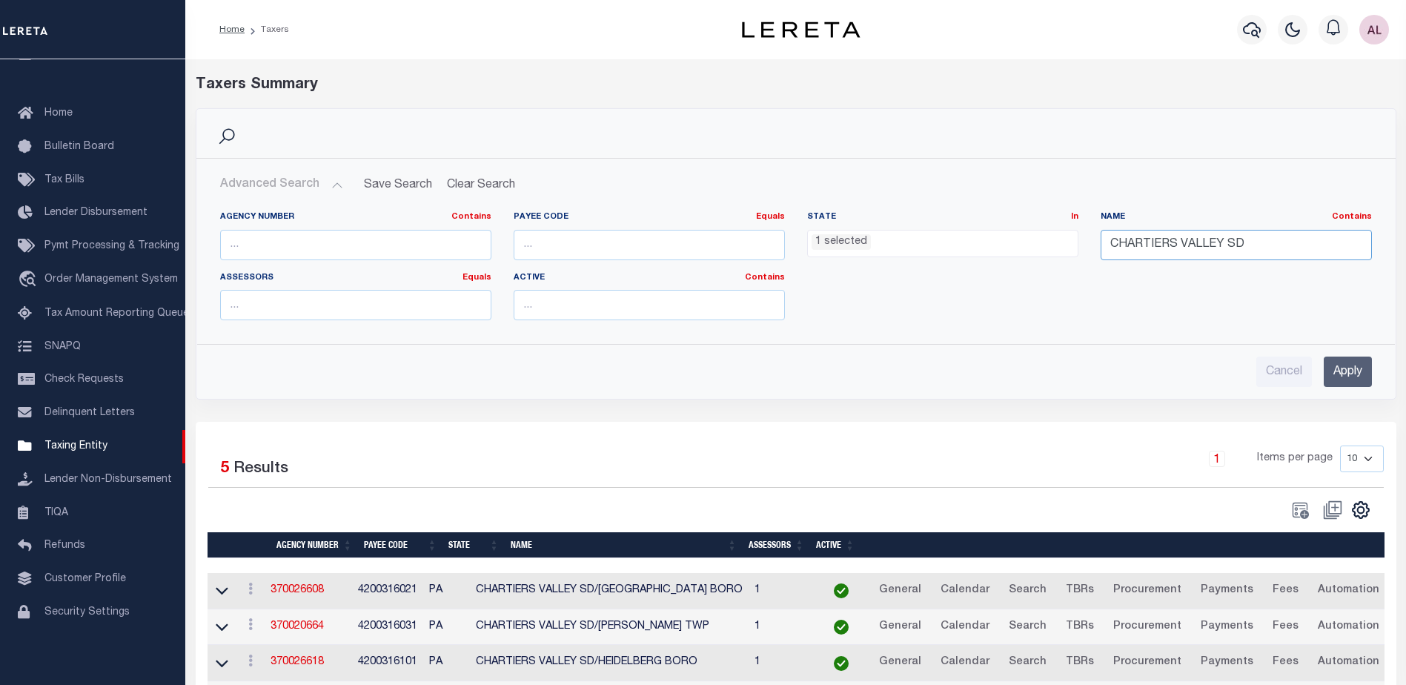
drag, startPoint x: 1249, startPoint y: 243, endPoint x: 1108, endPoint y: 242, distance: 141.5
click at [1105, 242] on input "CHARTIERS VALLEY SD" at bounding box center [1235, 245] width 271 height 30
paste input "JOHNSTOWN SD/STONEYCREEK TWP"
click at [1346, 369] on input "Apply" at bounding box center [1347, 371] width 48 height 30
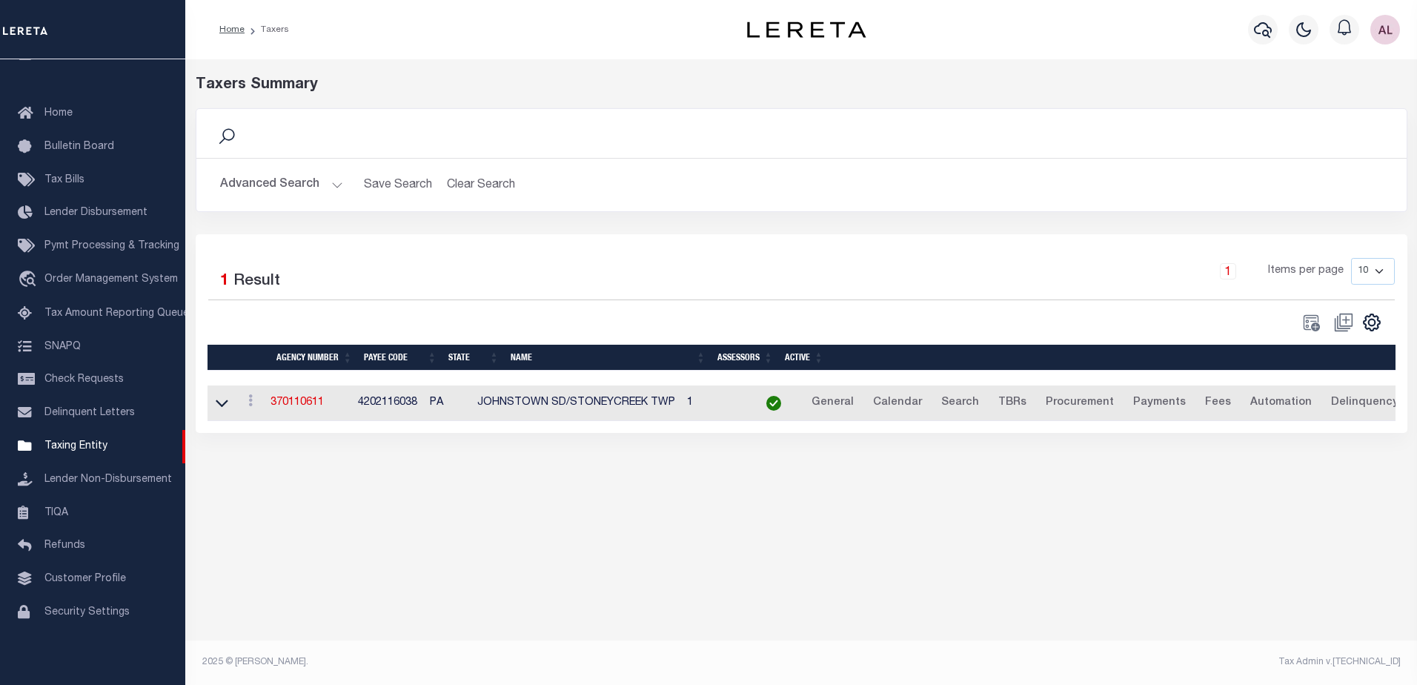
click at [334, 183] on button "Advanced Search" at bounding box center [281, 184] width 123 height 29
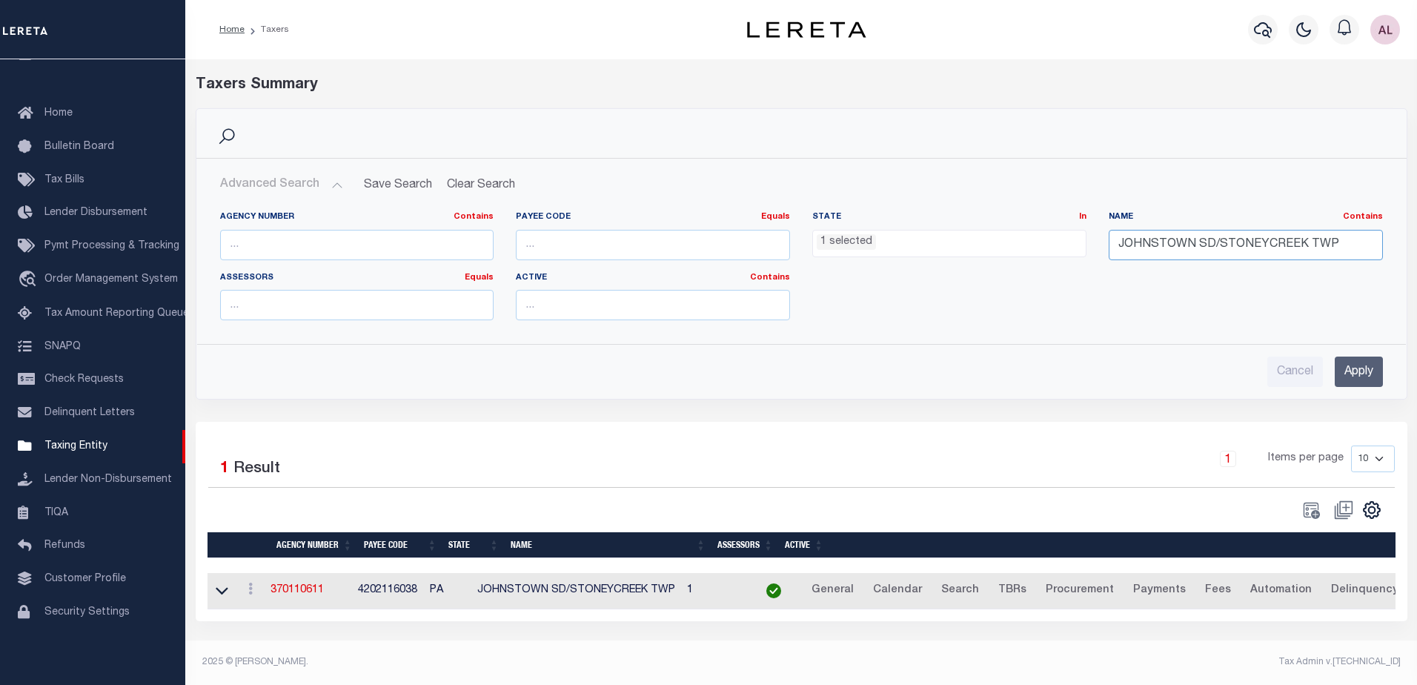
drag, startPoint x: 1343, startPoint y: 239, endPoint x: 1100, endPoint y: 252, distance: 242.6
click at [1100, 252] on div "Name Contains Contains Is JOHNSTOWN SD/STONEYCREEK TWP" at bounding box center [1245, 241] width 296 height 61
paste input "[PERSON_NAME] BOROUGH"
click at [1358, 376] on input "Apply" at bounding box center [1358, 371] width 48 height 30
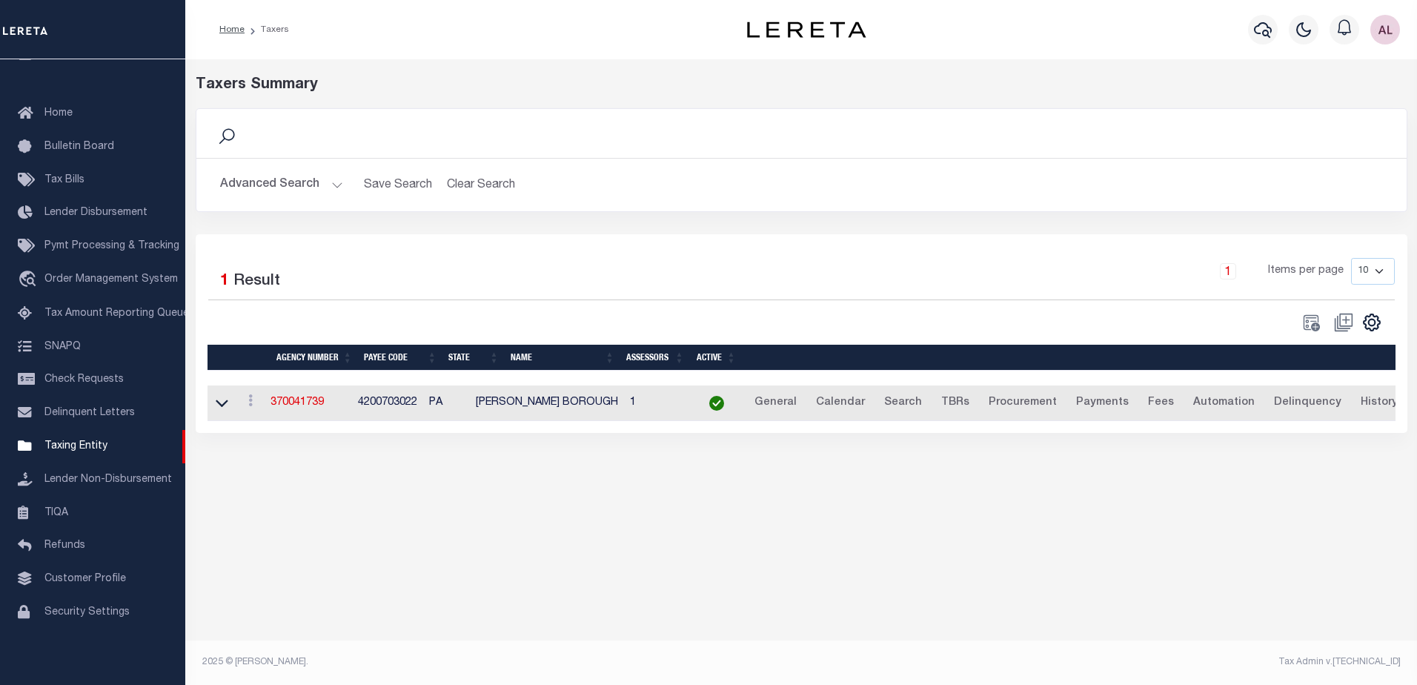
click at [559, 403] on td "[PERSON_NAME] BOROUGH" at bounding box center [547, 403] width 154 height 36
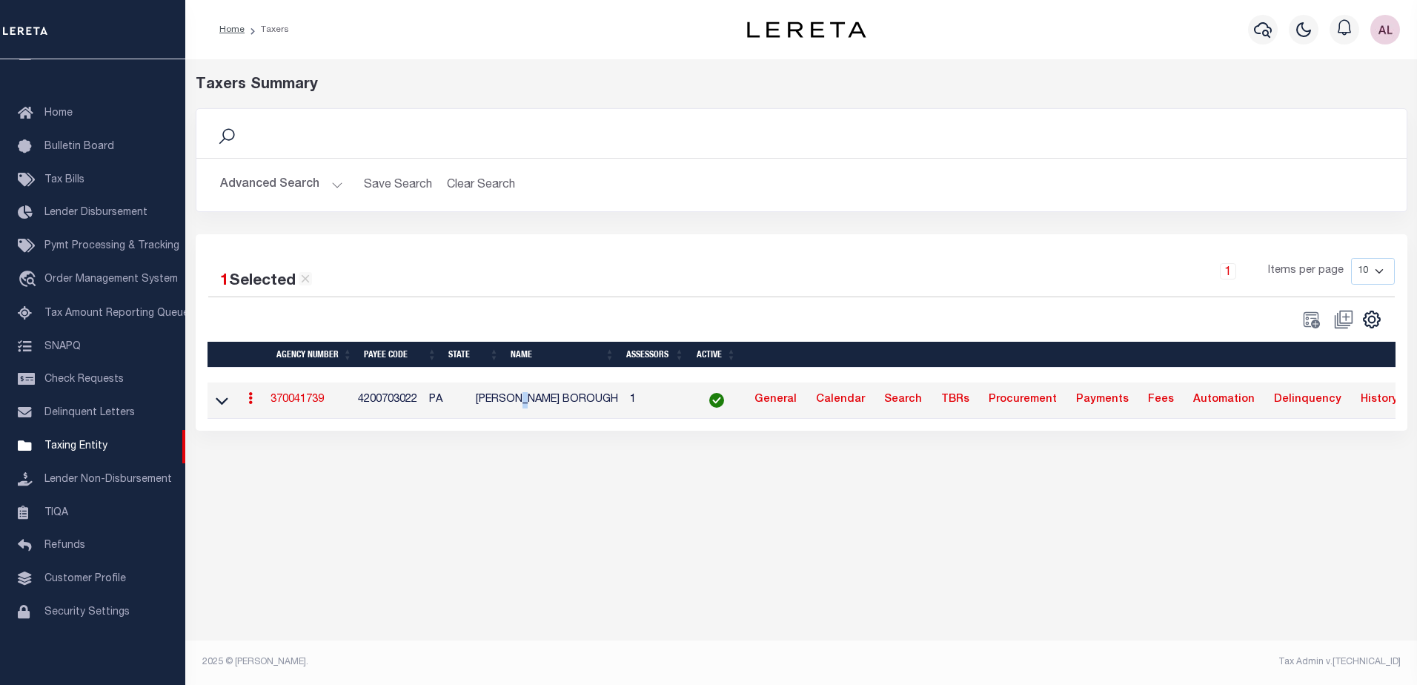
click at [286, 400] on link "370041739" at bounding box center [296, 399] width 53 height 10
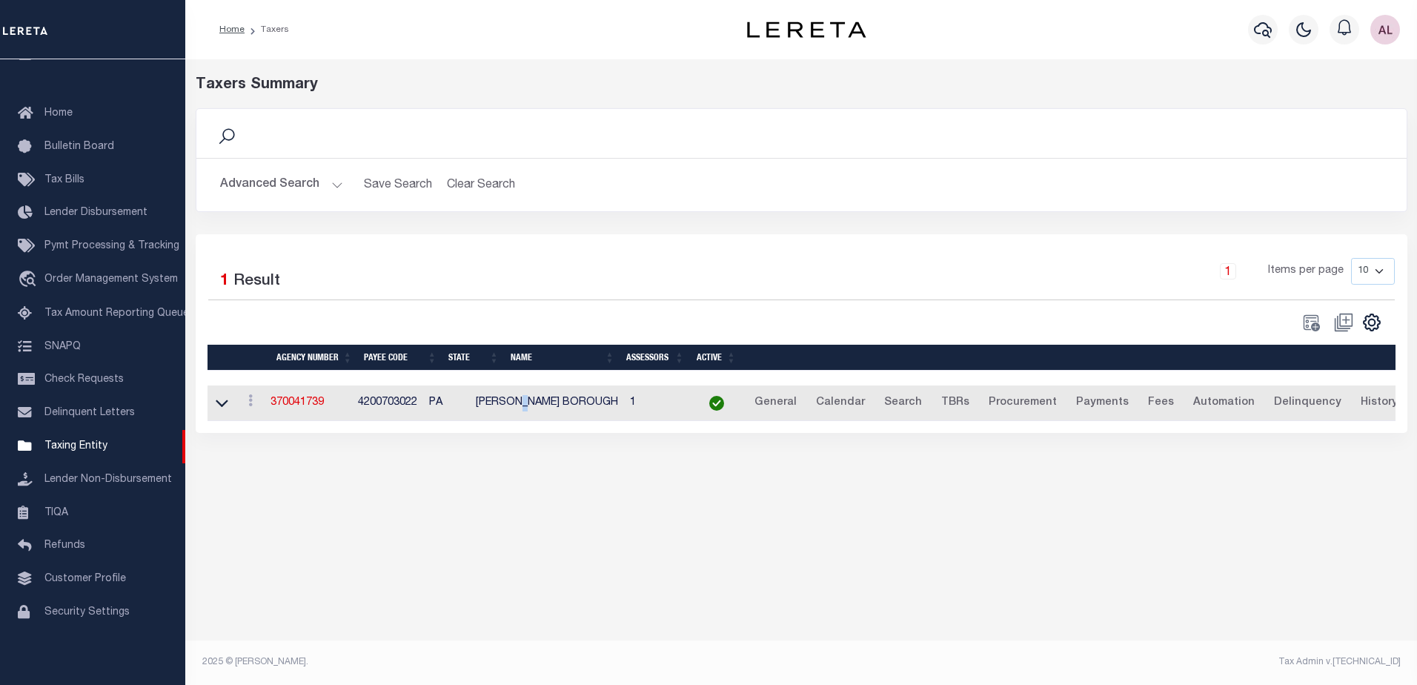
click at [339, 187] on button "Advanced Search" at bounding box center [281, 184] width 123 height 29
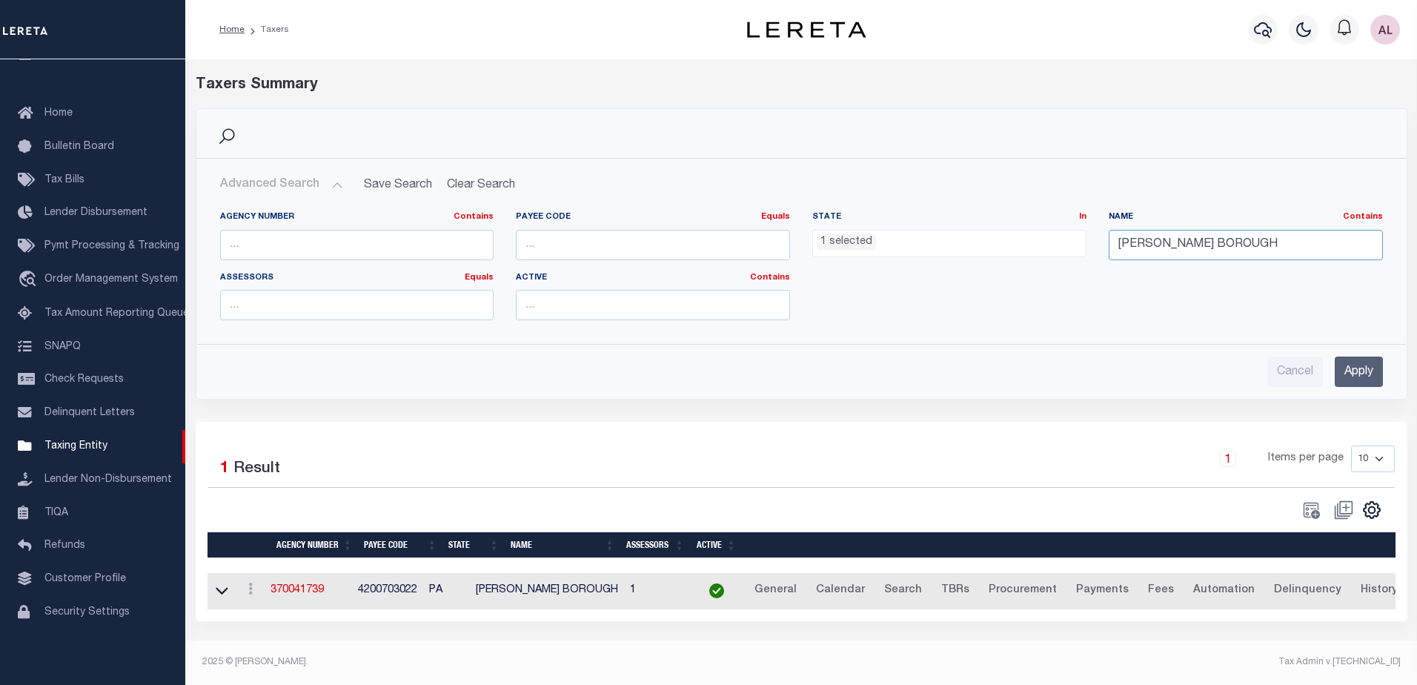
drag, startPoint x: 1236, startPoint y: 246, endPoint x: 1016, endPoint y: 242, distance: 220.1
click at [1016, 242] on div "Agency Number Contains Contains Is Payee Code Equals Equals Is Not Equal To Is …" at bounding box center [801, 271] width 1185 height 121
paste input "WEST ALLEGHENY SD/NORTH FAYETTE TWP"
type input "WEST ALLEGHENY SD/NORTH FAYETTE TWP"
click at [1364, 370] on input "Apply" at bounding box center [1358, 371] width 48 height 30
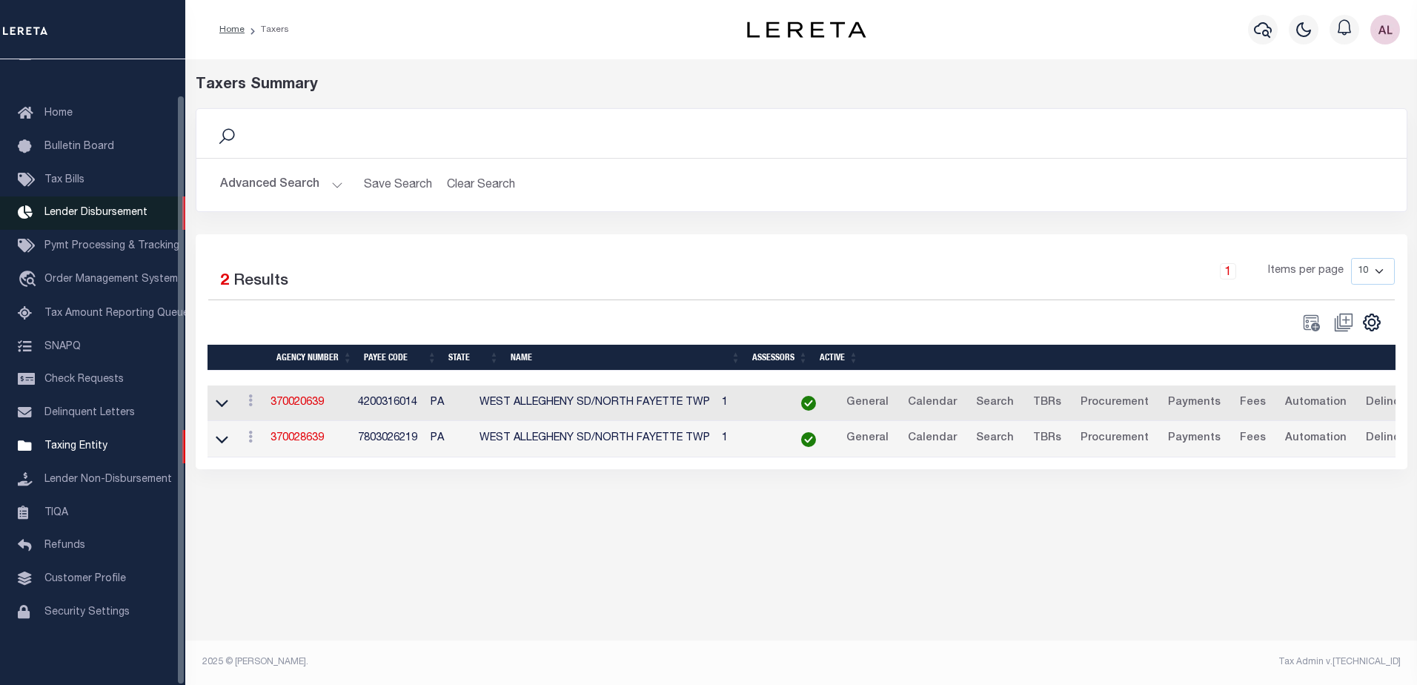
click at [73, 207] on span "Lender Disbursement" at bounding box center [95, 212] width 103 height 10
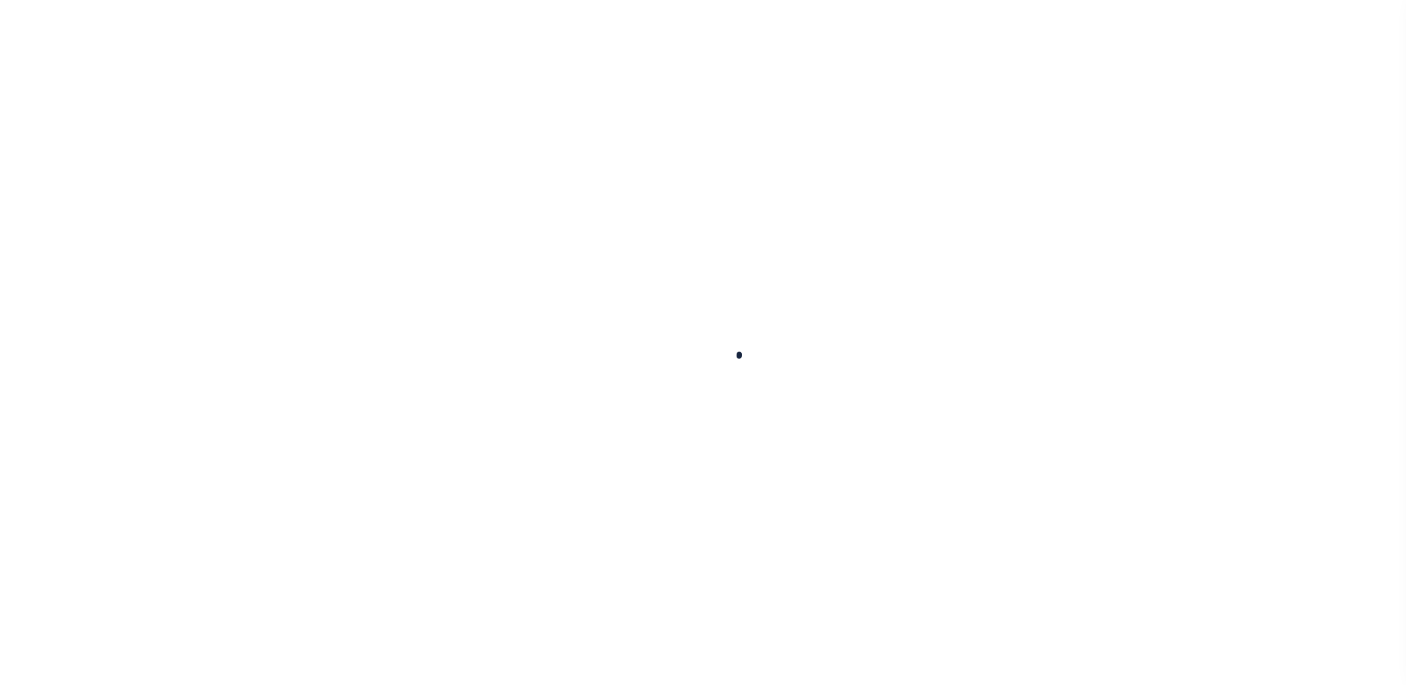
select select
checkbox input "false"
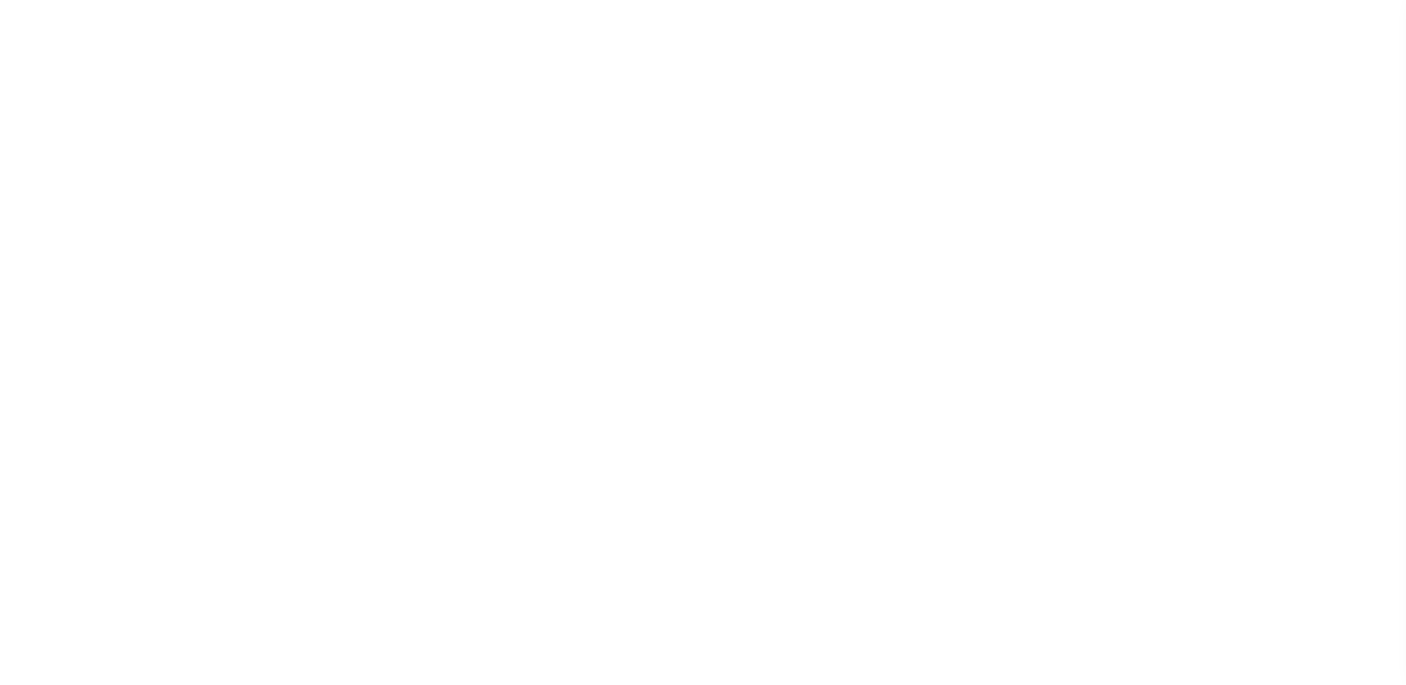
checkbox input "false"
type input "4200703022"
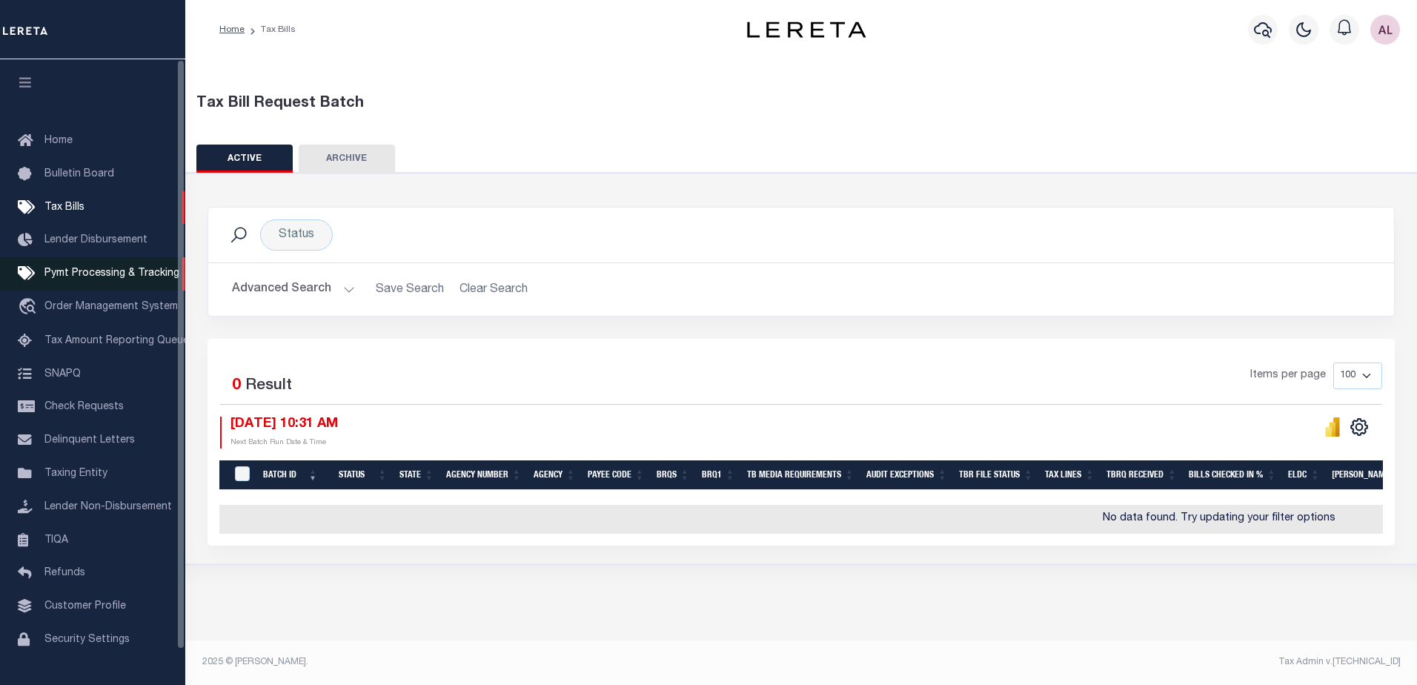
click at [142, 277] on span "Pymt Processing & Tracking" at bounding box center [111, 273] width 135 height 10
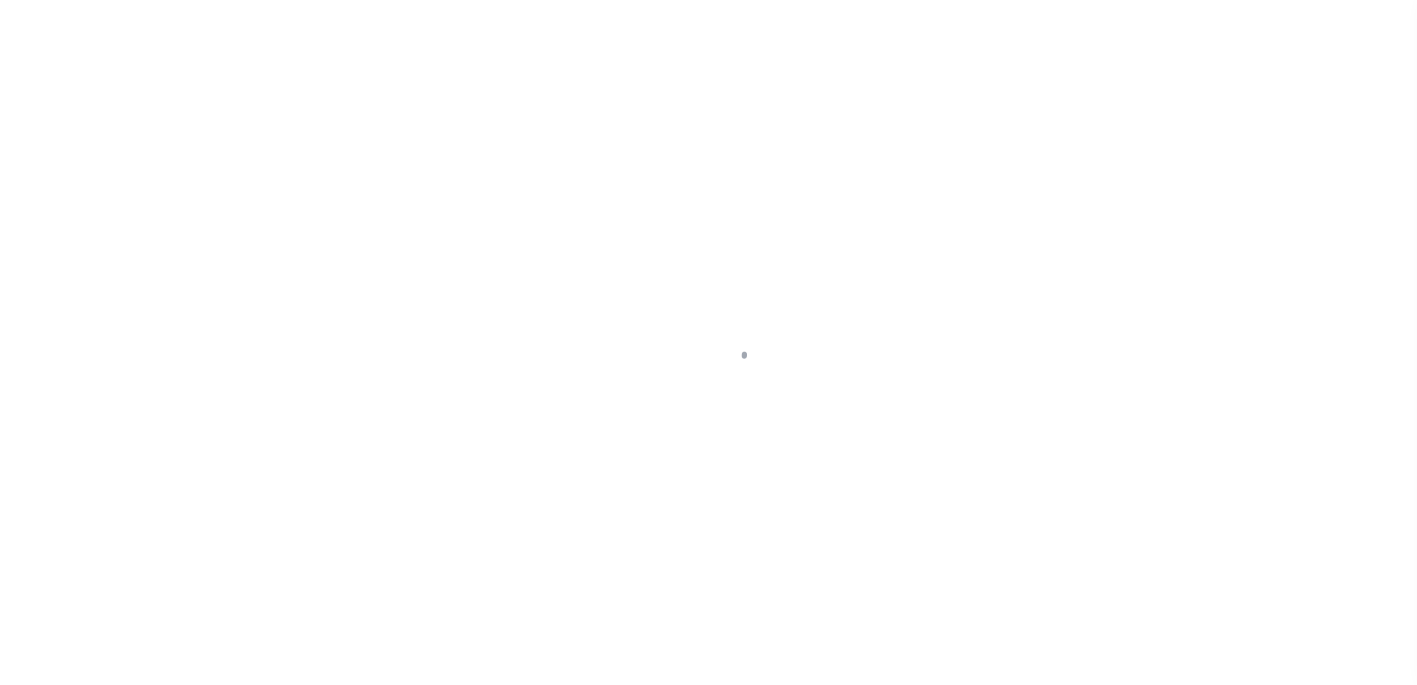
select select "1000"
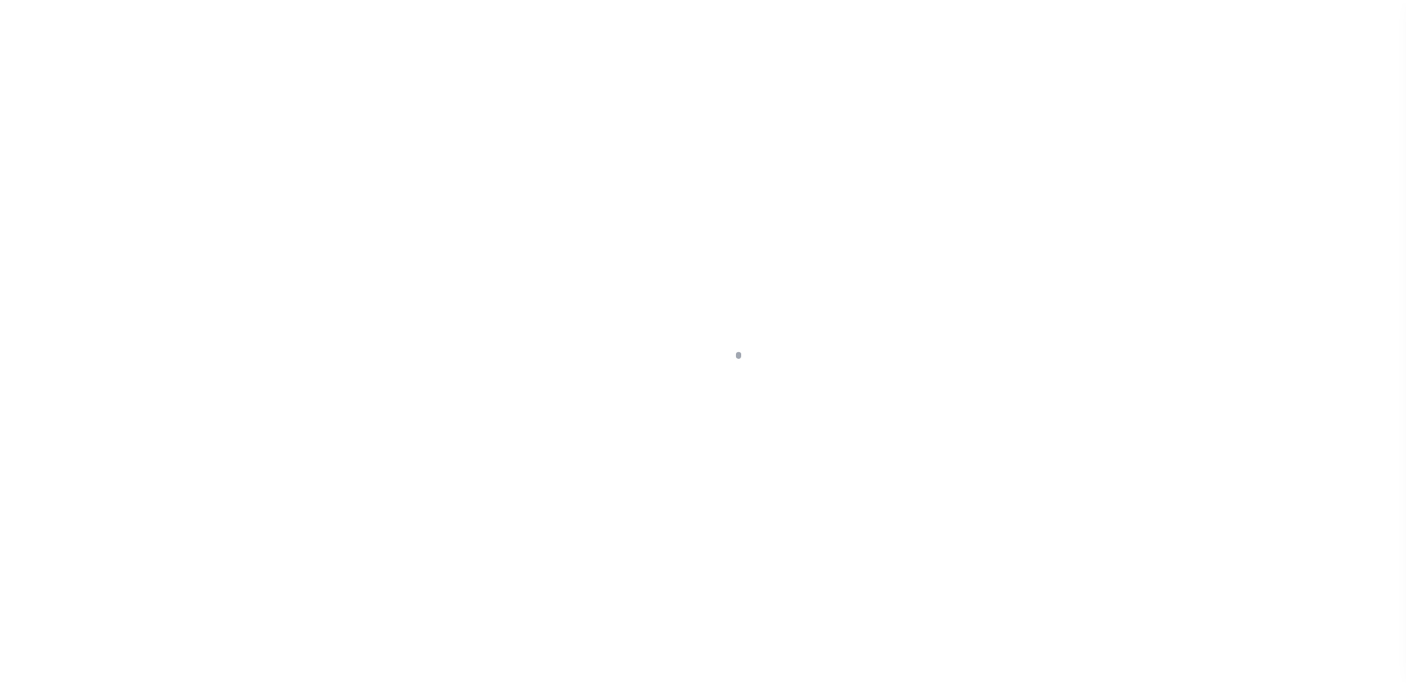
scroll to position [37, 0]
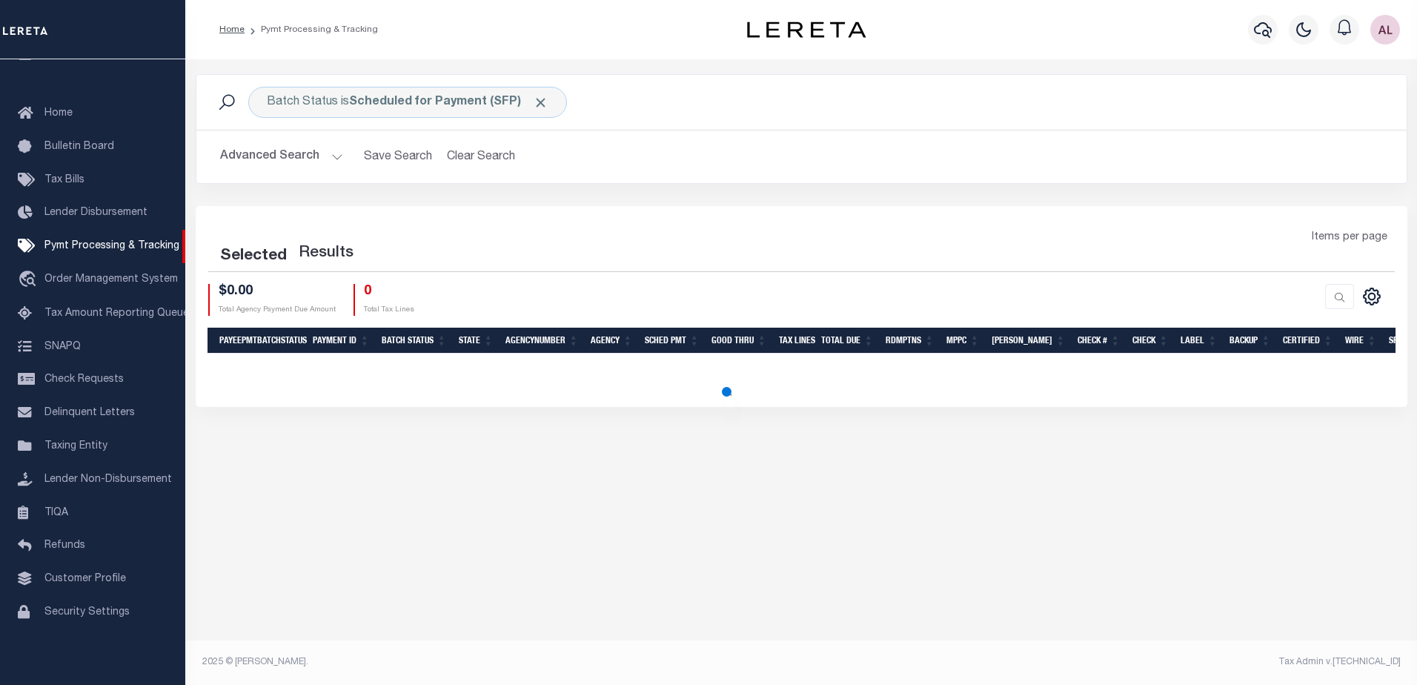
select select "1000"
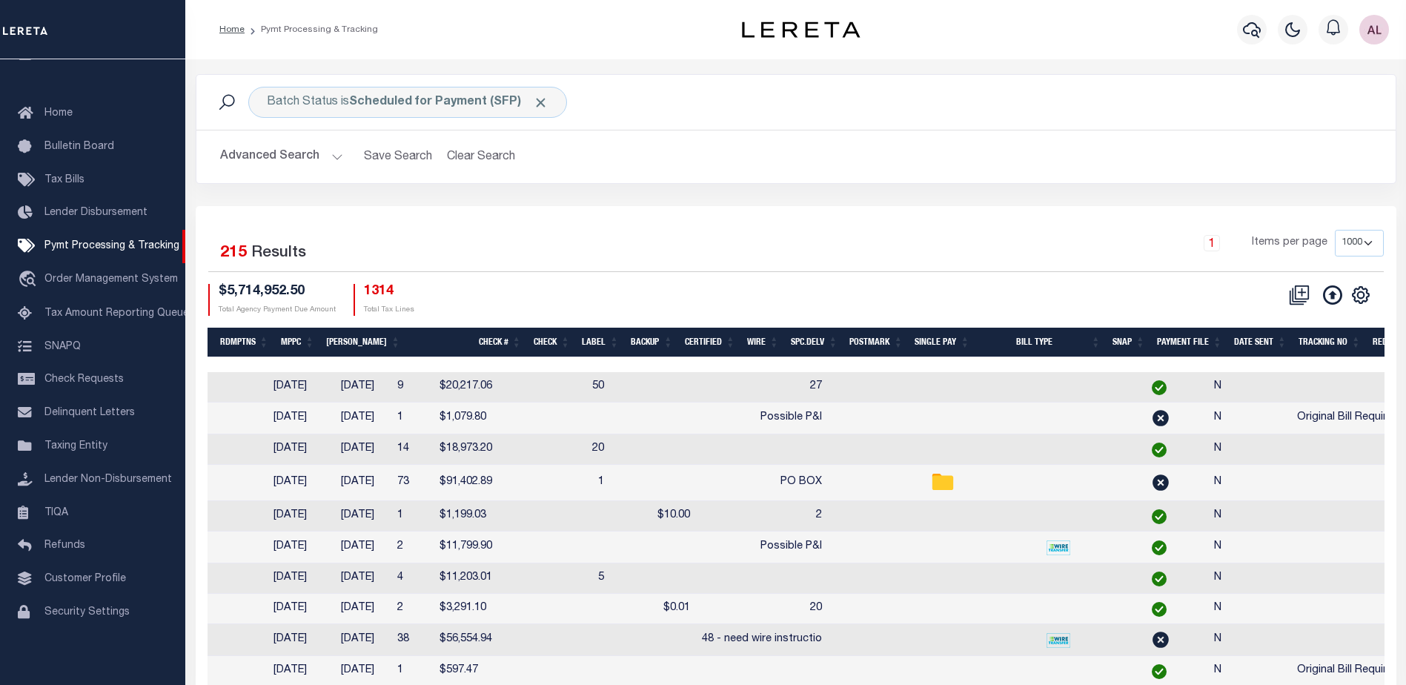
scroll to position [0, 917]
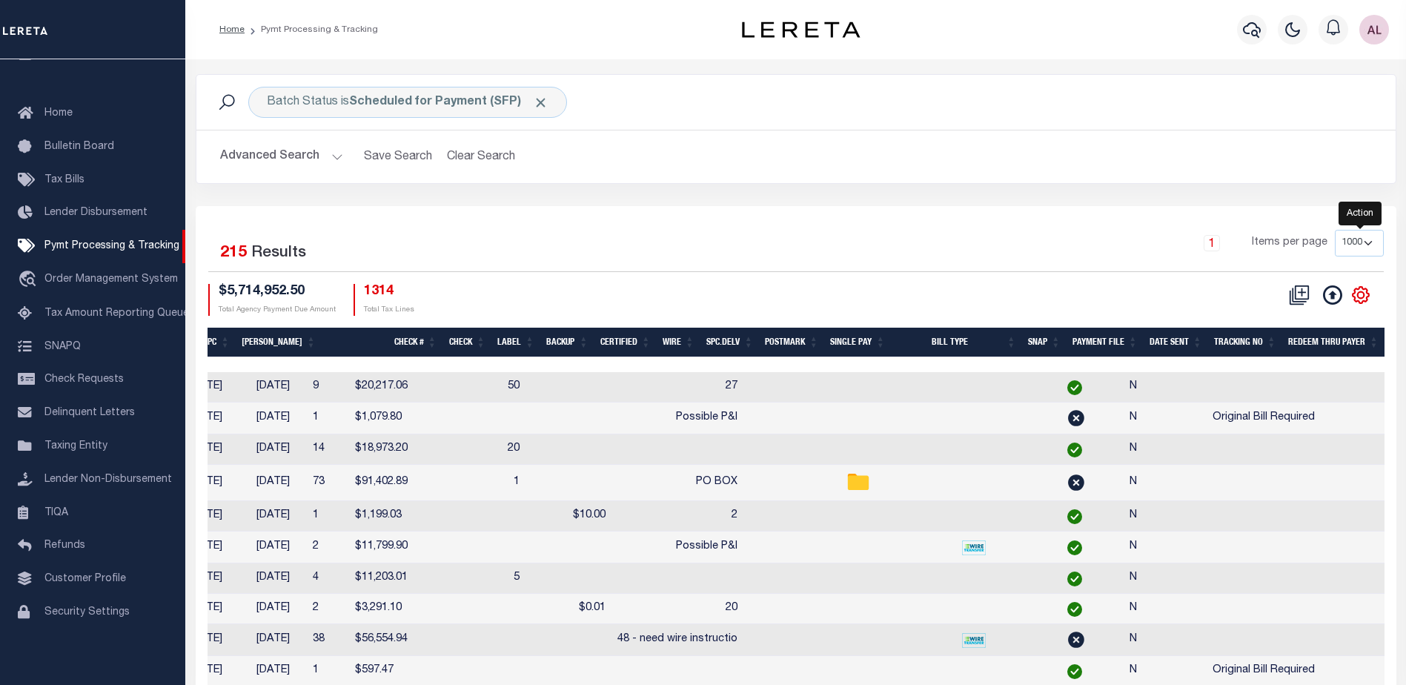
click at [1363, 290] on icon "" at bounding box center [1360, 295] width 16 height 16
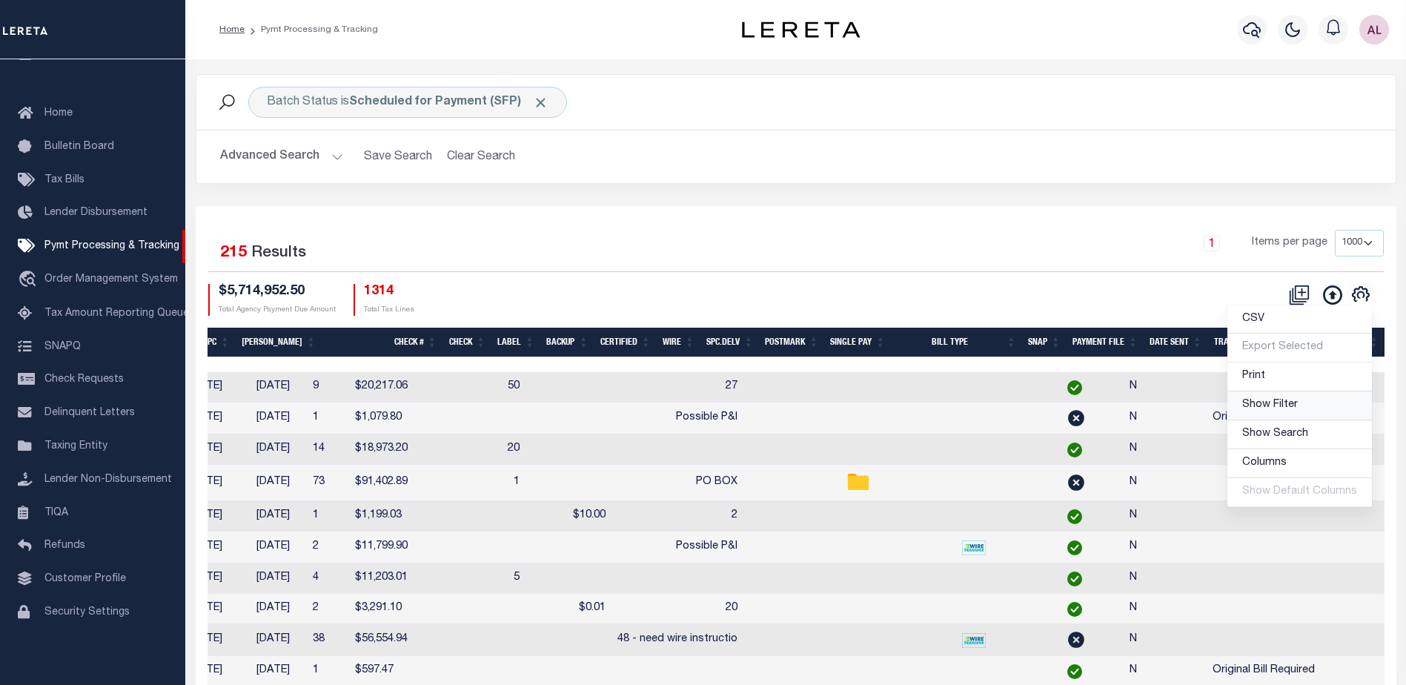
click at [1263, 403] on span "Show Filter" at bounding box center [1270, 404] width 56 height 10
select select
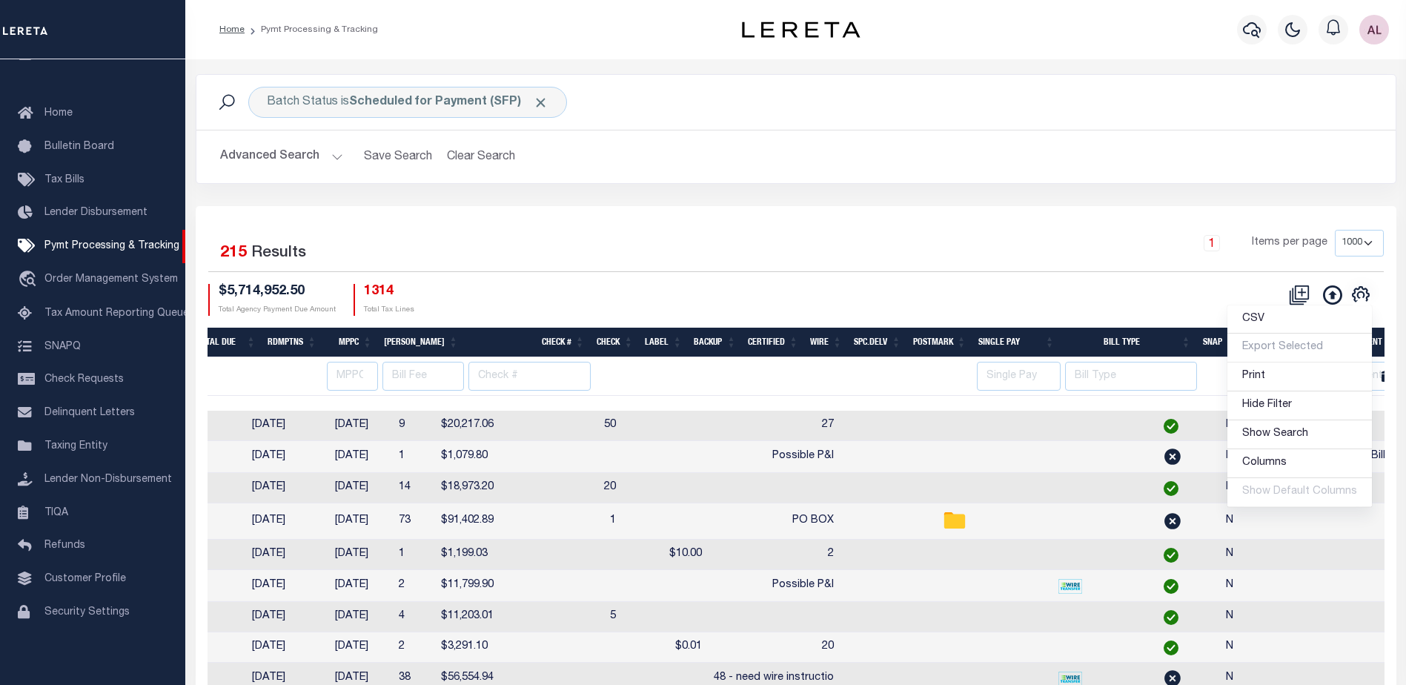
click at [1308, 522] on td at bounding box center [1381, 521] width 147 height 36
checkbox input "true"
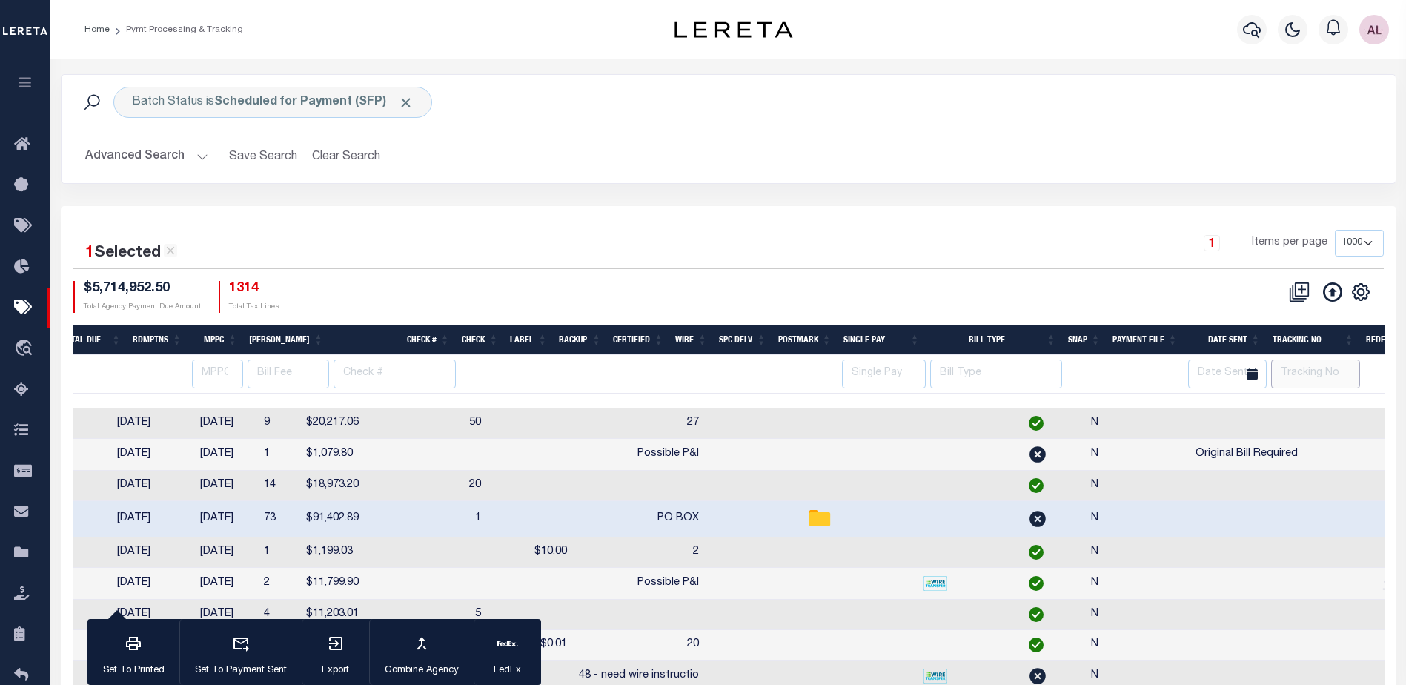
click at [1302, 368] on input "text" at bounding box center [1315, 373] width 89 height 29
type input "Audria"
select select
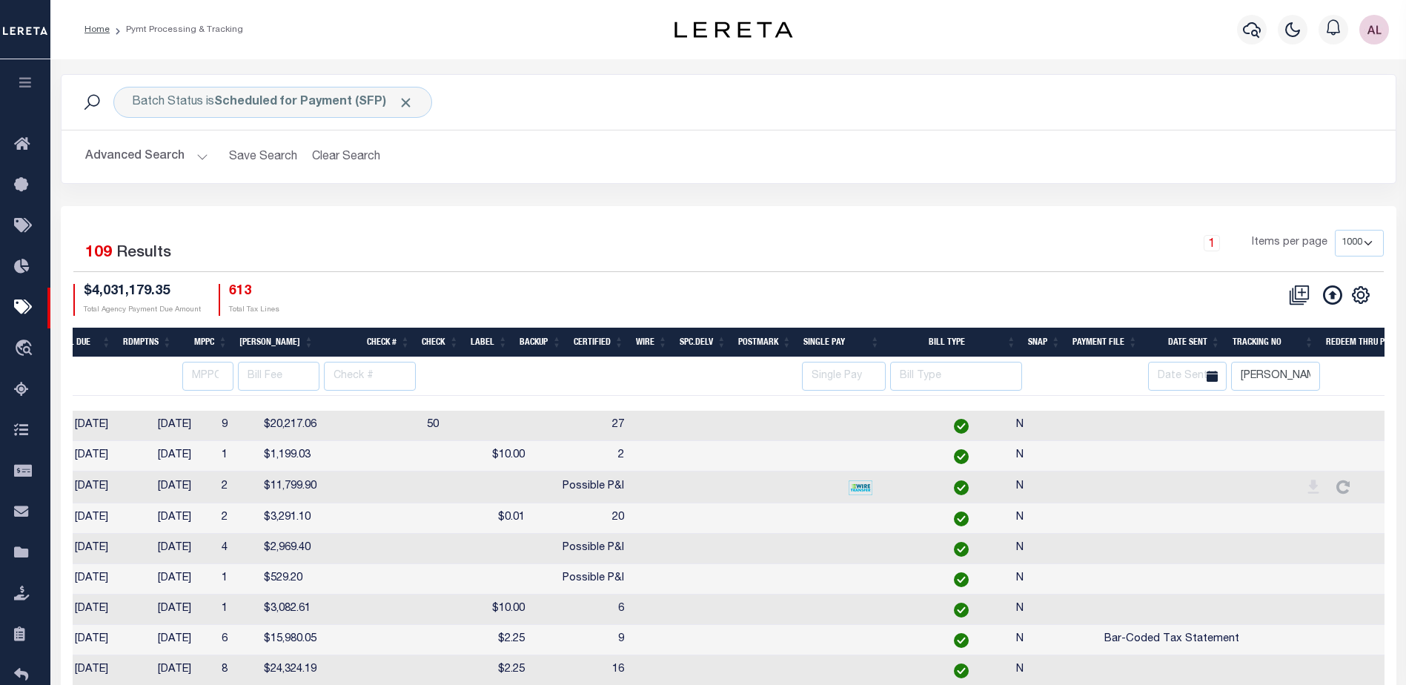
select select
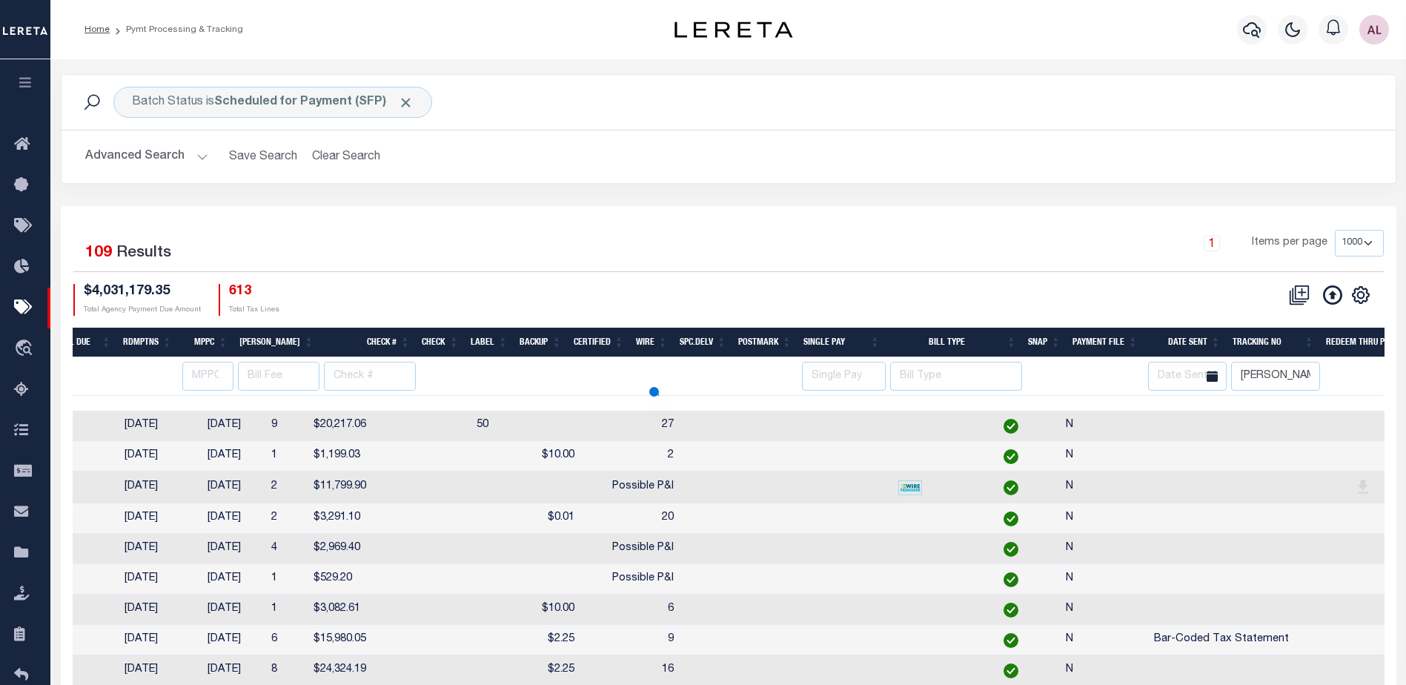
select select
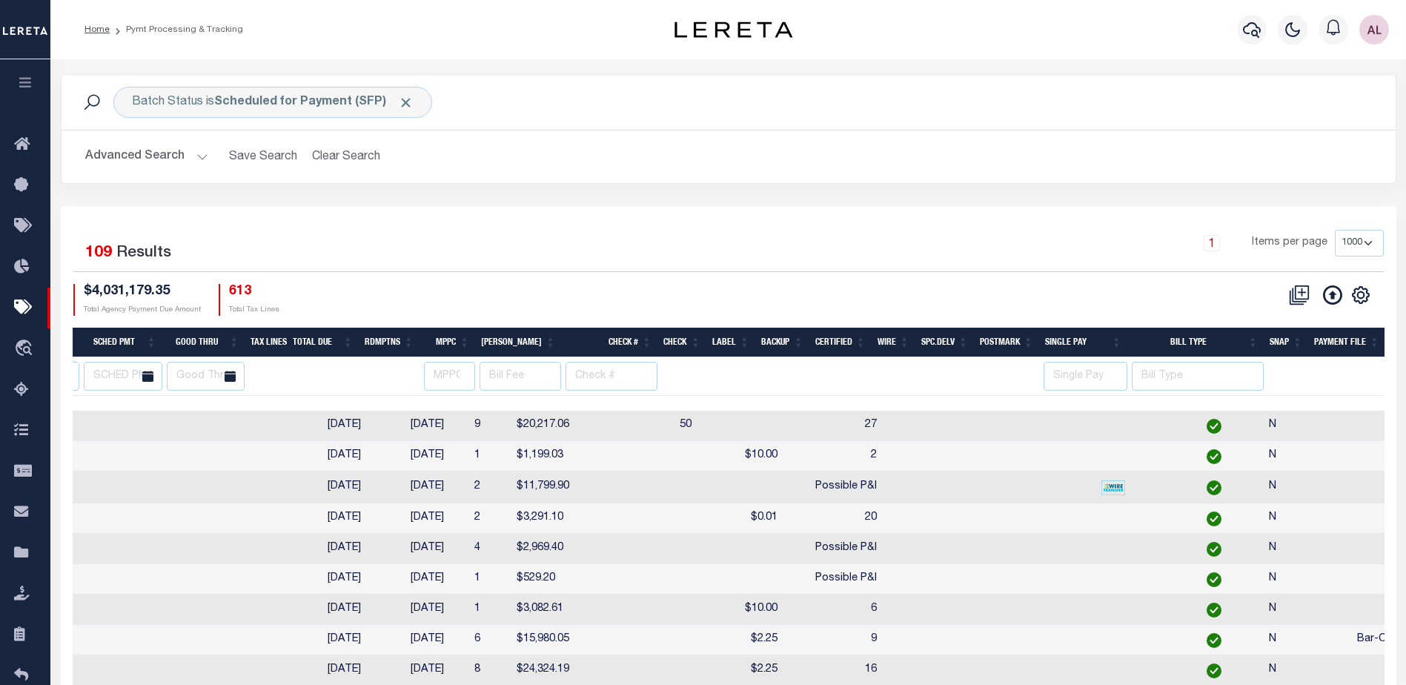
scroll to position [0, 0]
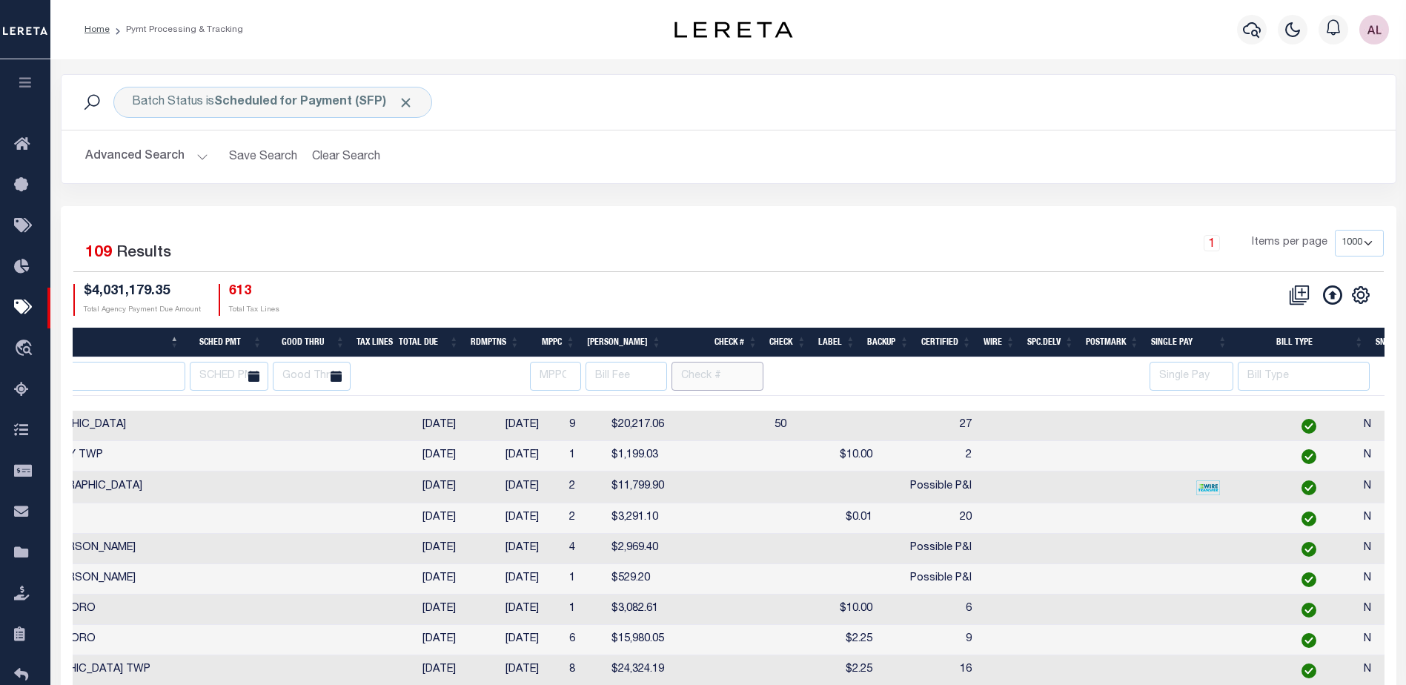
click at [710, 368] on input "text" at bounding box center [717, 376] width 92 height 29
type input "possible"
select select
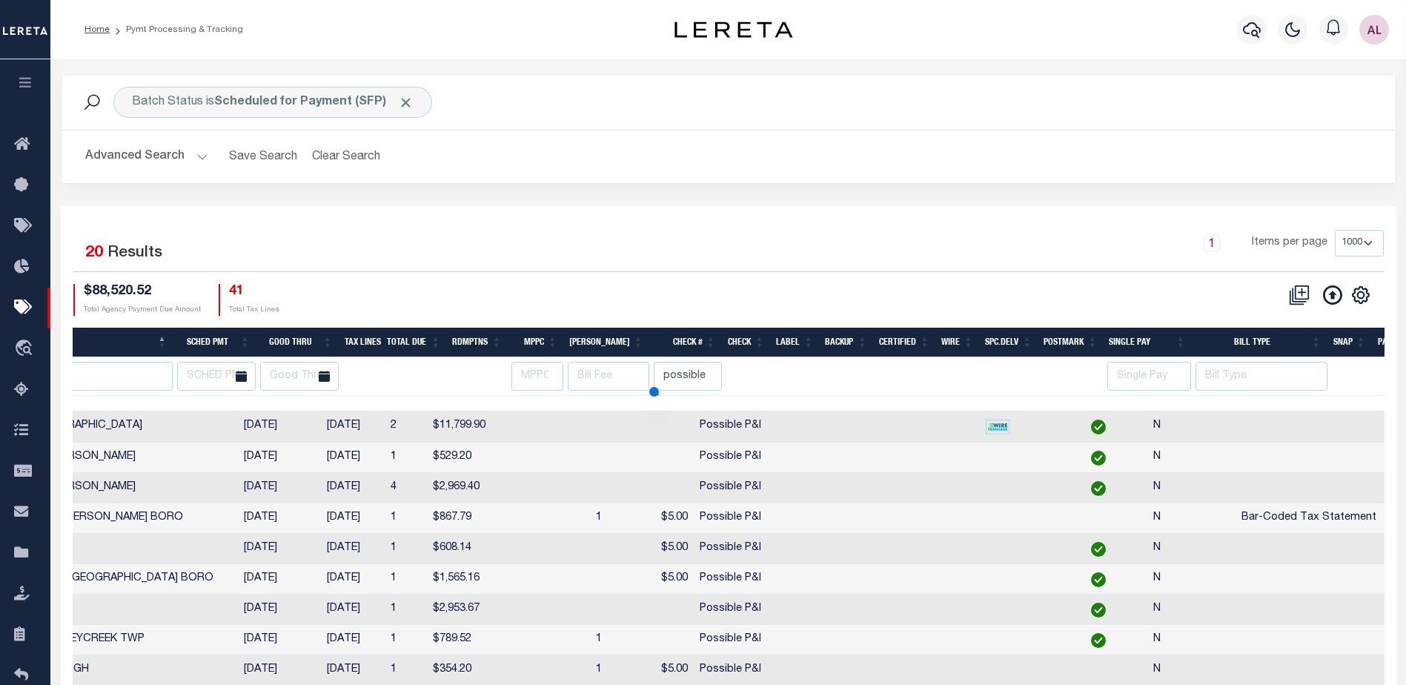
select select
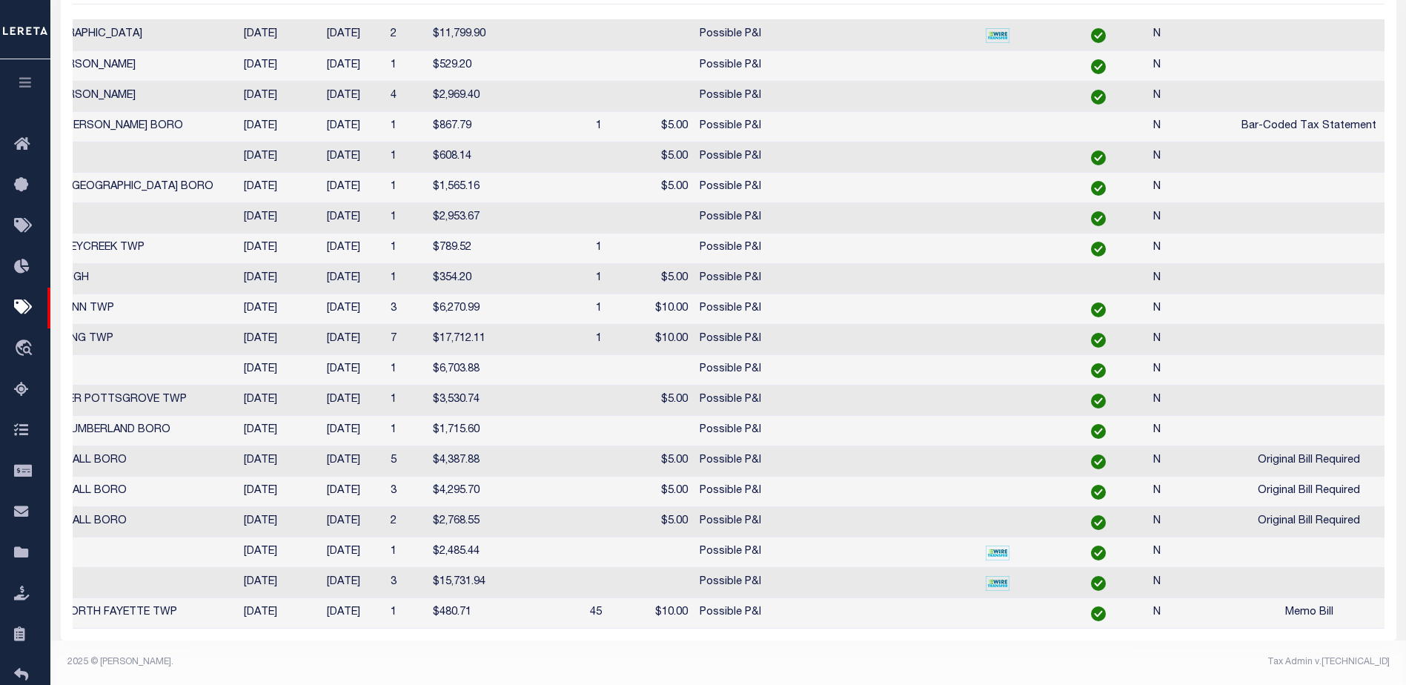
scroll to position [389, 0]
select select
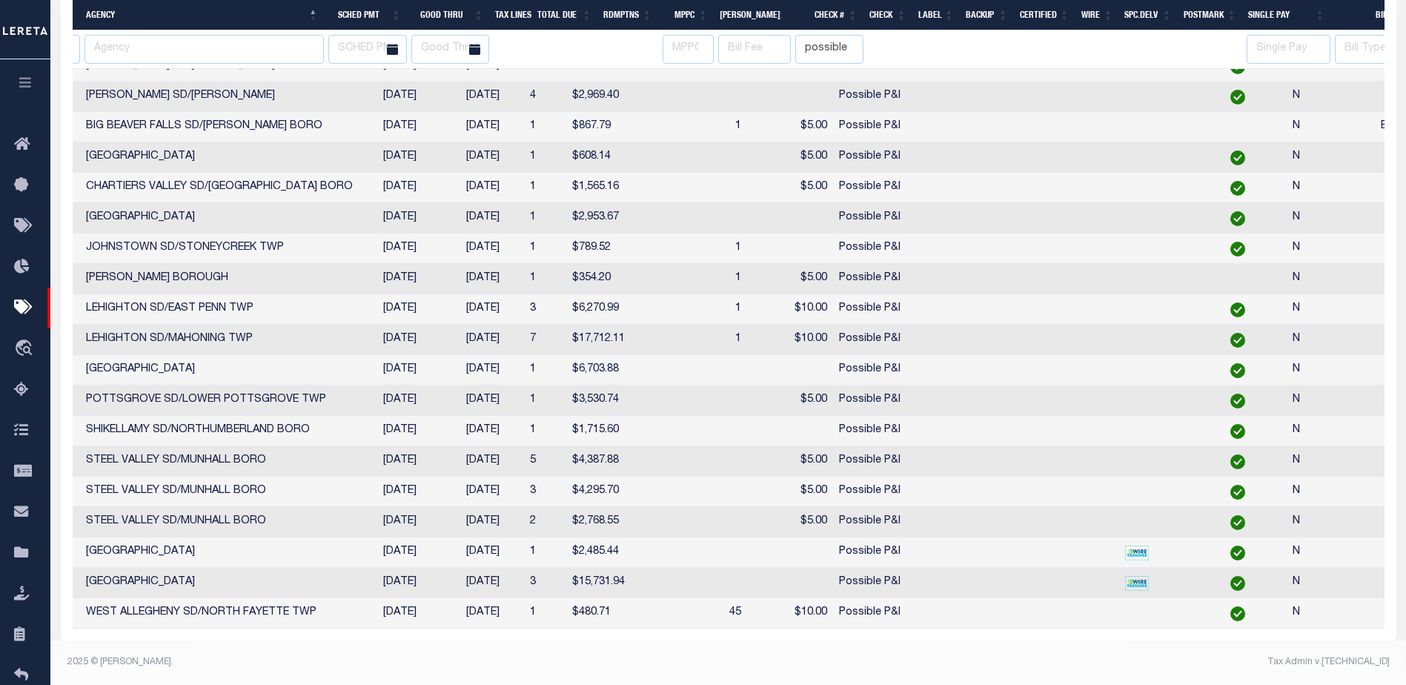
scroll to position [0, 390]
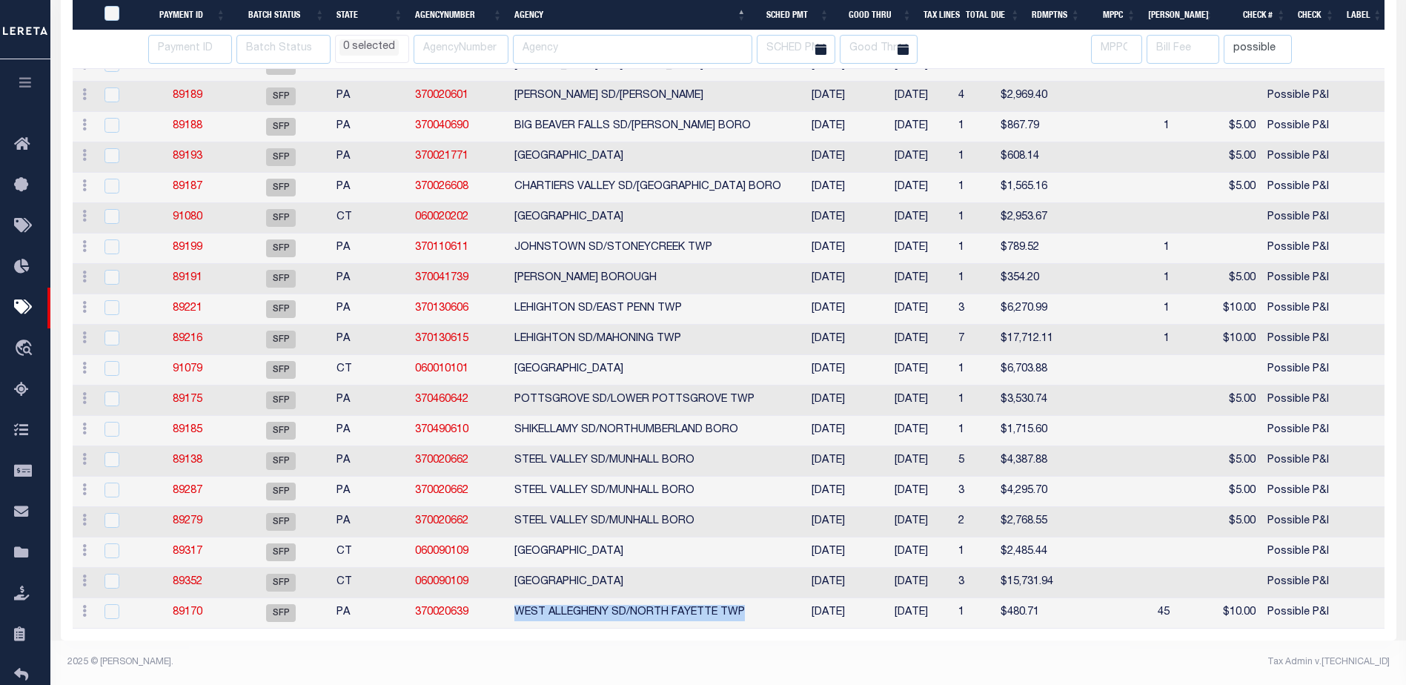
drag, startPoint x: 747, startPoint y: 604, endPoint x: 516, endPoint y: 603, distance: 231.2
click at [516, 603] on td "WEST ALLEGHENY SD/NORTH FAYETTE TWP" at bounding box center [647, 613] width 279 height 30
checkbox input "true"
select select
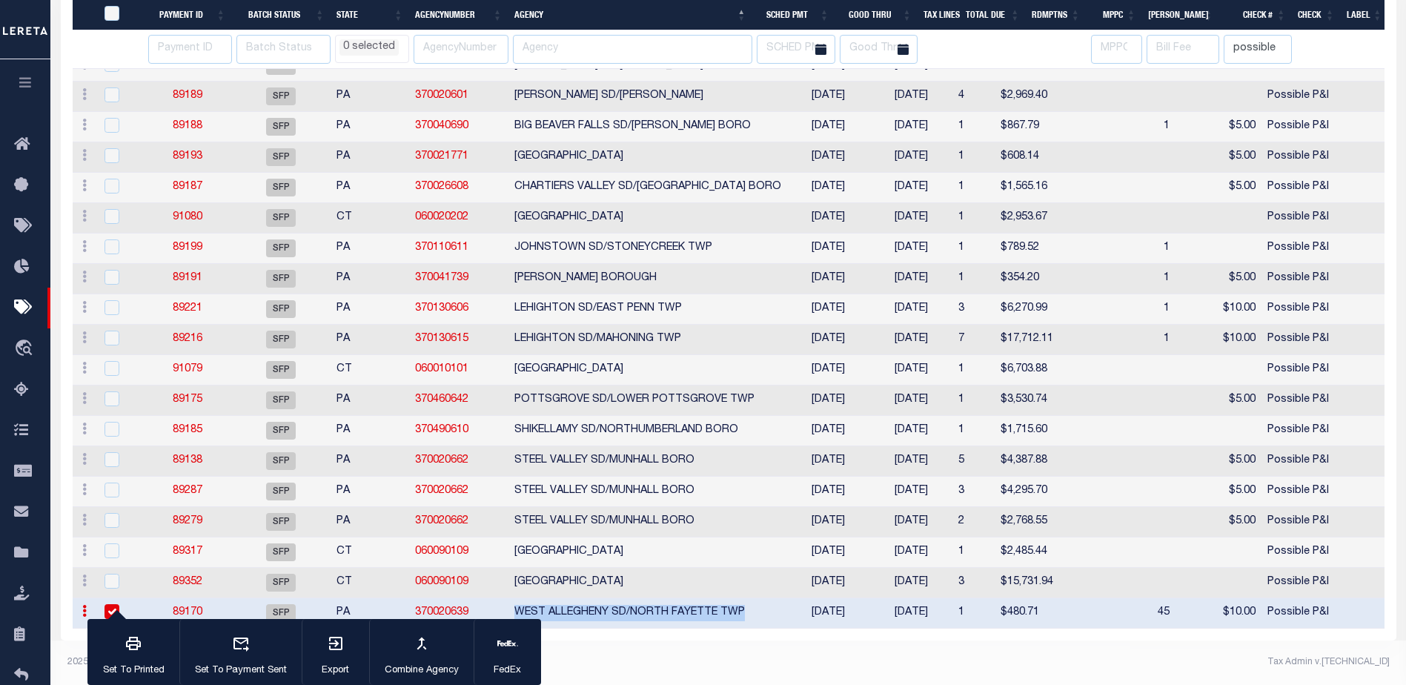
select select
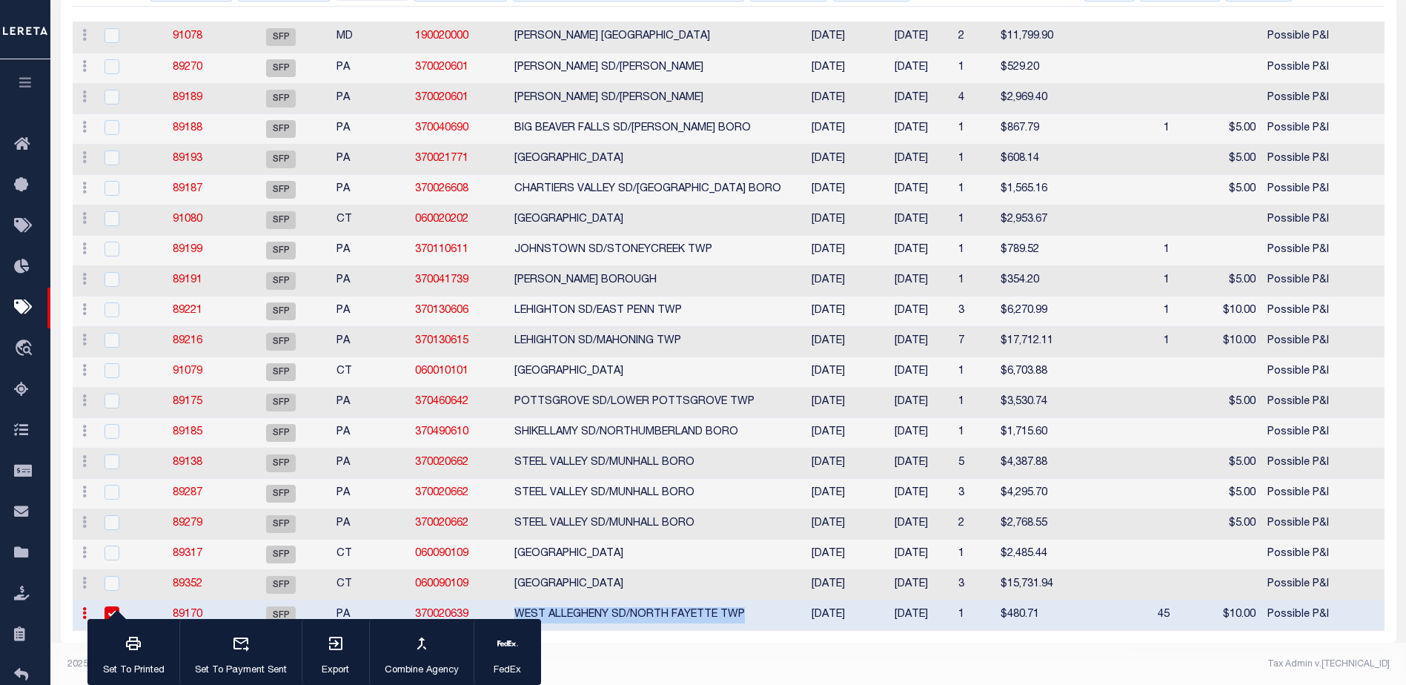
select select
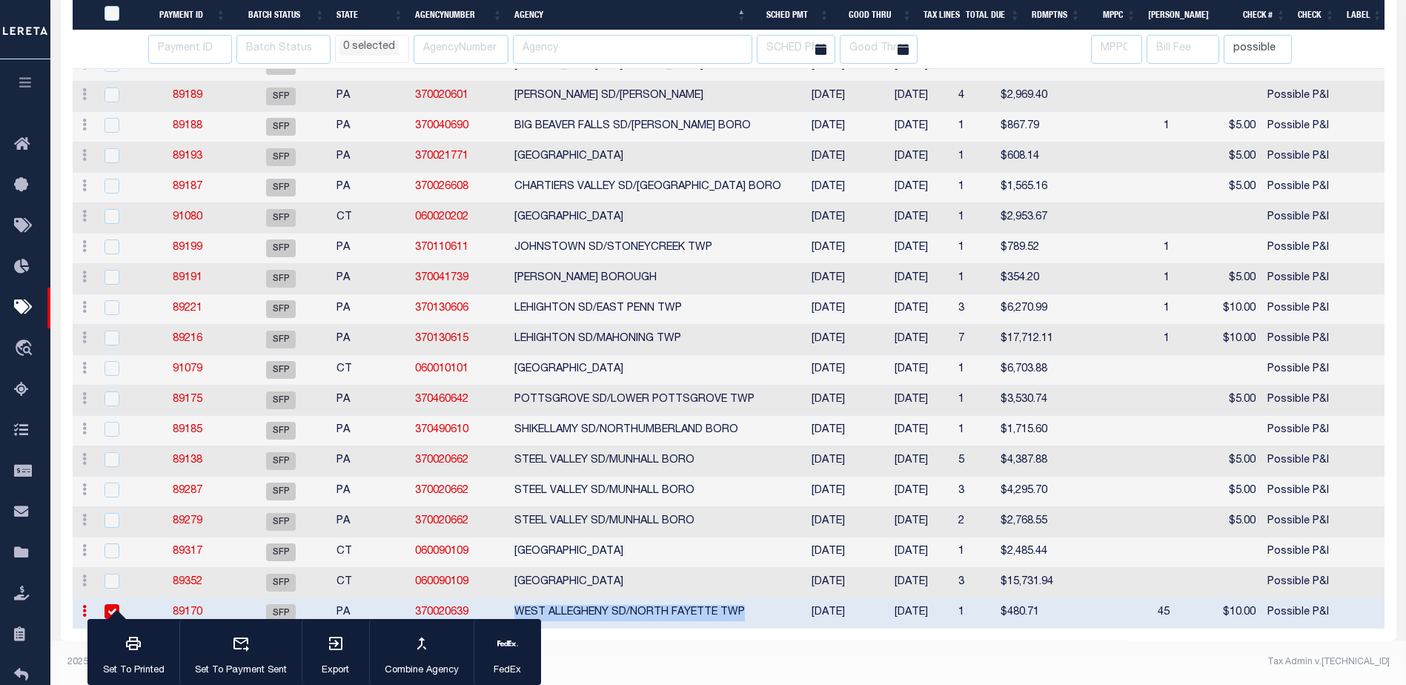
copy td "WEST ALLEGHENY SD/NORTH FAYETTE TWP"
click at [179, 394] on link "89175" at bounding box center [188, 399] width 30 height 10
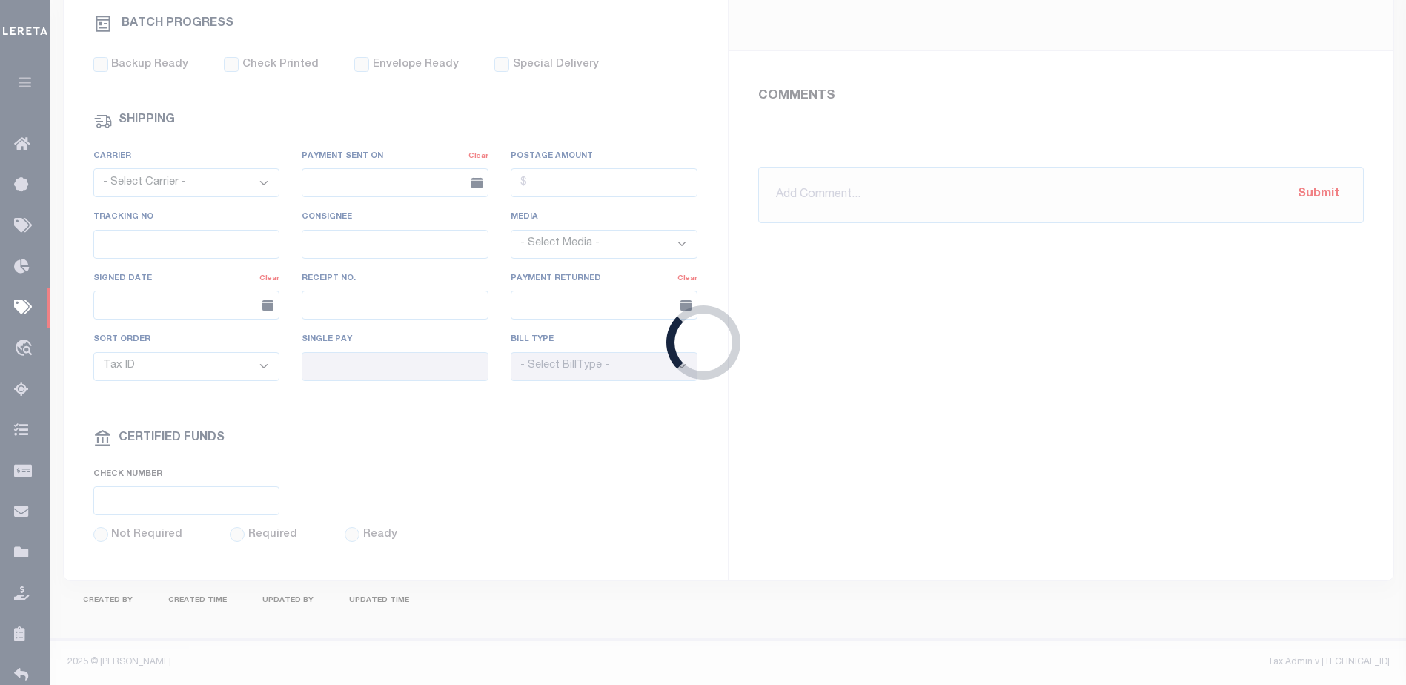
select select "SFP"
type input "08/21/2025"
type input "Possible P&I"
type input "Audria"
type input "N"
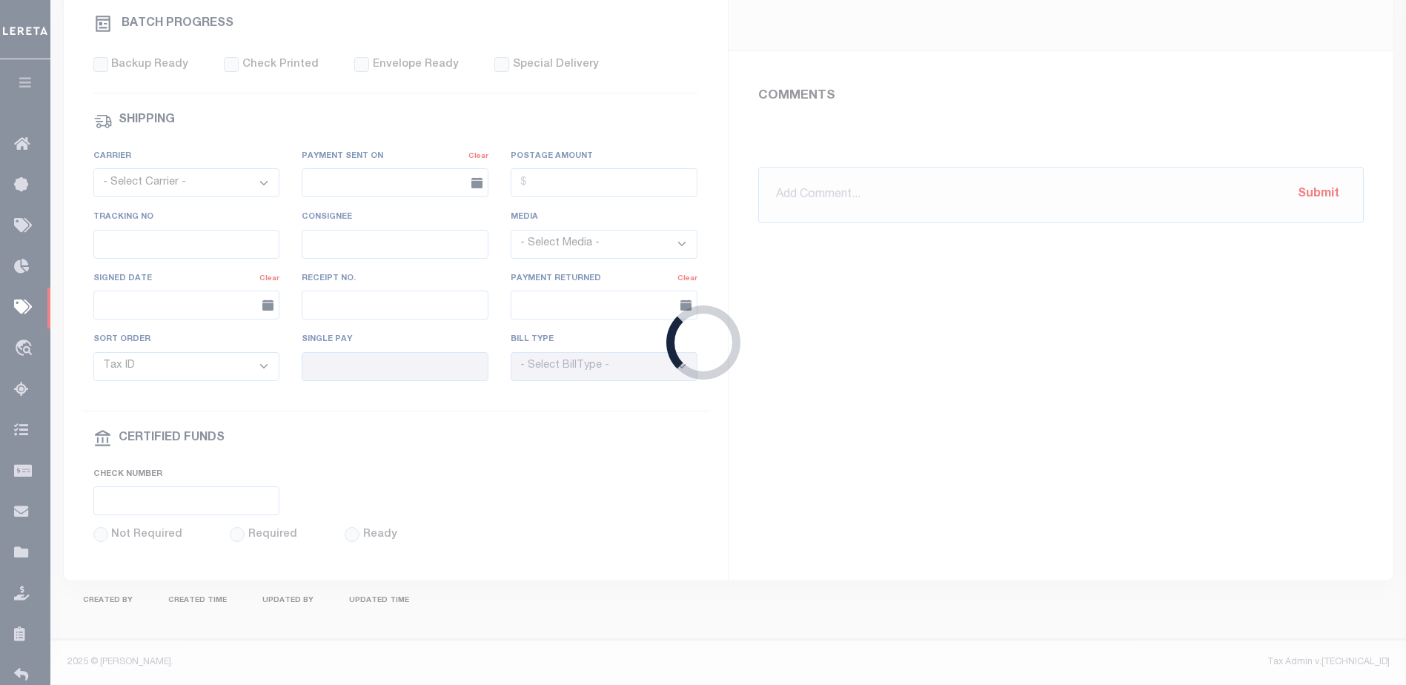
radio input "true"
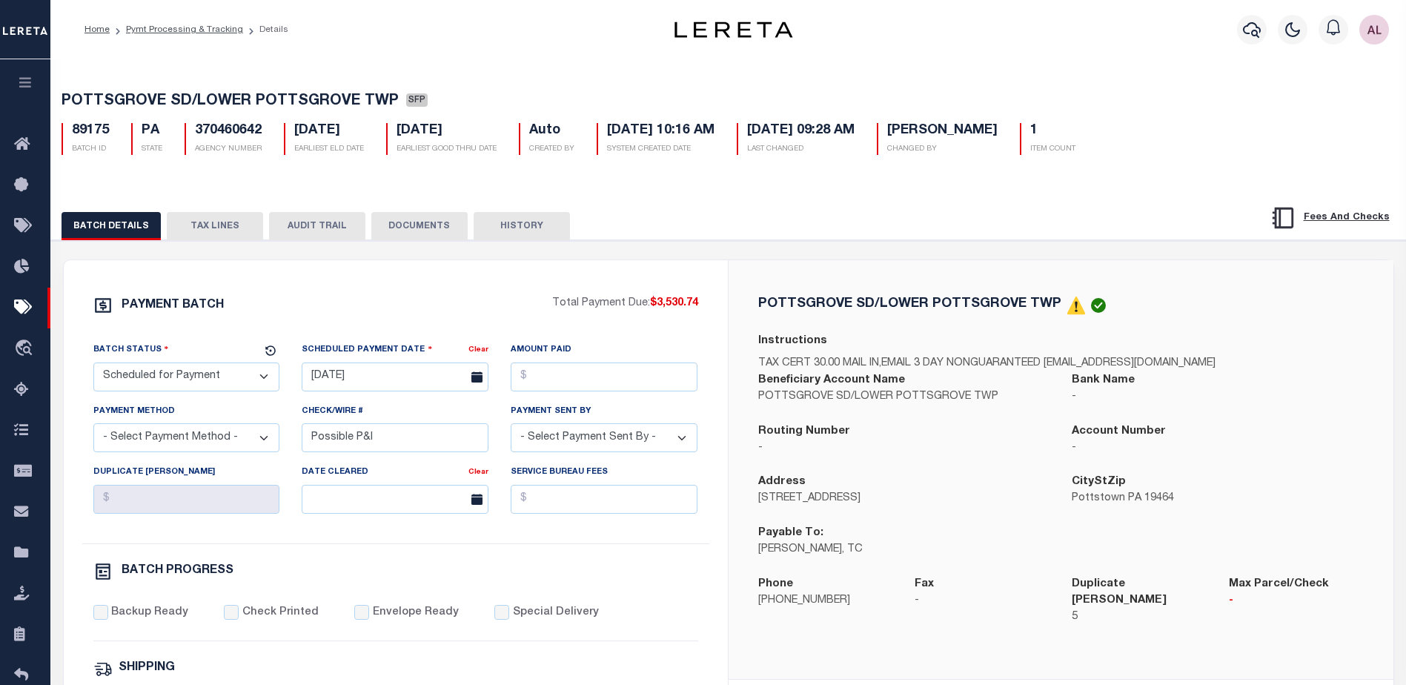
click at [207, 225] on button "TAX LINES" at bounding box center [215, 226] width 96 height 28
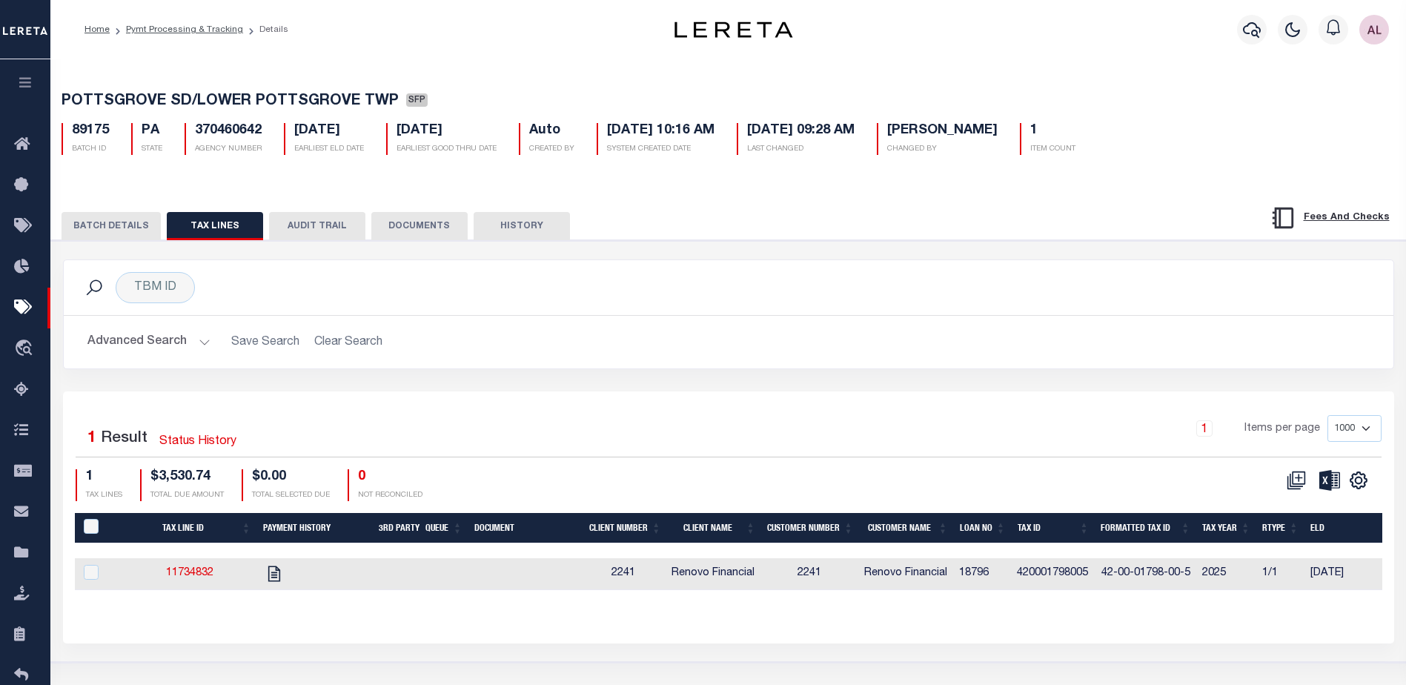
drag, startPoint x: 394, startPoint y: 98, endPoint x: 63, endPoint y: 107, distance: 331.3
click at [63, 107] on h5 "POTTSGROVE SD/LOWER POTTSGROVE TWP SFP" at bounding box center [728, 102] width 1334 height 19
copy span "POTTSGROVE SD/LOWER POTTSGROVE TWP"
select select
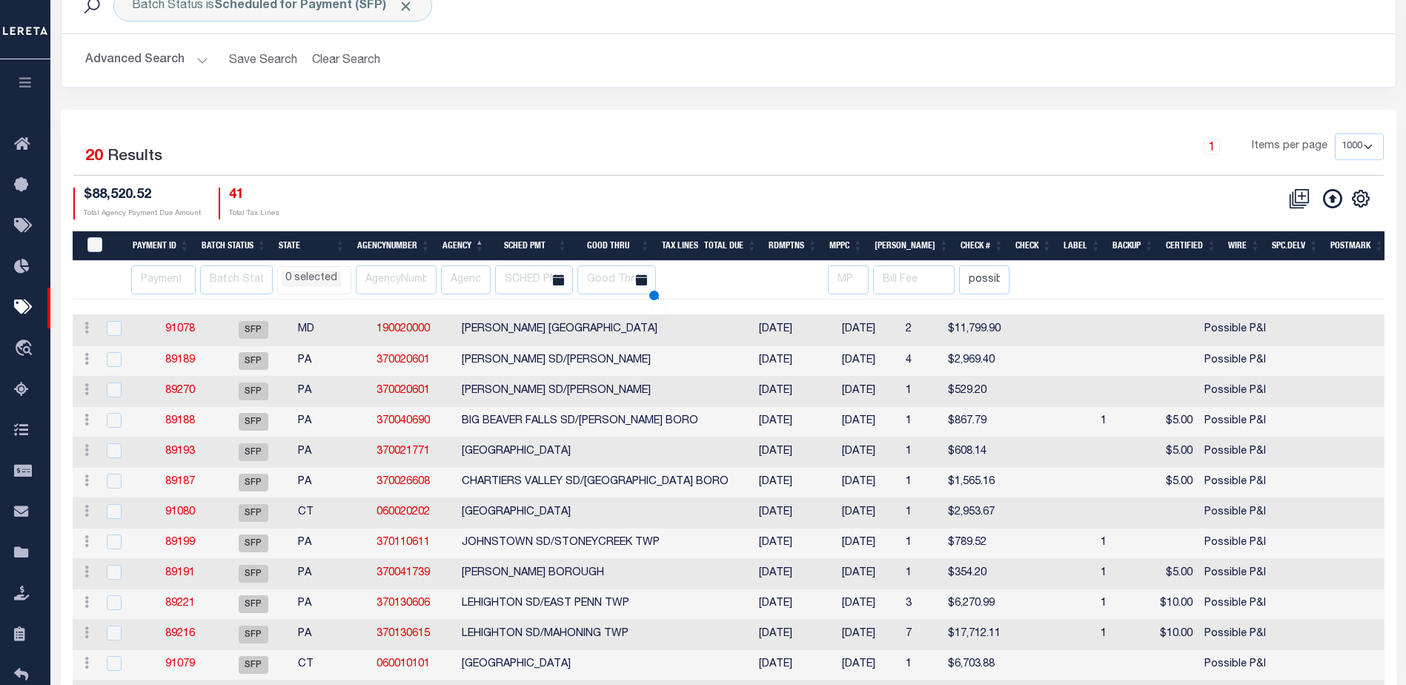
scroll to position [101, 0]
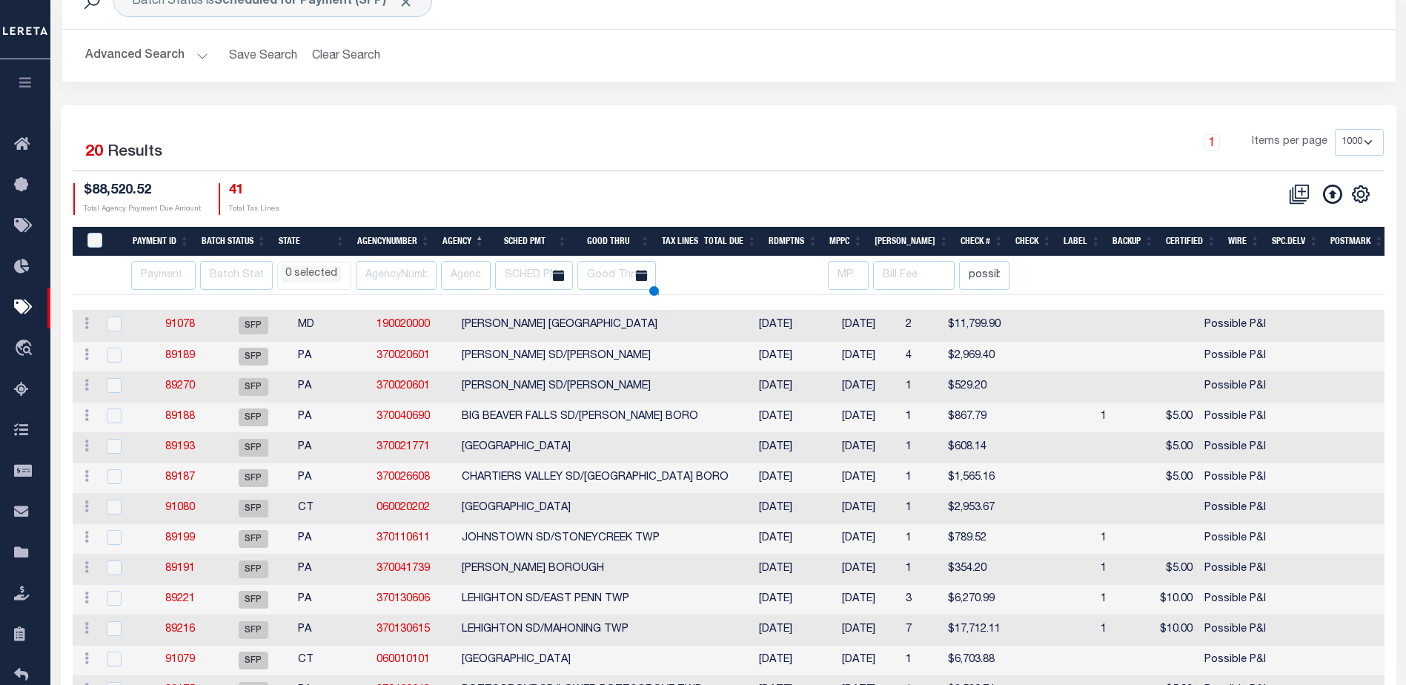
select select
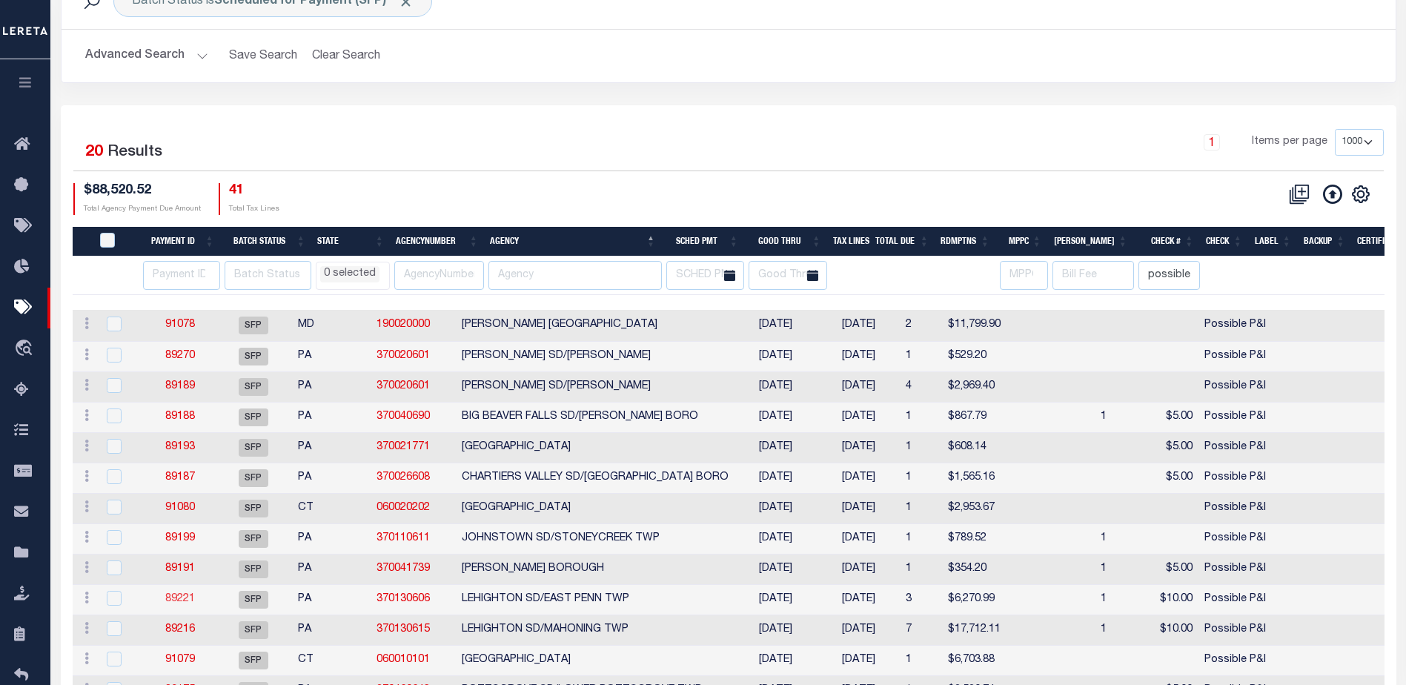
click at [178, 604] on link "89221" at bounding box center [180, 599] width 30 height 10
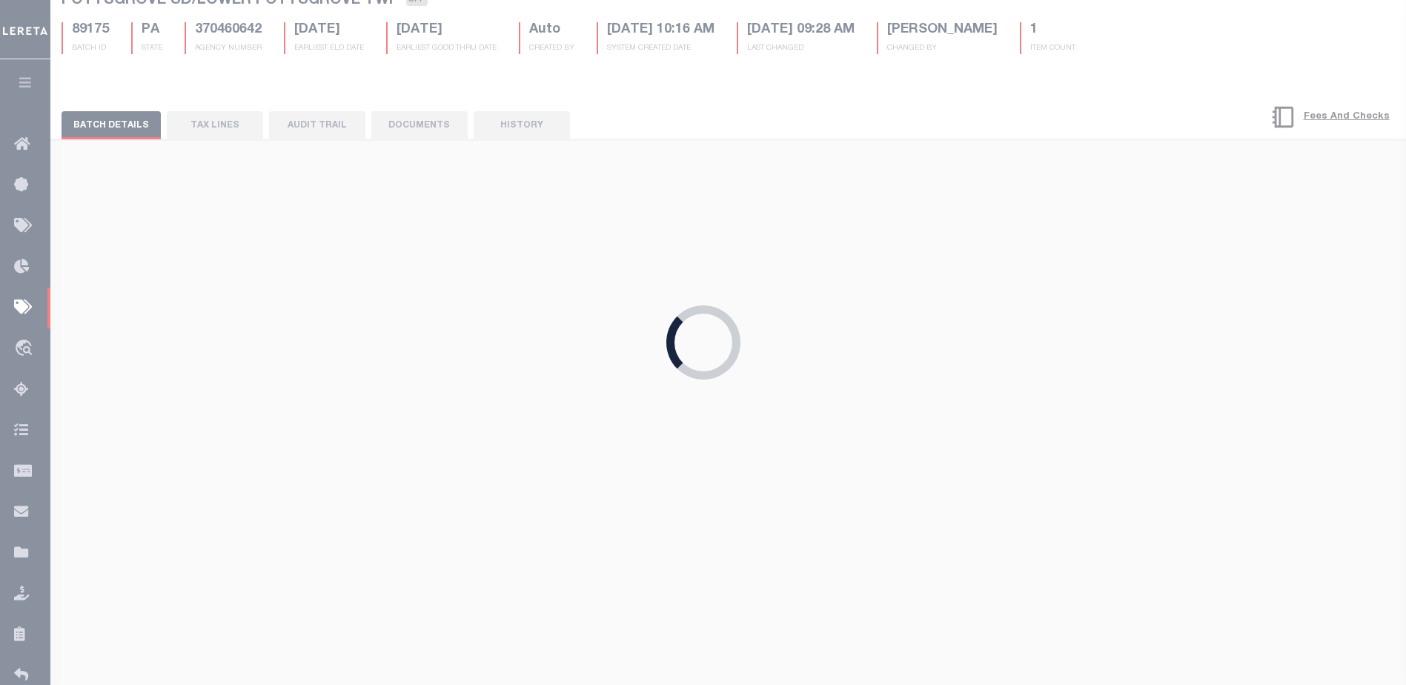
type input "09/19/2025"
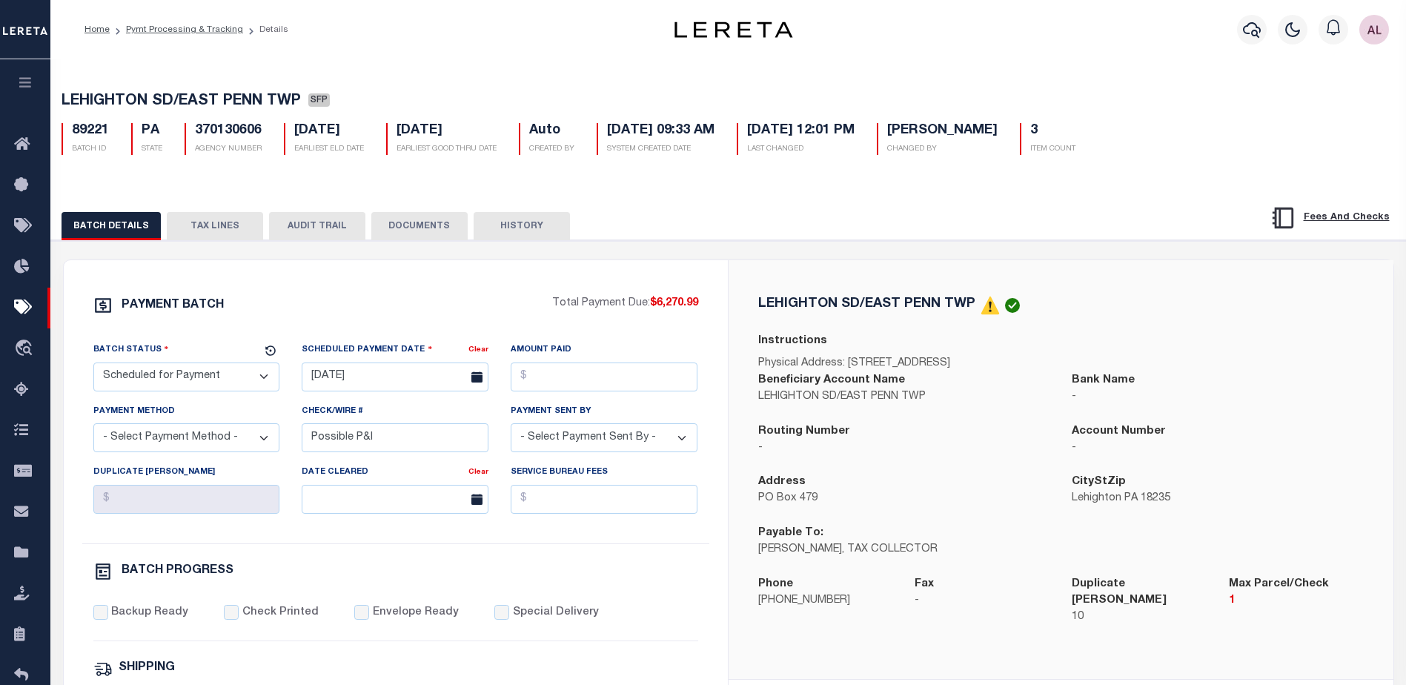
click at [216, 225] on button "TAX LINES" at bounding box center [215, 226] width 96 height 28
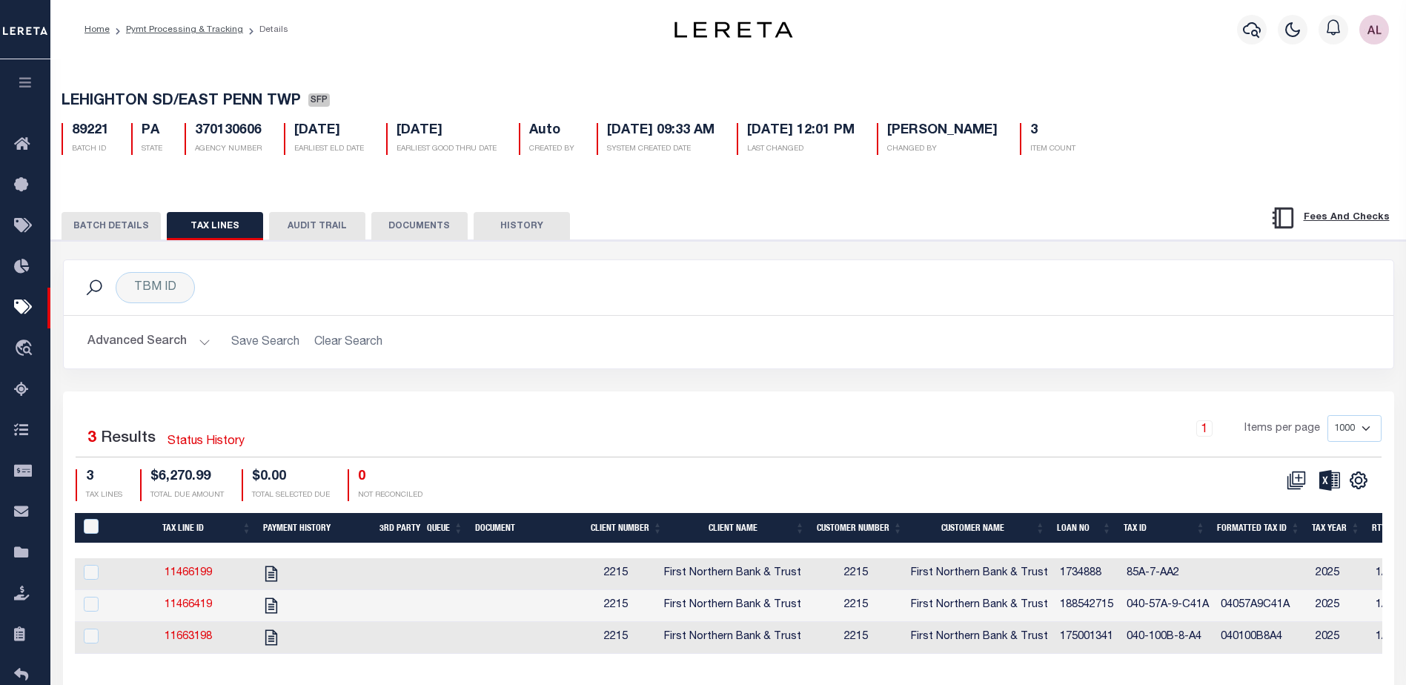
drag, startPoint x: 302, startPoint y: 101, endPoint x: 143, endPoint y: 97, distance: 159.3
click at [33, 90] on div "Home Pymt Processing & Tracking Details Profile Sign out" at bounding box center [703, 385] width 1406 height 771
copy div "Batch Status is Scheduled for Payment (SFP) Search Advanced Search Save Search …"
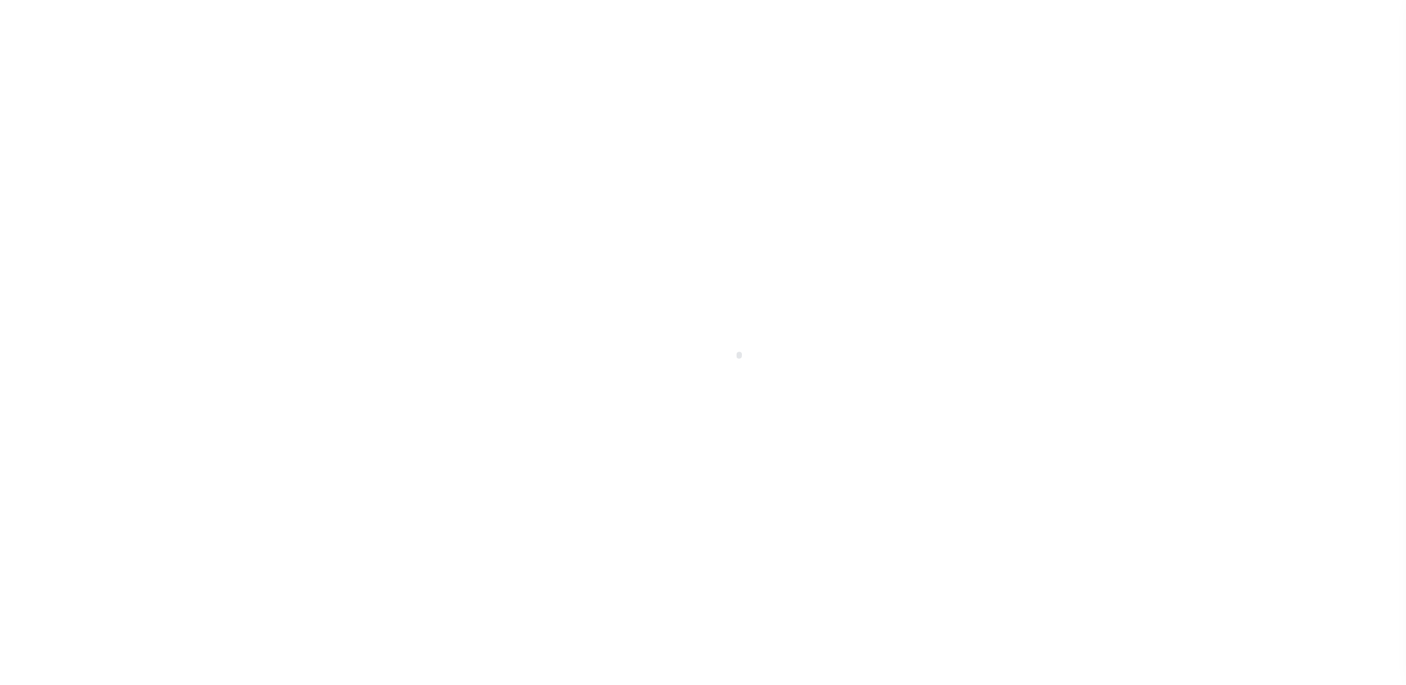
scroll to position [26, 0]
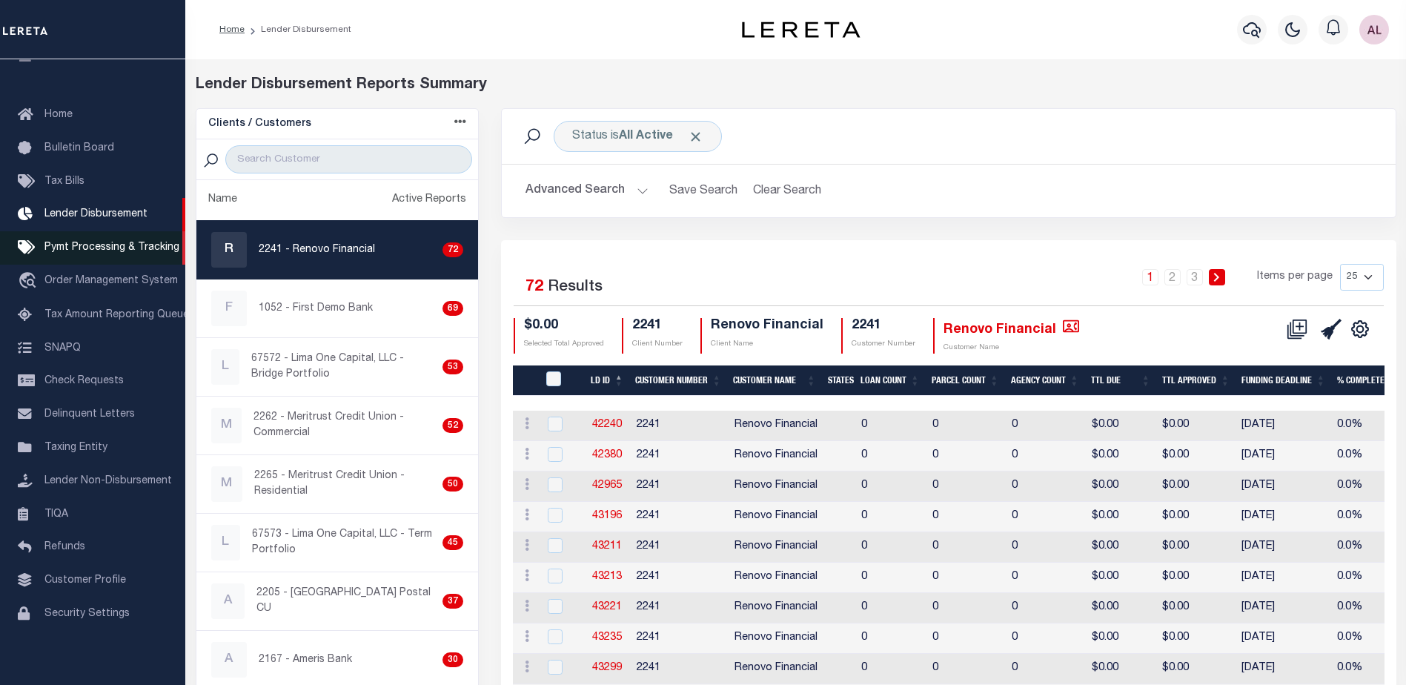
click at [103, 251] on span "Pymt Processing & Tracking" at bounding box center [111, 247] width 135 height 10
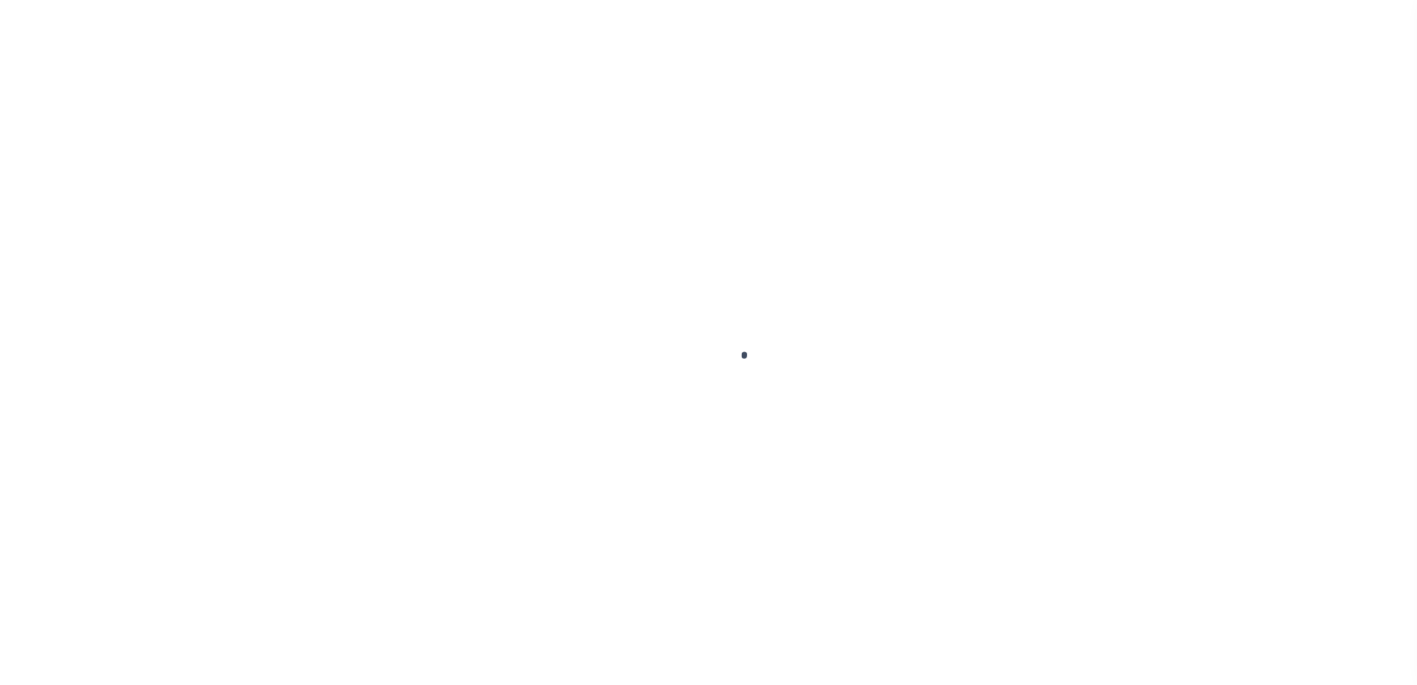
select select "1000"
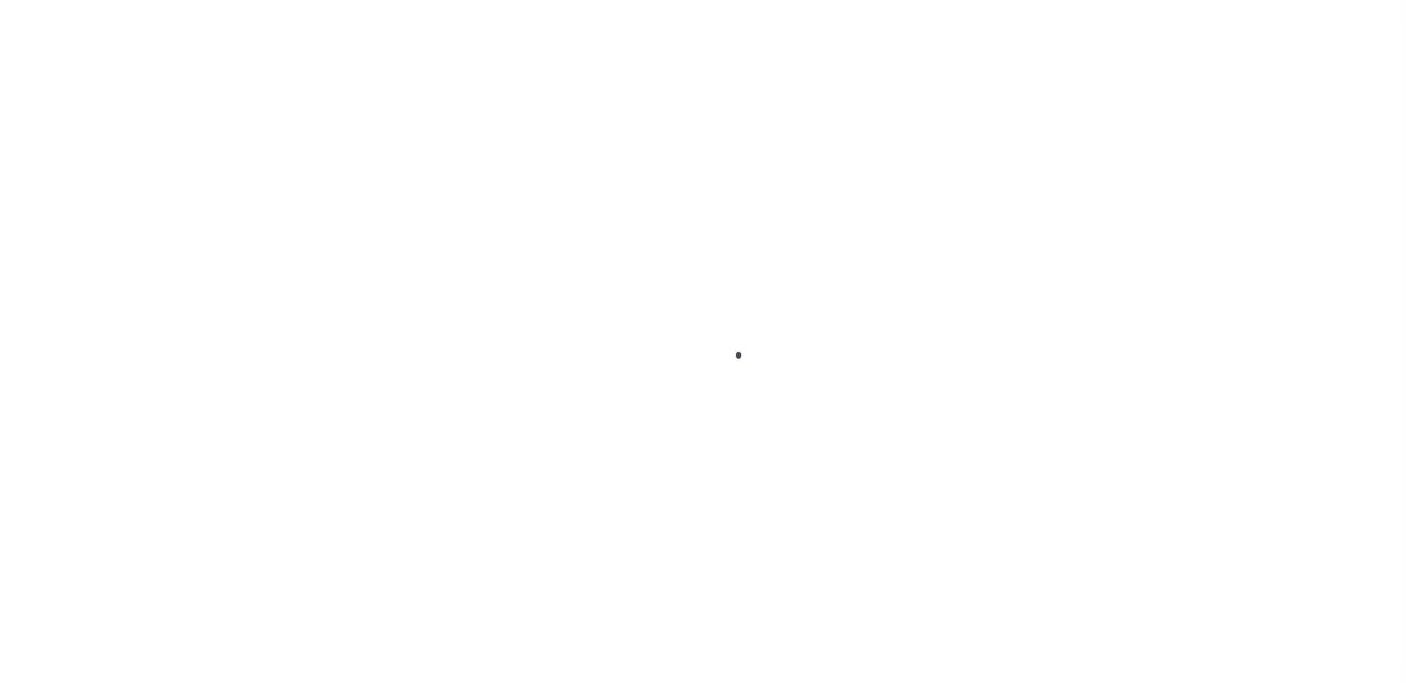
scroll to position [37, 0]
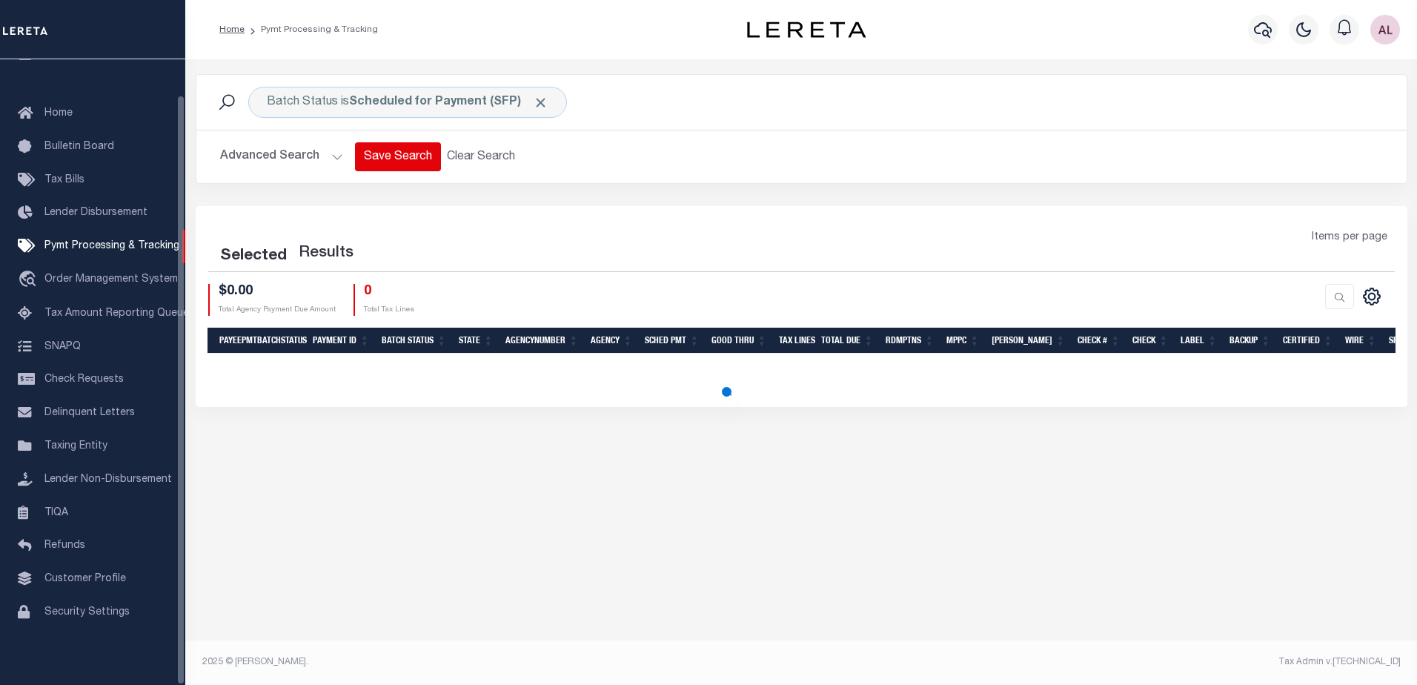
select select "1000"
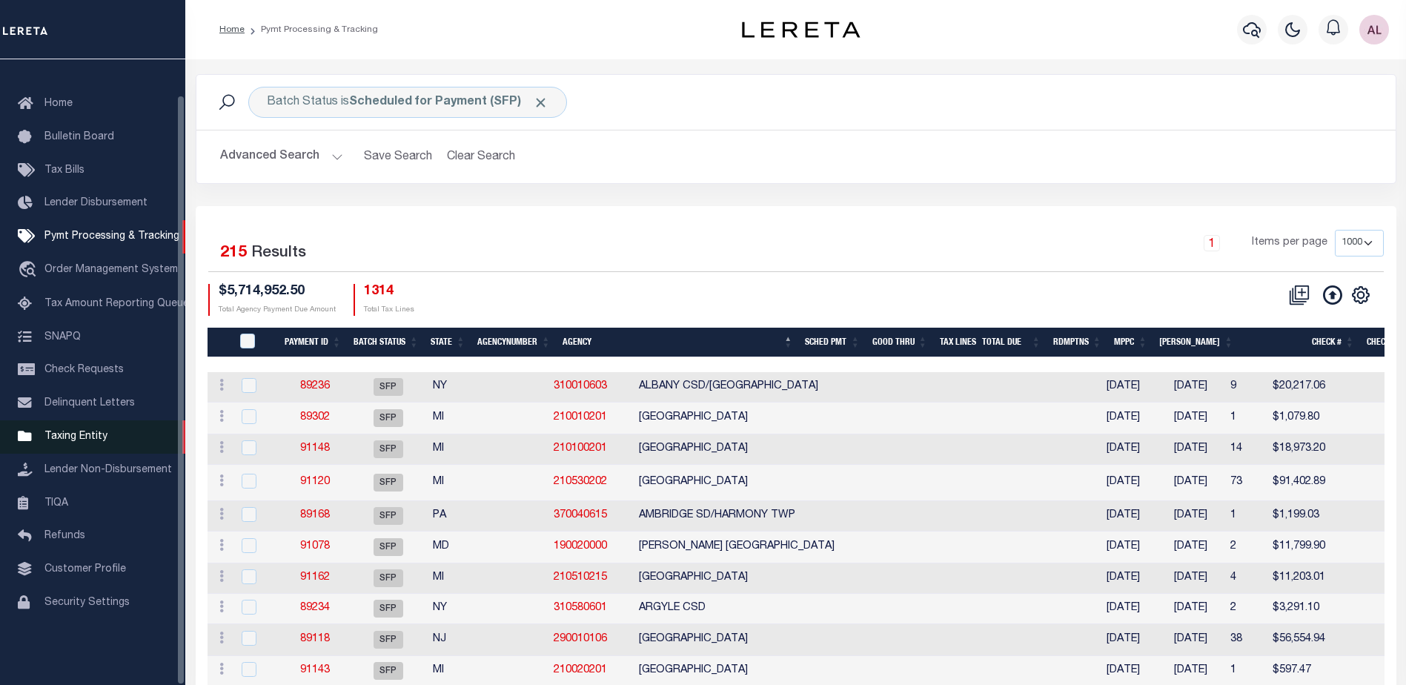
click at [82, 439] on span "Taxing Entity" at bounding box center [75, 436] width 63 height 10
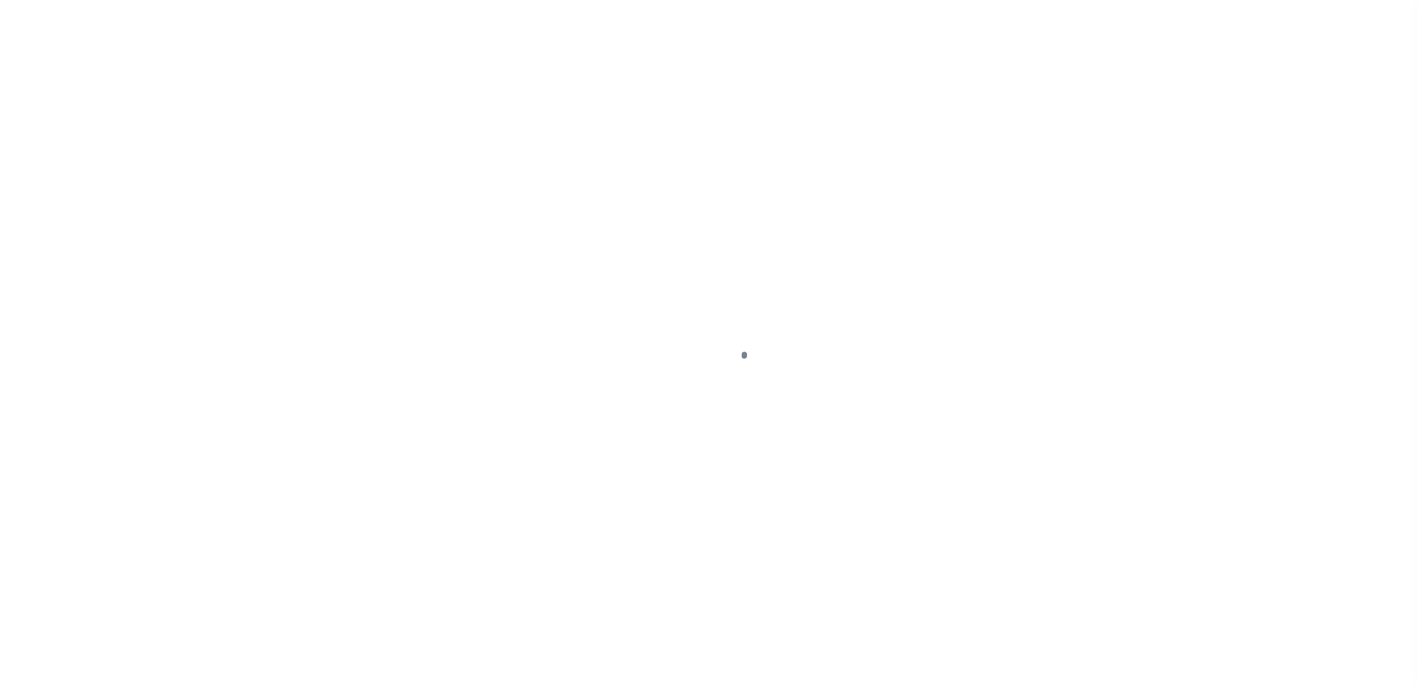
select select "PA"
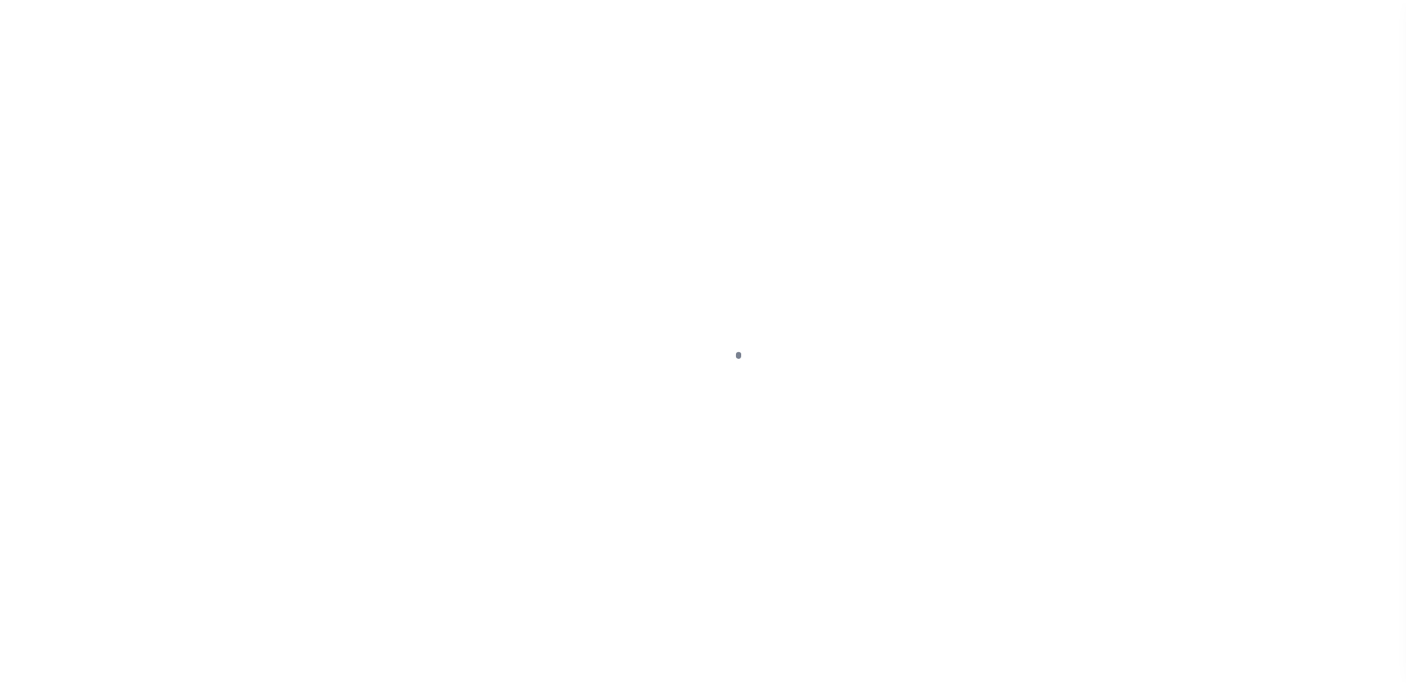
scroll to position [37, 0]
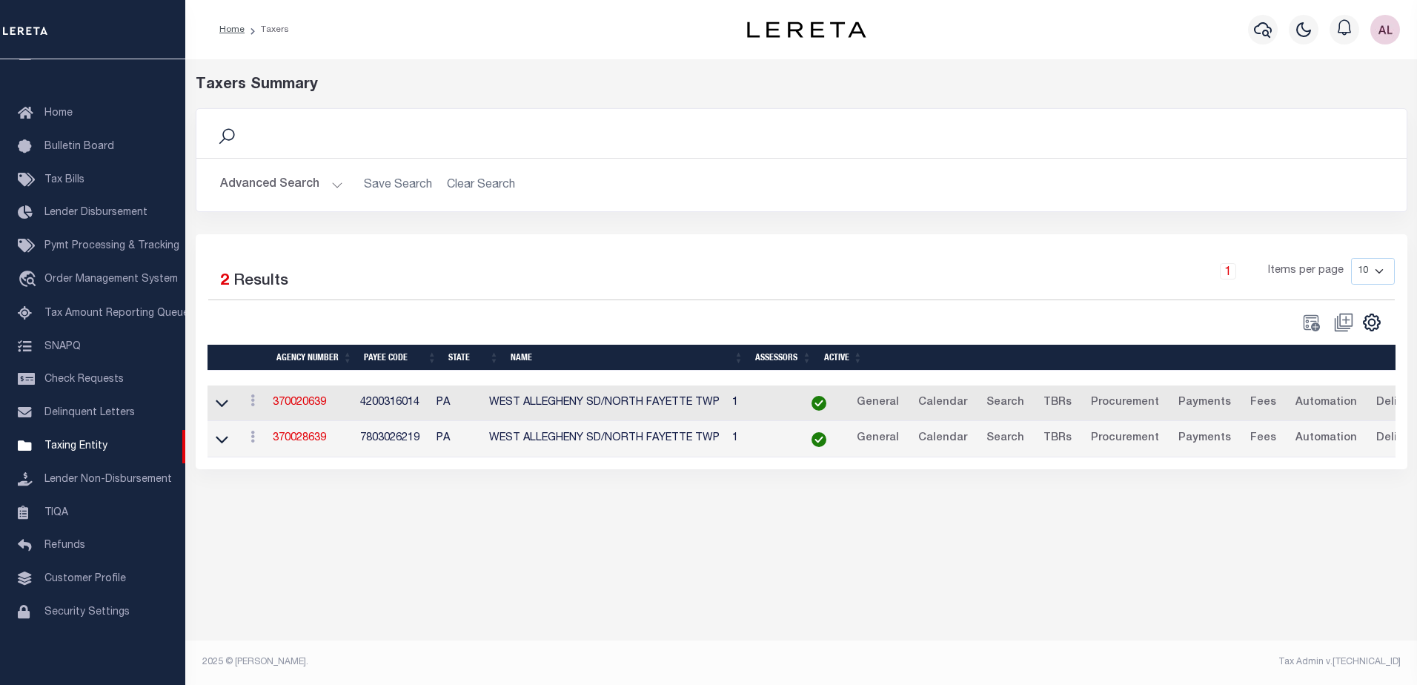
click at [332, 187] on button "Advanced Search" at bounding box center [281, 184] width 123 height 29
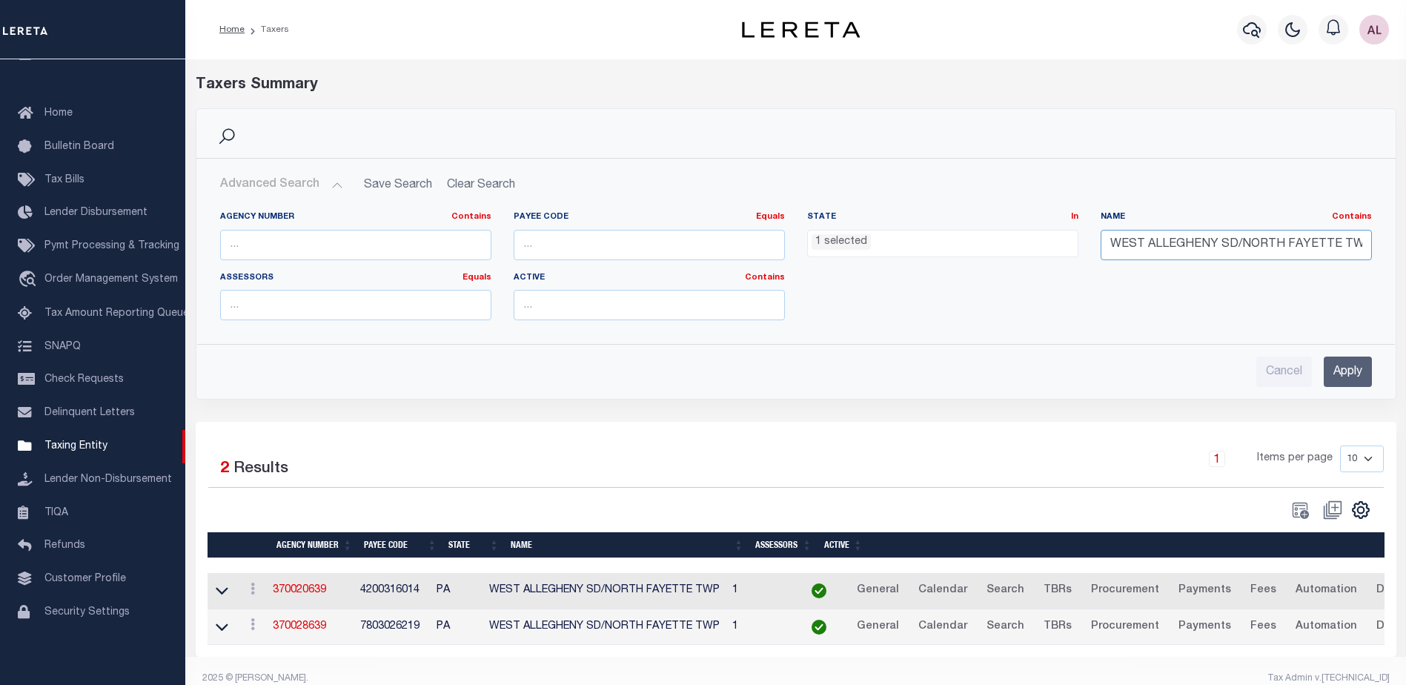
drag, startPoint x: 1360, startPoint y: 248, endPoint x: 952, endPoint y: 230, distance: 408.7
click at [952, 230] on div "Agency Number Contains Contains Is Payee Code Equals Equals Is Not Equal To Is …" at bounding box center [796, 271] width 1174 height 121
paste input "POTTSGROVE SD/LOWER POTTSGROVE TWP"
click at [1352, 370] on input "Apply" at bounding box center [1347, 371] width 48 height 30
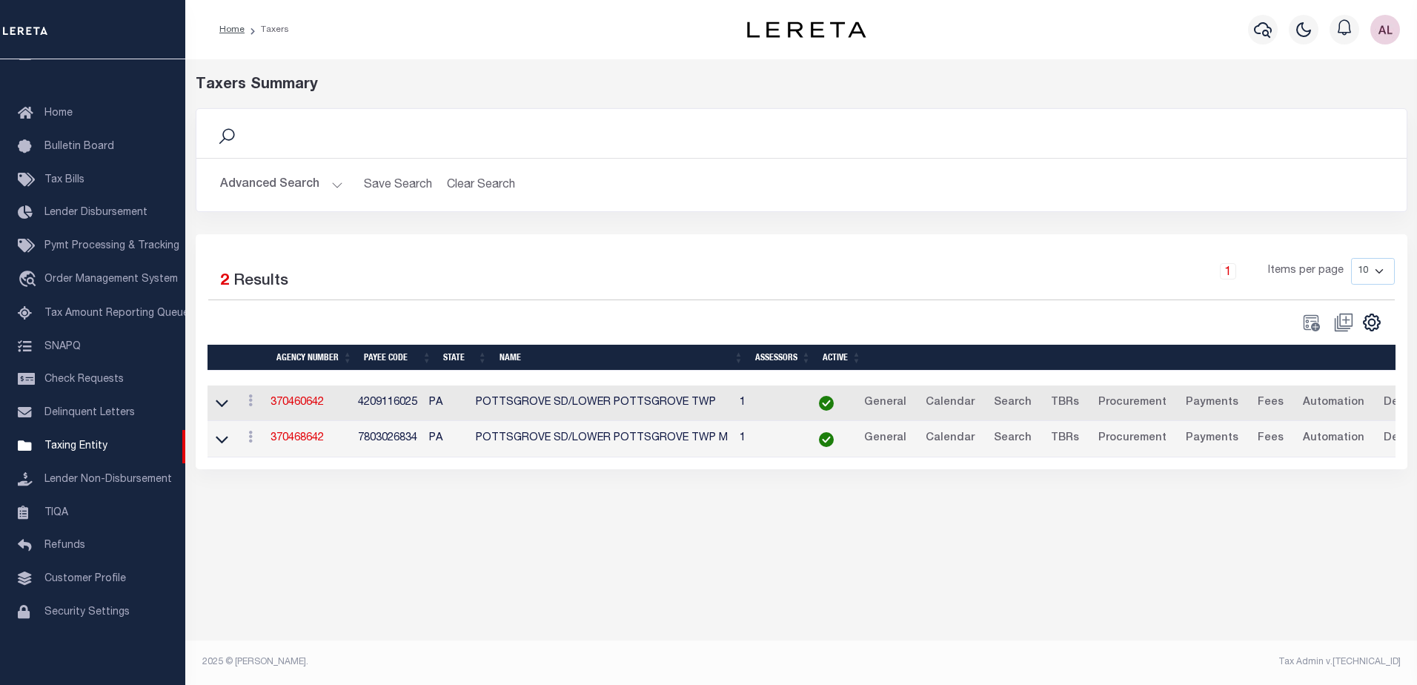
click at [334, 184] on button "Advanced Search" at bounding box center [281, 184] width 123 height 29
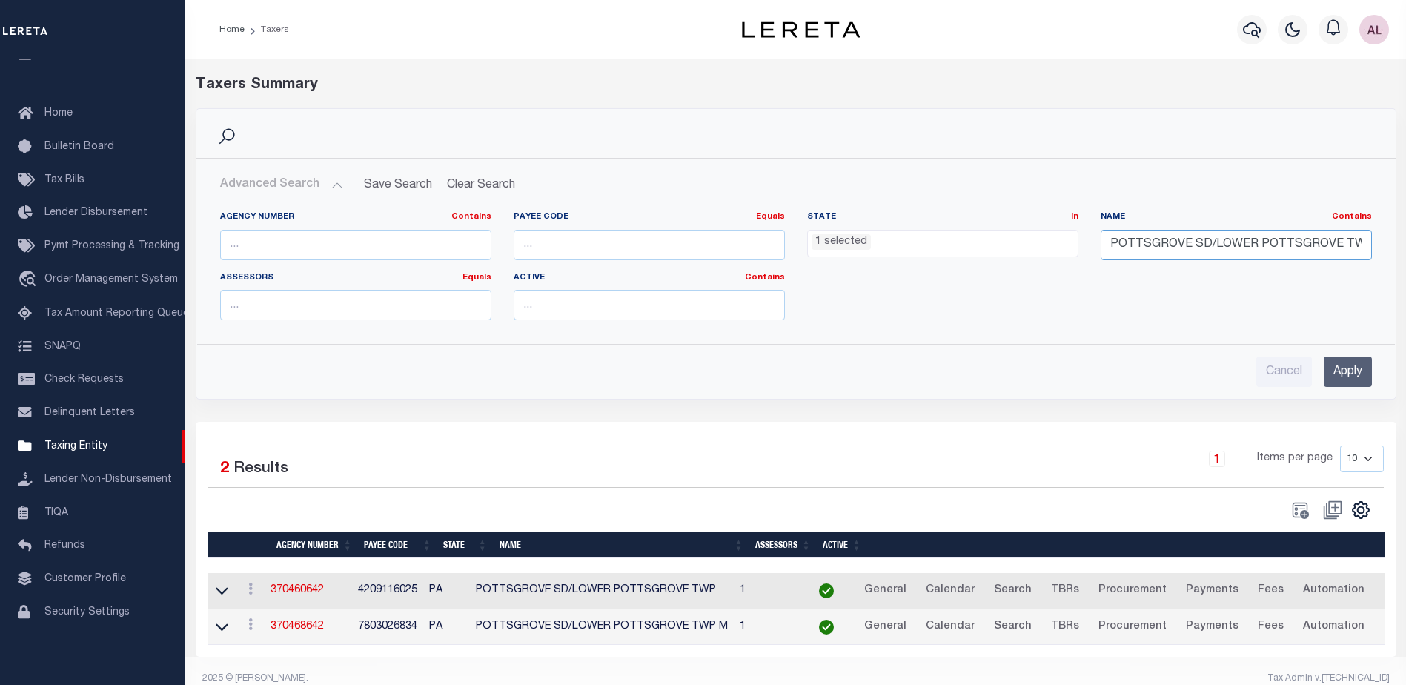
scroll to position [0, 6]
drag, startPoint x: 1111, startPoint y: 242, endPoint x: 1390, endPoint y: 249, distance: 279.4
click at [1390, 249] on div "Agency Number Contains Contains Is Payee Code Equals Equals Is Not Equal To Is …" at bounding box center [795, 265] width 1197 height 133
paste input "LEHIGHTON SD/[GEOGRAPHIC_DATA]"
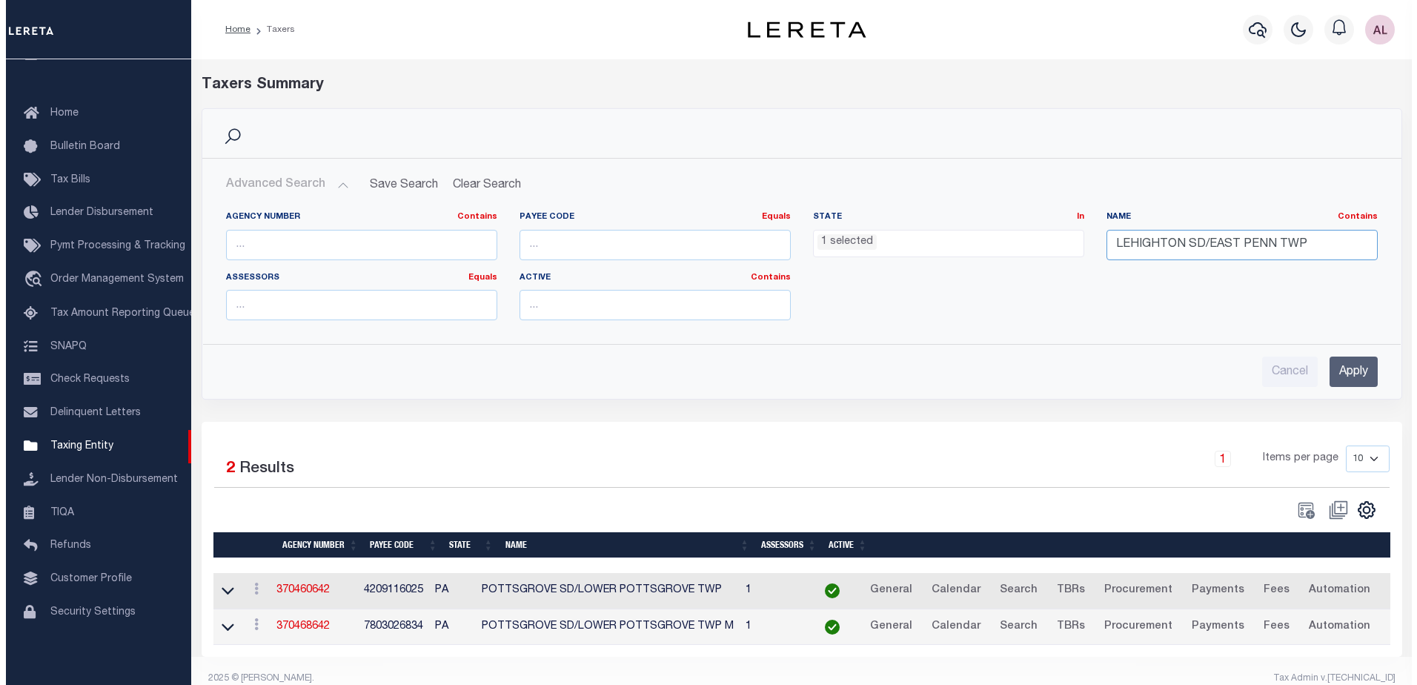
scroll to position [0, 0]
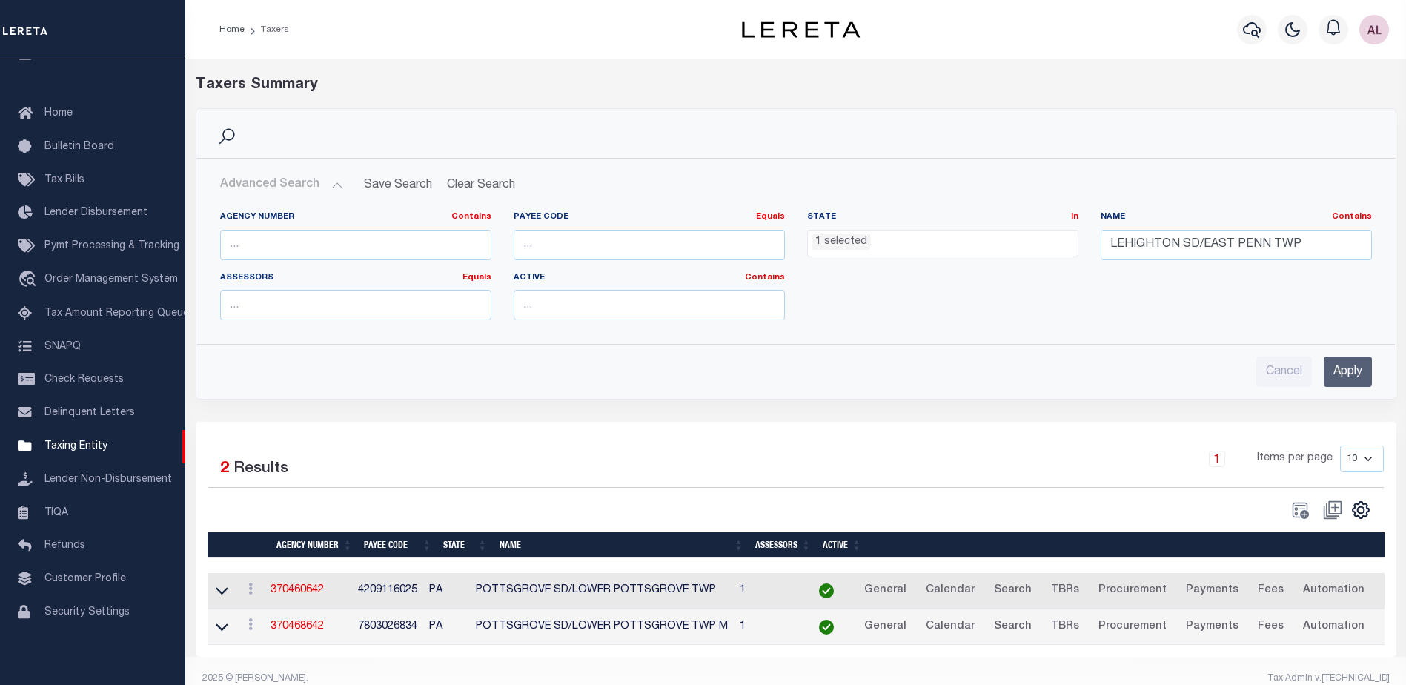
click at [1356, 373] on input "Apply" at bounding box center [1347, 371] width 48 height 30
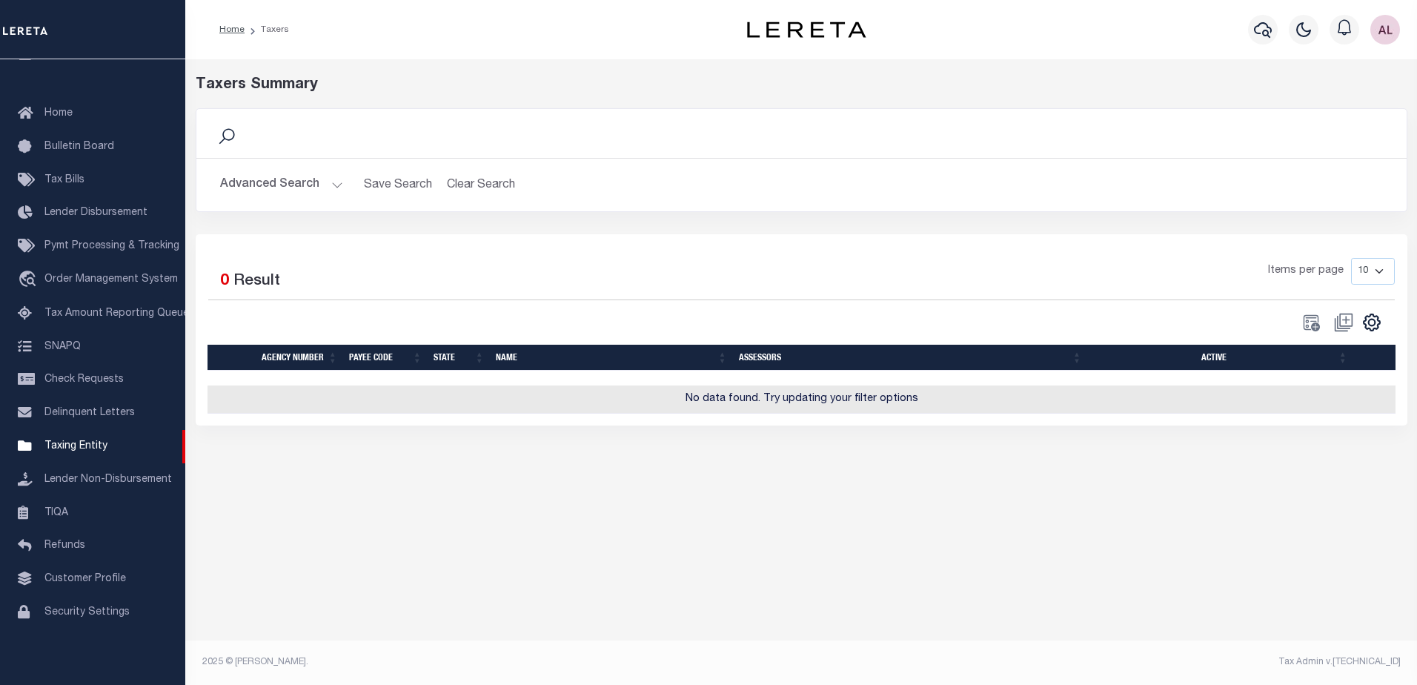
click at [340, 188] on button "Advanced Search" at bounding box center [281, 184] width 123 height 29
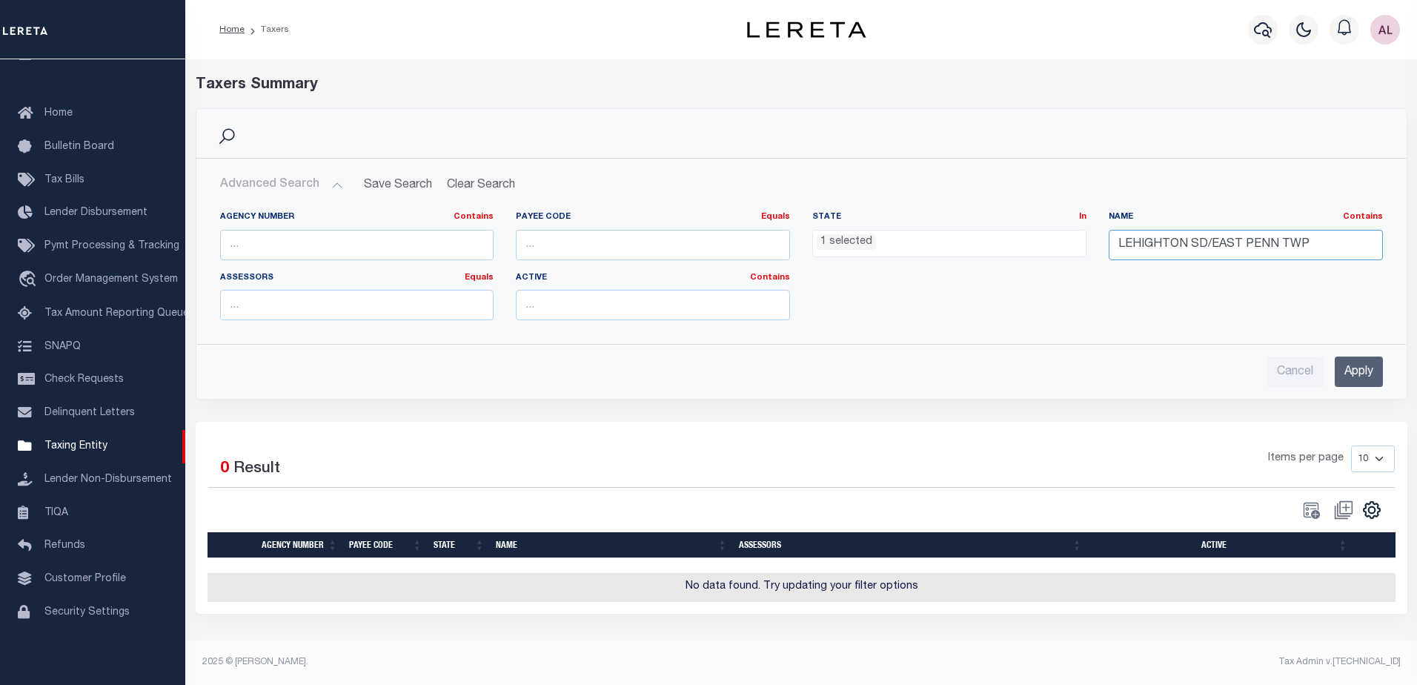
drag, startPoint x: 1120, startPoint y: 243, endPoint x: 1095, endPoint y: 243, distance: 25.2
click at [1095, 243] on div "Agency Number Contains Contains Is Payee Code Equals Equals Is Not Equal To Is …" at bounding box center [801, 271] width 1185 height 121
type input "LEHIGHTON SD/EAST PENN TWP"
click at [1344, 374] on input "Apply" at bounding box center [1358, 371] width 48 height 30
